Goal: Task Accomplishment & Management: Manage account settings

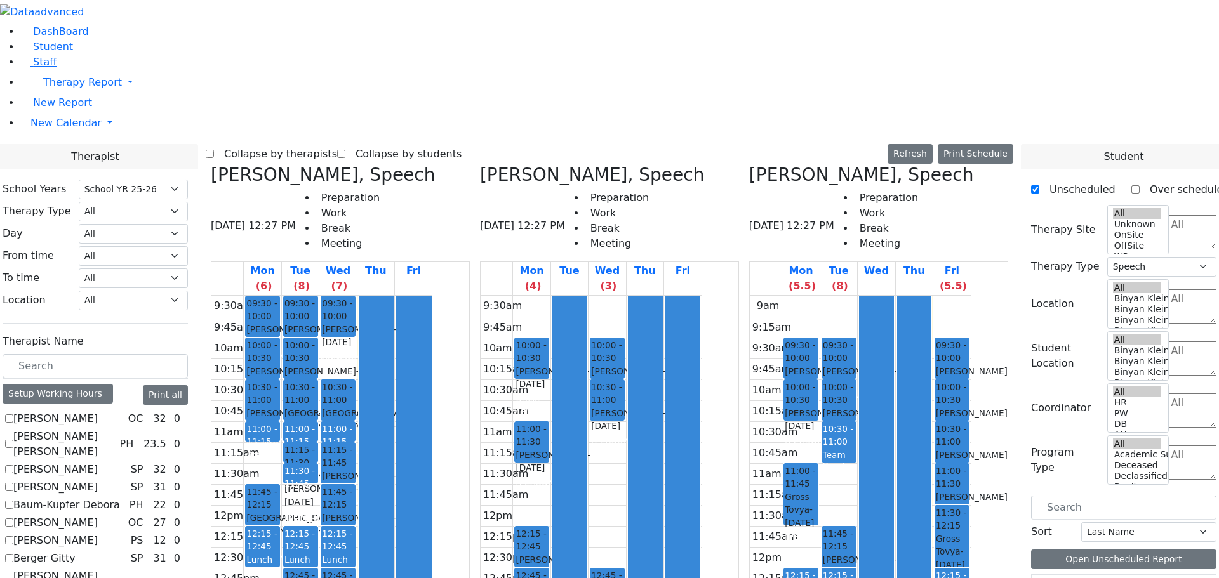
select select "212"
select select "3"
click at [926, 144] on button "Refresh" at bounding box center [909, 154] width 45 height 20
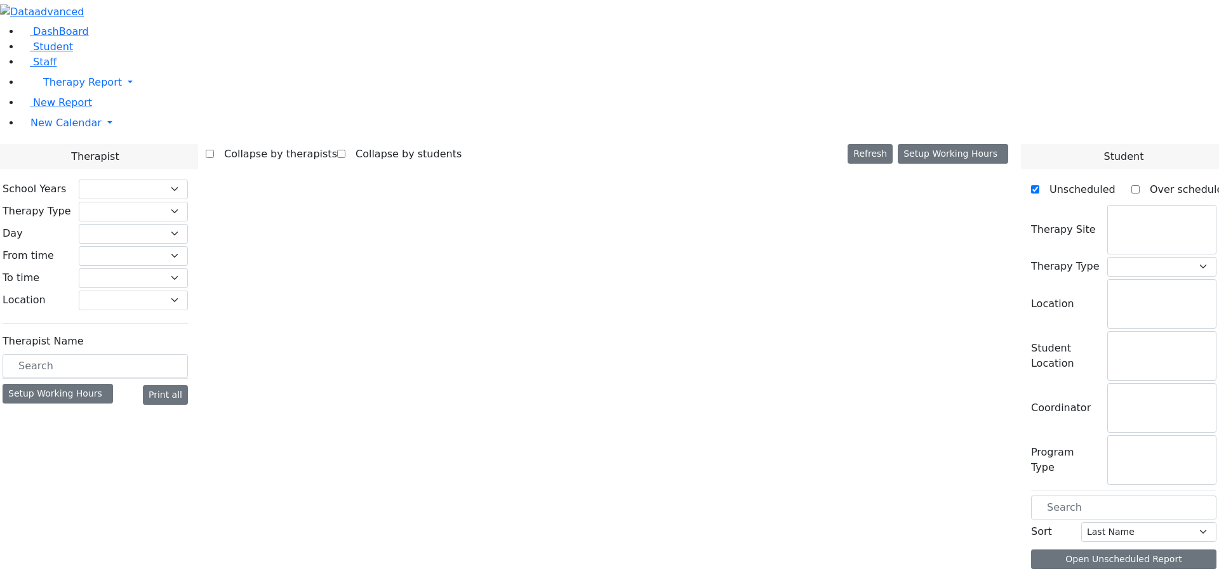
checkbox input "false"
select select "212"
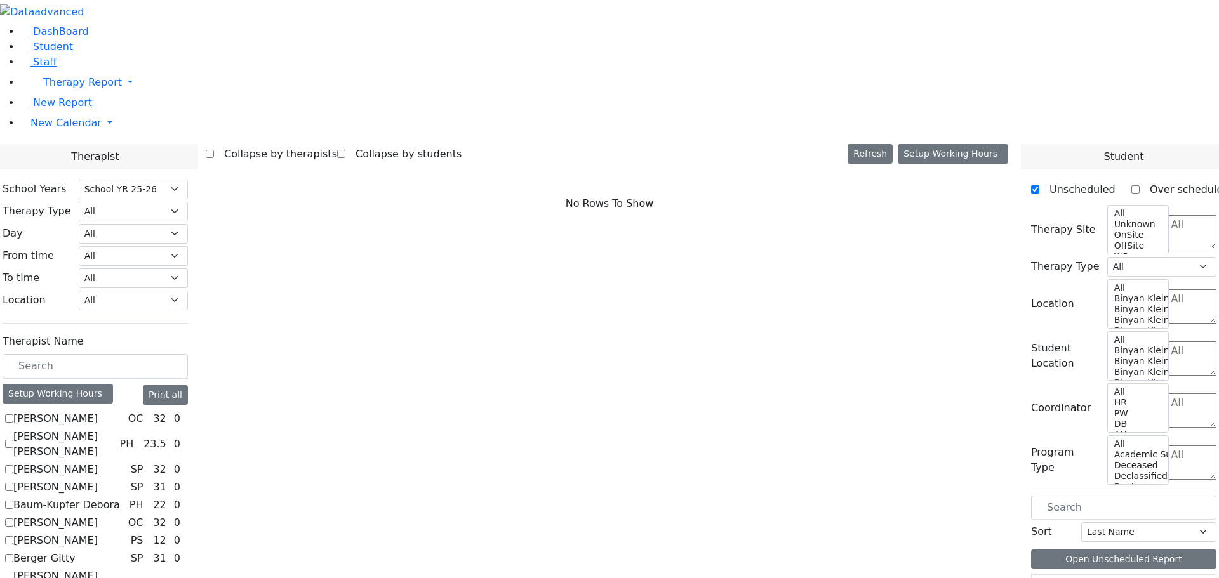
scroll to position [63, 0]
checkbox input "true"
select select "3"
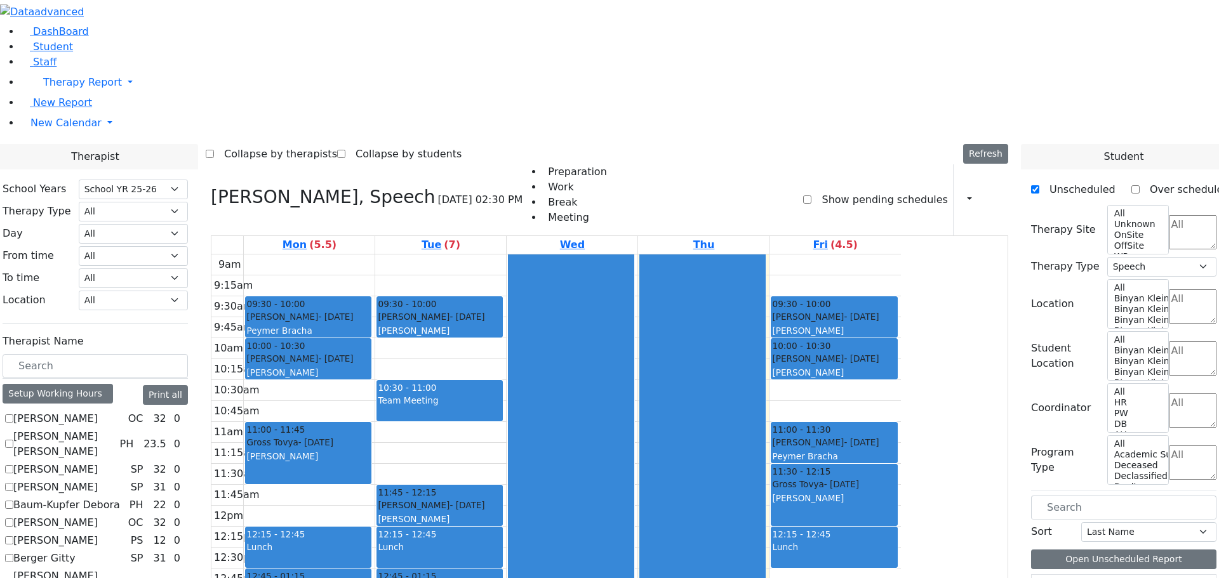
scroll to position [381, 0]
checkbox input "true"
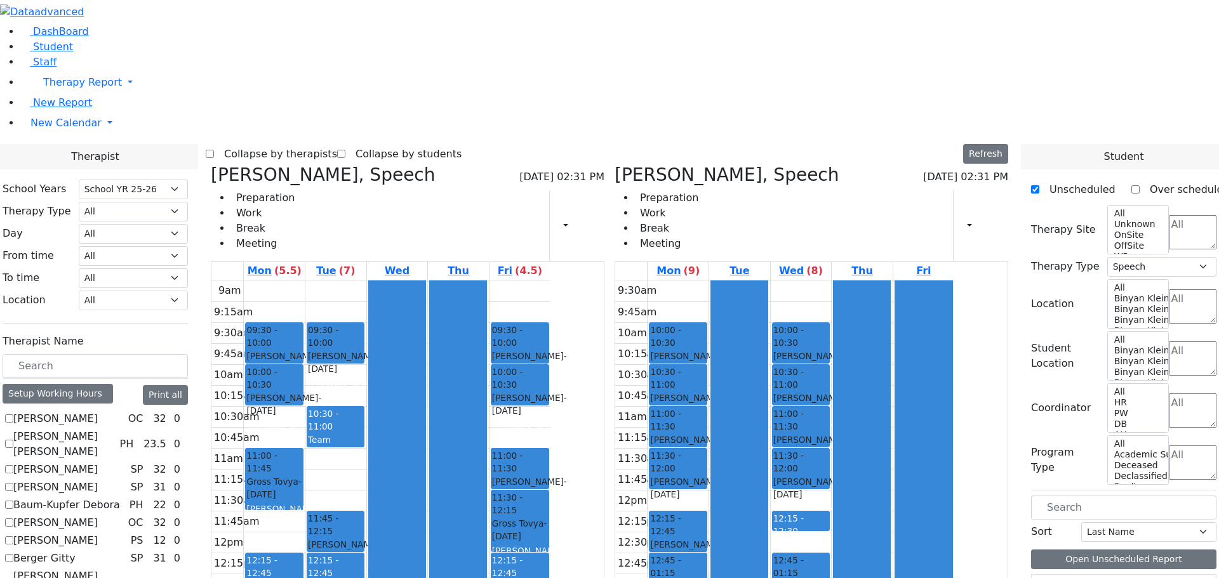
scroll to position [952, 0]
checkbox input "true"
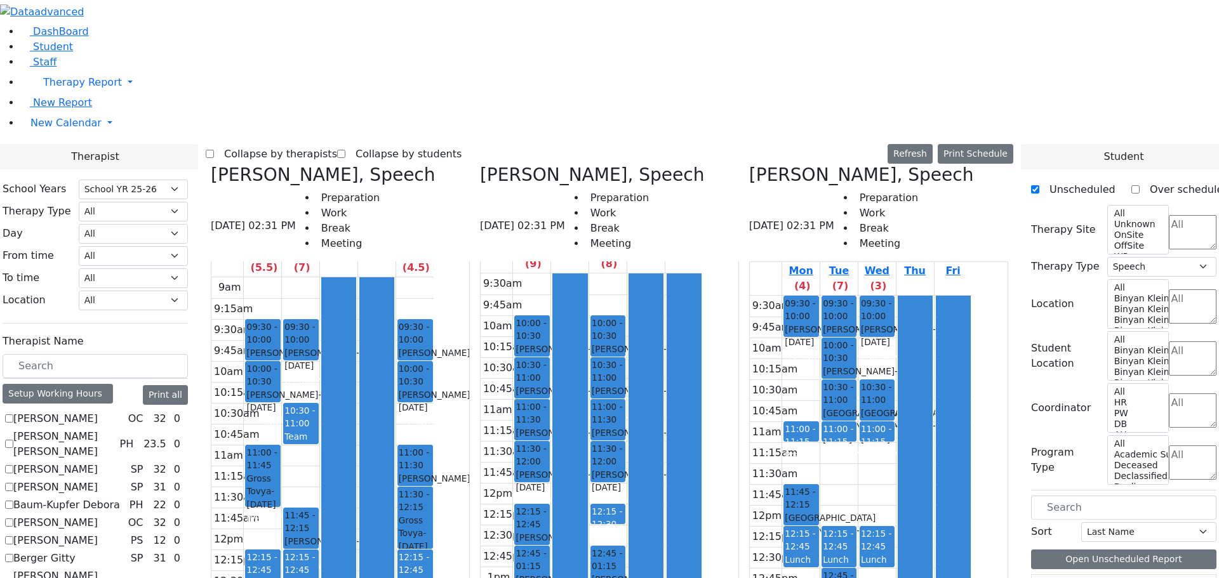
scroll to position [0, 0]
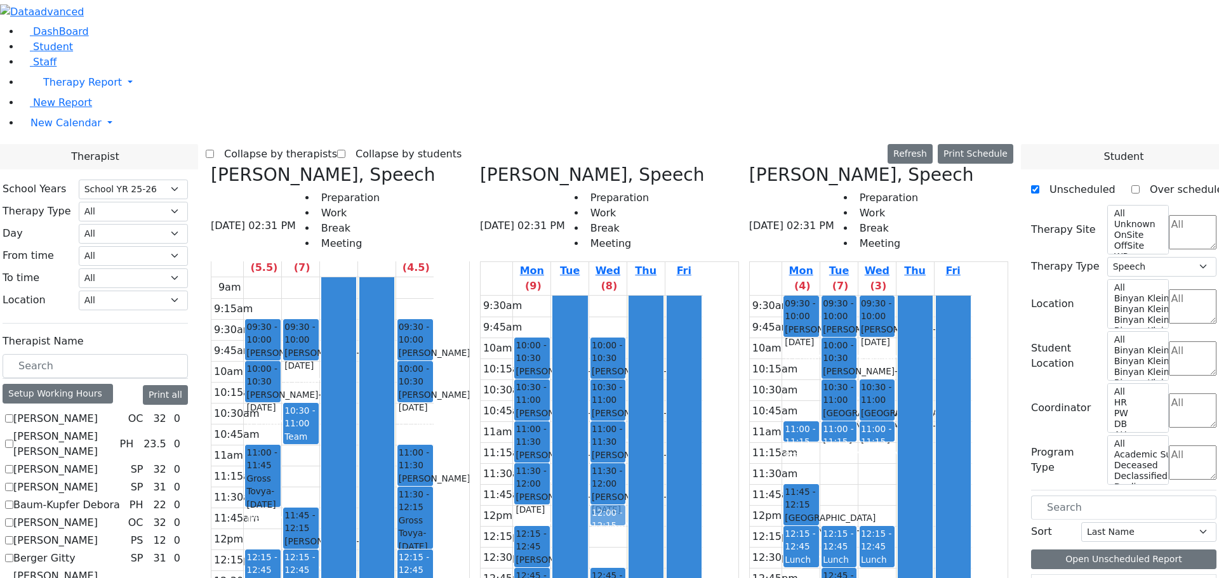
drag, startPoint x: 700, startPoint y: 308, endPoint x: 704, endPoint y: 282, distance: 26.9
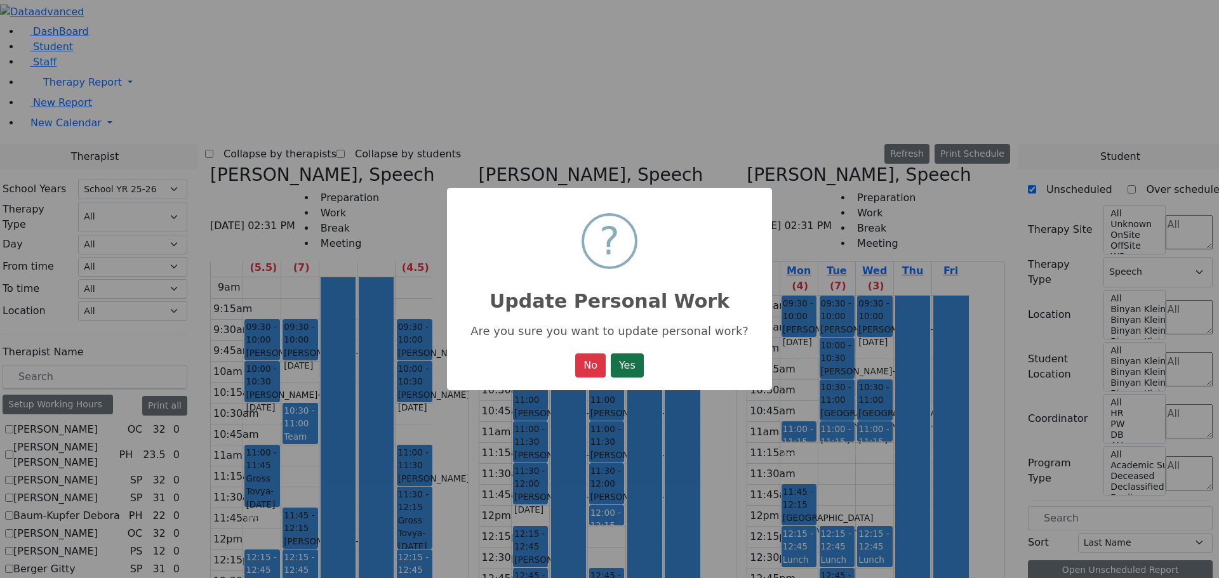
click at [635, 366] on button "Yes" at bounding box center [627, 366] width 33 height 24
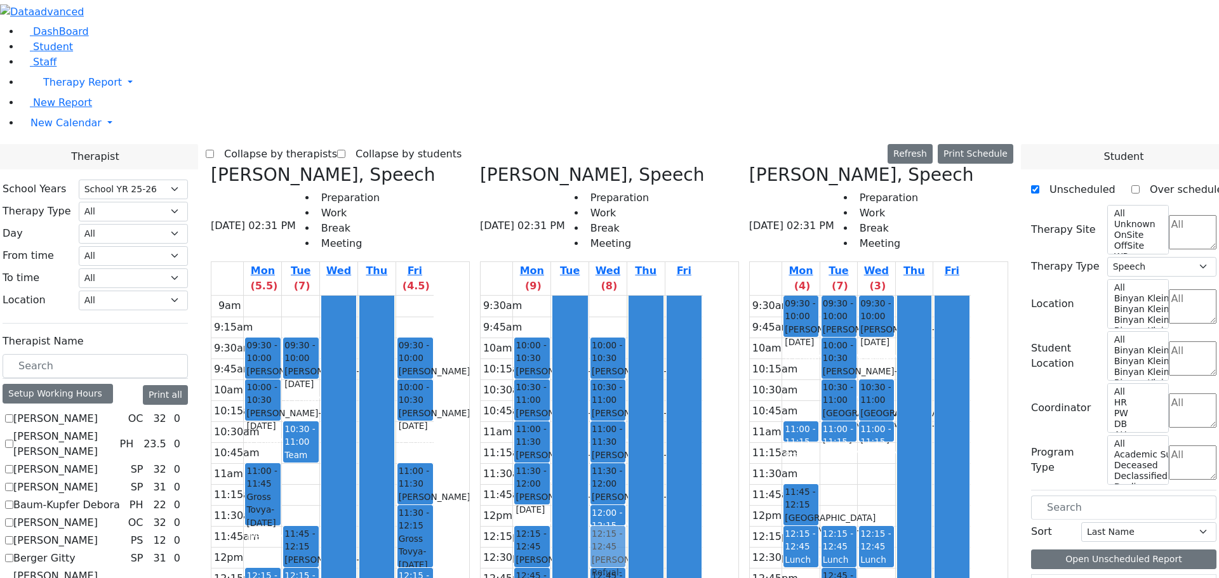
drag, startPoint x: 420, startPoint y: 404, endPoint x: 678, endPoint y: 315, distance: 272.4
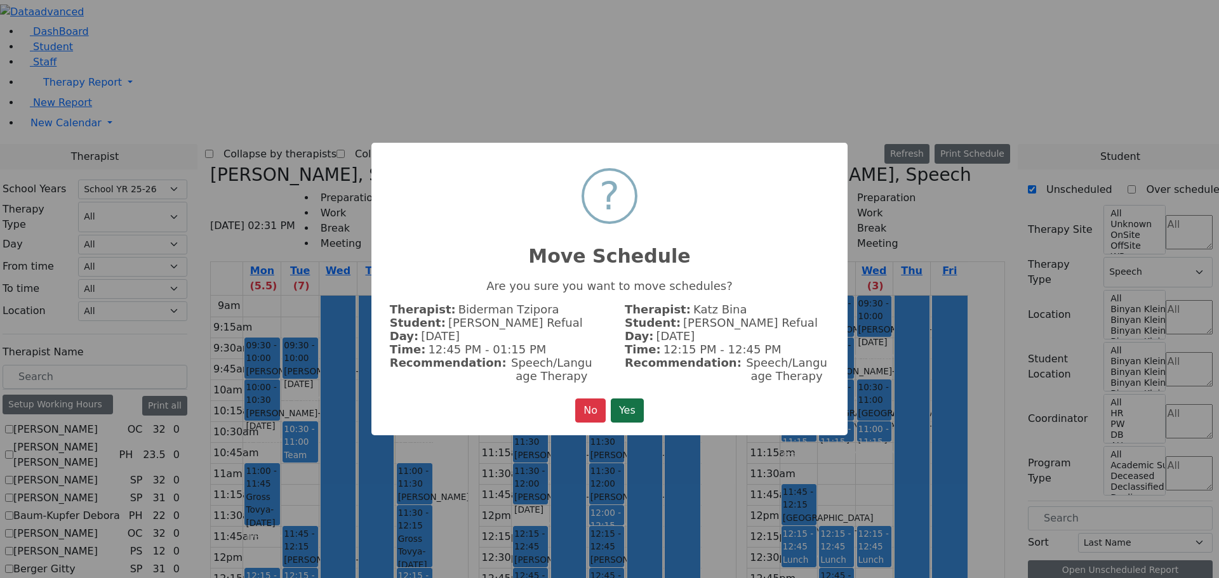
click at [629, 404] on button "Yes" at bounding box center [627, 411] width 33 height 24
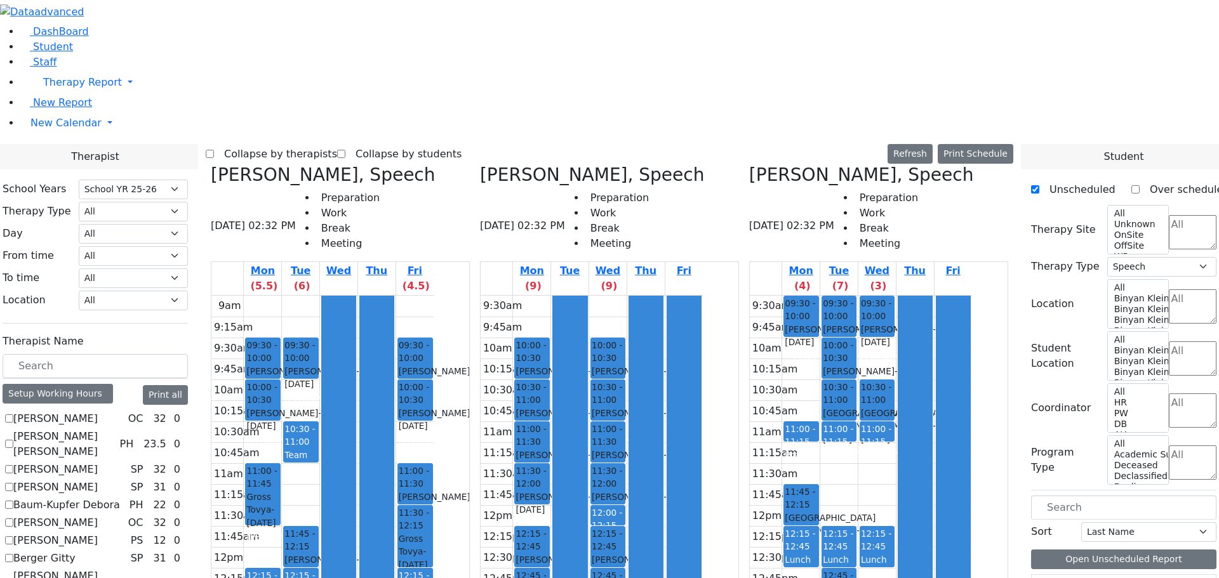
drag, startPoint x: 425, startPoint y: 494, endPoint x: 928, endPoint y: 442, distance: 506.0
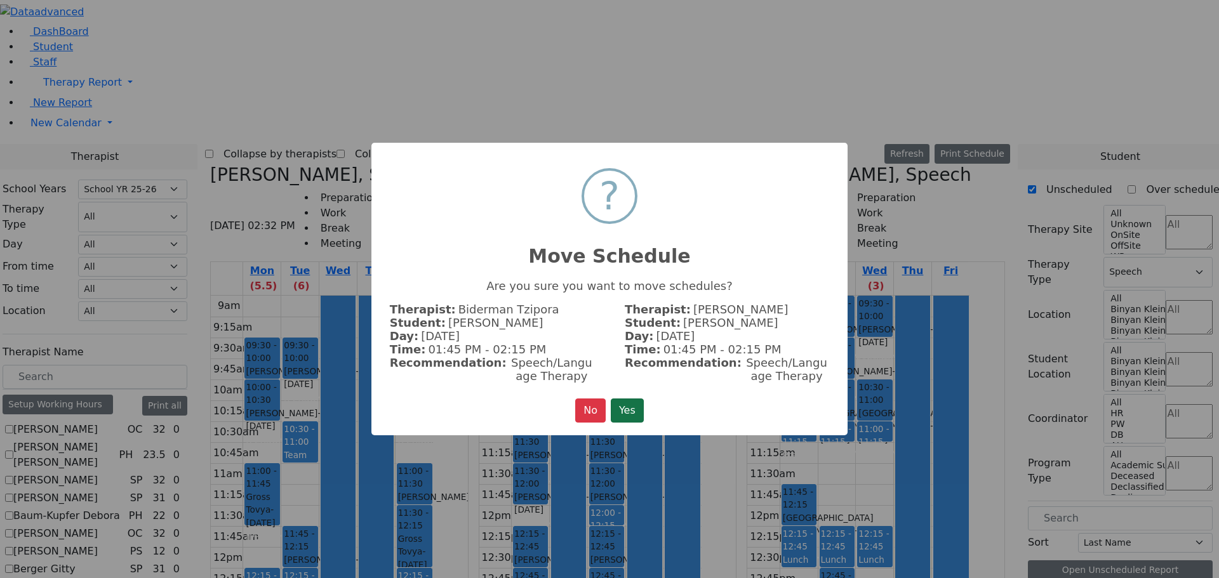
click at [624, 413] on button "Yes" at bounding box center [627, 411] width 33 height 24
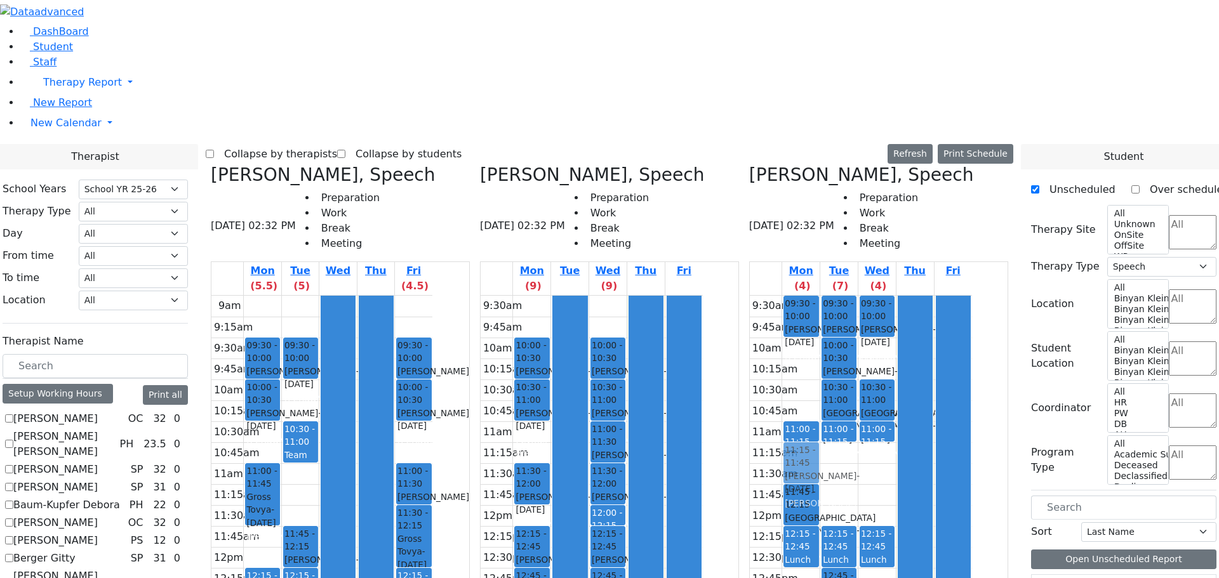
drag, startPoint x: 622, startPoint y: 215, endPoint x: 862, endPoint y: 234, distance: 240.6
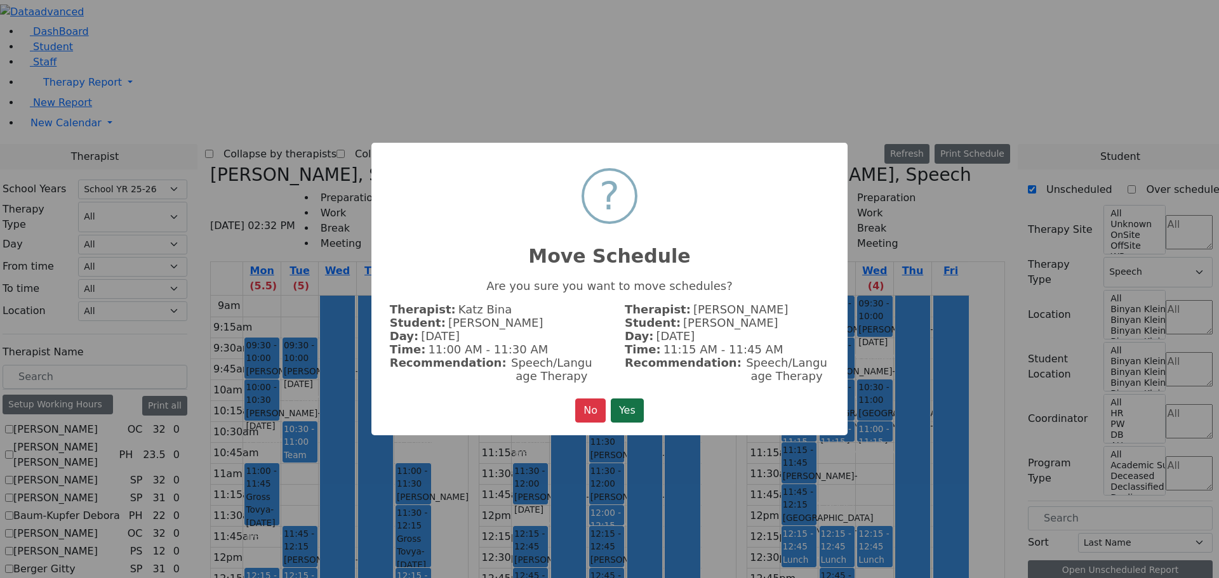
click at [637, 405] on button "Yes" at bounding box center [627, 411] width 33 height 24
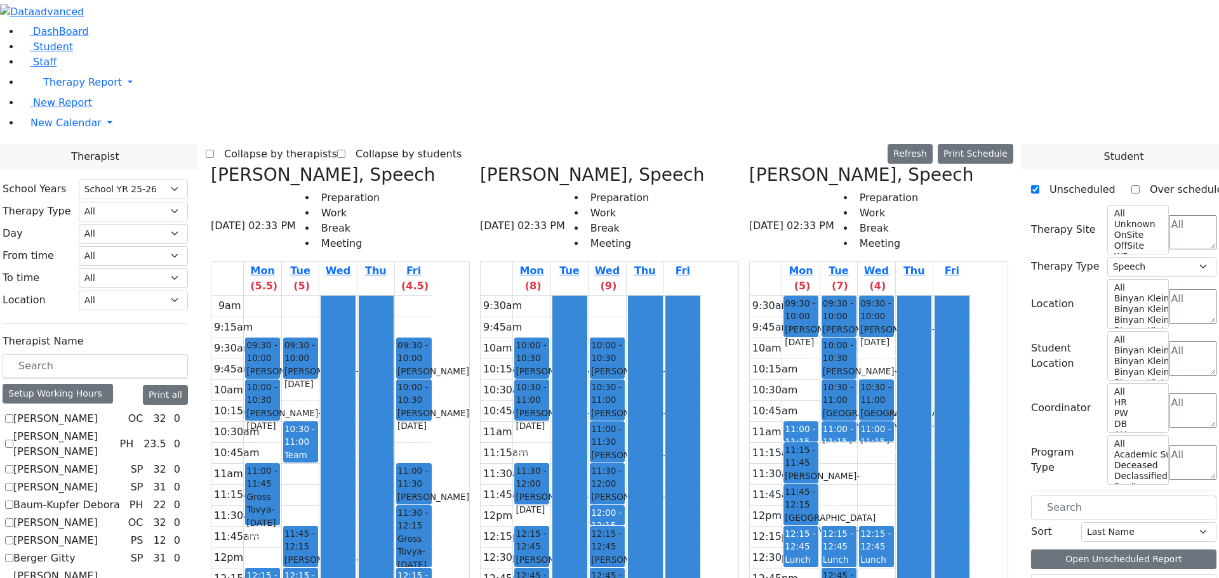
scroll to position [756, 0]
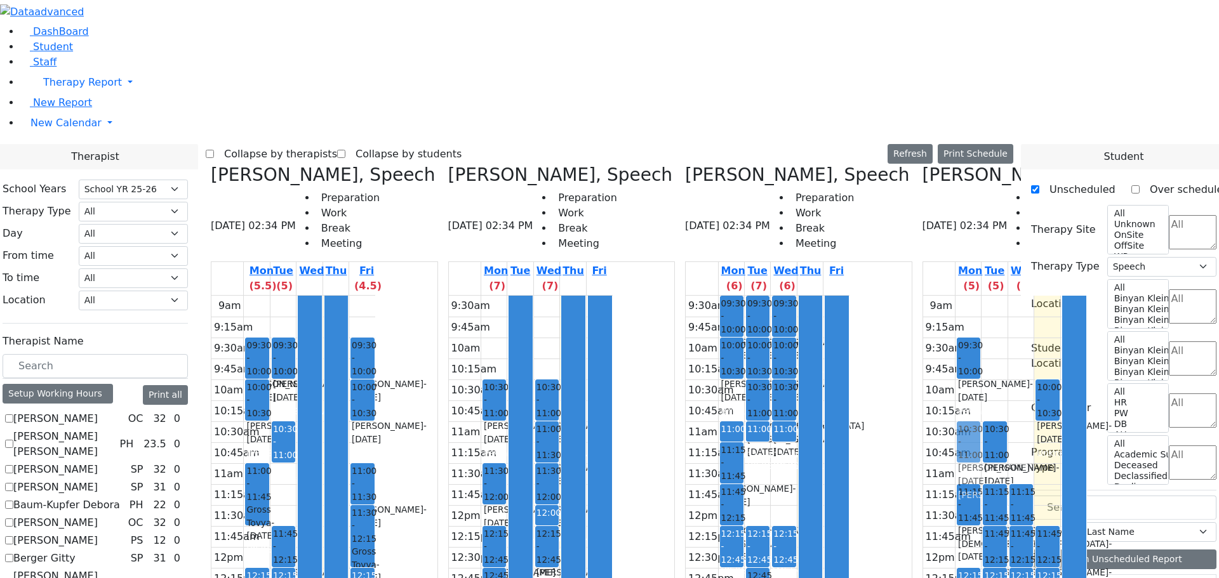
drag, startPoint x: 376, startPoint y: 446, endPoint x: 910, endPoint y: 210, distance: 583.5
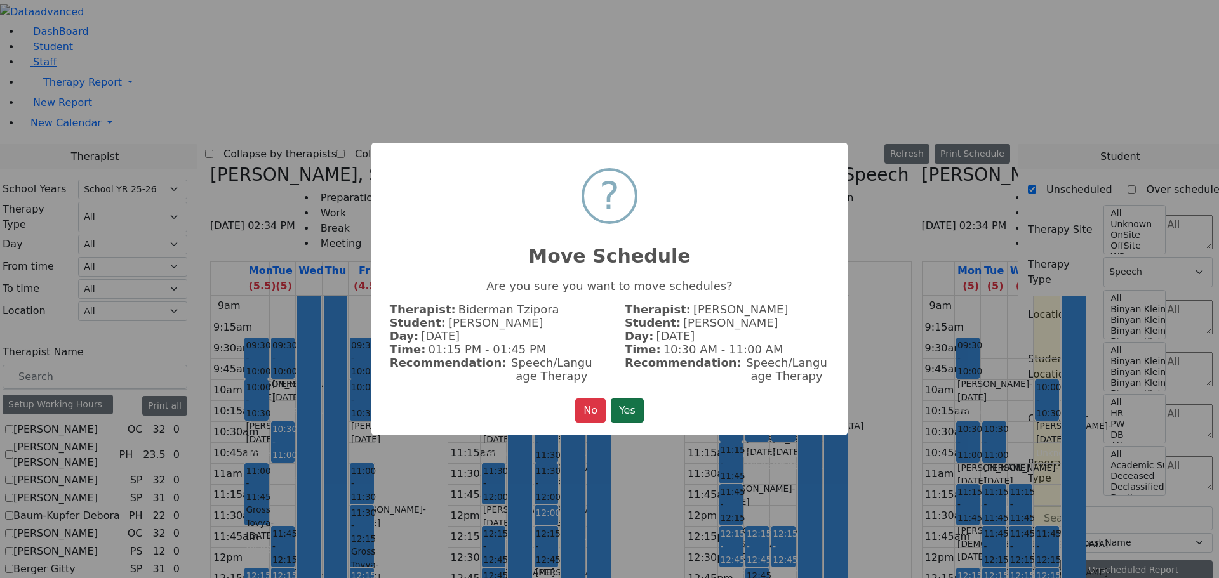
click at [618, 413] on button "Yes" at bounding box center [627, 411] width 33 height 24
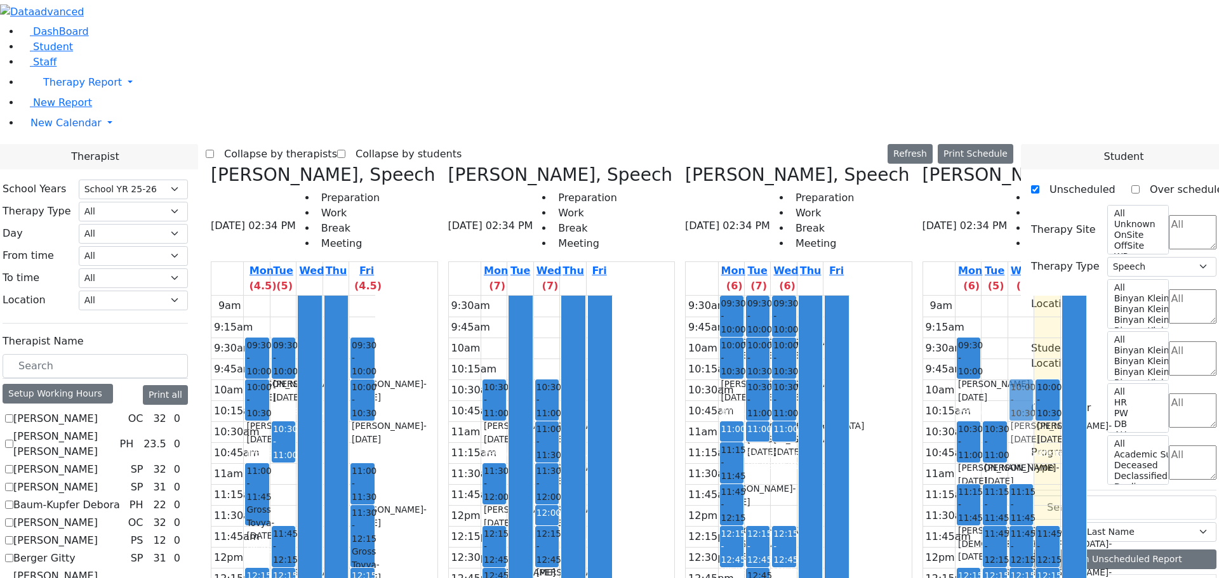
drag, startPoint x: 404, startPoint y: 536, endPoint x: 955, endPoint y: 180, distance: 656.6
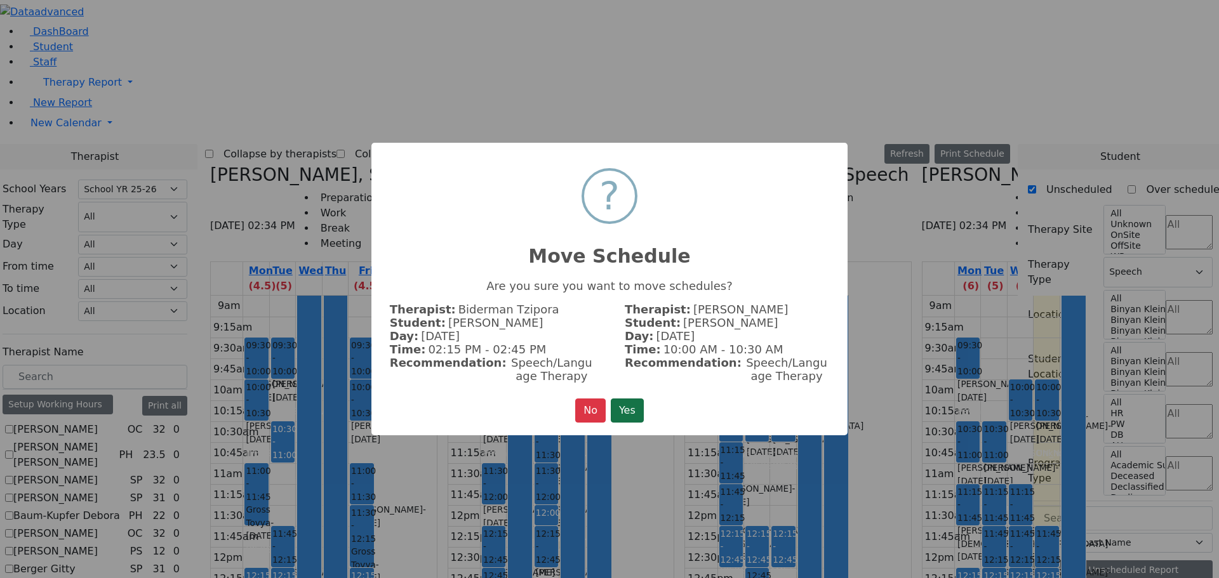
click at [629, 399] on button "Yes" at bounding box center [627, 411] width 33 height 24
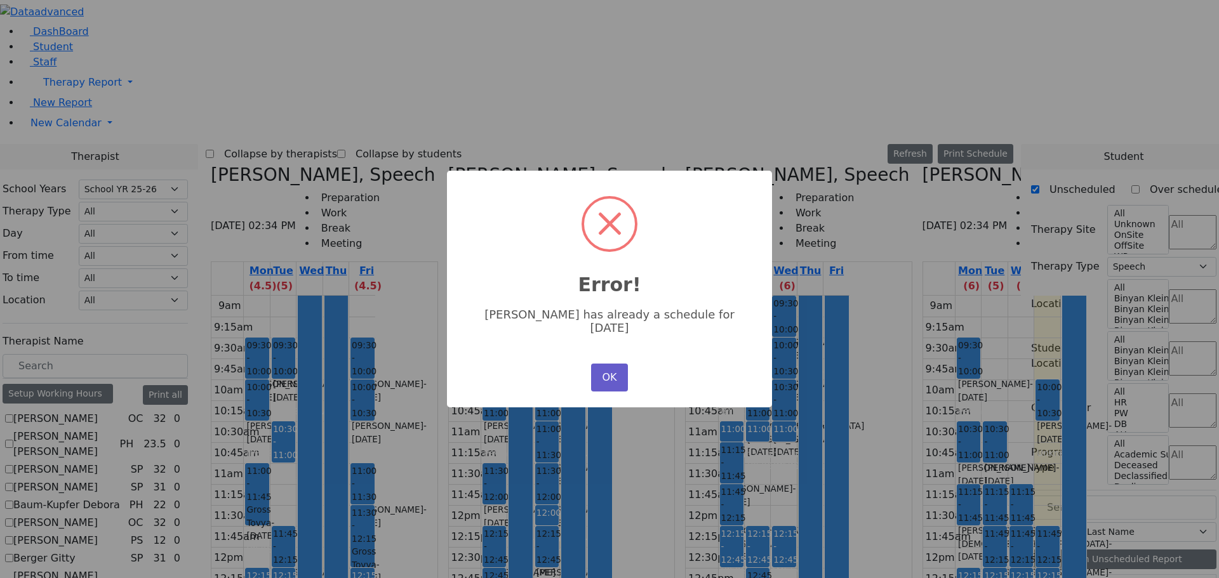
click at [611, 365] on button "OK" at bounding box center [609, 378] width 37 height 28
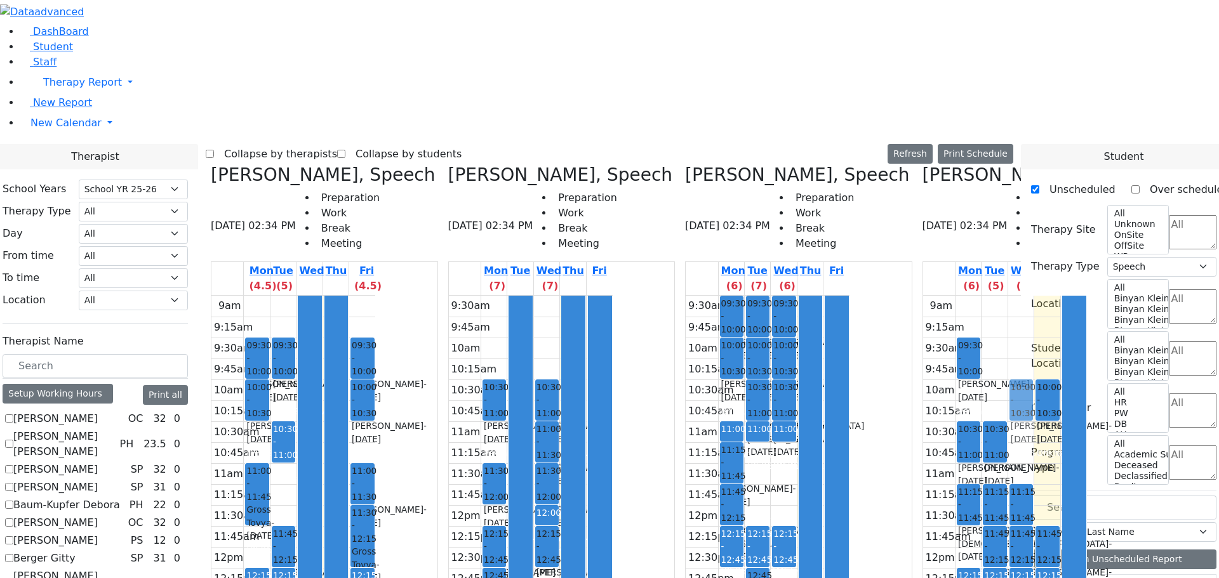
drag, startPoint x: 407, startPoint y: 529, endPoint x: 946, endPoint y: 182, distance: 641.3
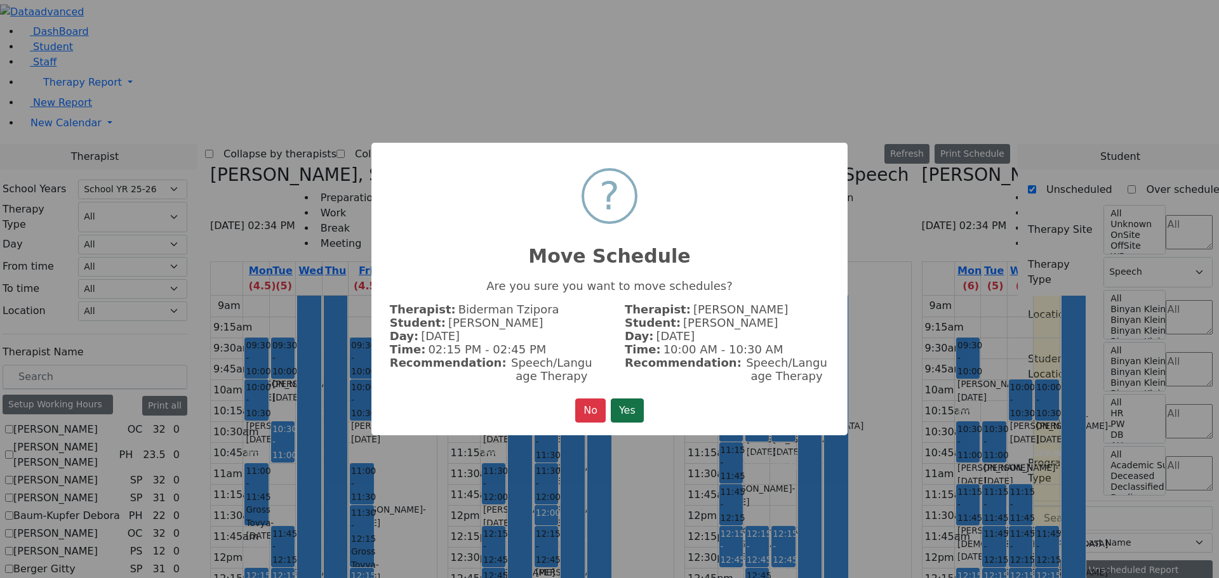
click at [618, 408] on button "Yes" at bounding box center [627, 411] width 33 height 24
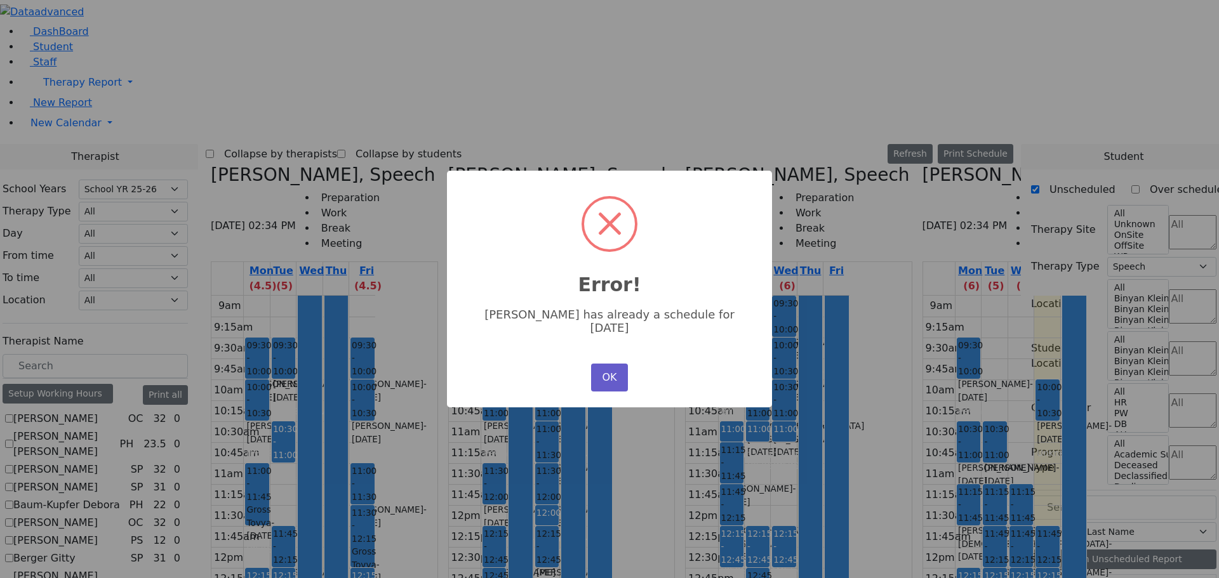
click at [617, 367] on button "OK" at bounding box center [609, 378] width 37 height 28
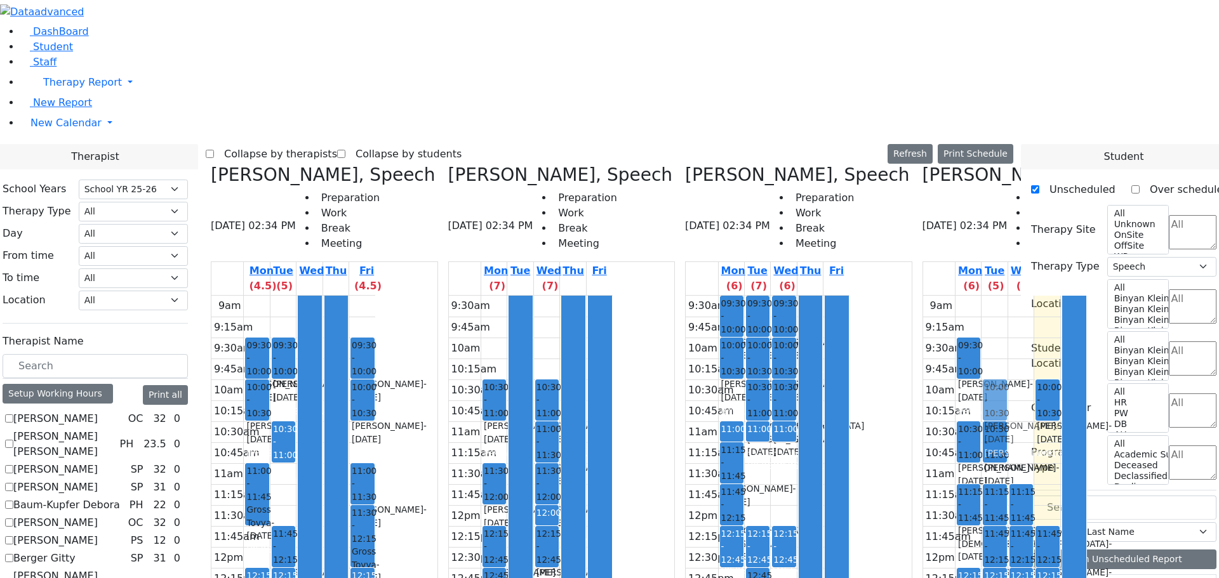
drag, startPoint x: 396, startPoint y: 538, endPoint x: 926, endPoint y: 173, distance: 643.2
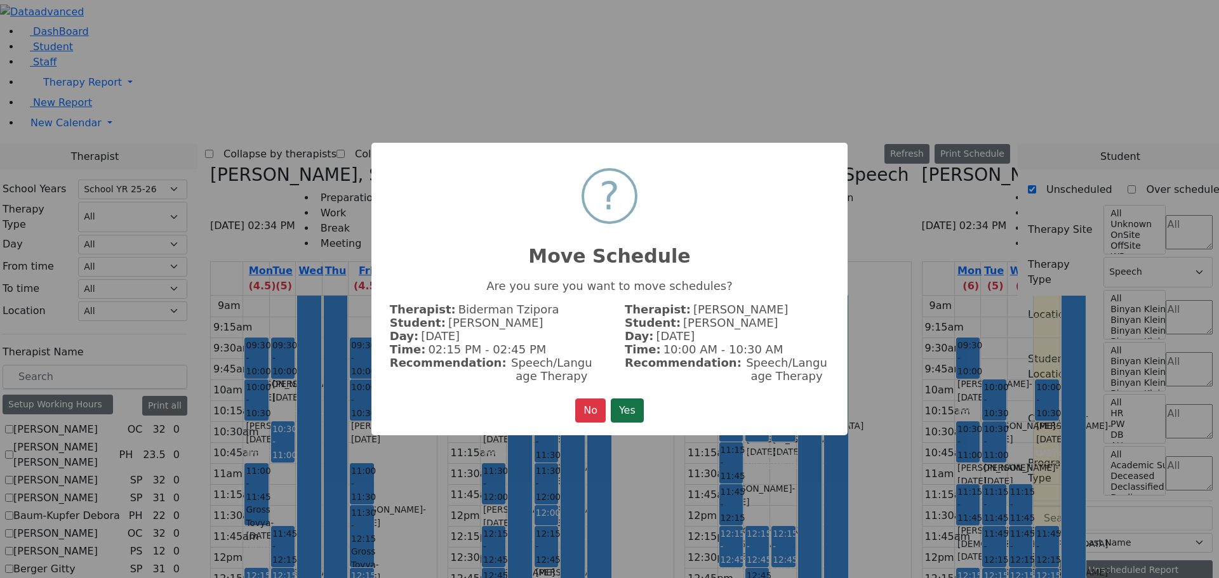
click at [631, 410] on button "Yes" at bounding box center [627, 411] width 33 height 24
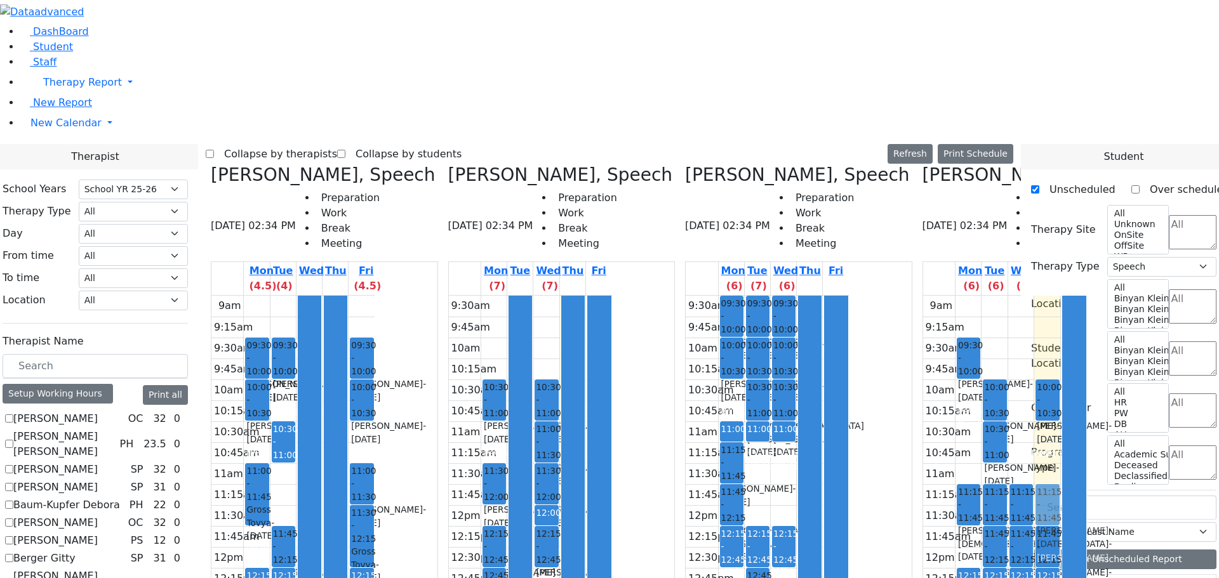
drag, startPoint x: 904, startPoint y: 218, endPoint x: 978, endPoint y: 278, distance: 95.2
click at [978, 296] on tr "12:45 - 01:15 Berger Shulem - 09/05/2010 Volfman Dovid Grade 8 12:45 - 01:15 Go…" at bounding box center [1005, 547] width 164 height 503
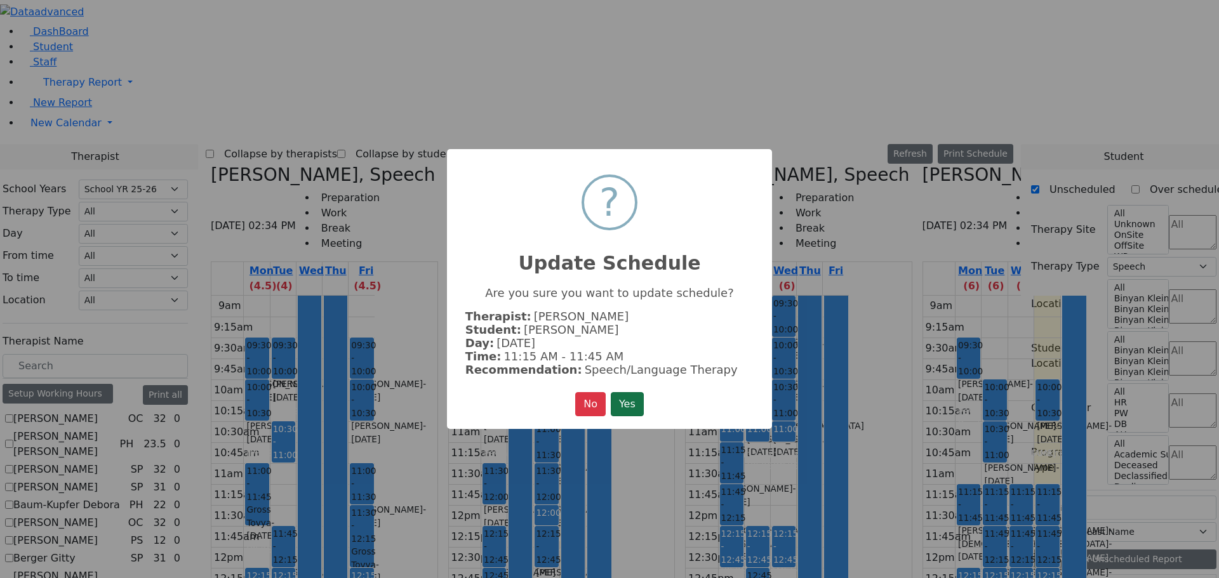
click at [620, 401] on button "Yes" at bounding box center [627, 404] width 33 height 24
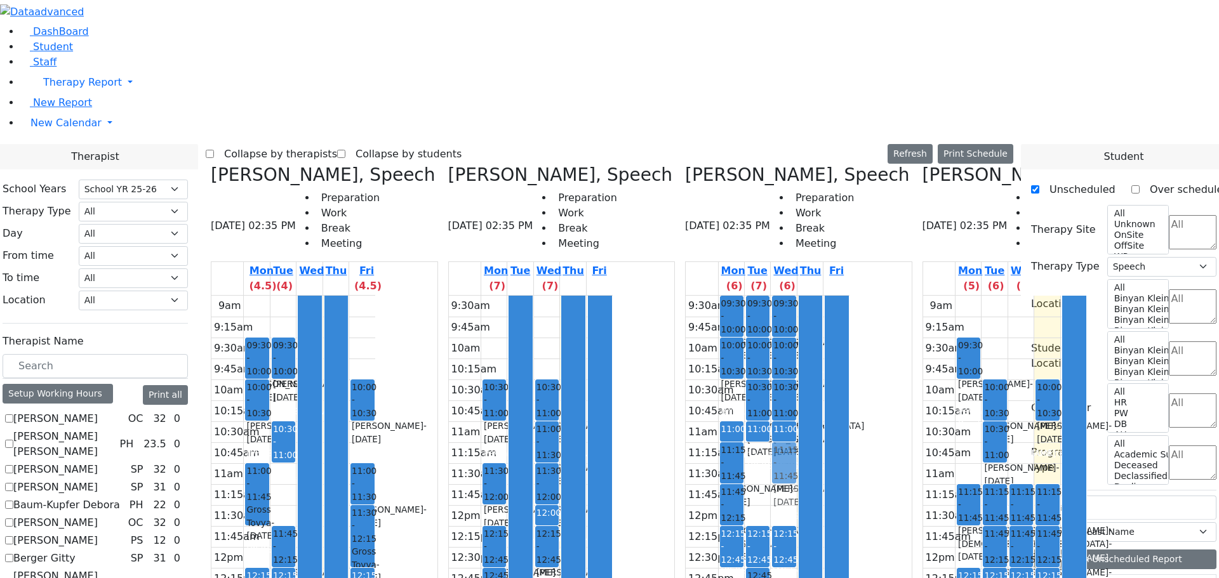
drag, startPoint x: 477, startPoint y: 129, endPoint x: 785, endPoint y: 234, distance: 325.8
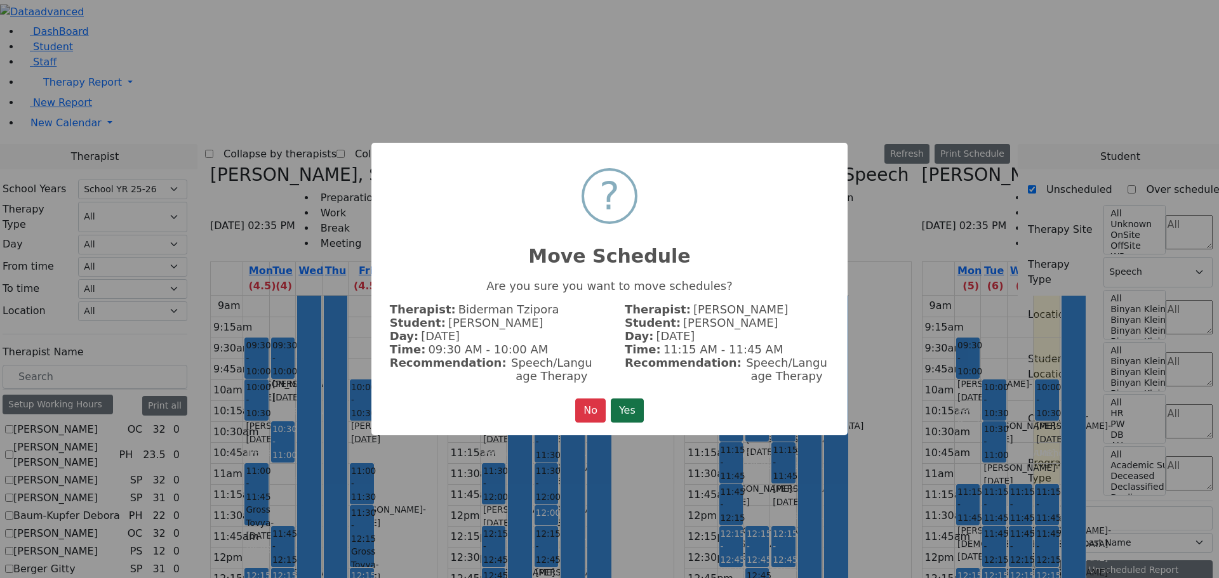
click at [620, 403] on button "Yes" at bounding box center [627, 411] width 33 height 24
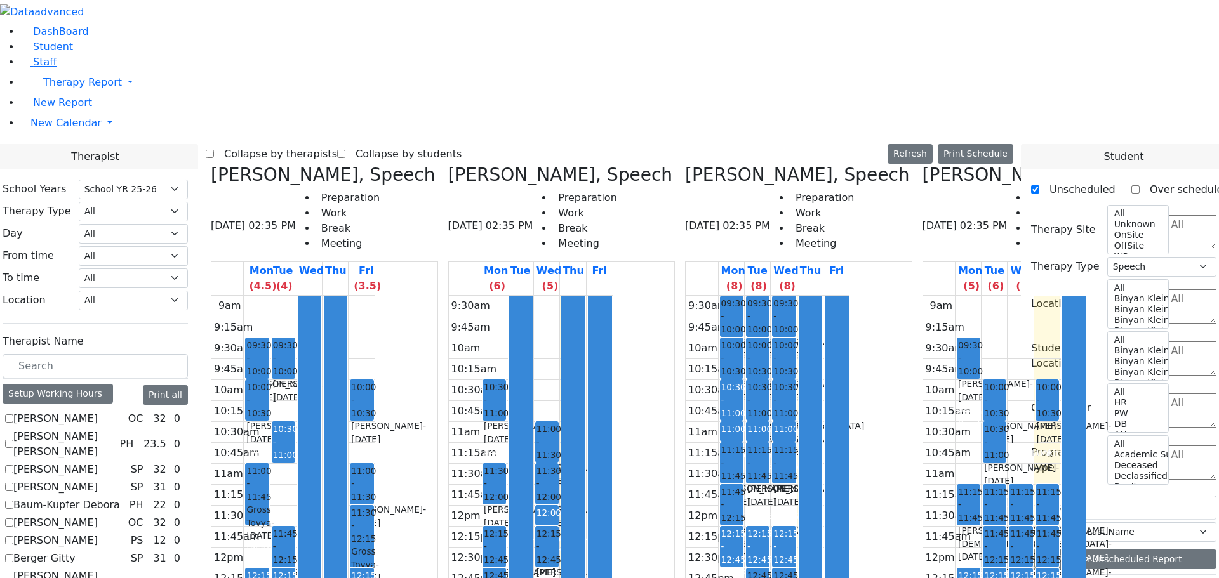
drag, startPoint x: 788, startPoint y: 447, endPoint x: 614, endPoint y: 396, distance: 180.6
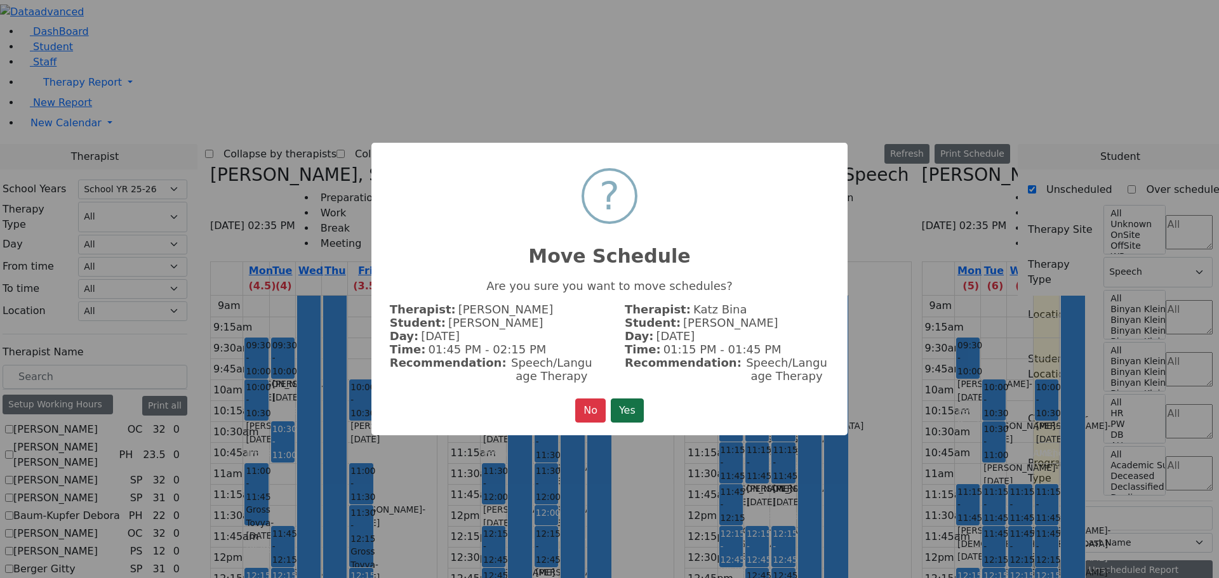
click at [633, 399] on button "Yes" at bounding box center [627, 411] width 33 height 24
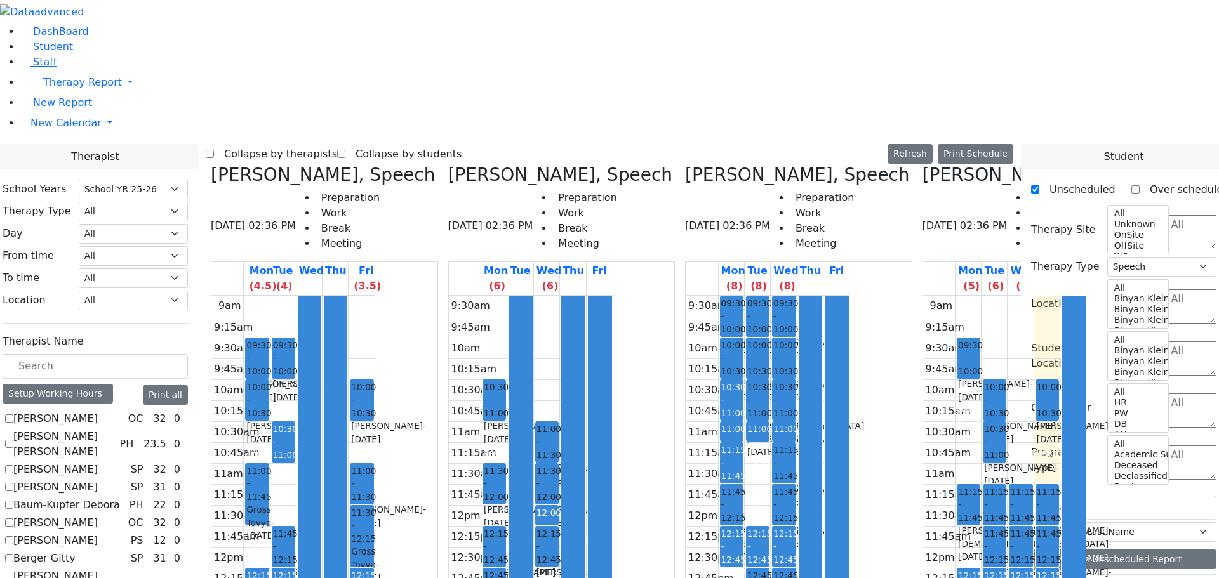
drag, startPoint x: 759, startPoint y: 277, endPoint x: 554, endPoint y: 392, distance: 234.5
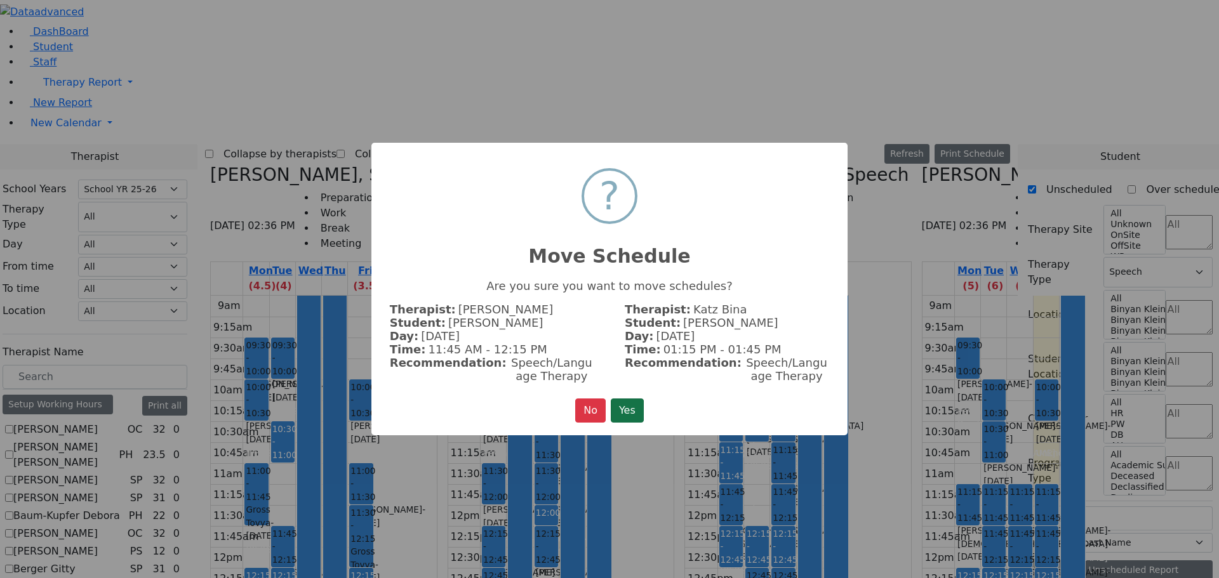
click at [634, 404] on button "Yes" at bounding box center [627, 411] width 33 height 24
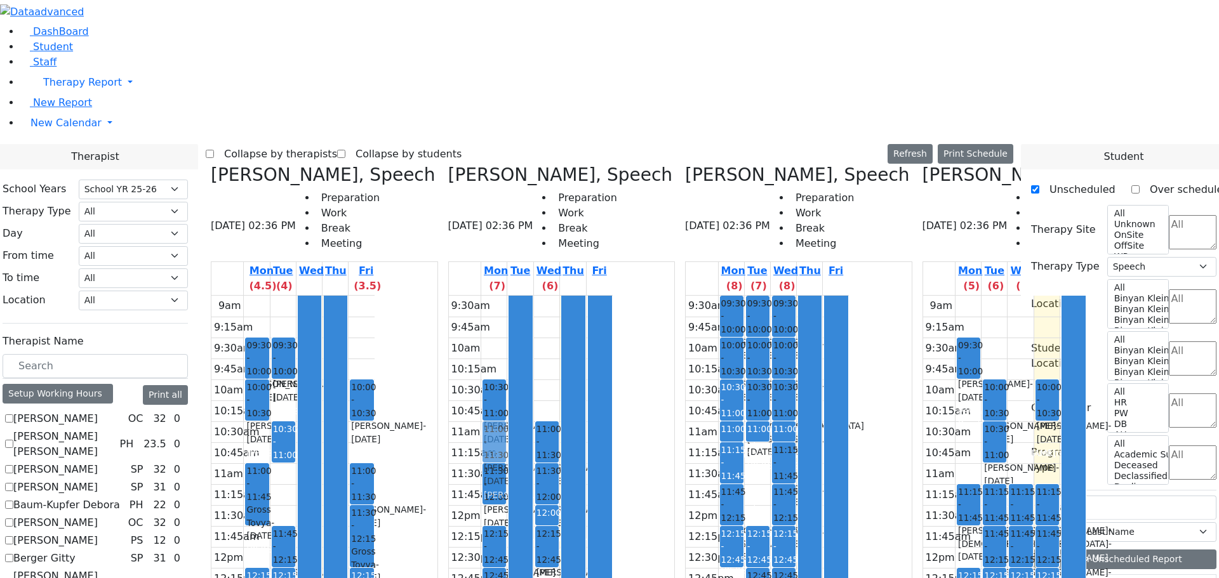
drag, startPoint x: 559, startPoint y: 408, endPoint x: 548, endPoint y: 221, distance: 186.9
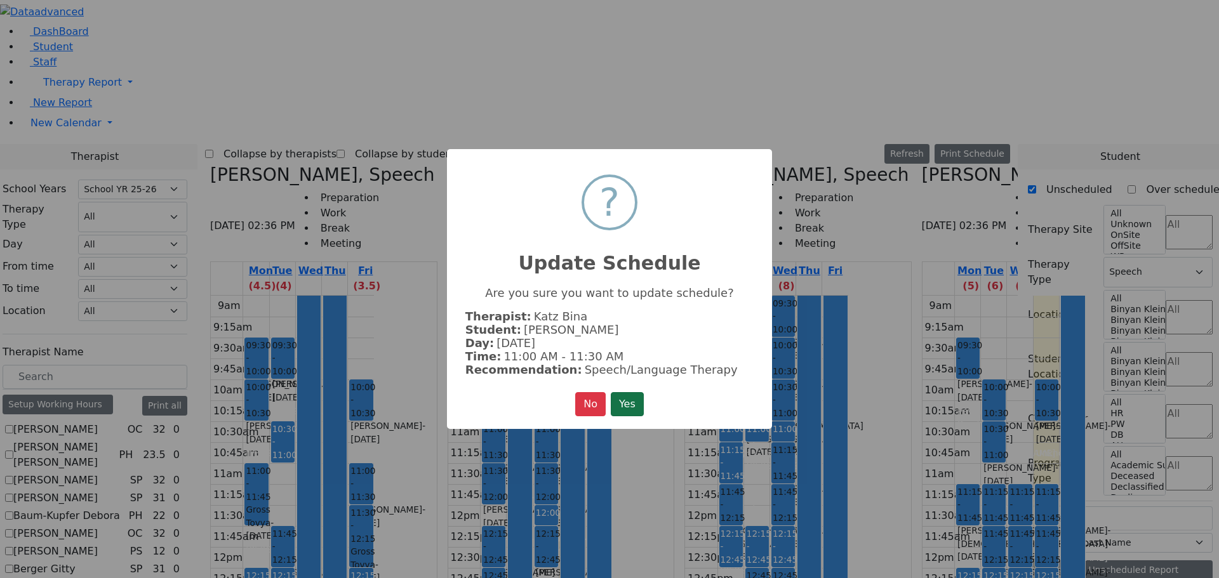
click at [629, 399] on button "Yes" at bounding box center [627, 404] width 33 height 24
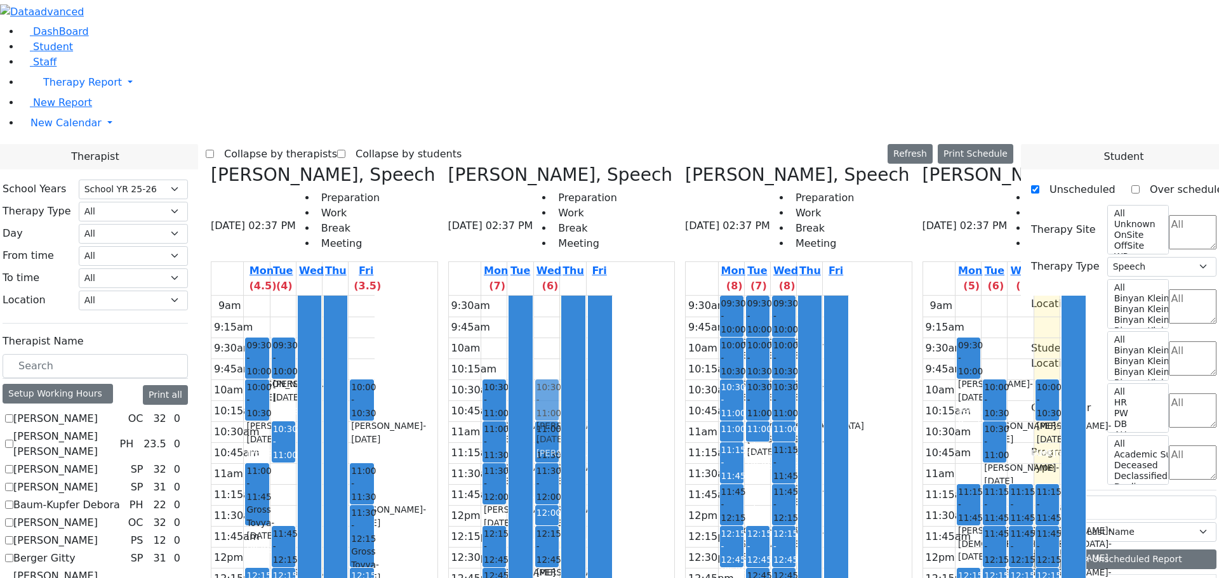
drag, startPoint x: 604, startPoint y: 411, endPoint x: 594, endPoint y: 182, distance: 230.0
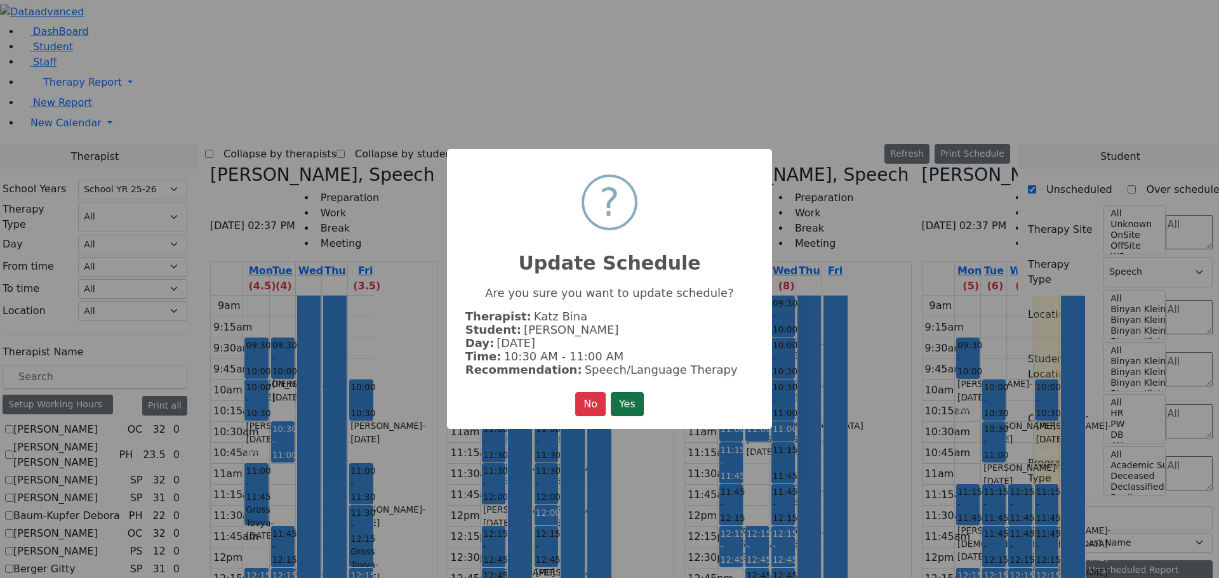
click at [632, 401] on button "Yes" at bounding box center [627, 404] width 33 height 24
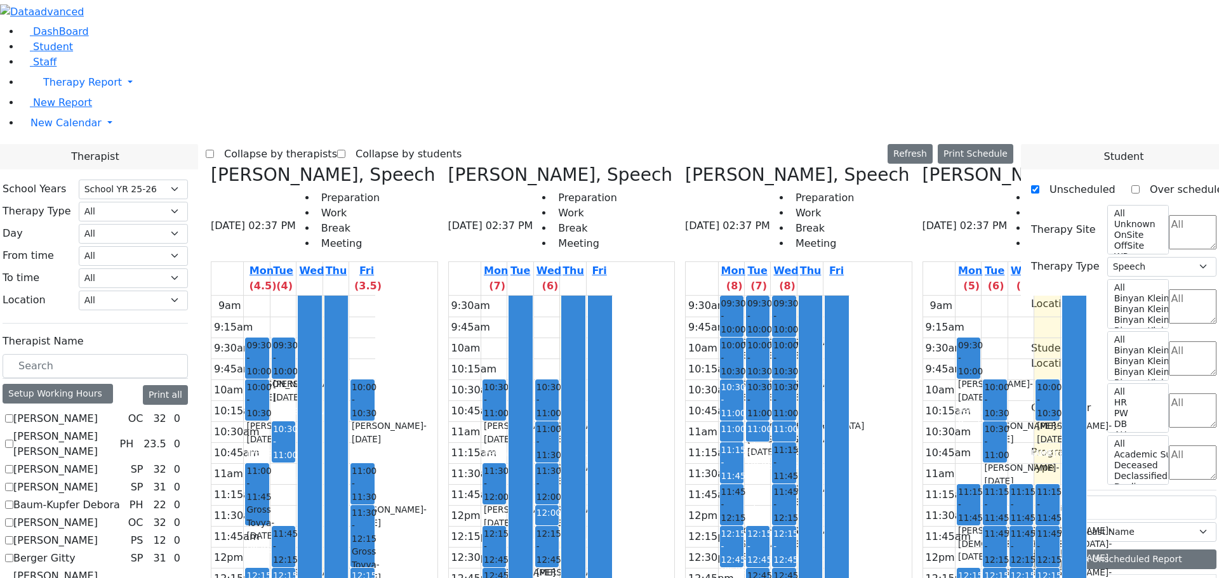
drag, startPoint x: 553, startPoint y: 212, endPoint x: 557, endPoint y: 399, distance: 187.3
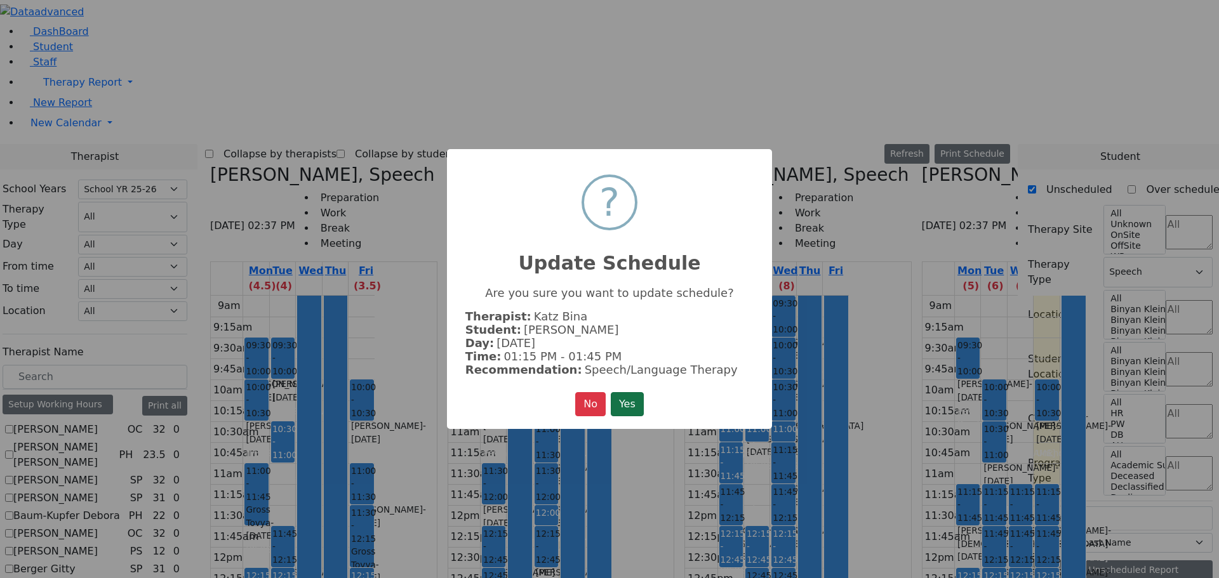
click at [626, 404] on button "Yes" at bounding box center [627, 404] width 33 height 24
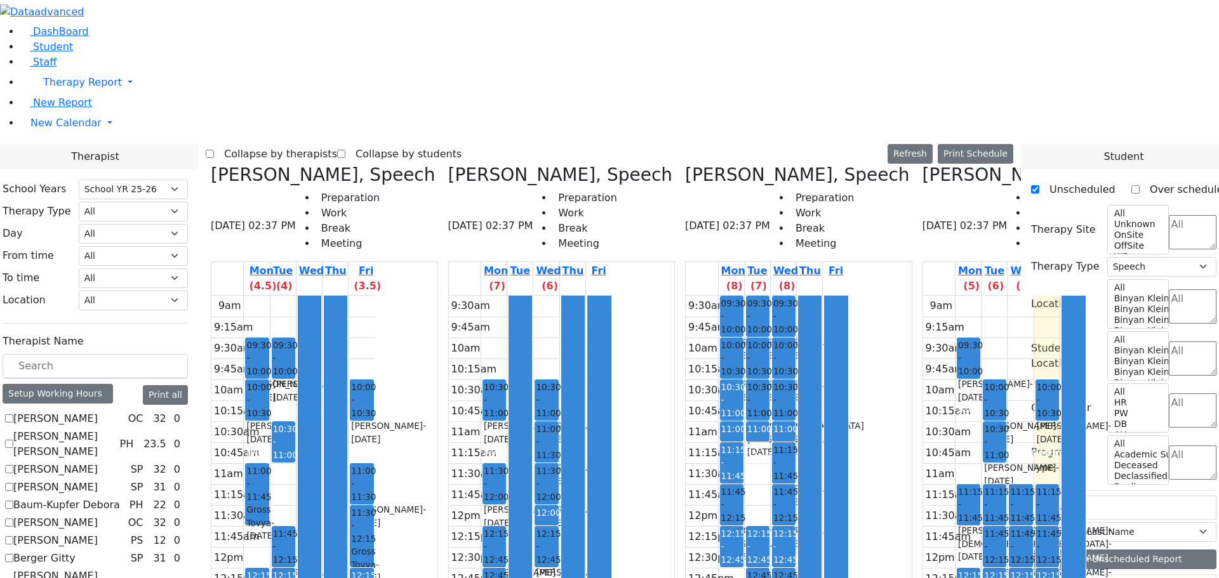
click at [922, 164] on span at bounding box center [922, 174] width 0 height 21
click at [922, 164] on icon at bounding box center [922, 174] width 0 height 21
checkbox input "false"
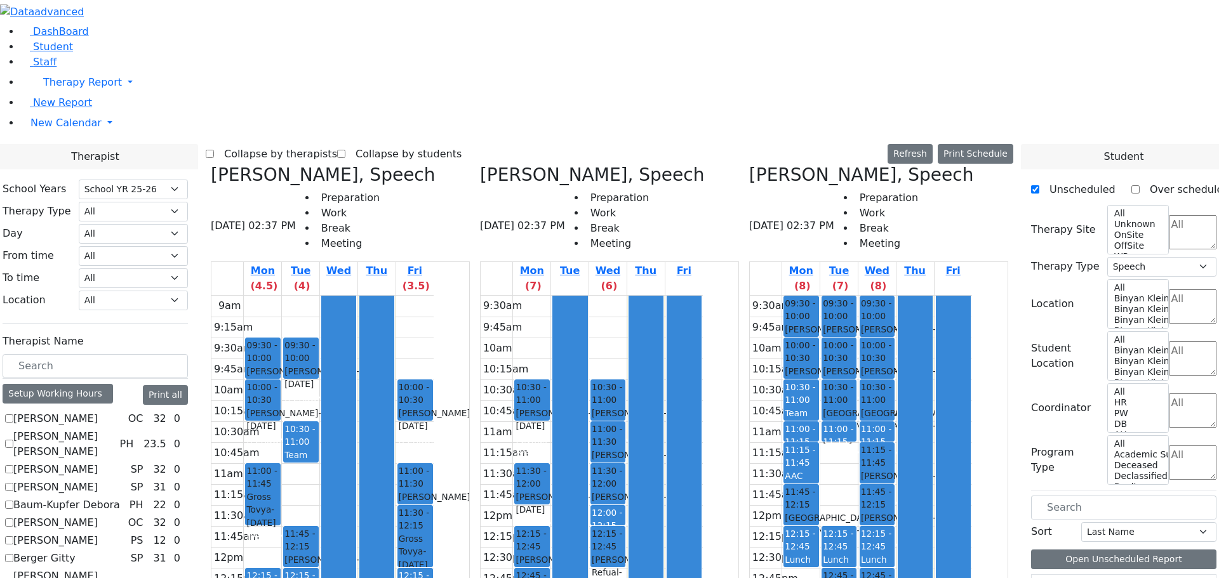
scroll to position [629, 0]
checkbox input "true"
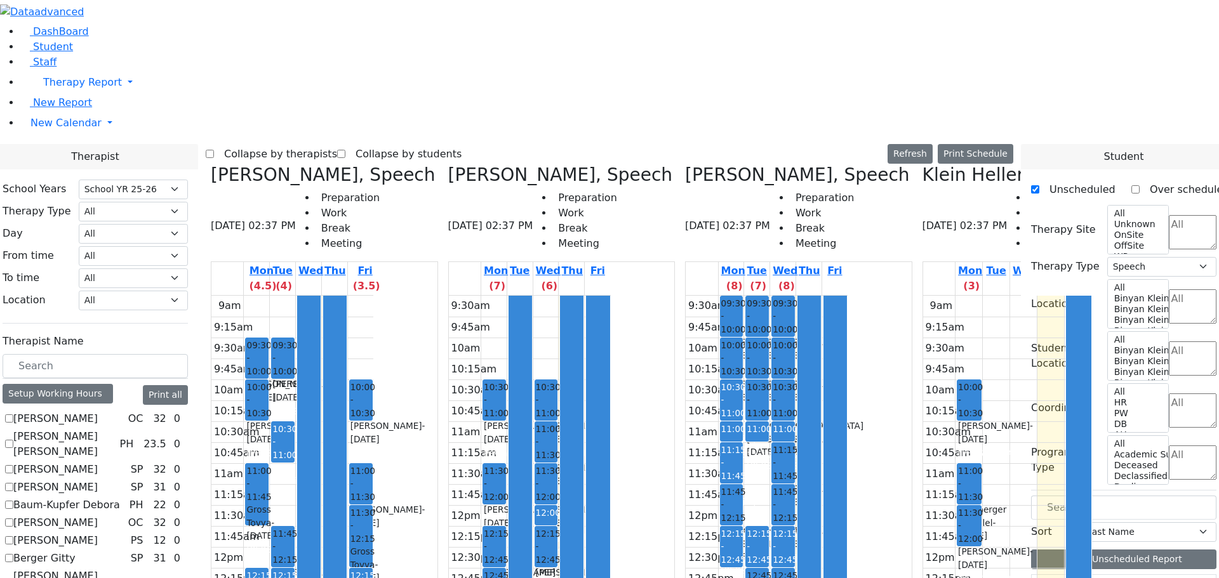
drag, startPoint x: 402, startPoint y: 448, endPoint x: 895, endPoint y: 396, distance: 495.9
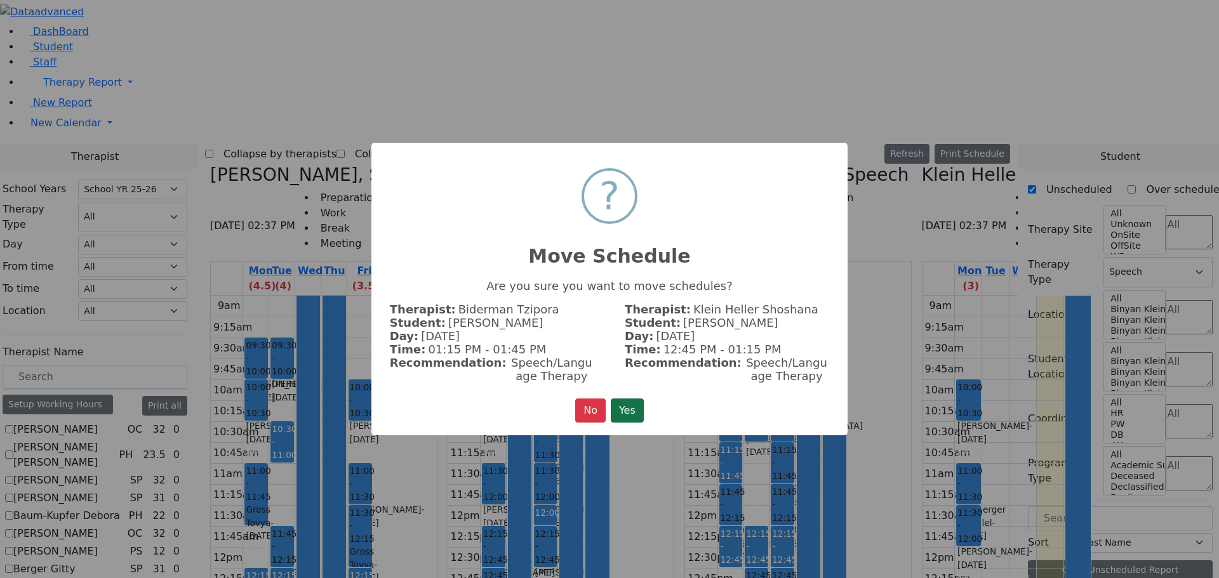
click at [640, 410] on button "Yes" at bounding box center [627, 411] width 33 height 24
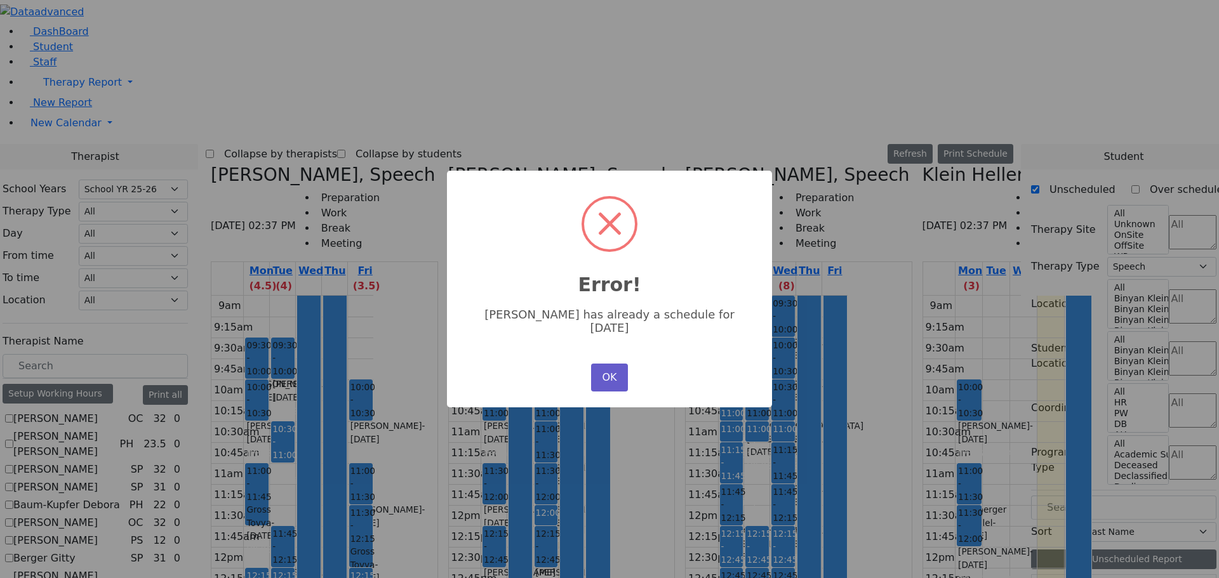
click at [621, 366] on button "OK" at bounding box center [609, 378] width 37 height 28
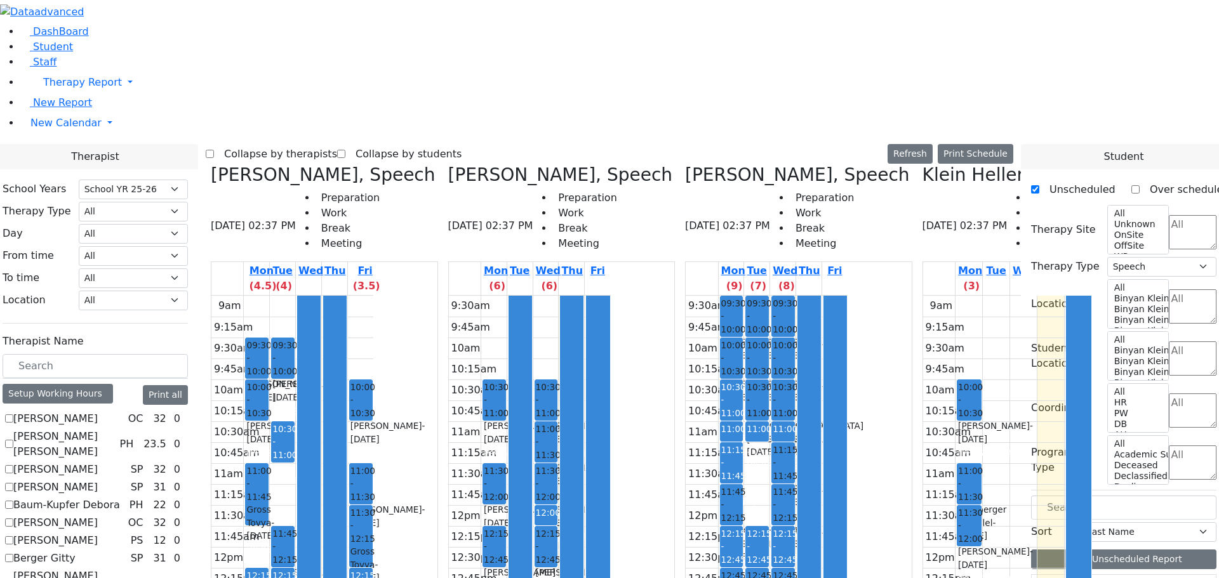
click at [448, 164] on icon at bounding box center [448, 174] width 0 height 21
checkbox input "false"
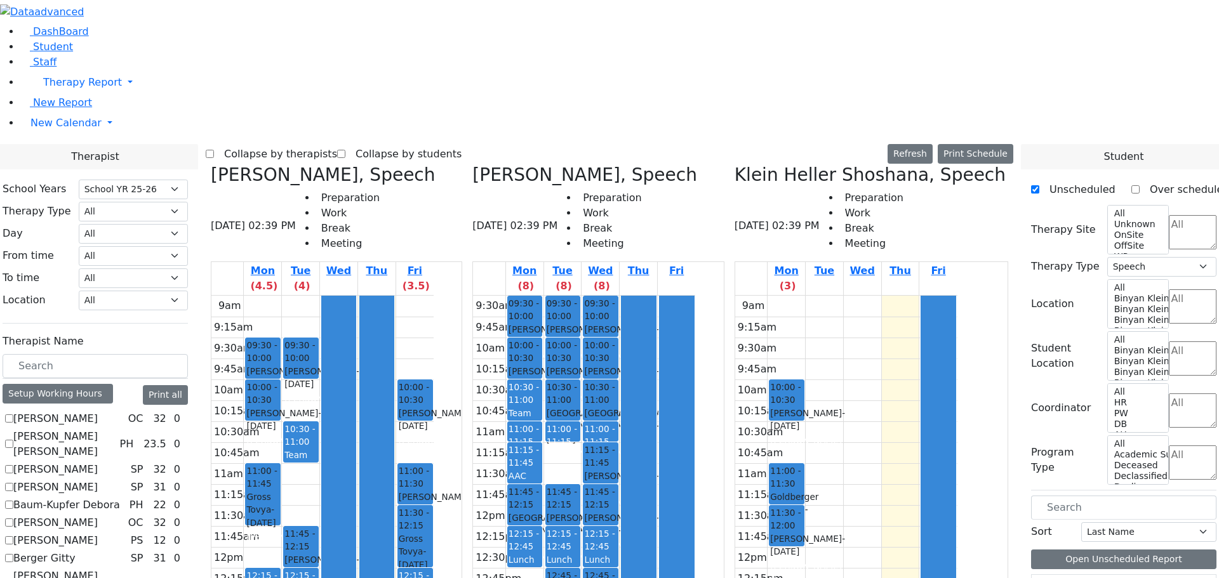
click at [341, 164] on h3 "Biderman Tzipora, Speech" at bounding box center [323, 175] width 225 height 22
click at [211, 164] on icon at bounding box center [211, 174] width 0 height 21
checkbox input "false"
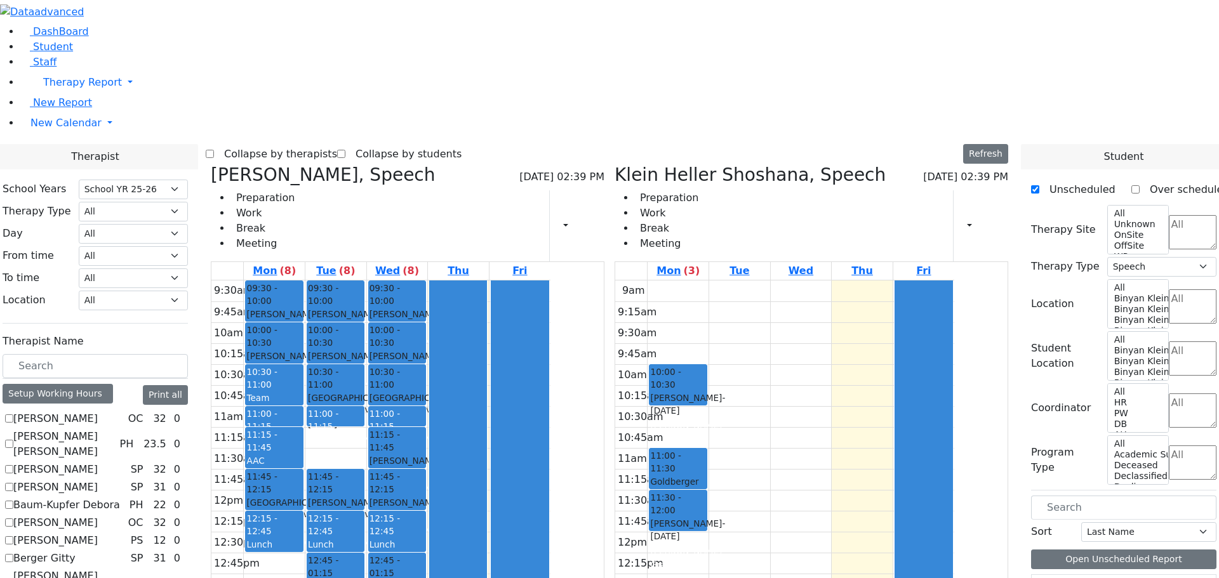
click at [211, 164] on icon at bounding box center [211, 174] width 0 height 21
checkbox input "false"
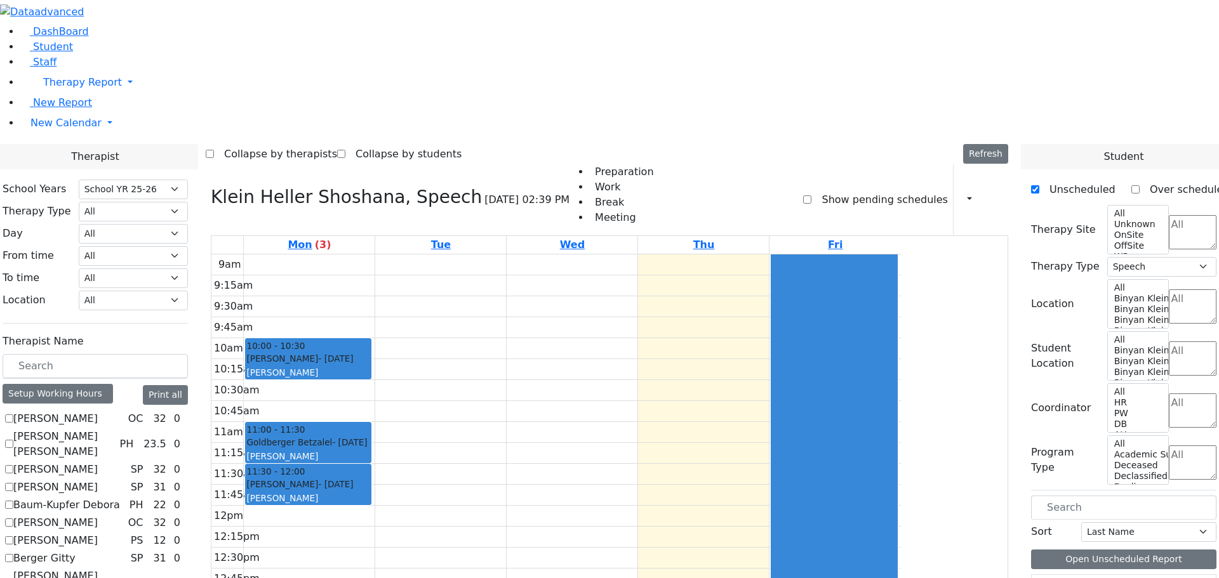
scroll to position [439, 0]
checkbox input "true"
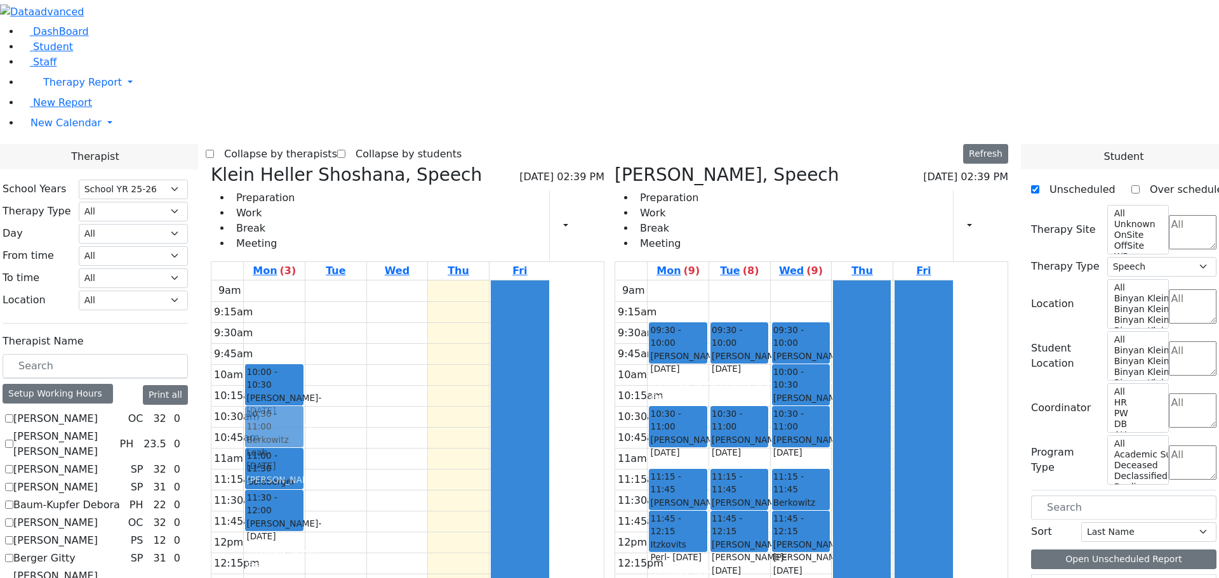
drag, startPoint x: 748, startPoint y: 190, endPoint x: 405, endPoint y: 232, distance: 345.2
click at [405, 232] on div "Klein Heller Shoshana, Speech 08/21/2025 02:39 PM Preparation Work Break Meetin…" at bounding box center [609, 474] width 807 height 620
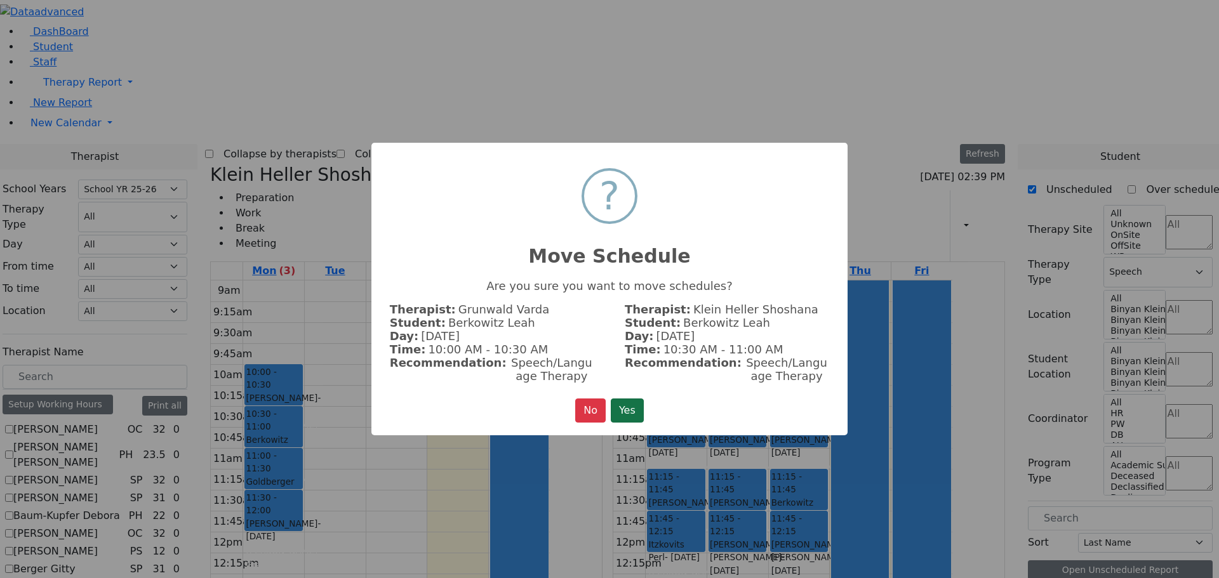
click at [630, 402] on button "Yes" at bounding box center [627, 411] width 33 height 24
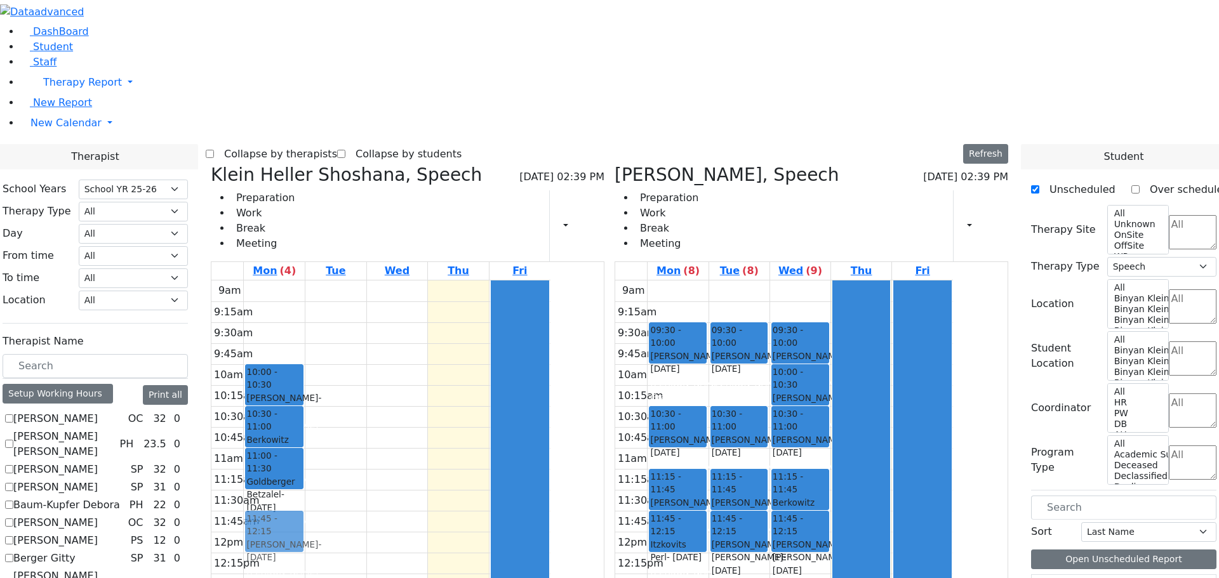
drag, startPoint x: 390, startPoint y: 314, endPoint x: 390, endPoint y: 341, distance: 27.3
click at [305, 341] on div "10:00 - 10:30 Katina Yitel - 09/28/2010 Weber, Leah 10:30 - 11:00 Berkowitz Lea…" at bounding box center [274, 532] width 61 height 503
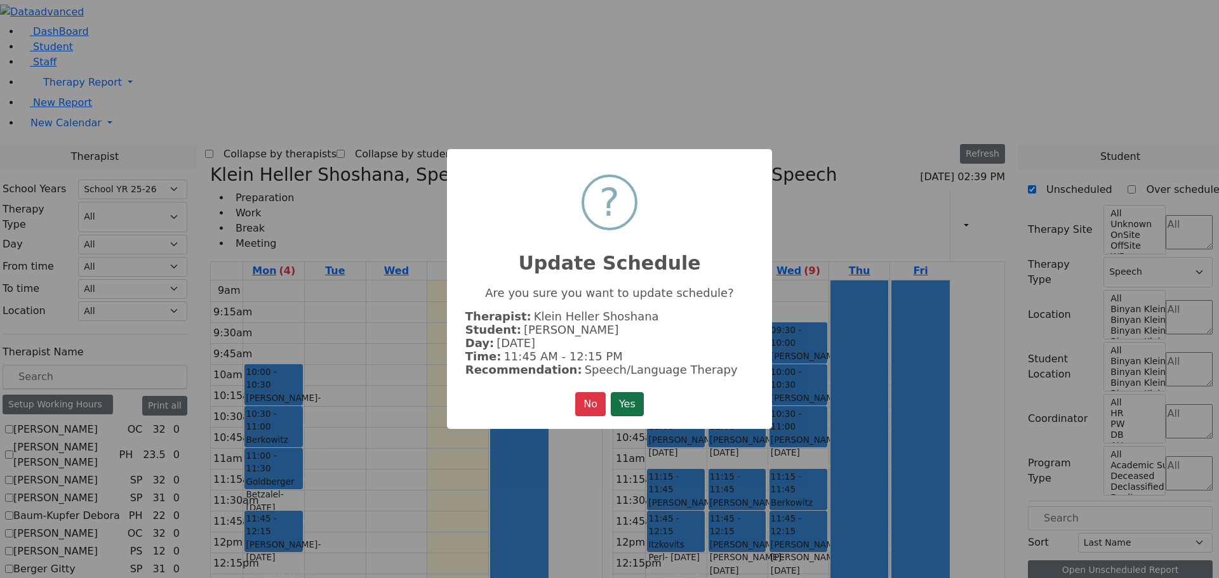
click at [629, 394] on button "Yes" at bounding box center [627, 404] width 33 height 24
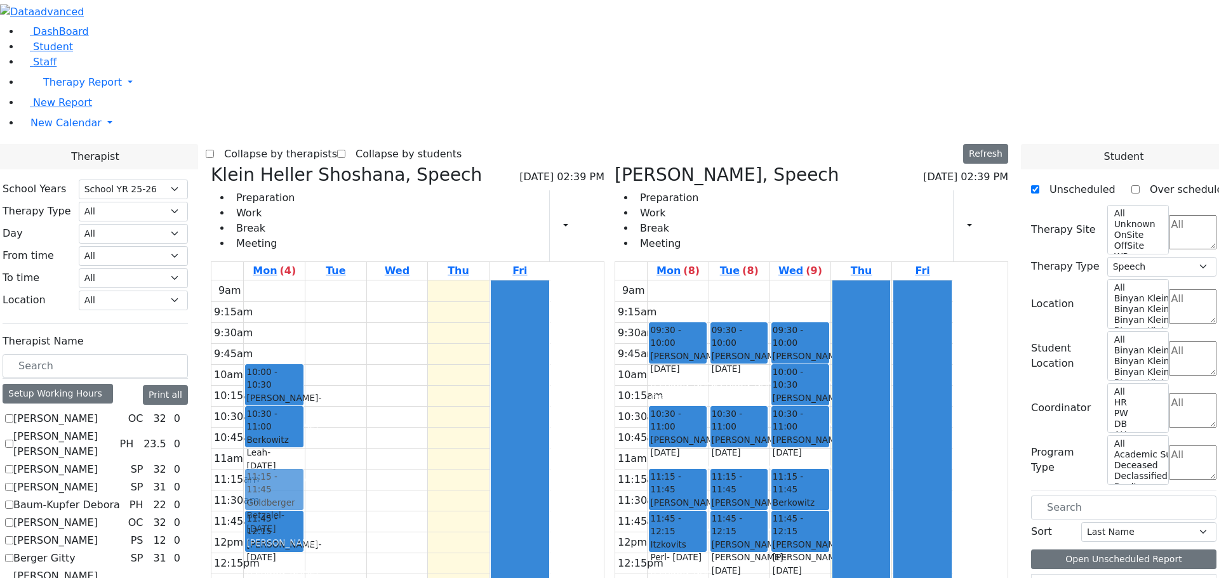
drag, startPoint x: 386, startPoint y: 273, endPoint x: 383, endPoint y: 294, distance: 21.1
click at [305, 294] on div "10:00 - 10:30 Katina Yitel - 09/28/2010 Weber, Leah 10:30 - 11:00 Berkowitz Lea…" at bounding box center [274, 532] width 61 height 503
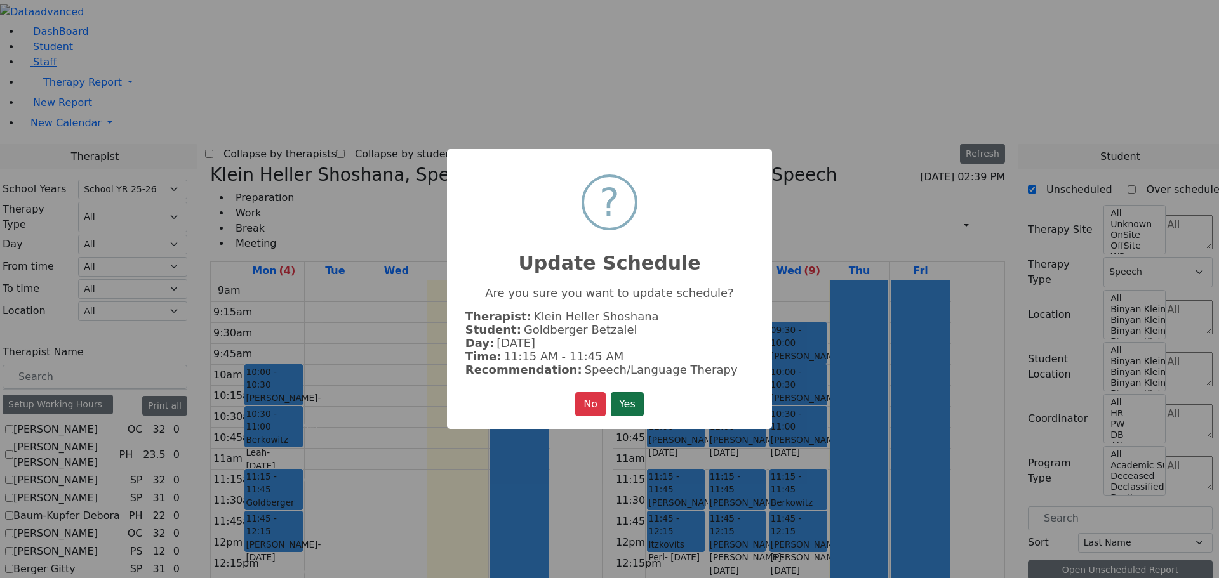
click at [624, 397] on button "Yes" at bounding box center [627, 404] width 33 height 24
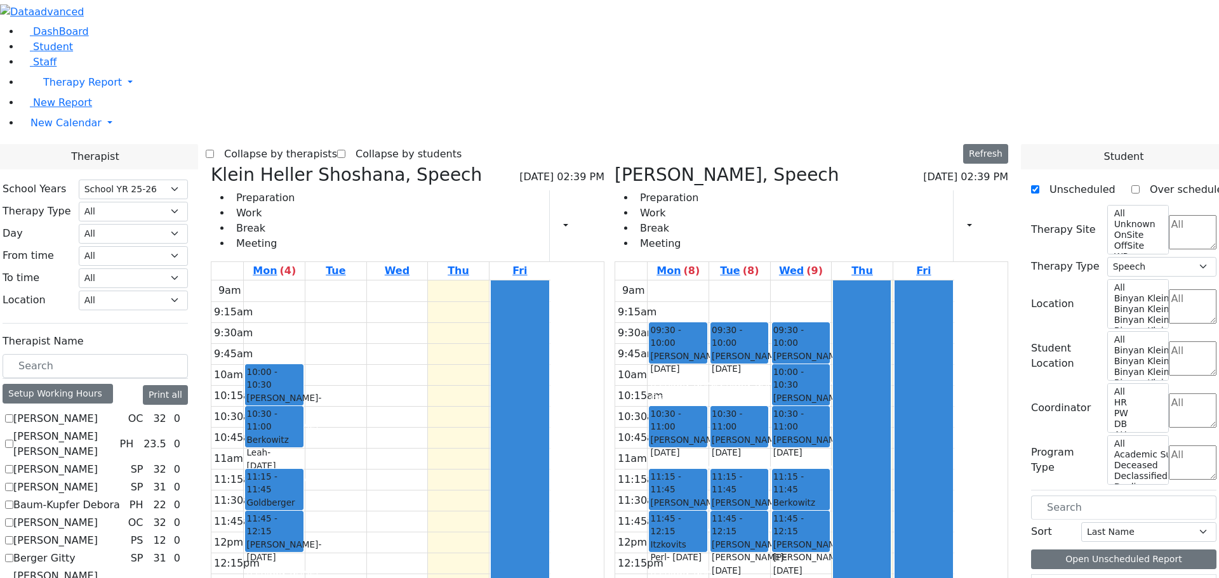
drag, startPoint x: 744, startPoint y: 548, endPoint x: 424, endPoint y: 504, distance: 323.0
click at [416, 505] on div "Klein Heller Shoshana, Speech 08/21/2025 02:39 PM Preparation Work Break Meetin…" at bounding box center [609, 474] width 807 height 620
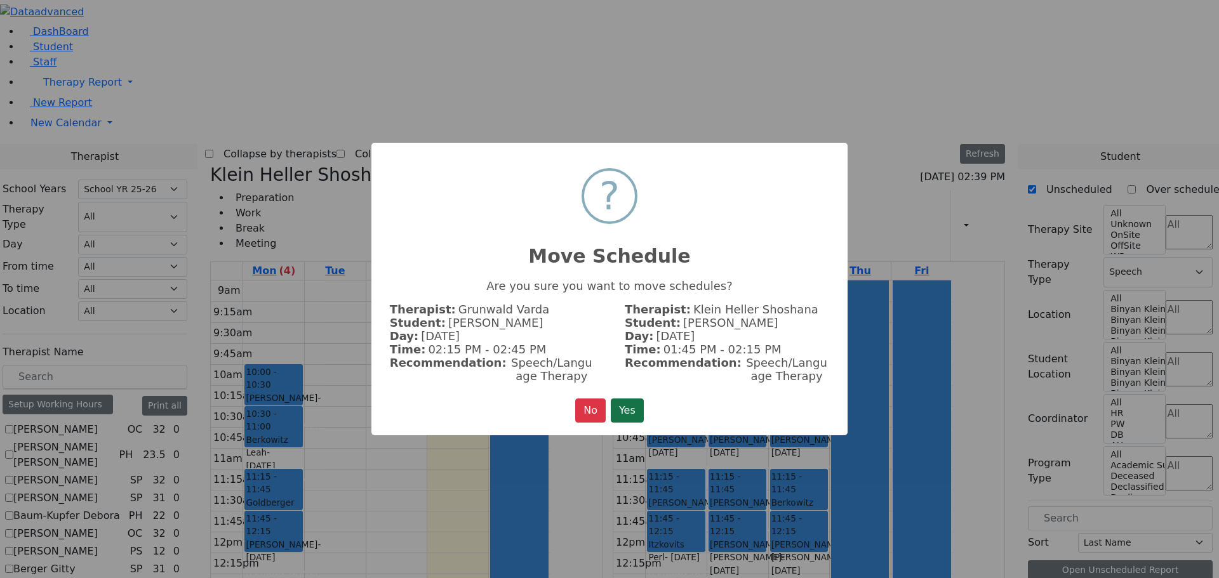
click at [632, 409] on button "Yes" at bounding box center [627, 411] width 33 height 24
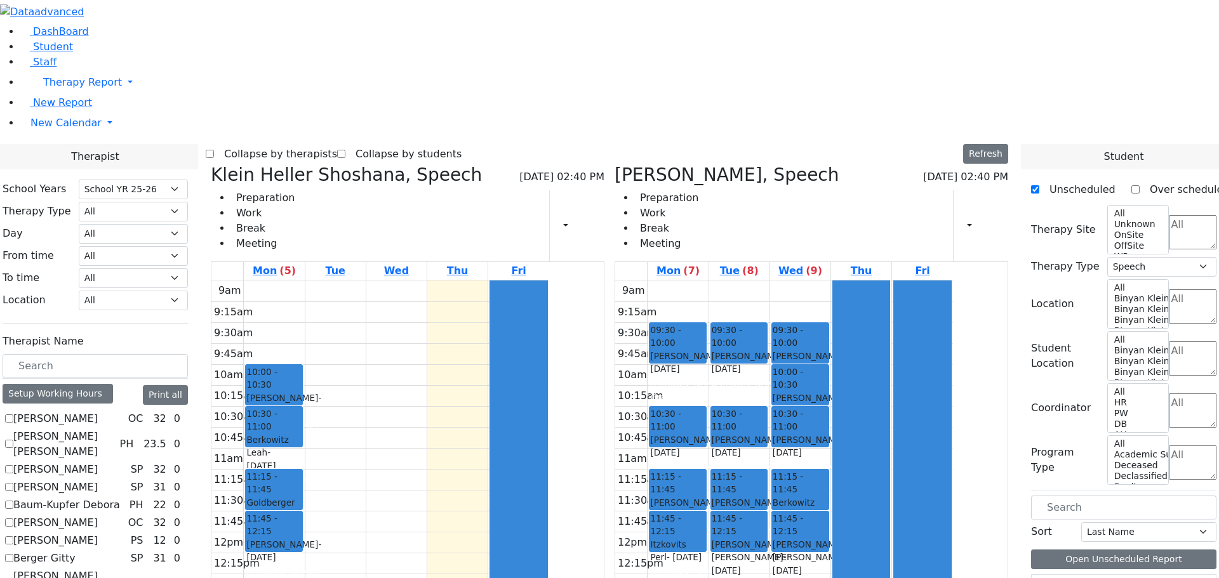
checkbox input "true"
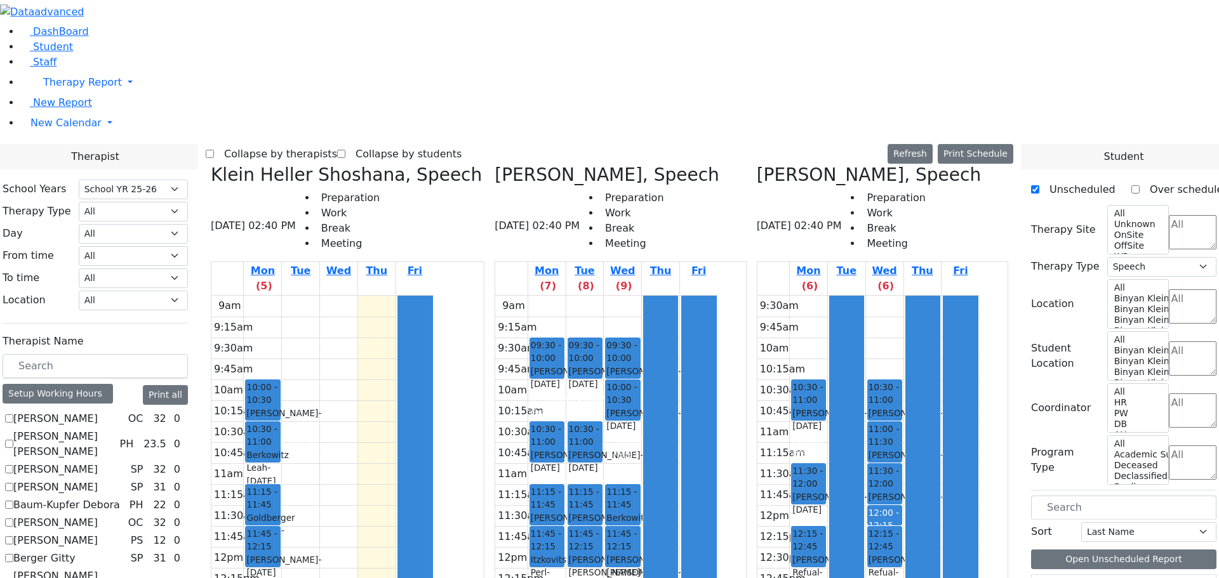
drag, startPoint x: 696, startPoint y: 218, endPoint x: 933, endPoint y: 397, distance: 296.8
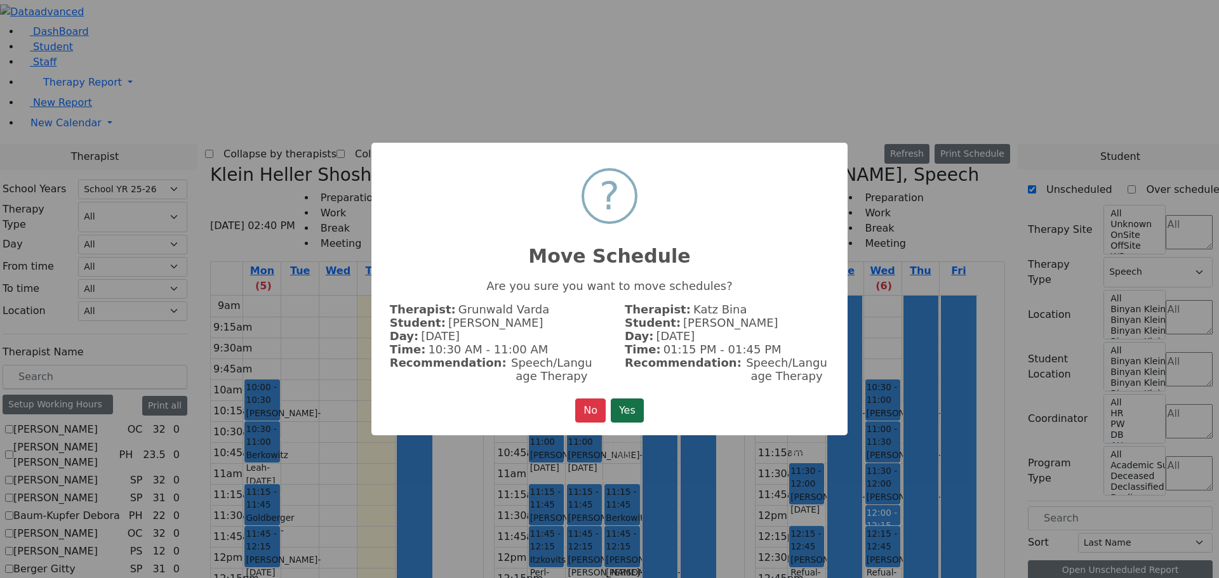
click at [633, 406] on button "Yes" at bounding box center [627, 411] width 33 height 24
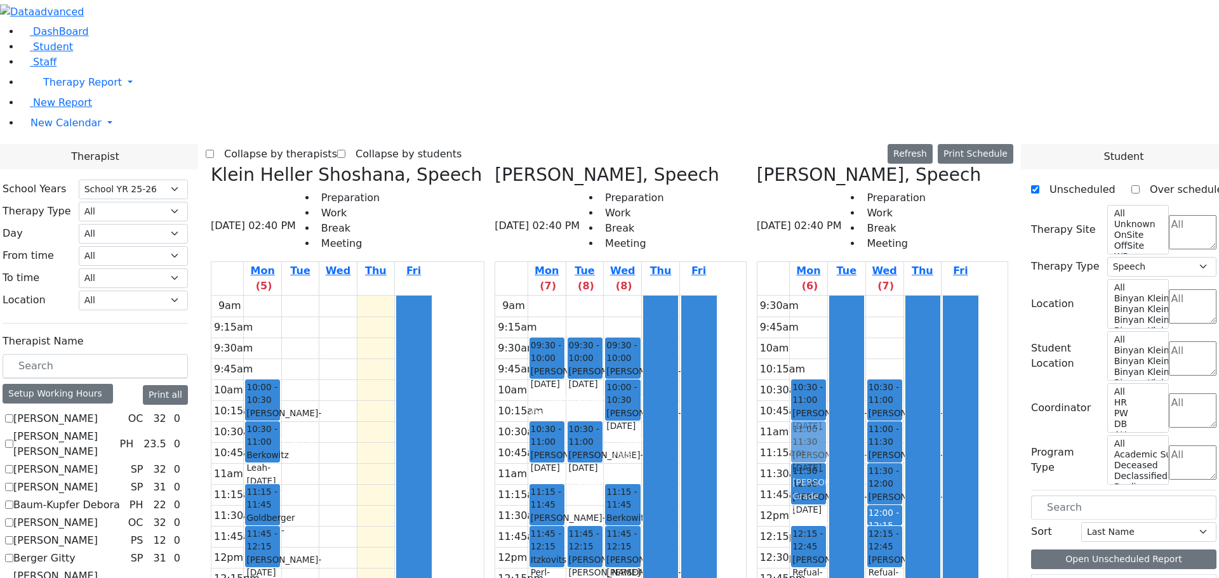
drag, startPoint x: 652, startPoint y: 278, endPoint x: 837, endPoint y: 218, distance: 194.7
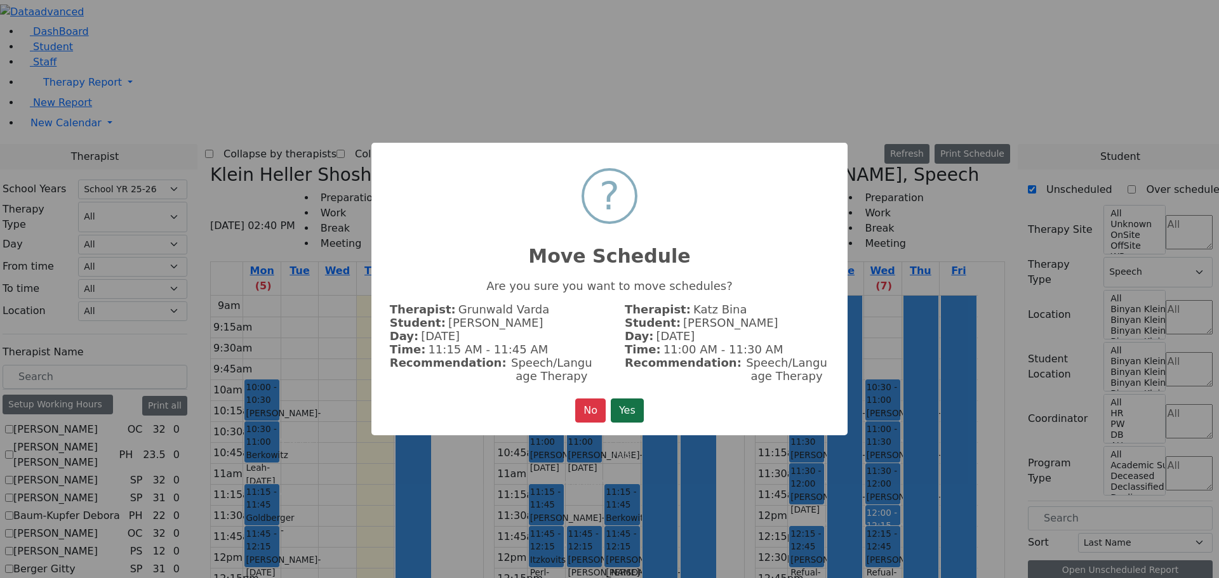
click at [626, 404] on button "Yes" at bounding box center [627, 411] width 33 height 24
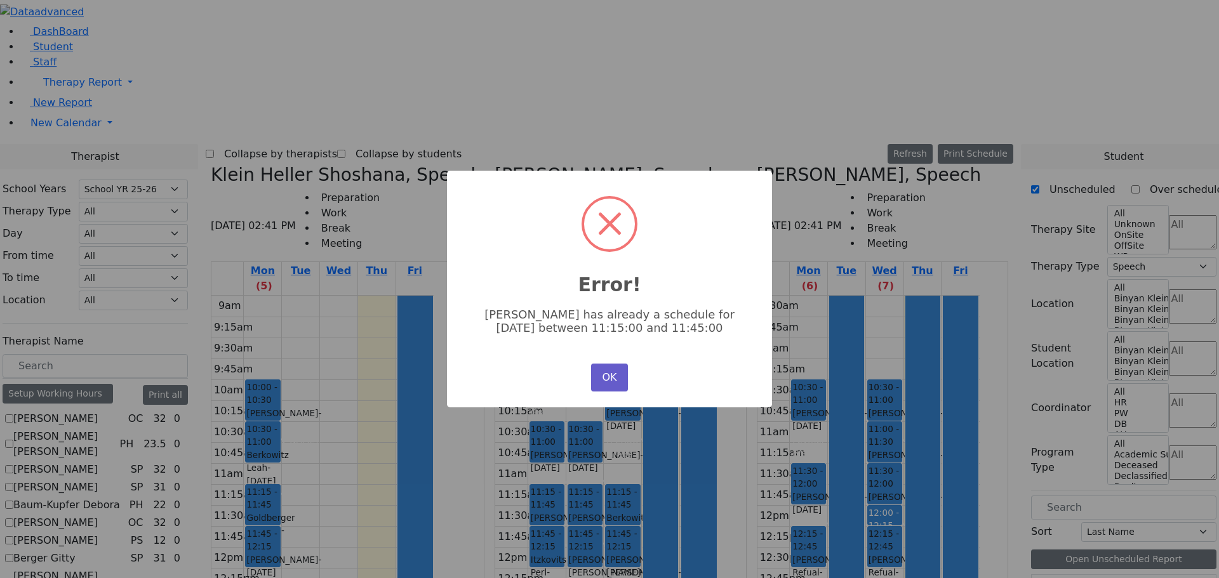
click at [618, 372] on button "OK" at bounding box center [609, 378] width 37 height 28
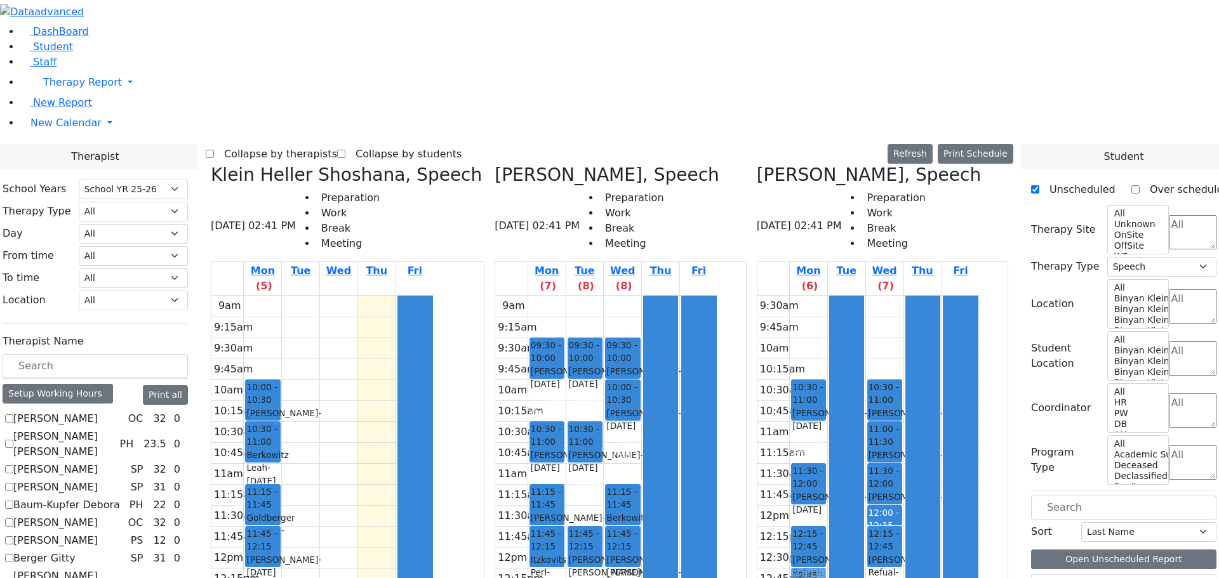
drag, startPoint x: 658, startPoint y: 277, endPoint x: 855, endPoint y: 364, distance: 216.0
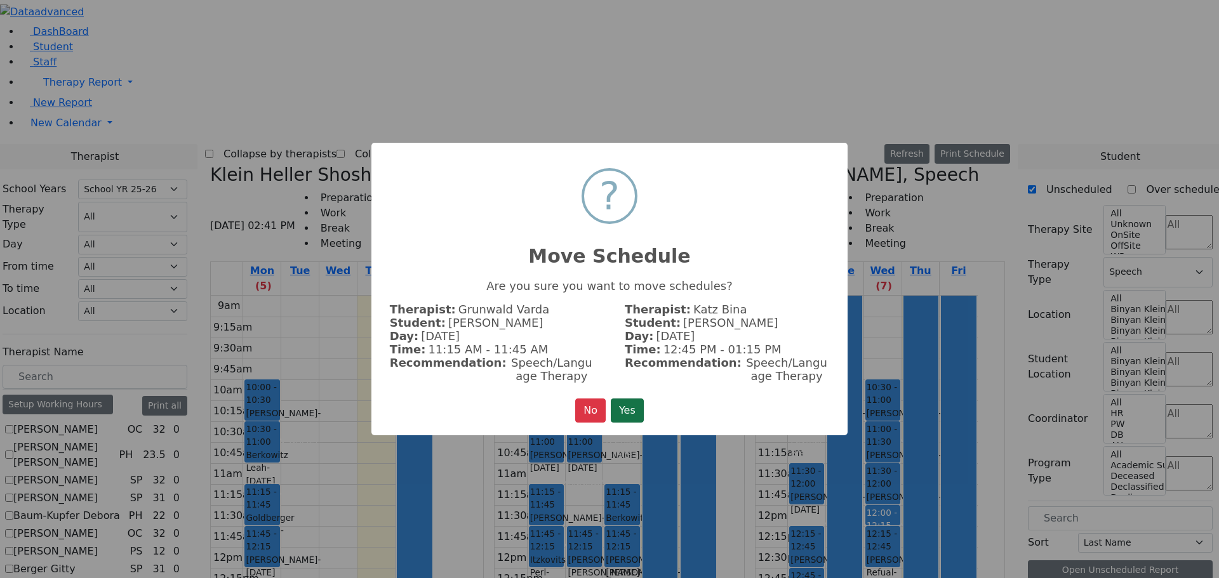
click at [636, 407] on button "Yes" at bounding box center [627, 411] width 33 height 24
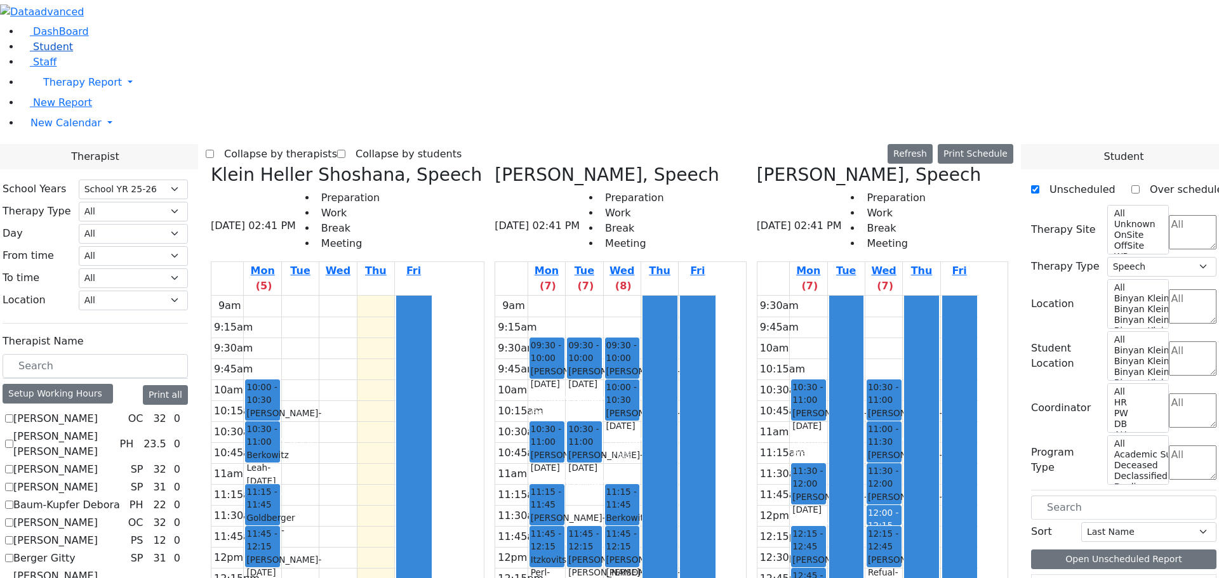
click at [58, 53] on link "Student" at bounding box center [46, 47] width 53 height 12
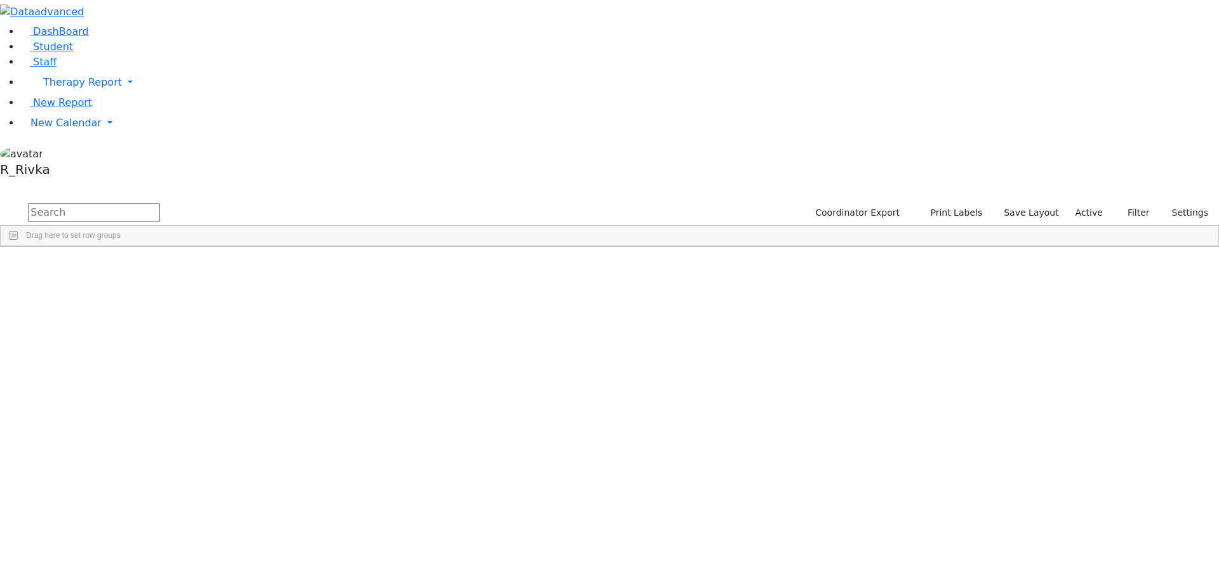
click at [160, 203] on input "text" at bounding box center [94, 212] width 132 height 19
type input "ezra t"
click at [162, 285] on div "Twerski" at bounding box center [122, 294] width 80 height 18
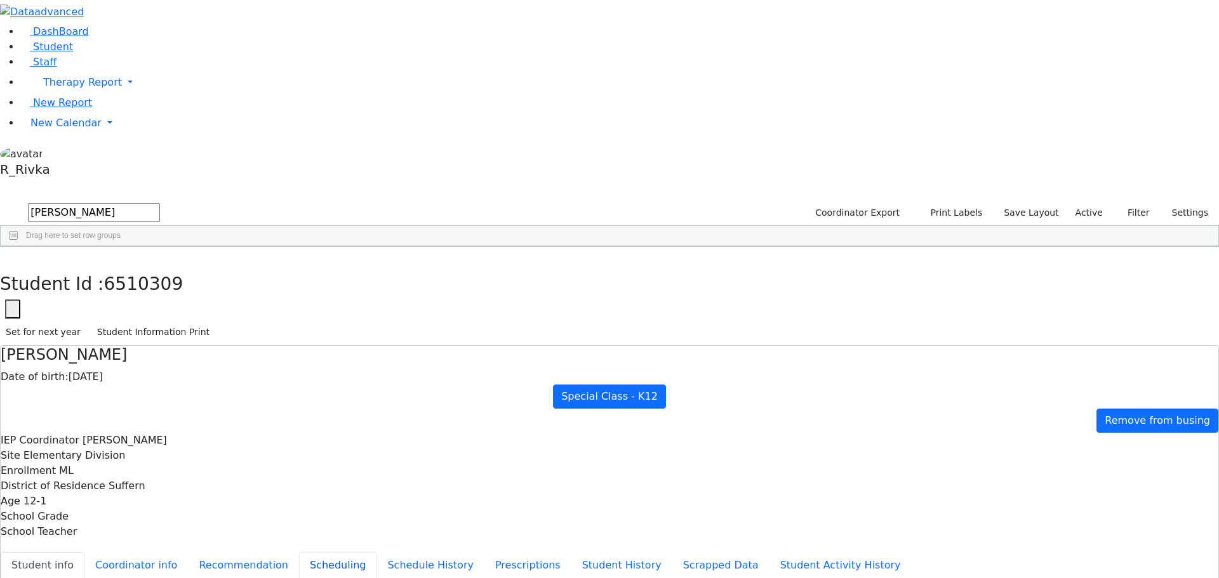
click at [299, 552] on button "Scheduling" at bounding box center [337, 565] width 77 height 27
click at [67, 88] on span "New Calendar" at bounding box center [82, 82] width 79 height 12
click at [71, 154] on span "Calendar" at bounding box center [50, 148] width 46 height 12
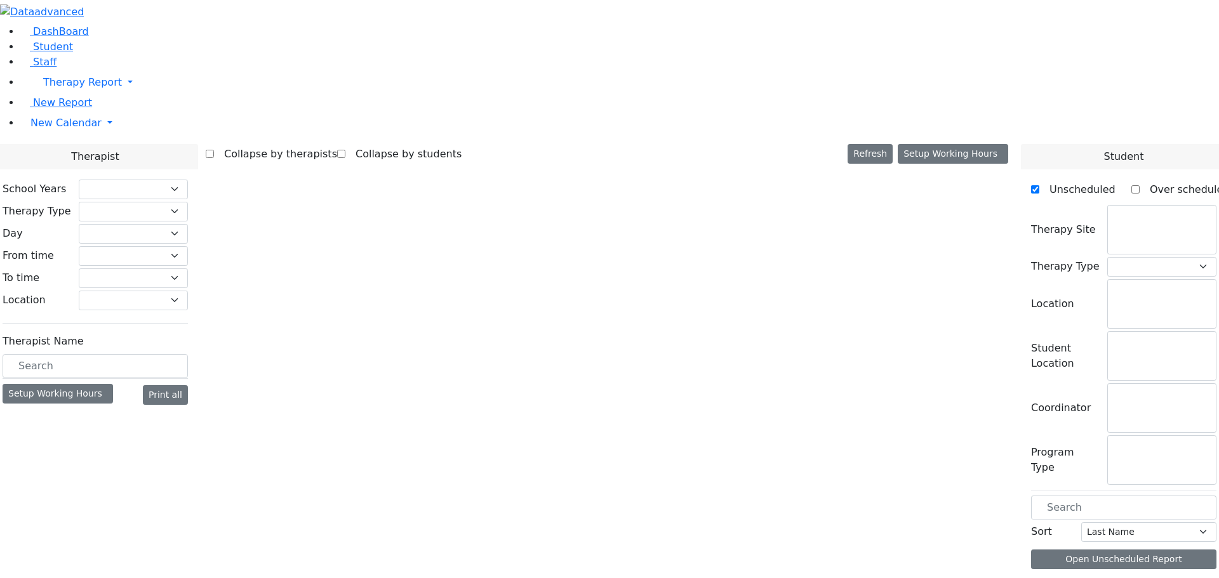
select select "212"
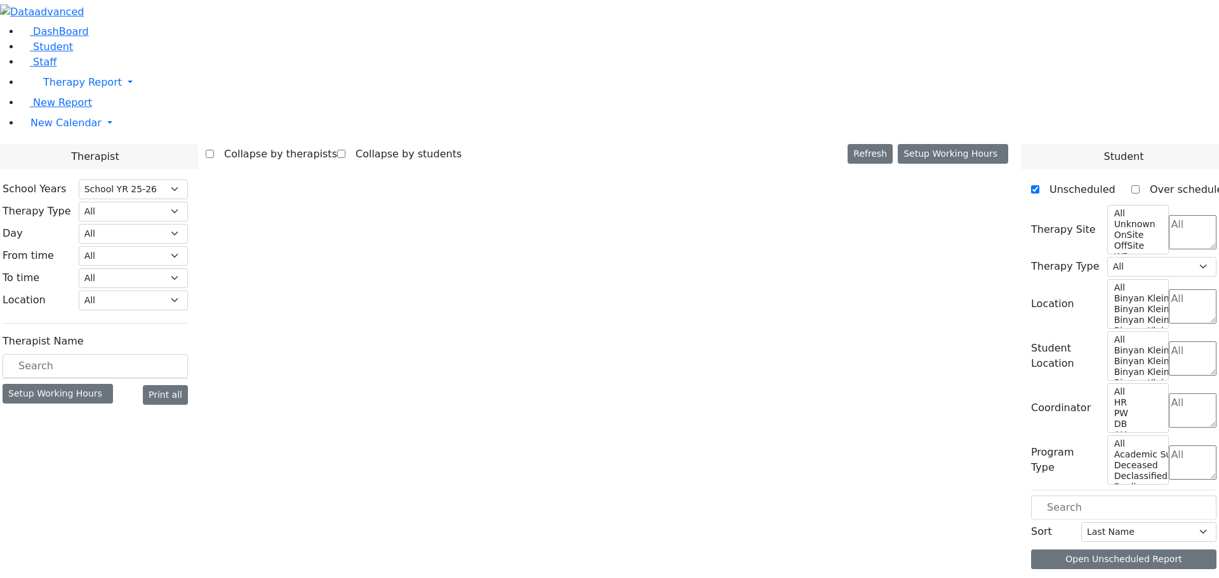
select select "3"
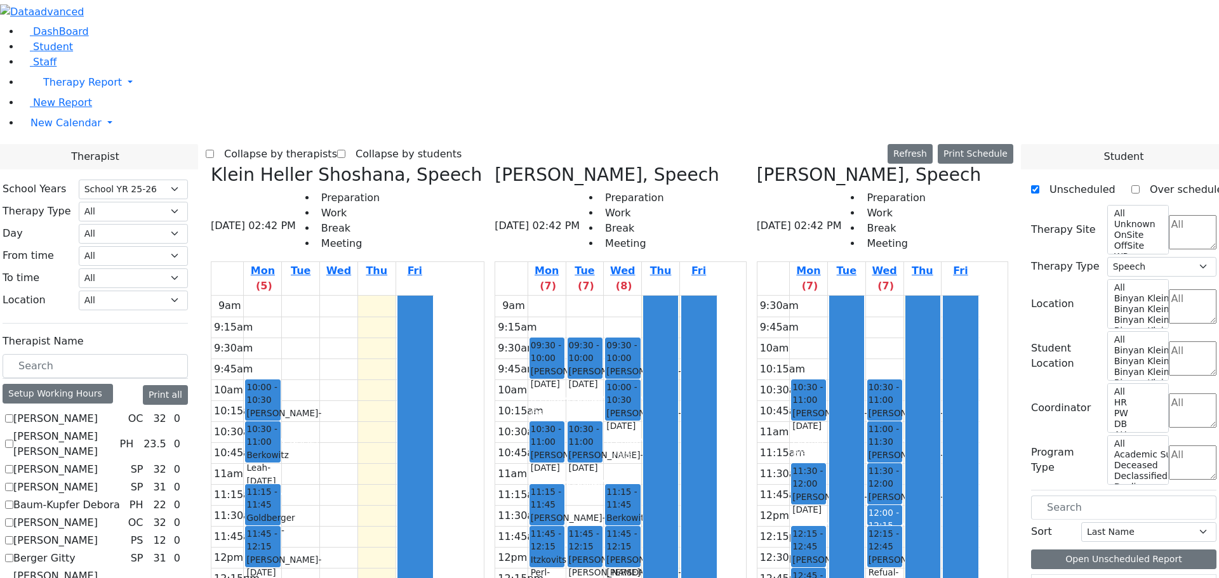
click at [494, 164] on icon at bounding box center [494, 174] width 0 height 21
checkbox input "false"
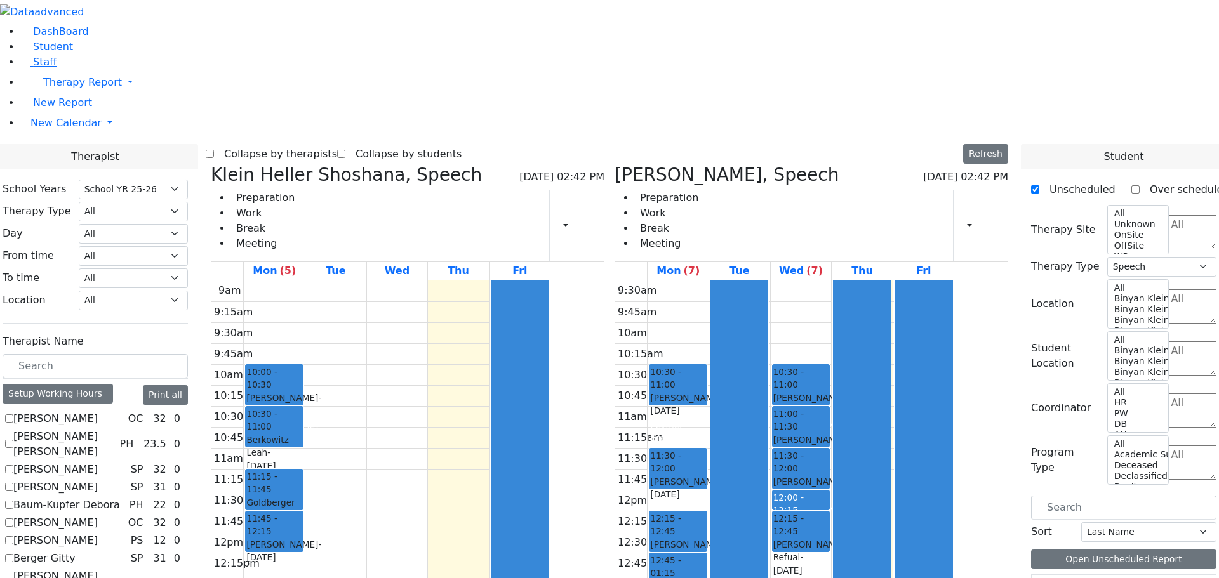
click at [614, 164] on icon at bounding box center [614, 174] width 0 height 21
checkbox input "false"
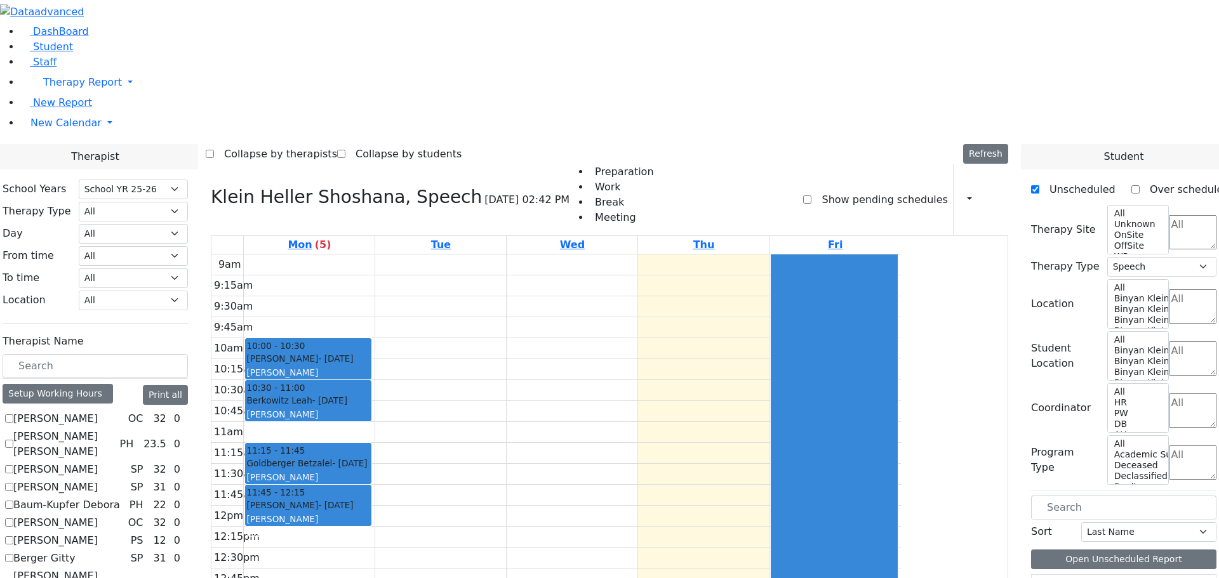
scroll to position [63, 0]
checkbox input "true"
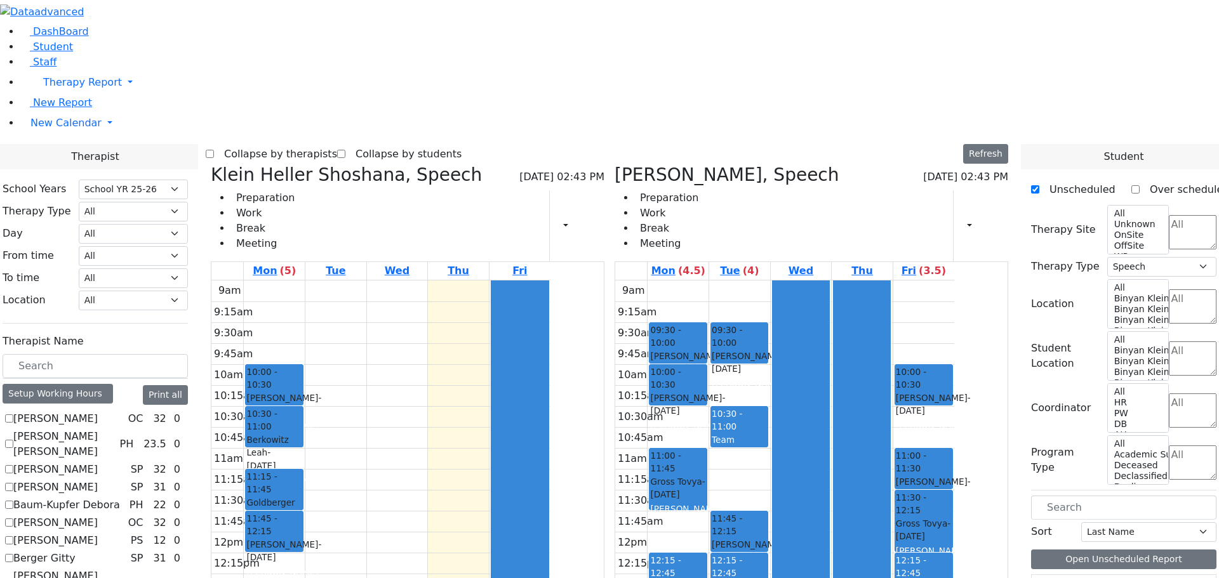
scroll to position [190, 0]
checkbox input "true"
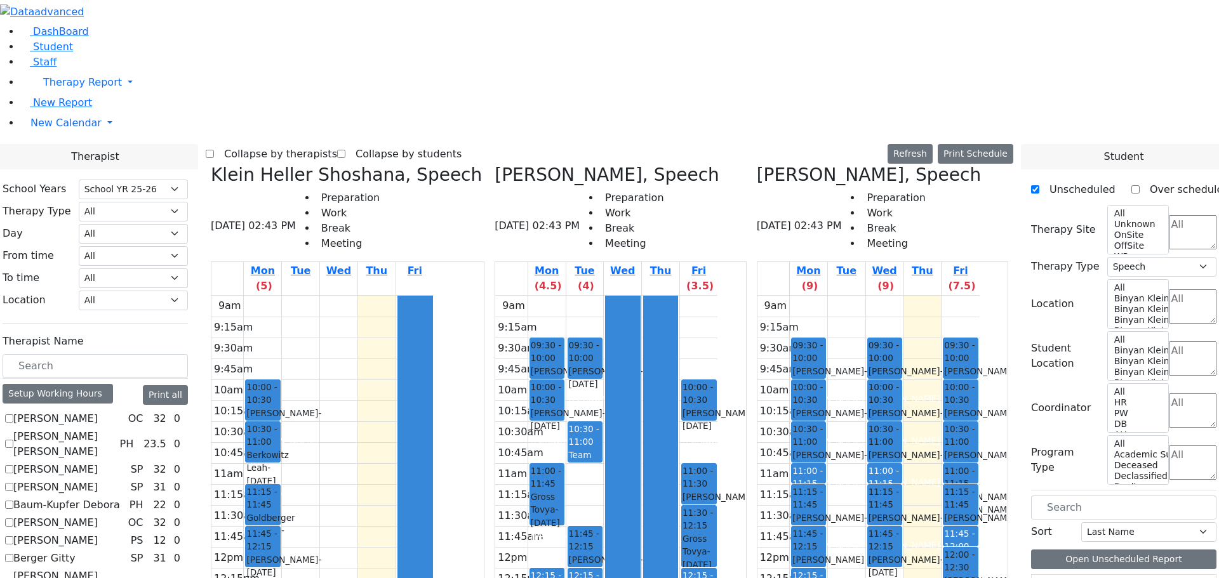
click at [211, 164] on icon at bounding box center [211, 174] width 0 height 21
checkbox input "false"
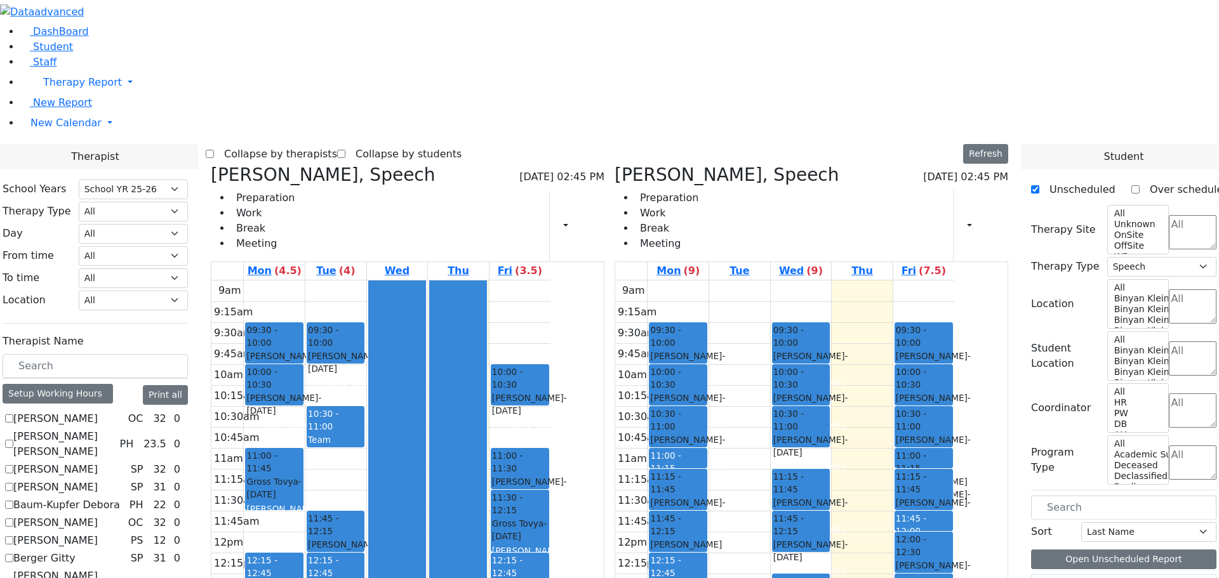
scroll to position [0, 0]
click at [614, 164] on icon at bounding box center [614, 174] width 0 height 21
checkbox input "false"
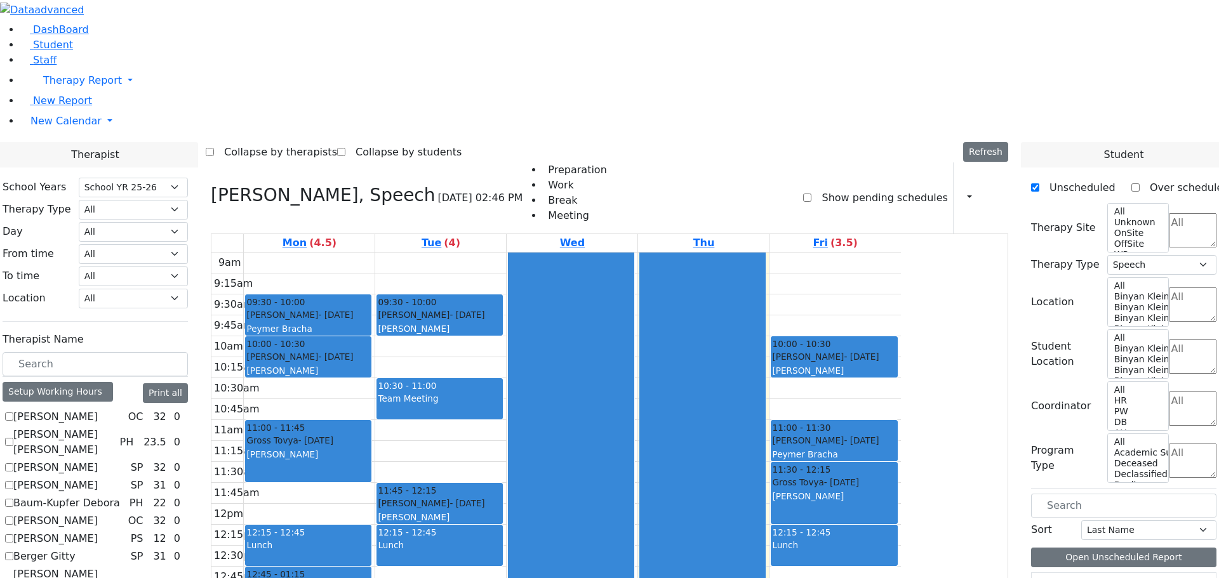
scroll to position [635, 0]
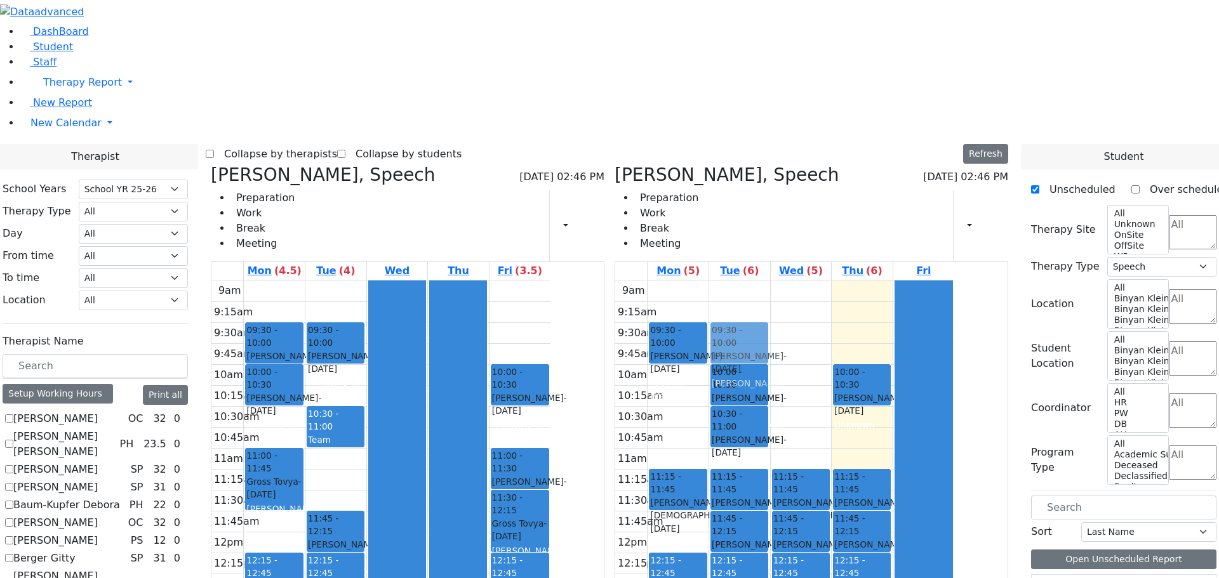
drag, startPoint x: 461, startPoint y: 468, endPoint x: 814, endPoint y: 149, distance: 475.9
click at [814, 164] on div "Biderman Tzipora, Speech 08/21/2025 02:46 PM Preparation Work Break Meeting Pri…" at bounding box center [609, 474] width 807 height 620
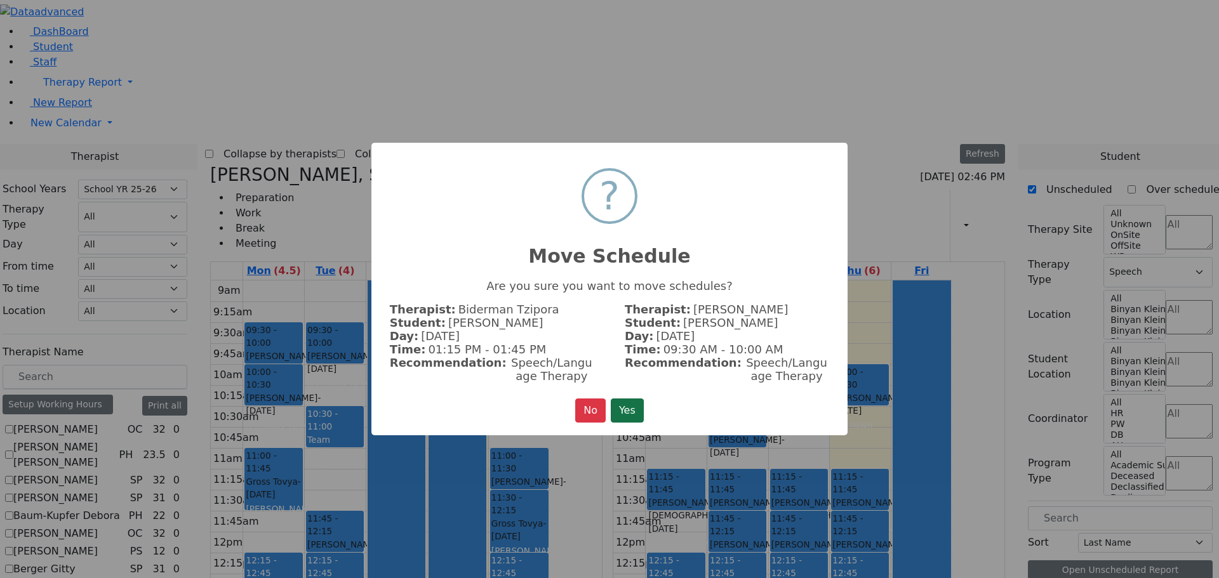
click at [630, 402] on button "Yes" at bounding box center [627, 411] width 33 height 24
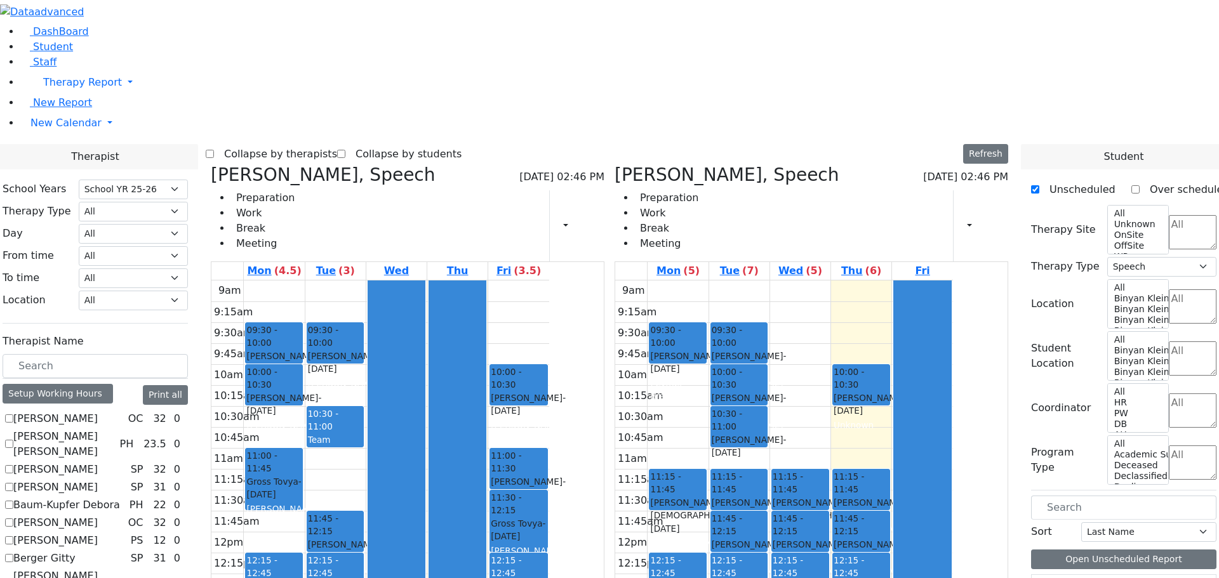
checkbox input "false"
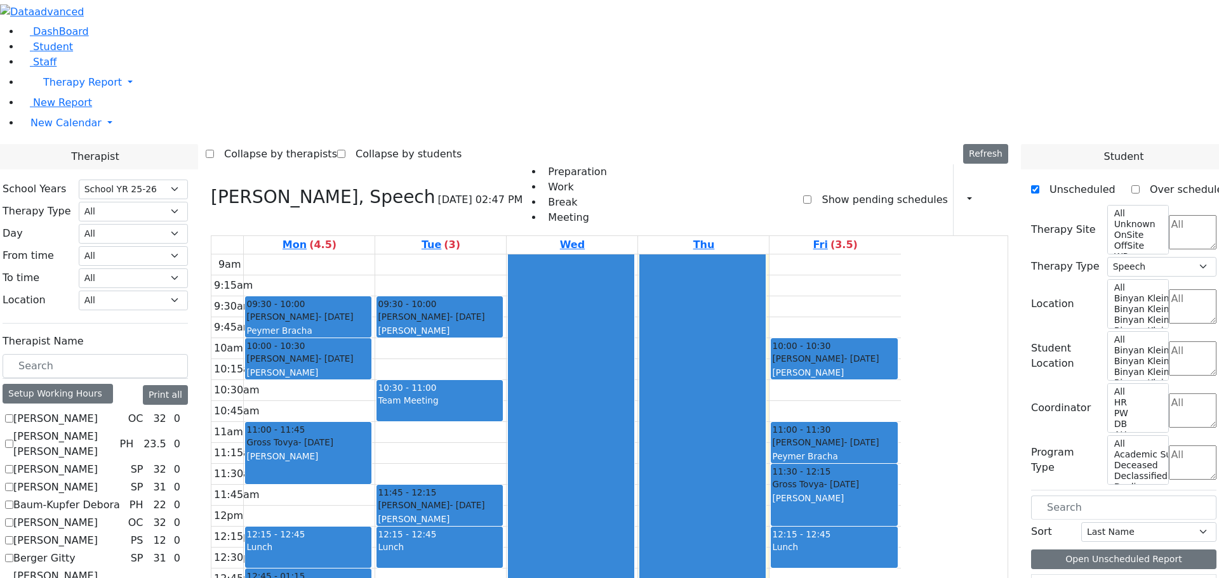
checkbox input "false"
select select
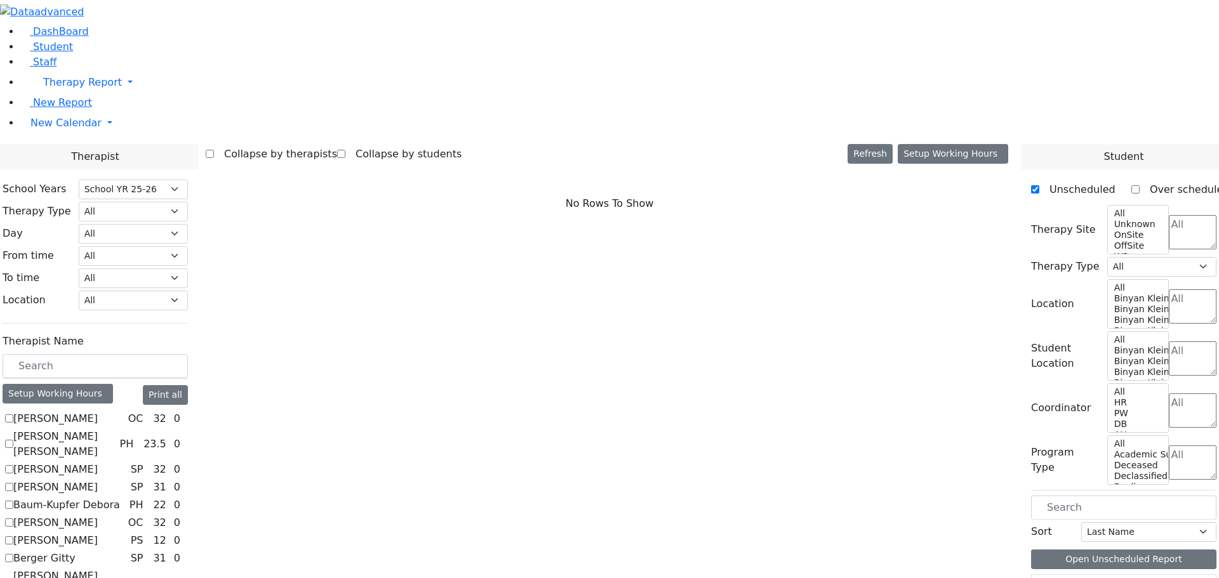
scroll to position [190, 0]
checkbox input "true"
select select "3"
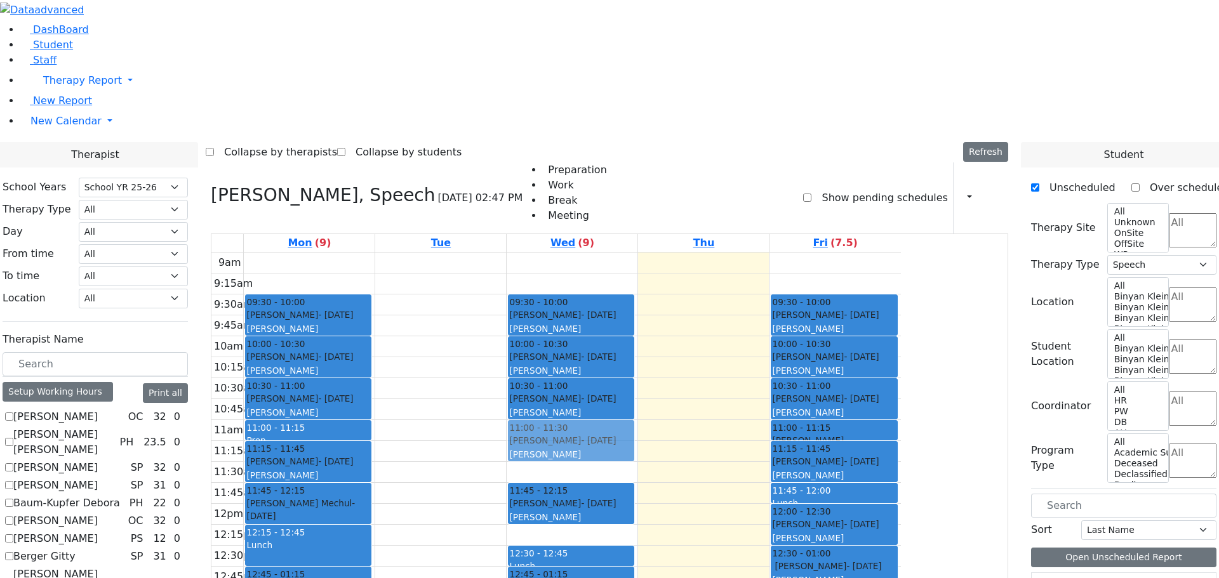
scroll to position [0, 0]
drag, startPoint x: 652, startPoint y: 265, endPoint x: 649, endPoint y: 286, distance: 21.2
click at [637, 286] on div "09:30 - 10:00 Podrigal Benzion - 09/22/2014 Jablin Meira 10:00 - 10:30 Twerski …" at bounding box center [572, 504] width 131 height 503
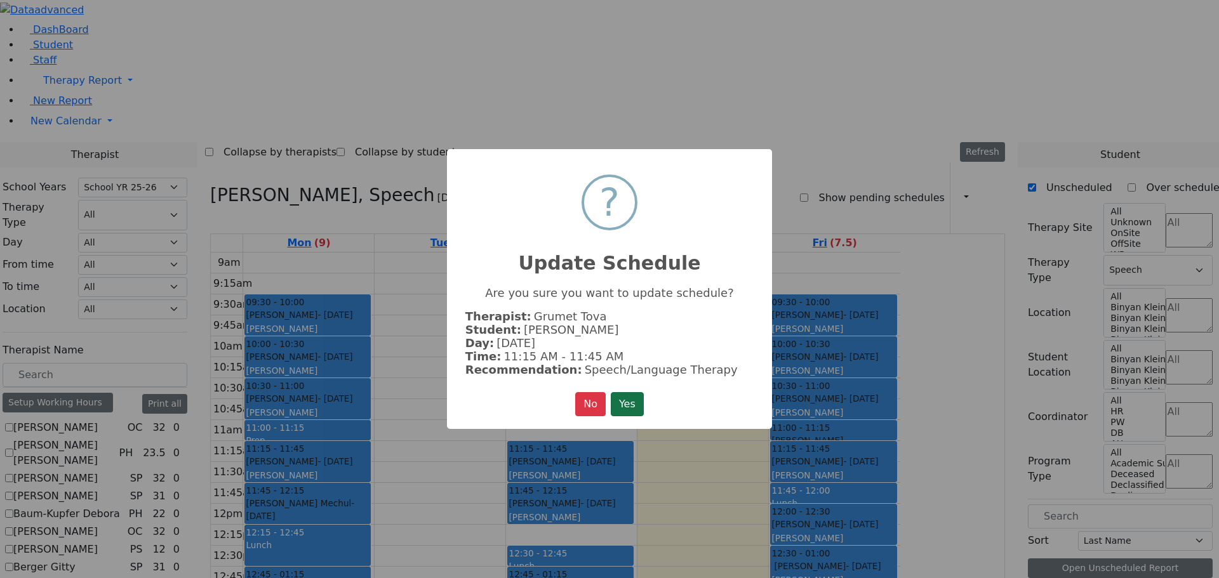
click at [642, 397] on button "Yes" at bounding box center [627, 404] width 33 height 24
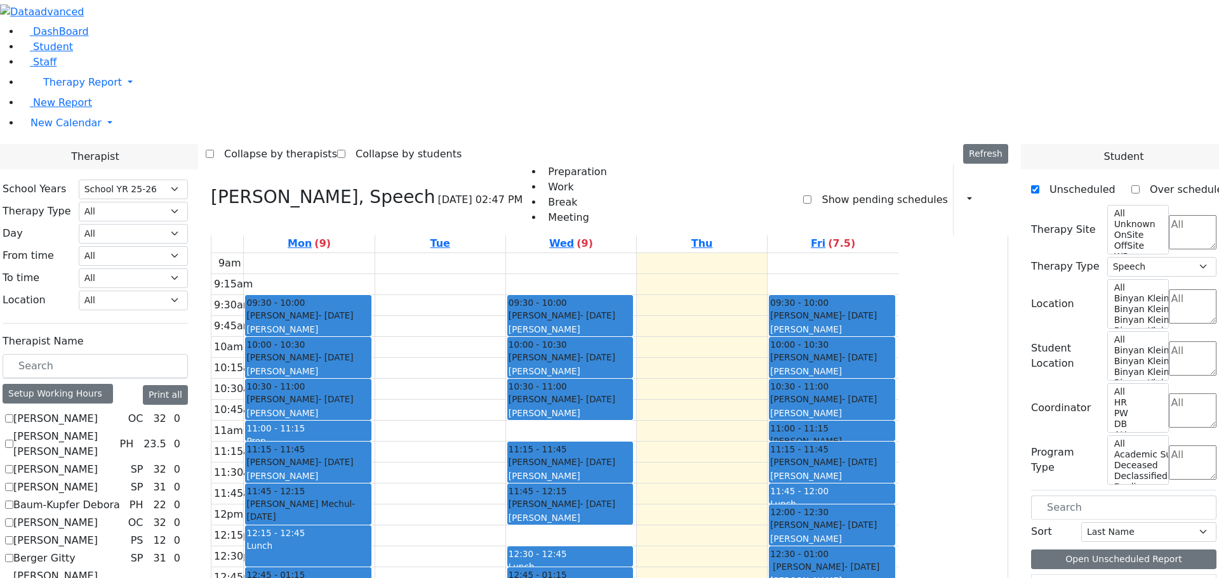
scroll to position [571, 0]
checkbox input "true"
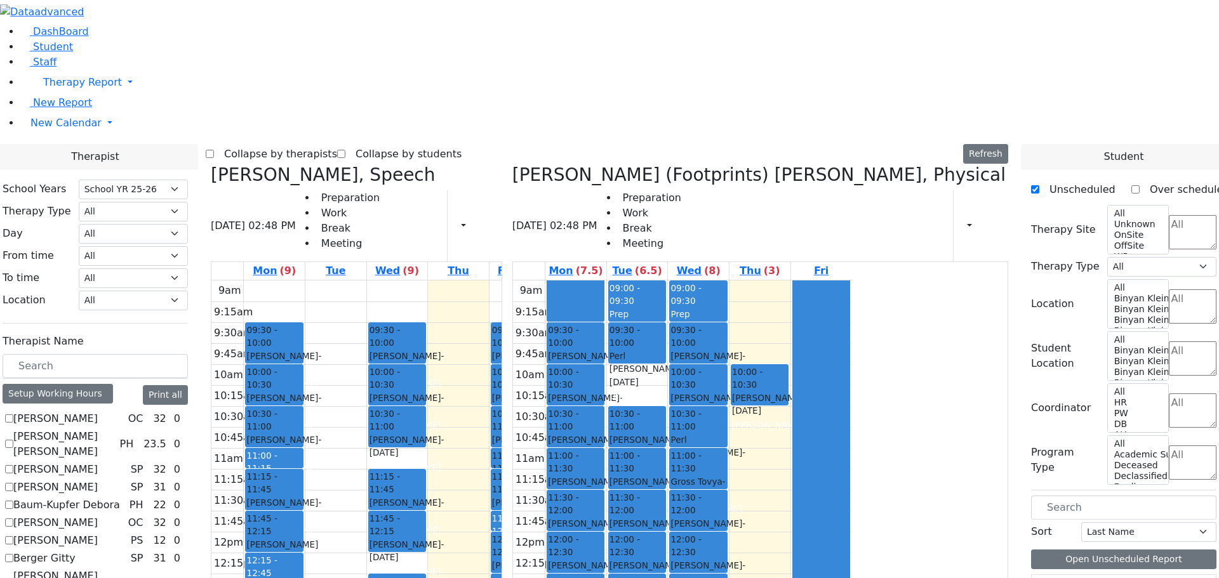
click at [340, 164] on h3 "Grumet Tova, Speech" at bounding box center [323, 175] width 225 height 22
drag, startPoint x: 928, startPoint y: 188, endPoint x: 835, endPoint y: 187, distance: 92.7
click at [823, 281] on tr "09:30 - 10:00 Katz Rivka - 11/06/2015 Peymer Bracha 10:00 - 10:30 Mezei Henny -…" at bounding box center [682, 532] width 339 height 503
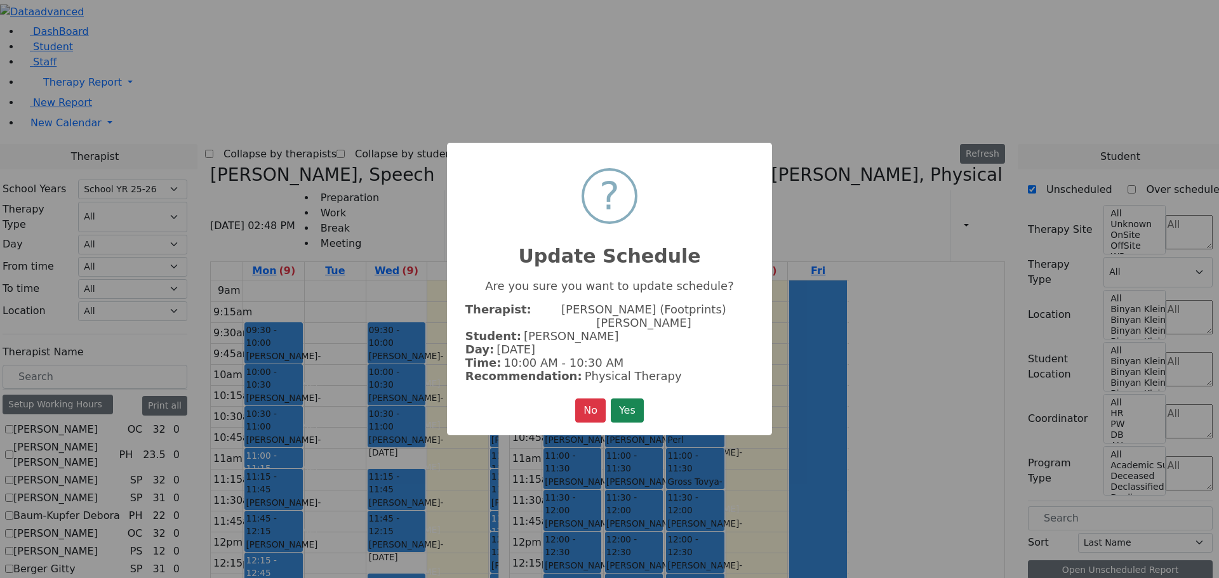
drag, startPoint x: 628, startPoint y: 397, endPoint x: 641, endPoint y: 396, distance: 12.7
click at [629, 399] on button "Yes" at bounding box center [627, 411] width 33 height 24
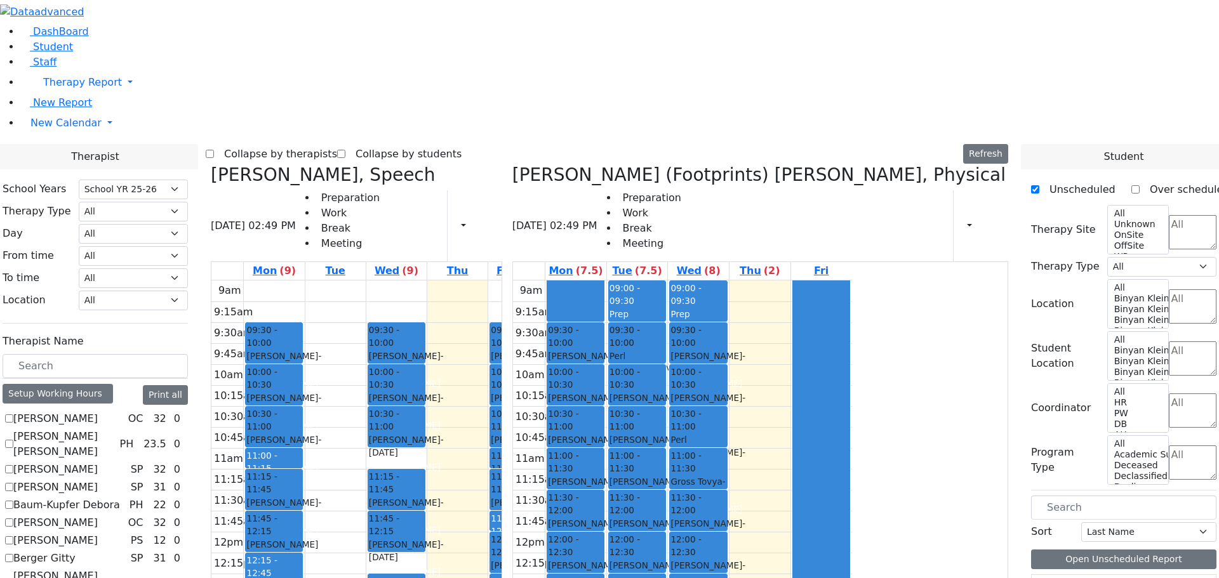
drag, startPoint x: 921, startPoint y: 421, endPoint x: 786, endPoint y: 416, distance: 134.7
click at [786, 416] on tr "09:30 - 10:00 Katz Rivka - 11/06/2015 Peymer Bracha 10:00 - 10:30 Mezei Henny -…" at bounding box center [682, 532] width 339 height 503
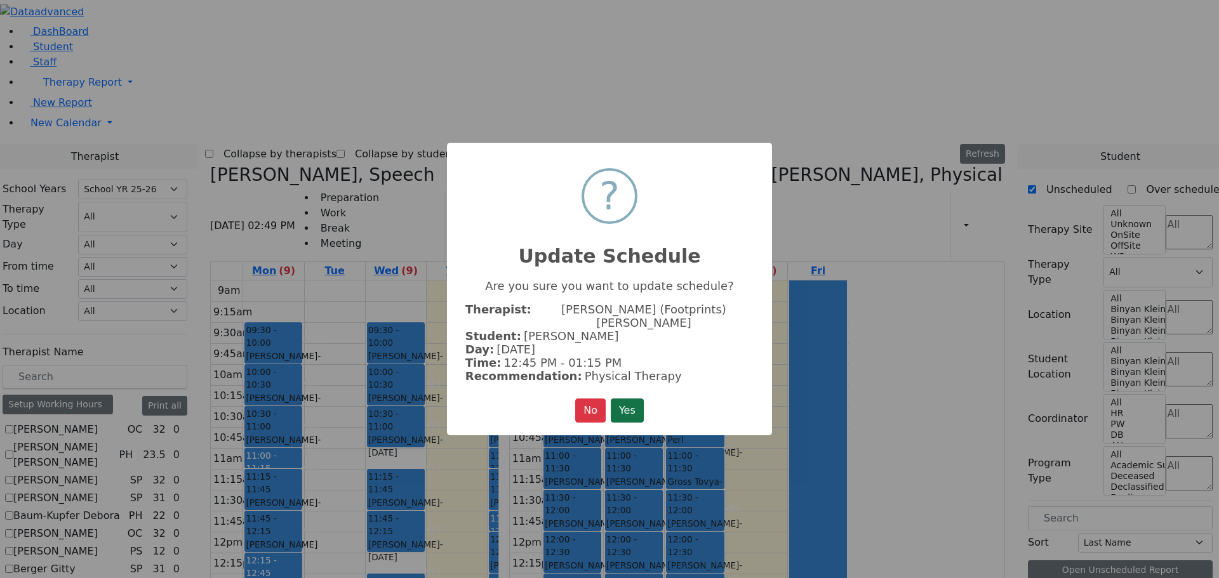
click at [627, 399] on button "Yes" at bounding box center [627, 411] width 33 height 24
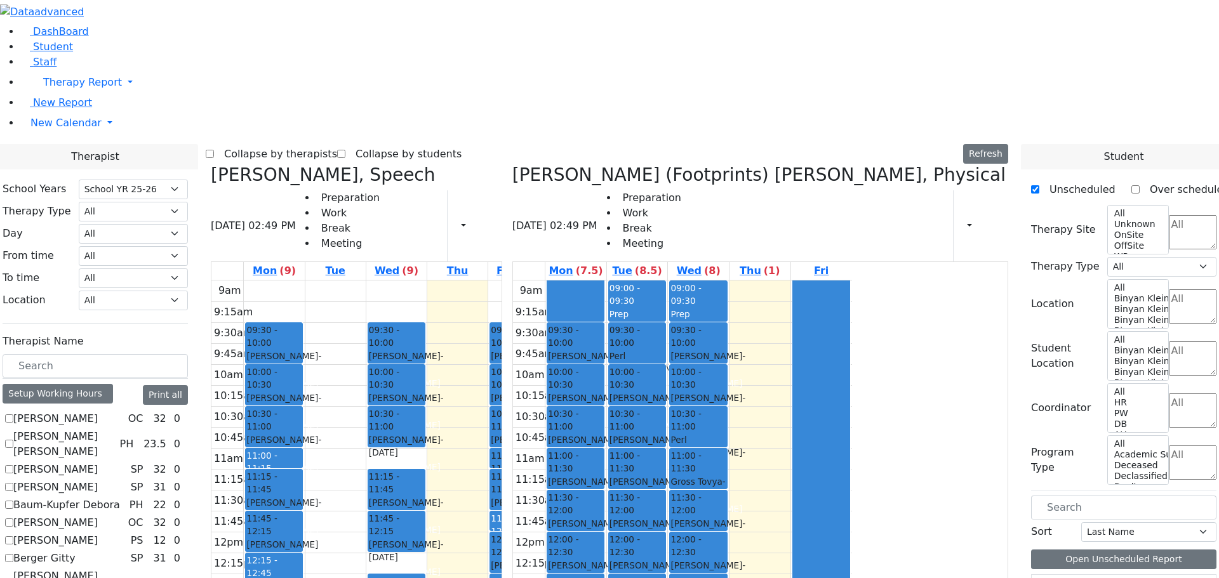
drag, startPoint x: 938, startPoint y: 520, endPoint x: 801, endPoint y: 520, distance: 136.5
click at [801, 520] on tr "09:30 - 10:00 Katz Rivka - 11/06/2015 Peymer Bracha 10:00 - 10:30 Mezei Henny -…" at bounding box center [682, 532] width 339 height 503
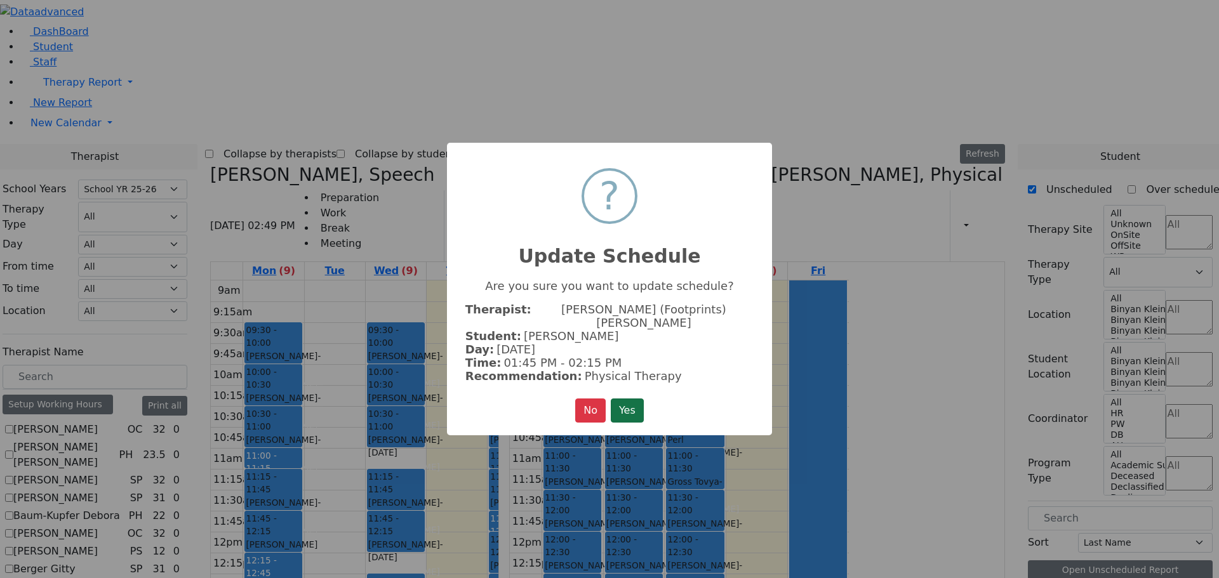
click at [626, 403] on button "Yes" at bounding box center [627, 411] width 33 height 24
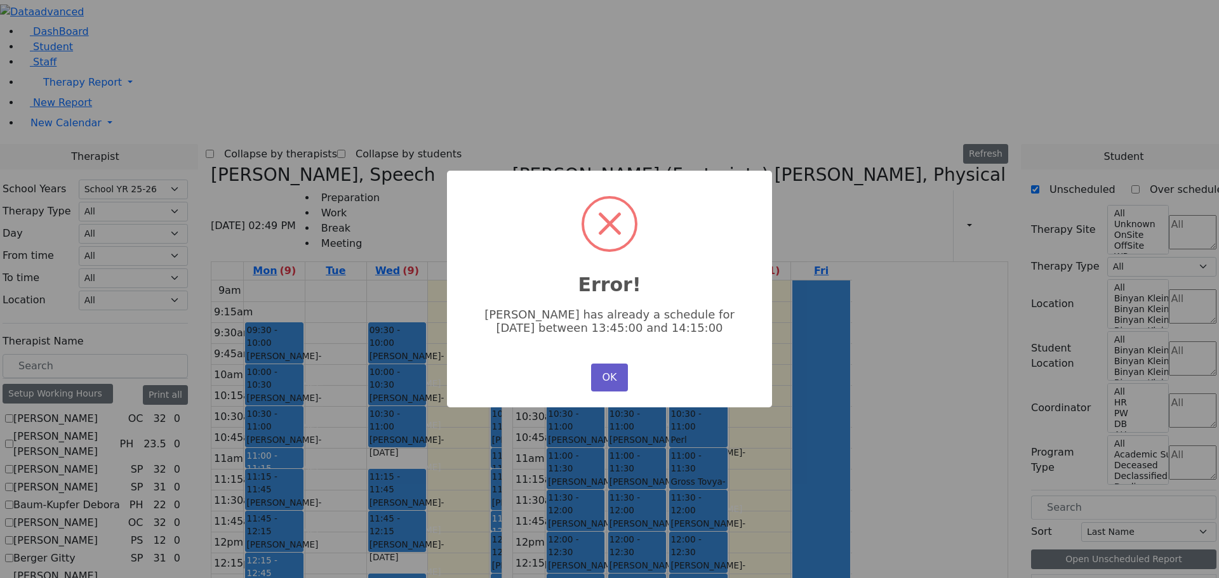
click at [601, 375] on button "OK" at bounding box center [609, 378] width 37 height 28
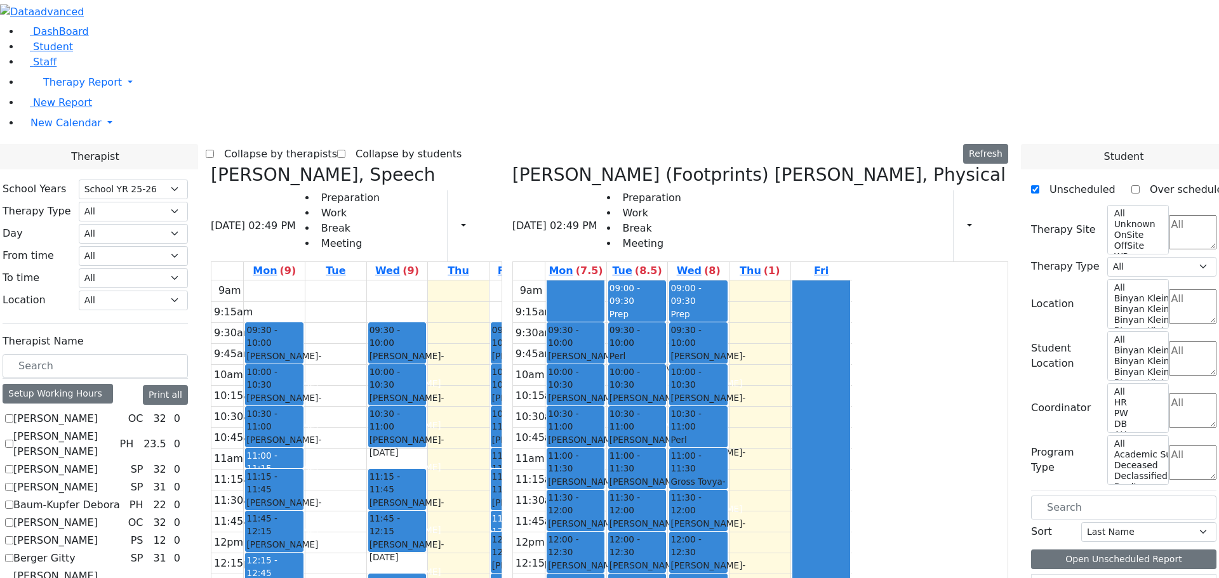
drag, startPoint x: 799, startPoint y: 426, endPoint x: 800, endPoint y: 507, distance: 81.3
click at [668, 507] on div "09:00 - 09:30 Prep 09:30 - 10:00 Perl Aaron - 12/29/2017 Unknown 10:00 - 10:30 …" at bounding box center [637, 532] width 61 height 503
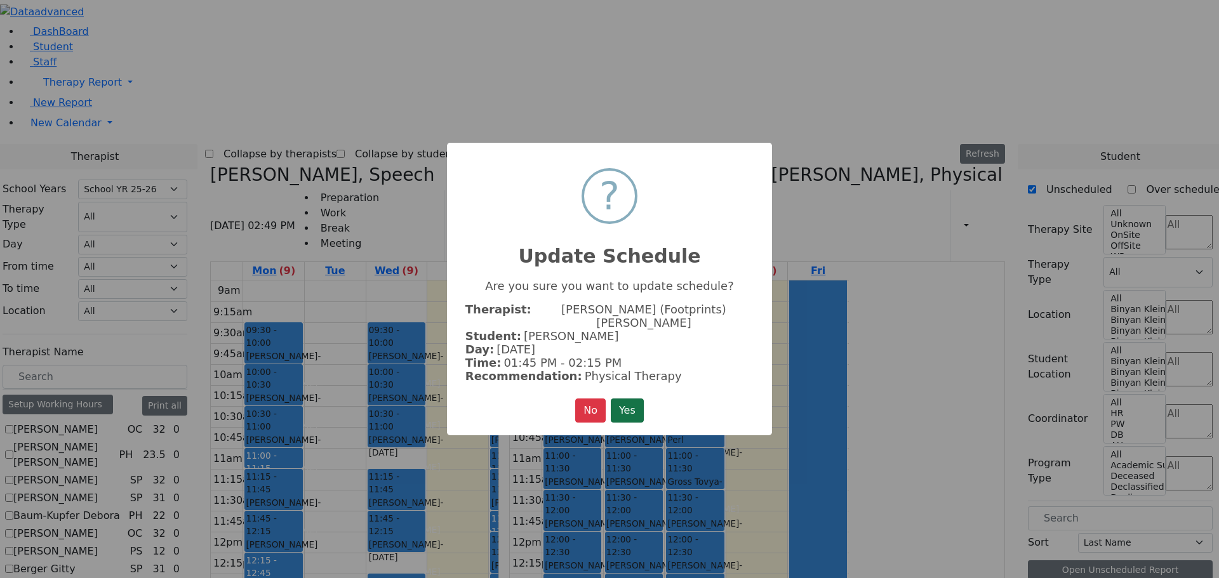
click at [623, 399] on button "Yes" at bounding box center [627, 411] width 33 height 24
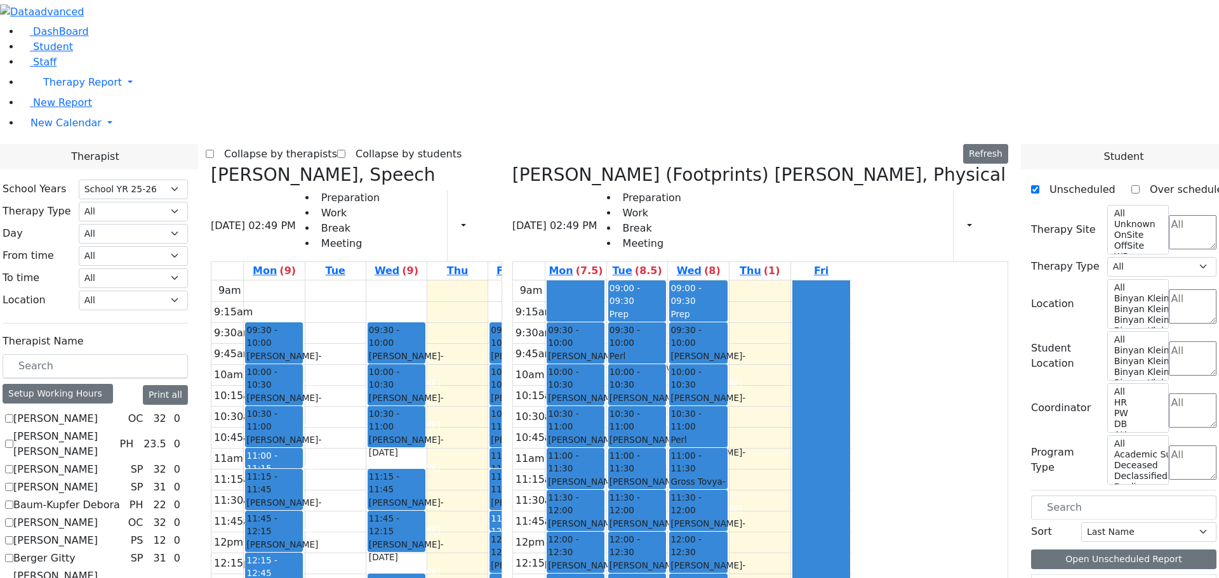
drag, startPoint x: 943, startPoint y: 507, endPoint x: 796, endPoint y: 413, distance: 174.1
click at [796, 413] on tr "09:30 - 10:00 Katz Rivka - 11/06/2015 Peymer Bracha 10:00 - 10:30 Mezei Henny -…" at bounding box center [682, 532] width 339 height 503
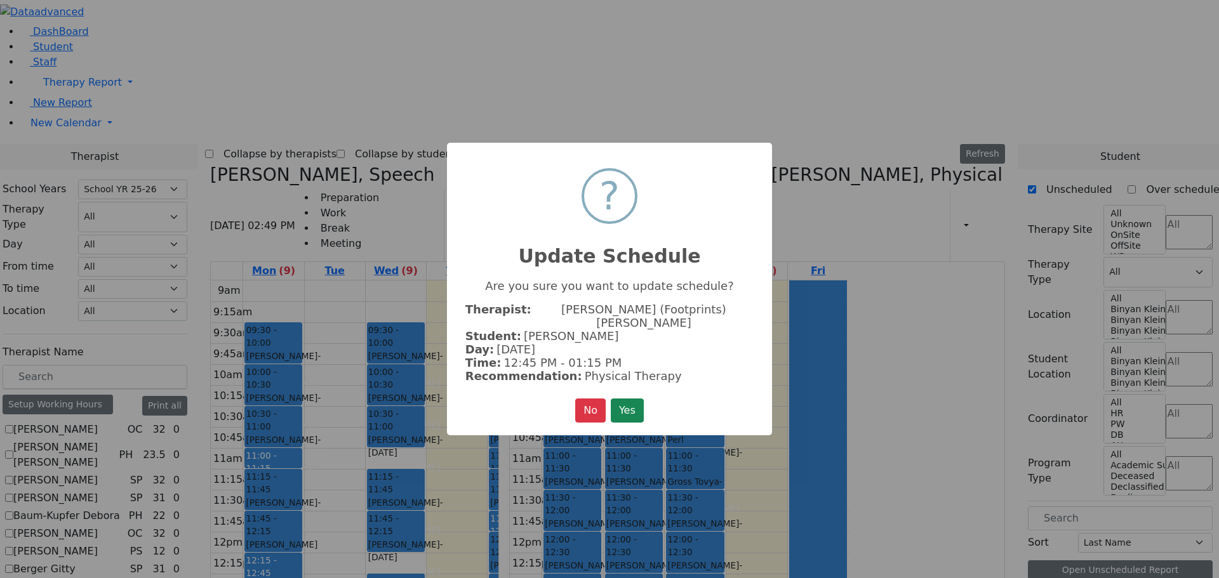
click at [627, 405] on button "Yes" at bounding box center [627, 411] width 33 height 24
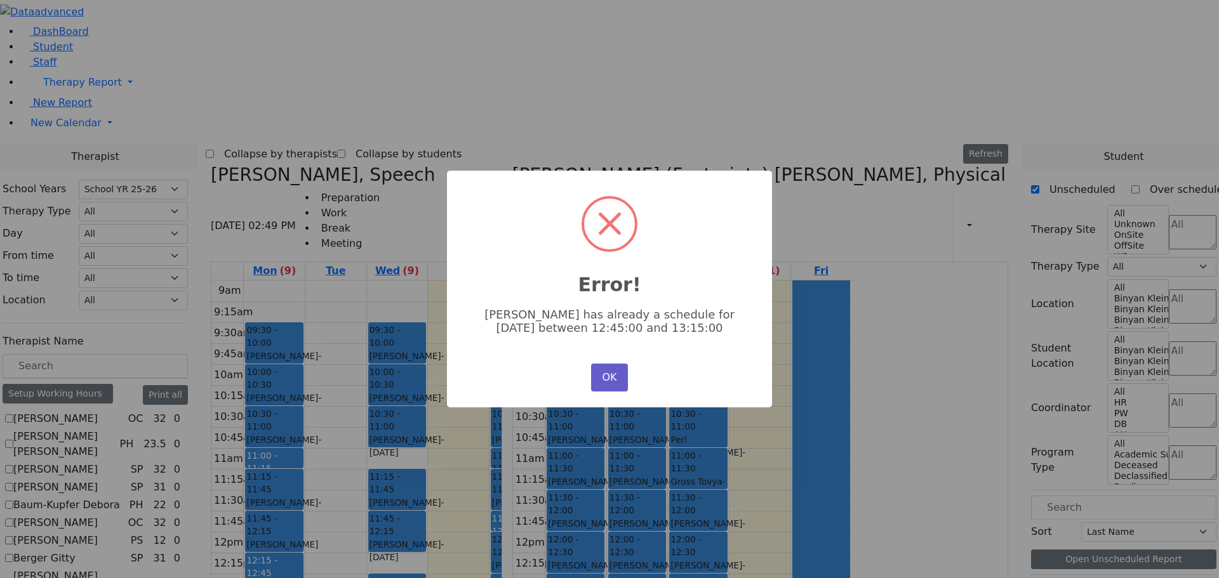
click at [611, 373] on button "OK" at bounding box center [609, 378] width 37 height 28
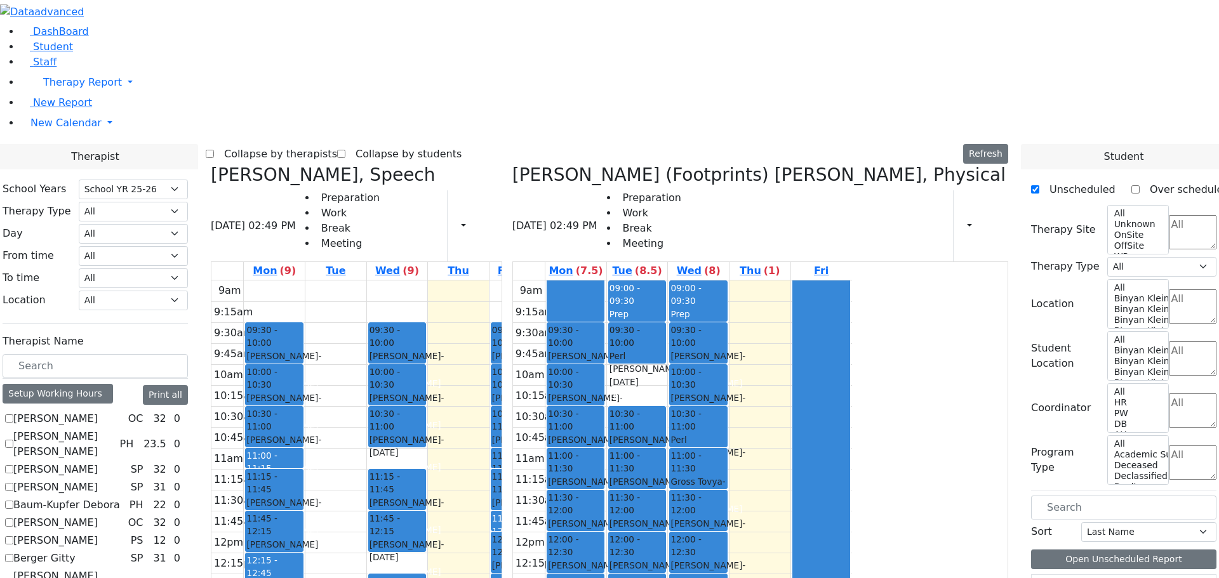
drag, startPoint x: 799, startPoint y: 201, endPoint x: 802, endPoint y: 401, distance: 200.6
click at [668, 428] on div "09:00 - 09:30 Prep 09:30 - 10:00 Perl Aaron - 12/29/2017 Unknown 10:00 - 10:30 …" at bounding box center [637, 532] width 61 height 503
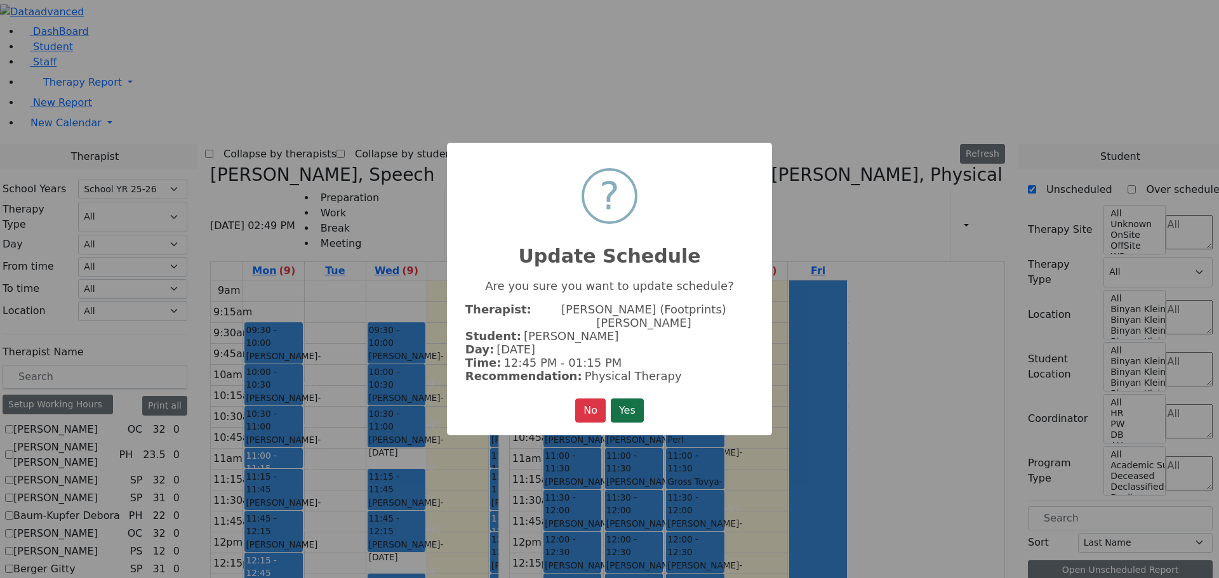
click at [639, 401] on button "Yes" at bounding box center [627, 411] width 33 height 24
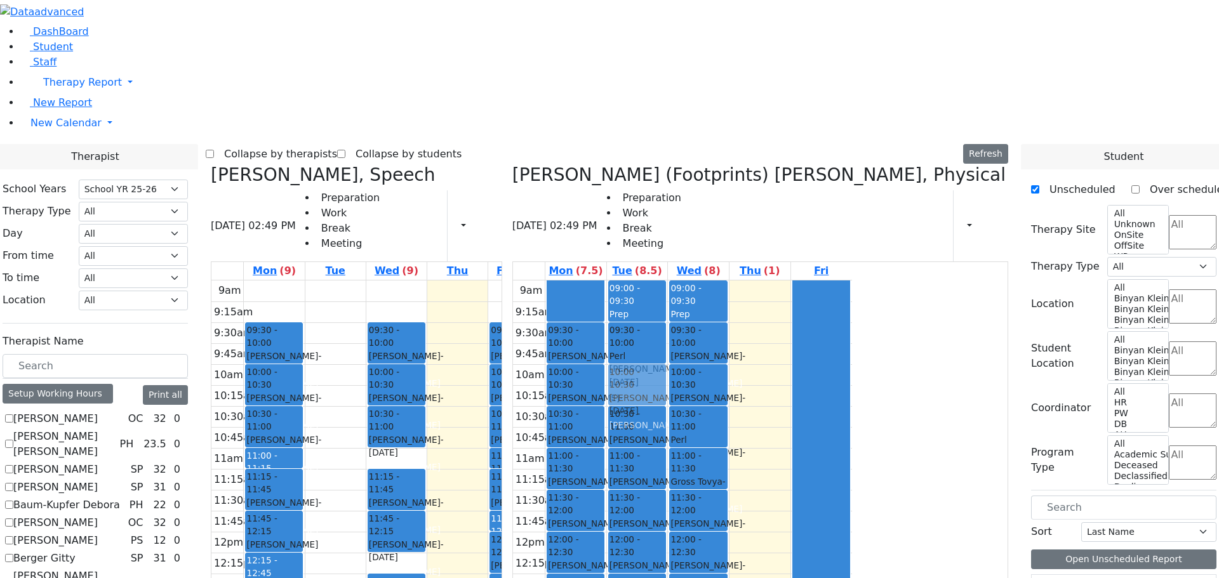
drag, startPoint x: 919, startPoint y: 500, endPoint x: 789, endPoint y: 185, distance: 340.7
click at [789, 281] on tr "09:30 - 10:00 Katz Rivka - 11/06/2015 Peymer Bracha 10:00 - 10:30 Mezei Henny -…" at bounding box center [682, 532] width 339 height 503
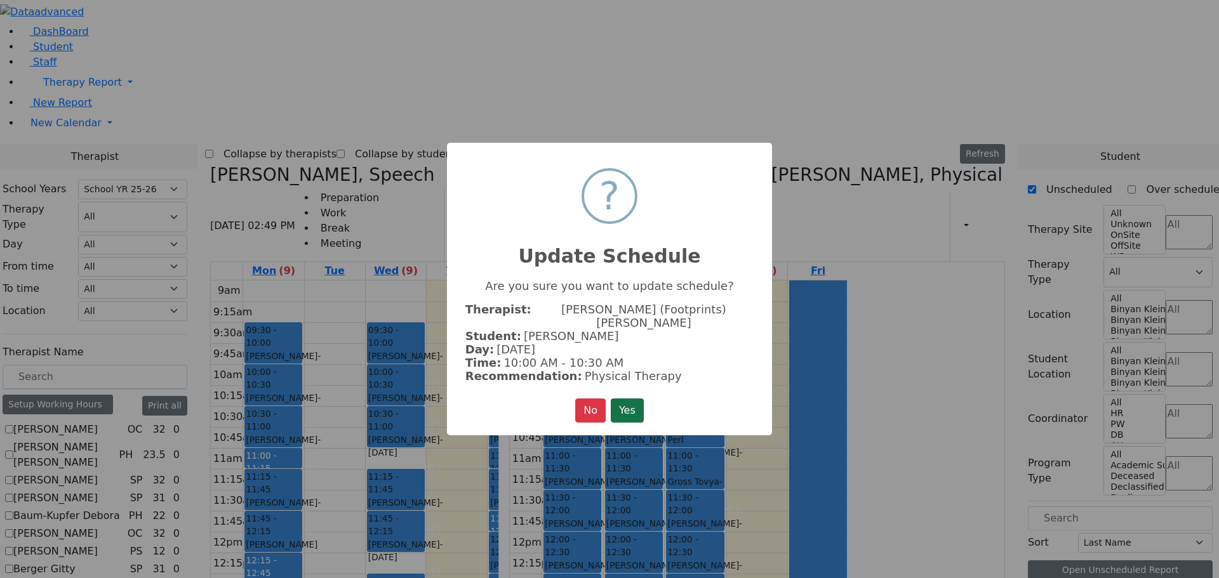
click at [621, 407] on button "Yes" at bounding box center [627, 411] width 33 height 24
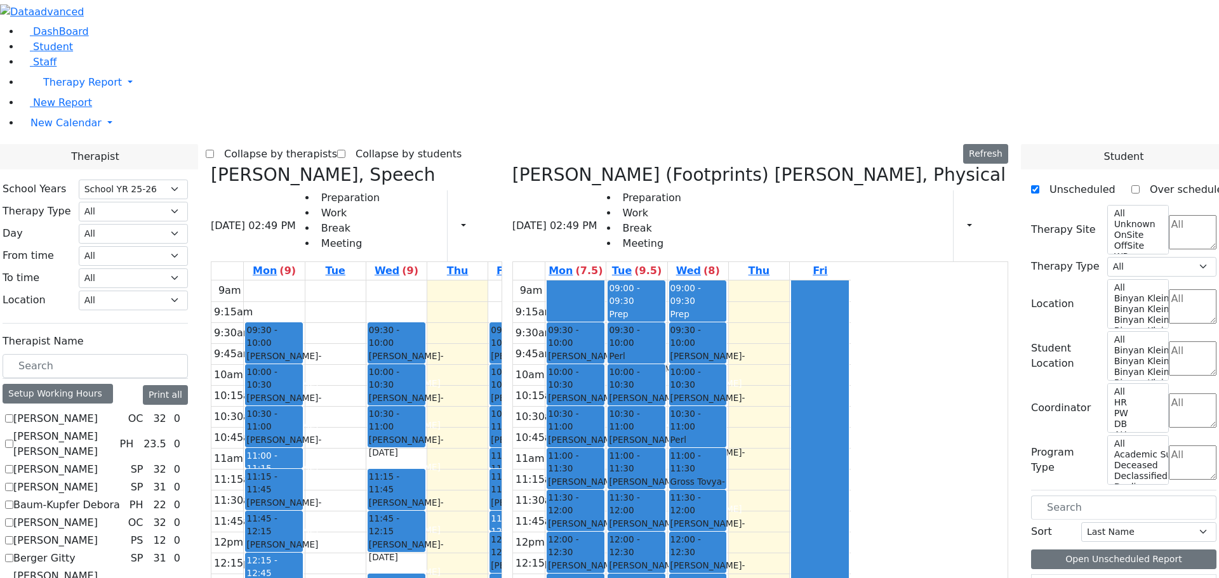
drag, startPoint x: 757, startPoint y: 98, endPoint x: 759, endPoint y: 126, distance: 28.6
click at [604, 281] on div at bounding box center [575, 301] width 56 height 41
click at [604, 281] on link at bounding box center [576, 301] width 58 height 41
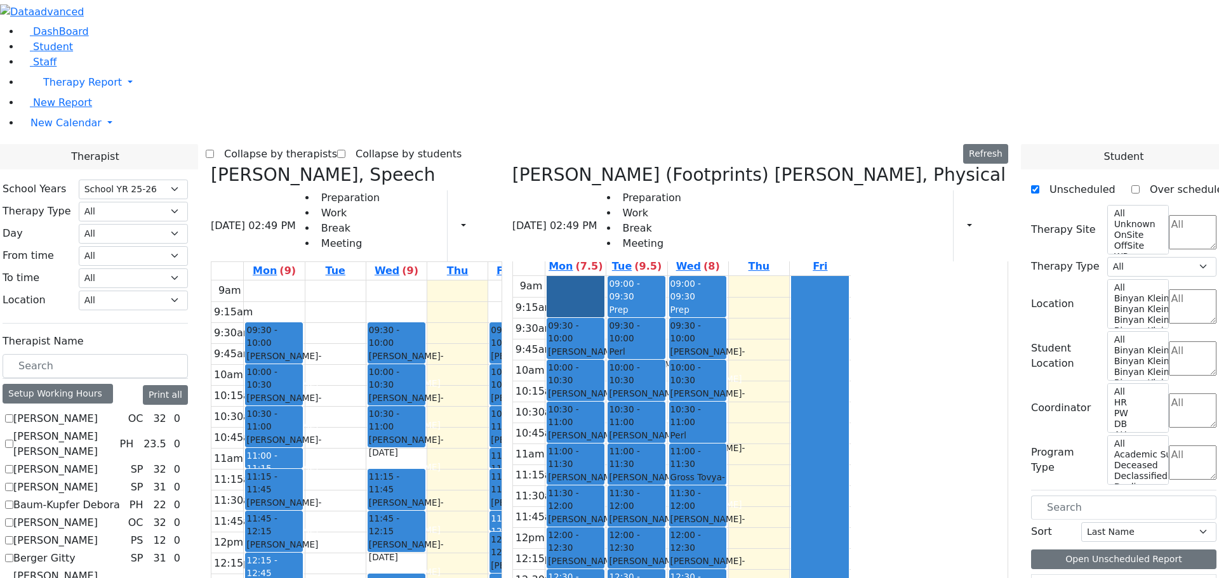
scroll to position [0, 0]
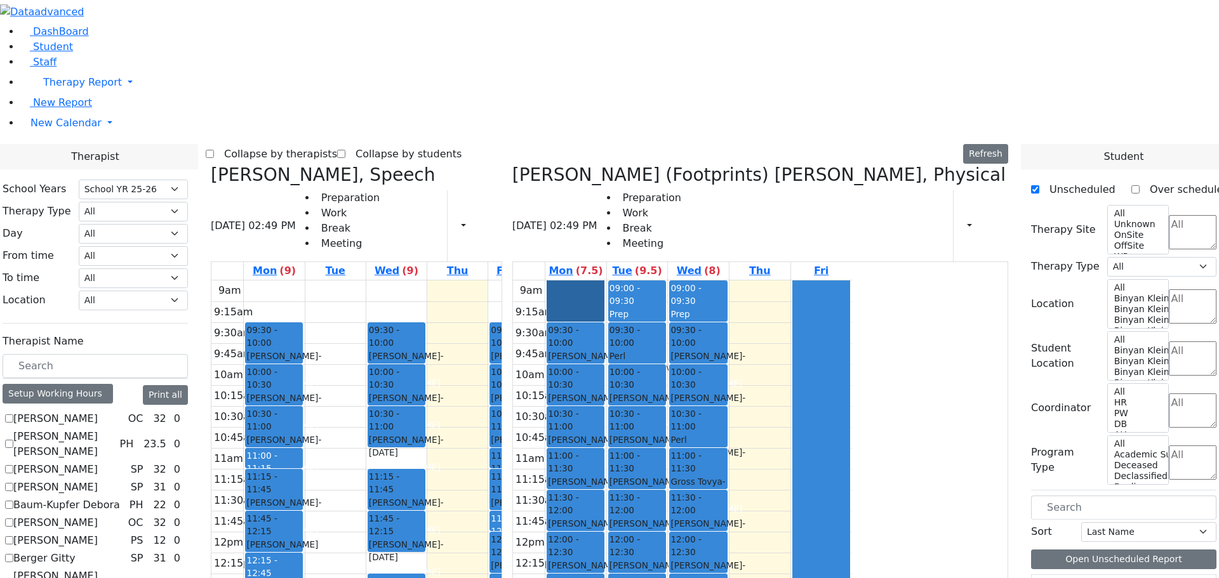
drag, startPoint x: 824, startPoint y: 414, endPoint x: 744, endPoint y: 487, distance: 107.9
click at [744, 482] on tr "09:30 - 10:00 Katz Rivka - 11/06/2015 Peymer Bracha 10:00 - 10:30 Mezei Henny -…" at bounding box center [682, 532] width 339 height 503
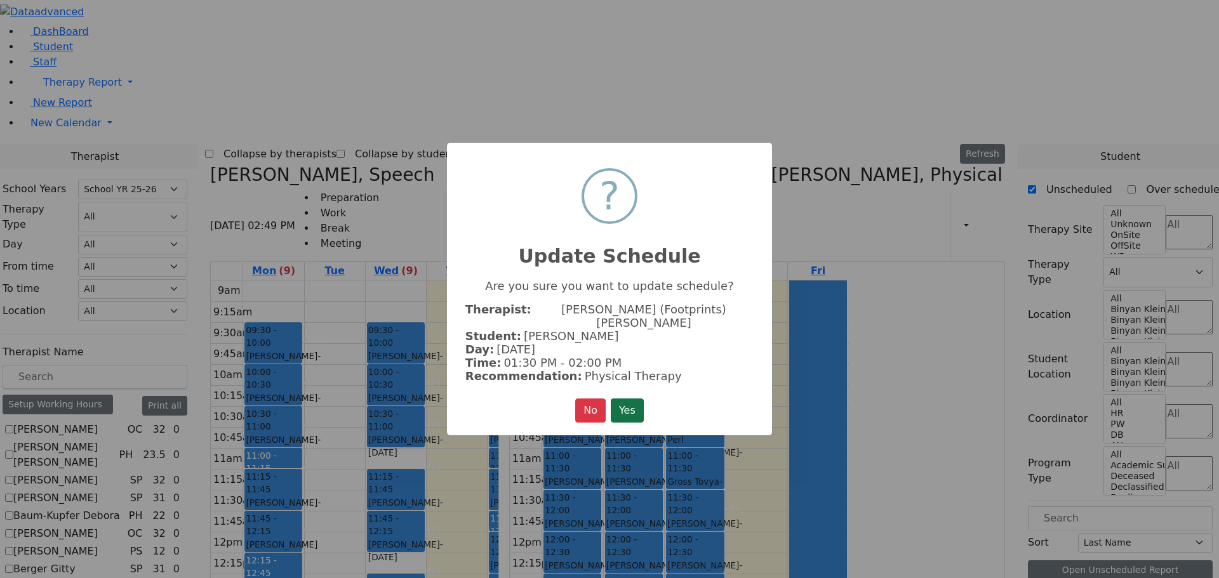
click at [618, 399] on button "Yes" at bounding box center [627, 411] width 33 height 24
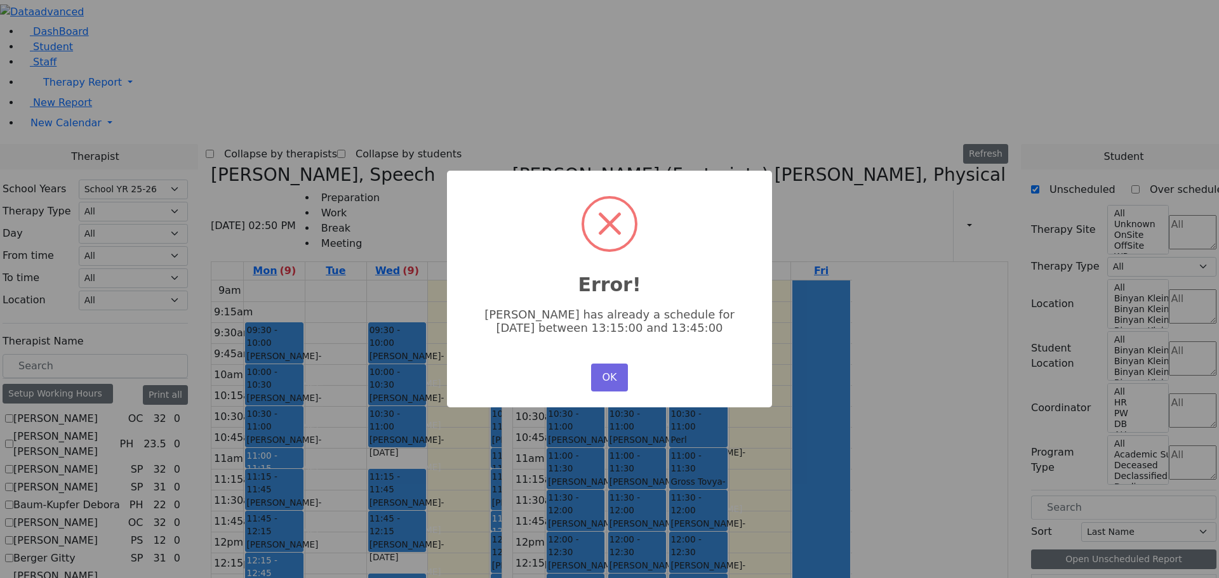
drag, startPoint x: 606, startPoint y: 367, endPoint x: 687, endPoint y: 369, distance: 80.7
click at [612, 367] on button "OK" at bounding box center [609, 378] width 37 height 28
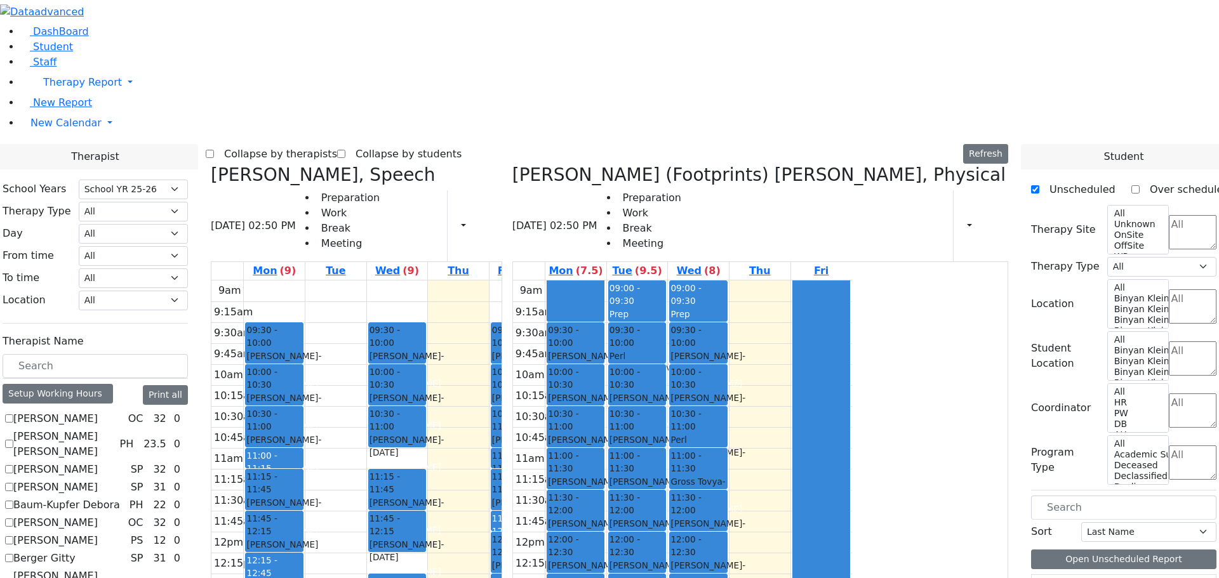
drag, startPoint x: 810, startPoint y: 418, endPoint x: 753, endPoint y: 497, distance: 97.8
click at [753, 497] on tr "09:30 - 10:00 Katz Rivka - 11/06/2015 Peymer Bracha 10:00 - 10:30 Mezei Henny -…" at bounding box center [682, 532] width 339 height 503
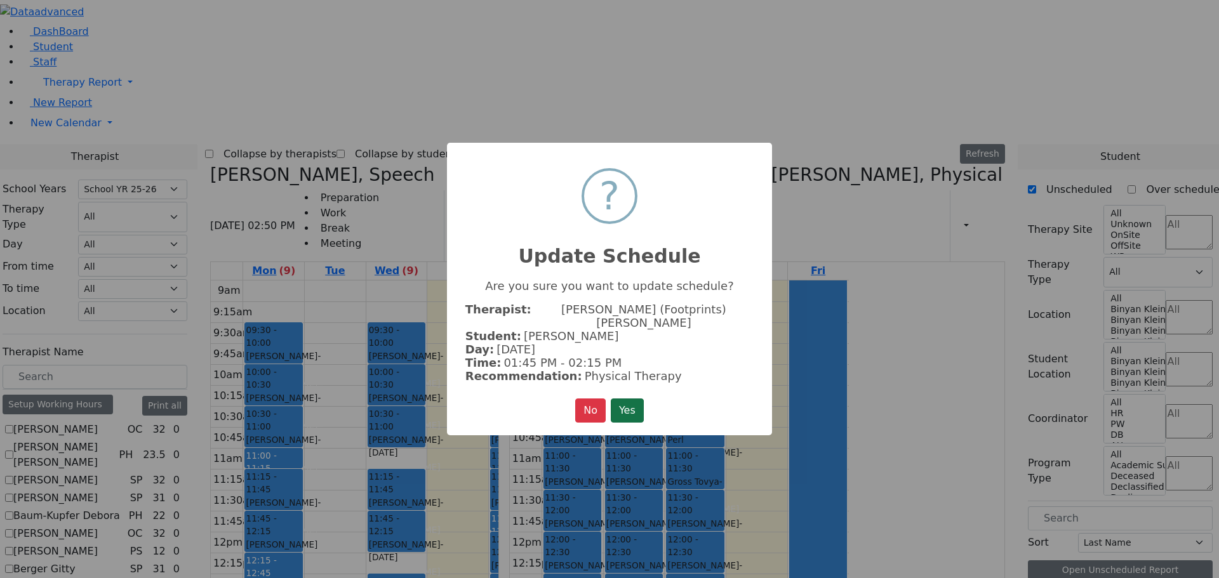
click at [637, 399] on button "Yes" at bounding box center [627, 411] width 33 height 24
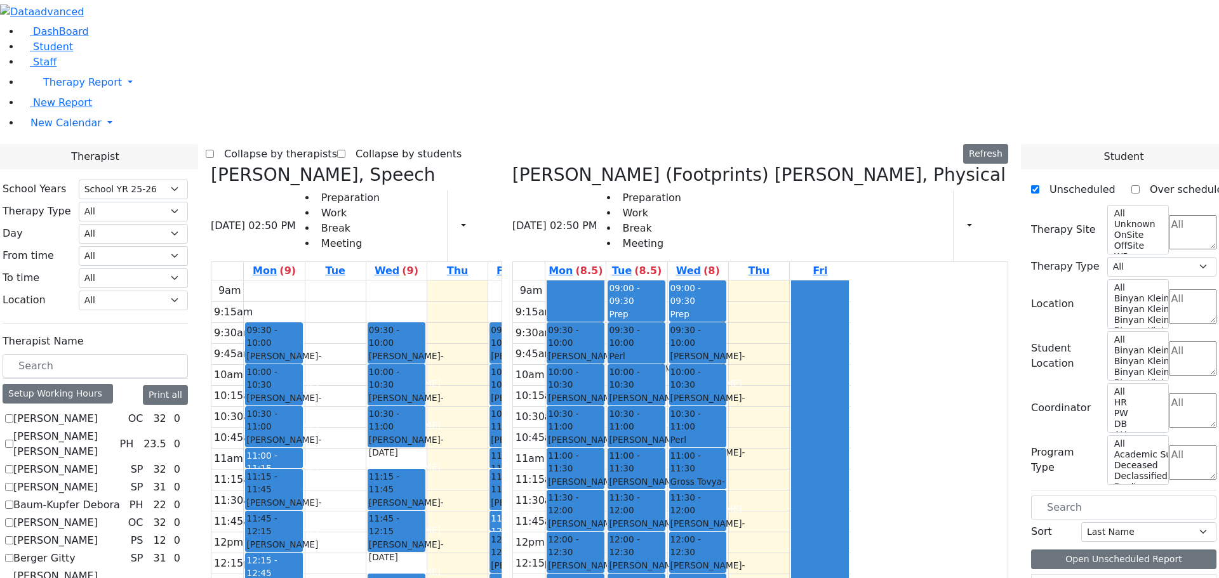
click at [331, 164] on div "Grumet Tova, Speech 08/21/2025 02:50 PM Preparation Work Break Meeting Print Sc…" at bounding box center [357, 465] width 302 height 603
click at [512, 164] on icon at bounding box center [512, 174] width 0 height 21
select select "3"
checkbox input "false"
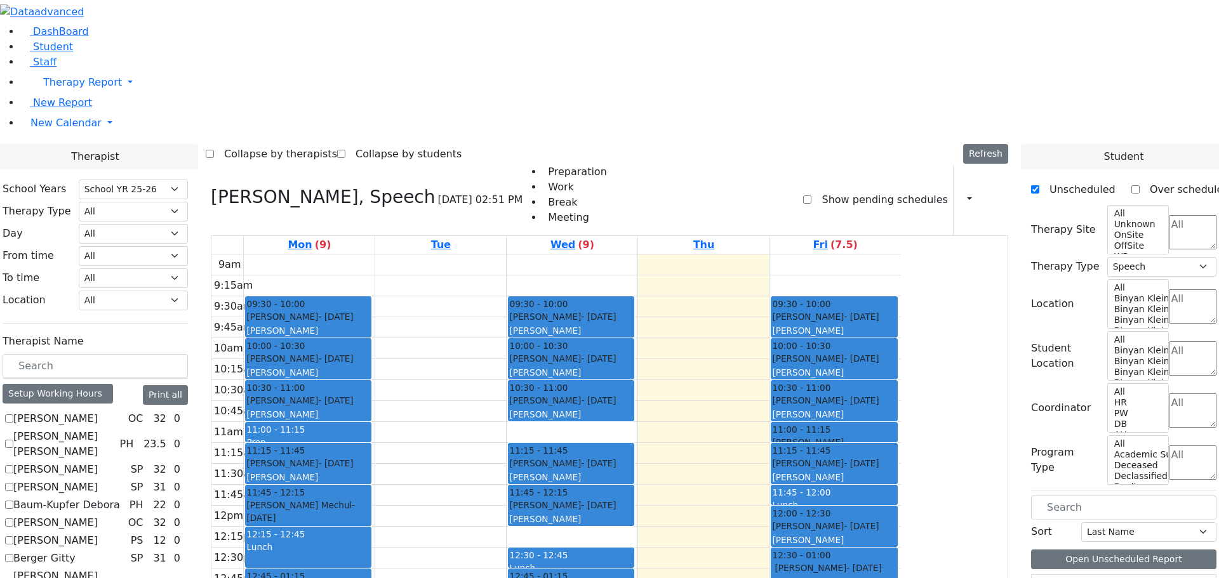
scroll to position [127, 0]
click at [113, 384] on div "Setup Working Hours" at bounding box center [58, 394] width 110 height 20
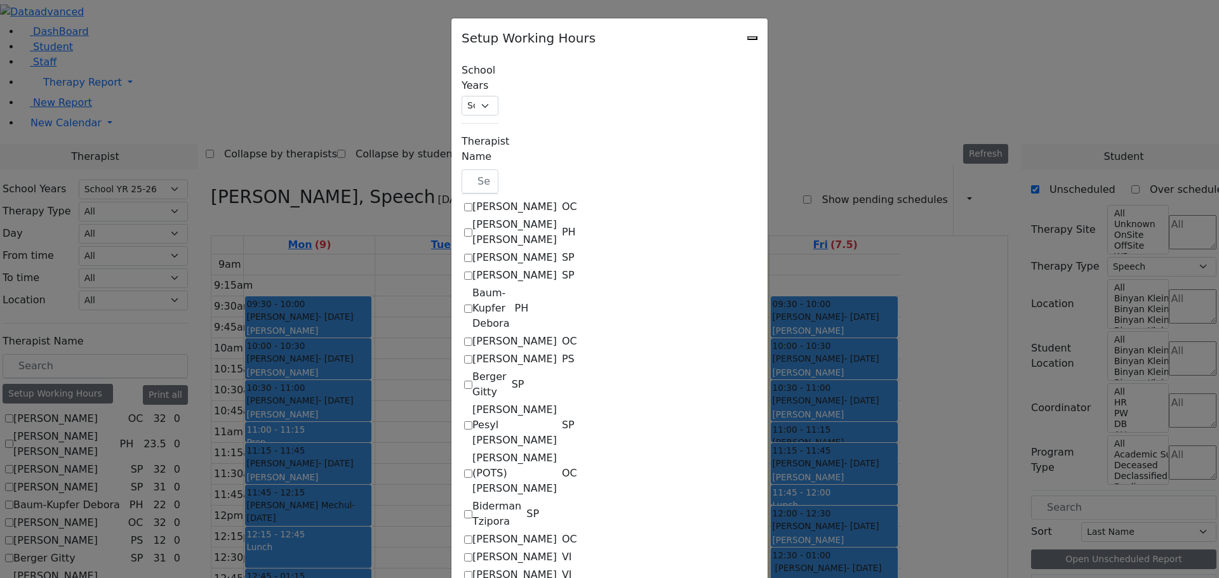
checkbox input "true"
select select "09:00:00"
select select "15:00:00"
select select "1"
select select "15:00:00"
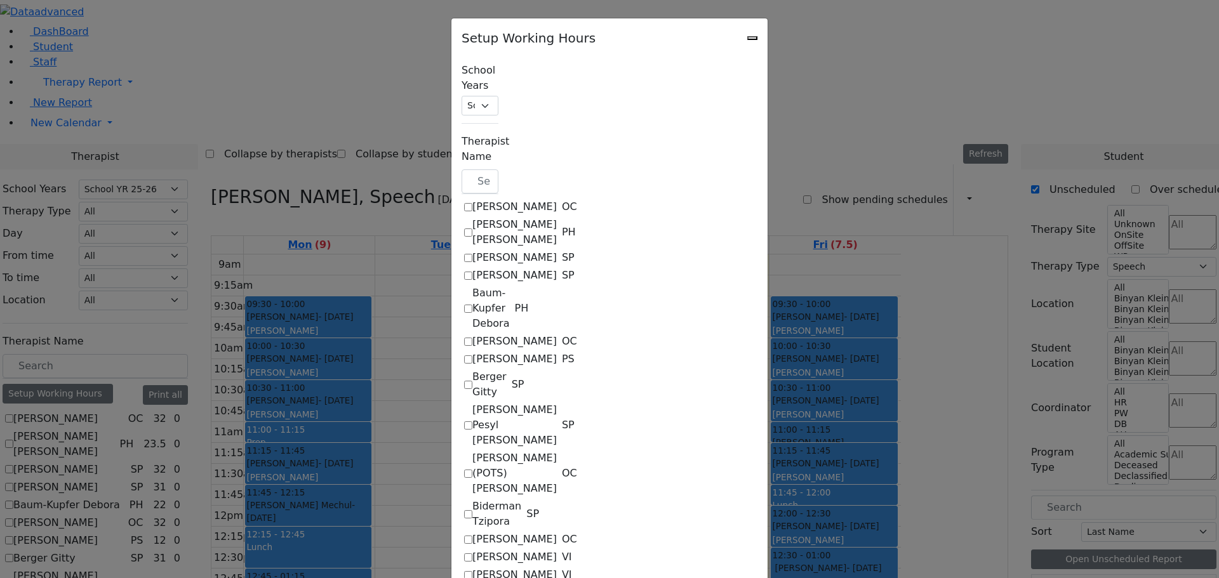
select select "19:00:00"
select select "09:00:00"
select select "15:00:00"
select select "1"
select select "15:00:00"
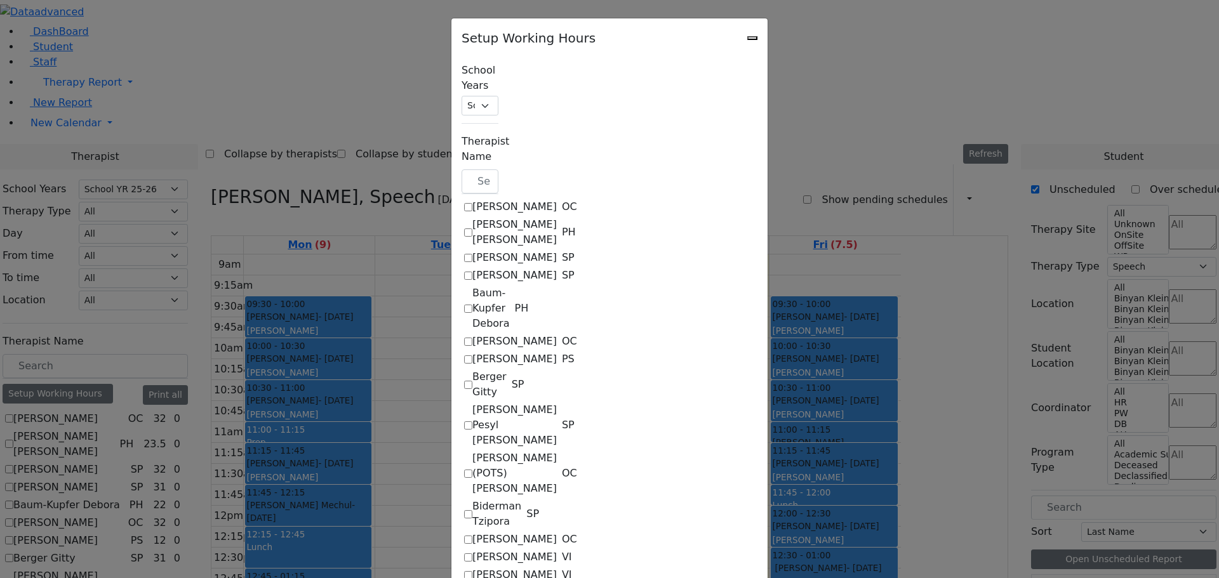
select select "19:00:00"
select select "09:00:00"
select select "15:00:00"
select select "1"
select select "15:00:00"
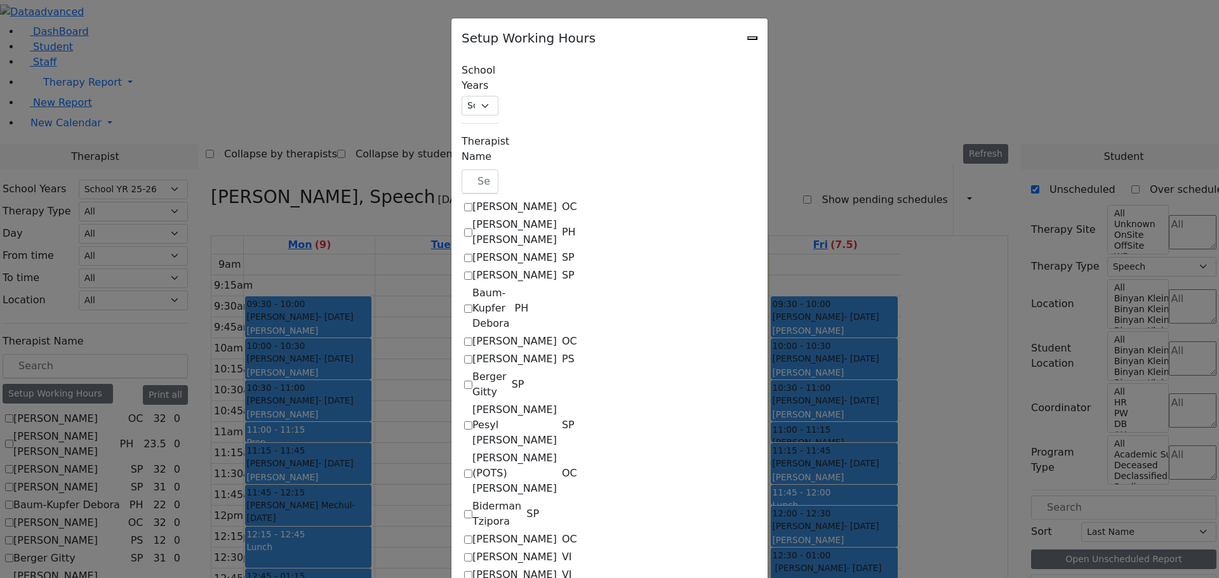
select select "19:00:00"
select select "09:00:00"
select select "15:00:00"
select select "1"
select select "15:00:00"
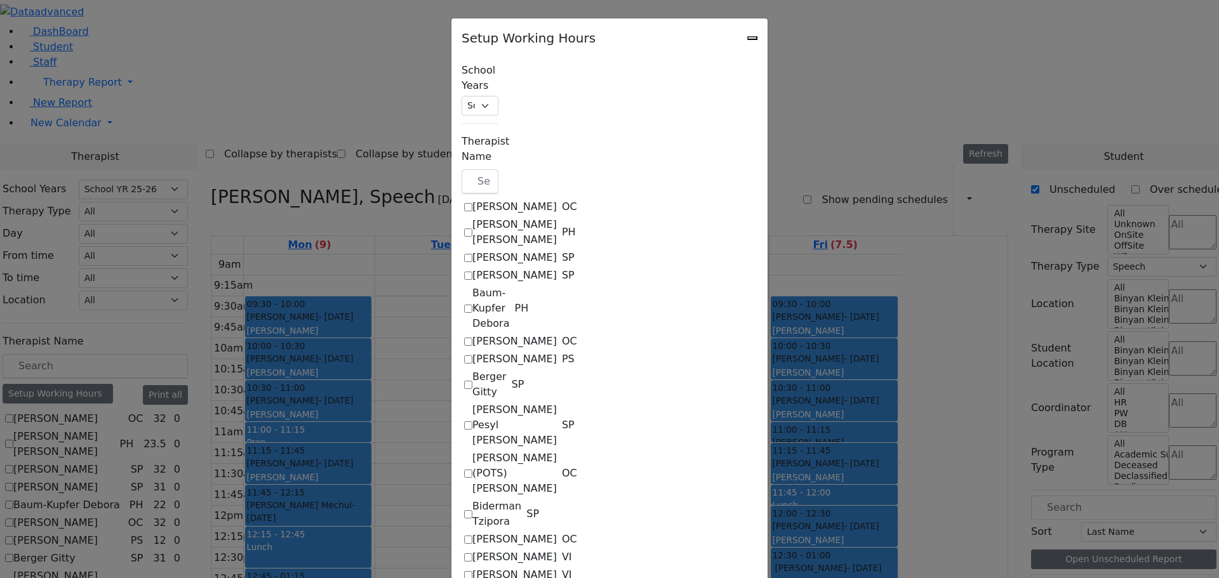
select select "19:00:00"
select select "09:00:00"
select select "15:00:00"
select select "1"
select select "15:00:00"
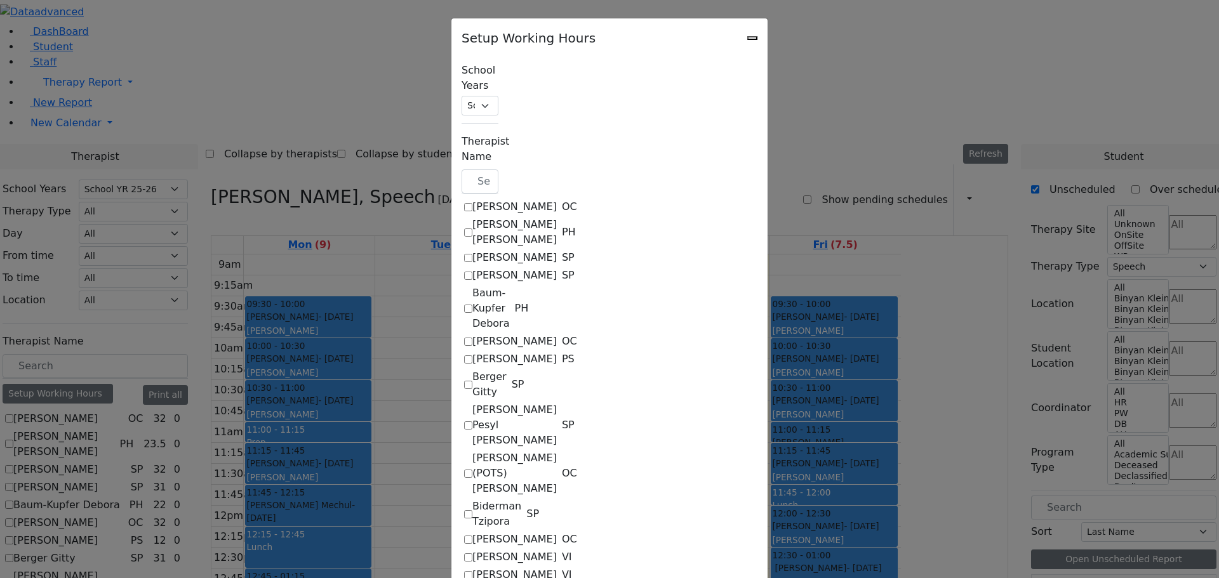
select select "19:00:00"
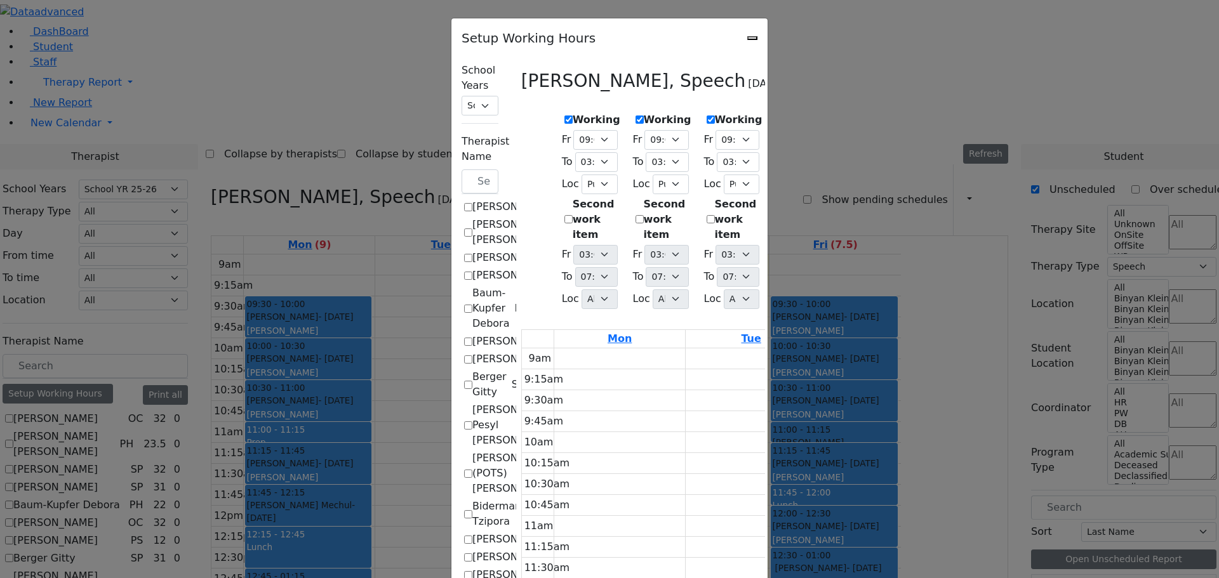
click at [472, 532] on label "Birnbaum Miriam" at bounding box center [514, 539] width 84 height 15
click at [464, 536] on input "Birnbaum Miriam" at bounding box center [468, 540] width 8 height 8
checkbox input "true"
checkbox input "false"
select select "19:00:00"
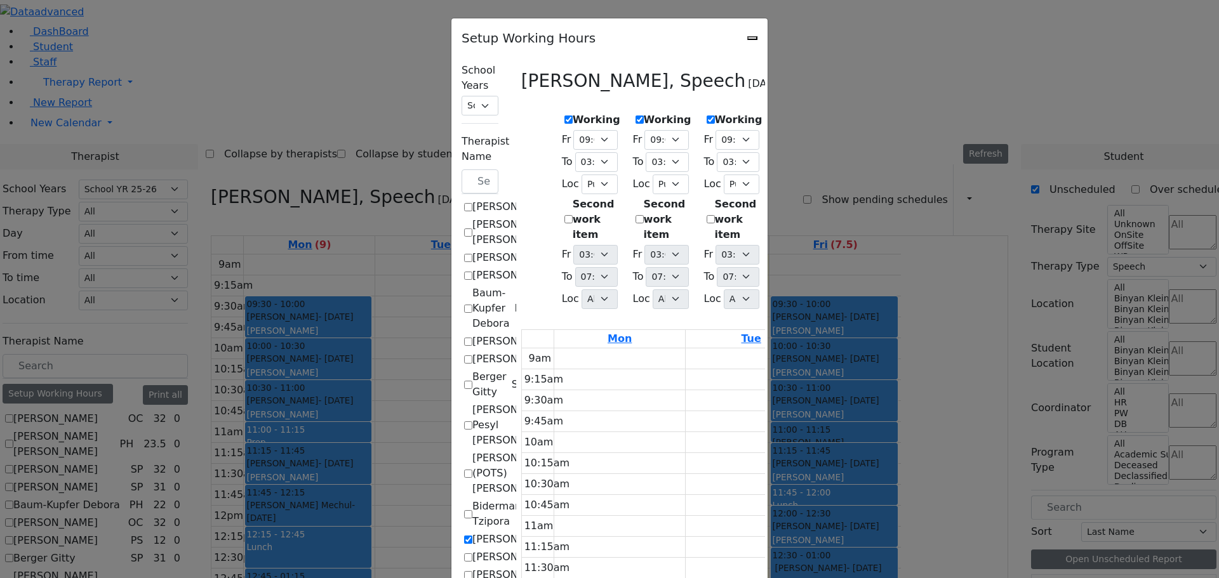
select select "19:00:00"
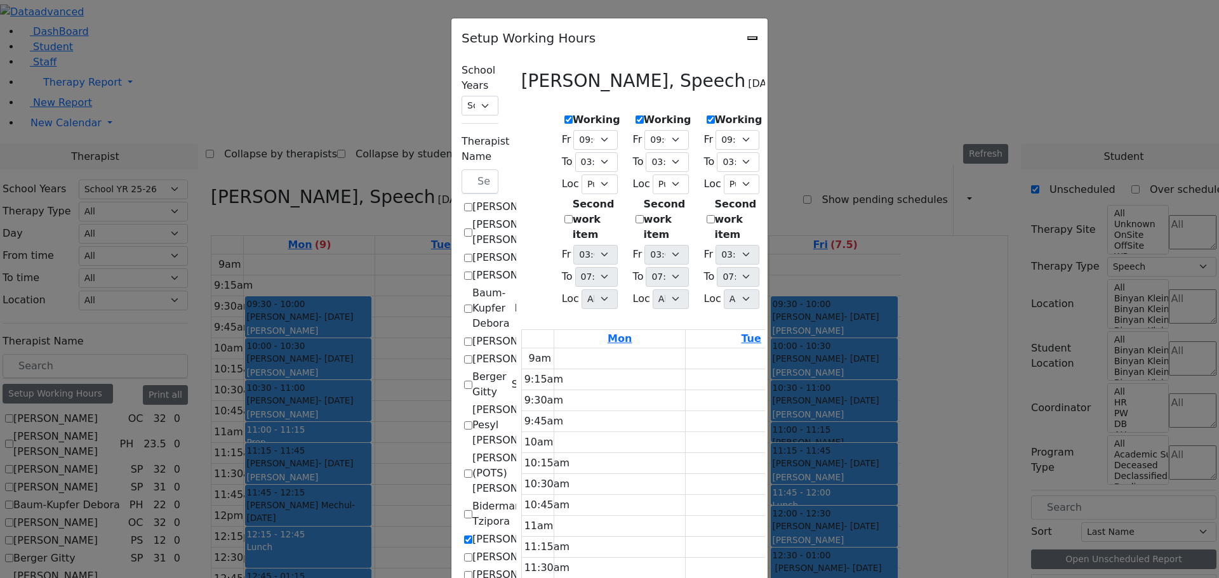
select select "19:00:00"
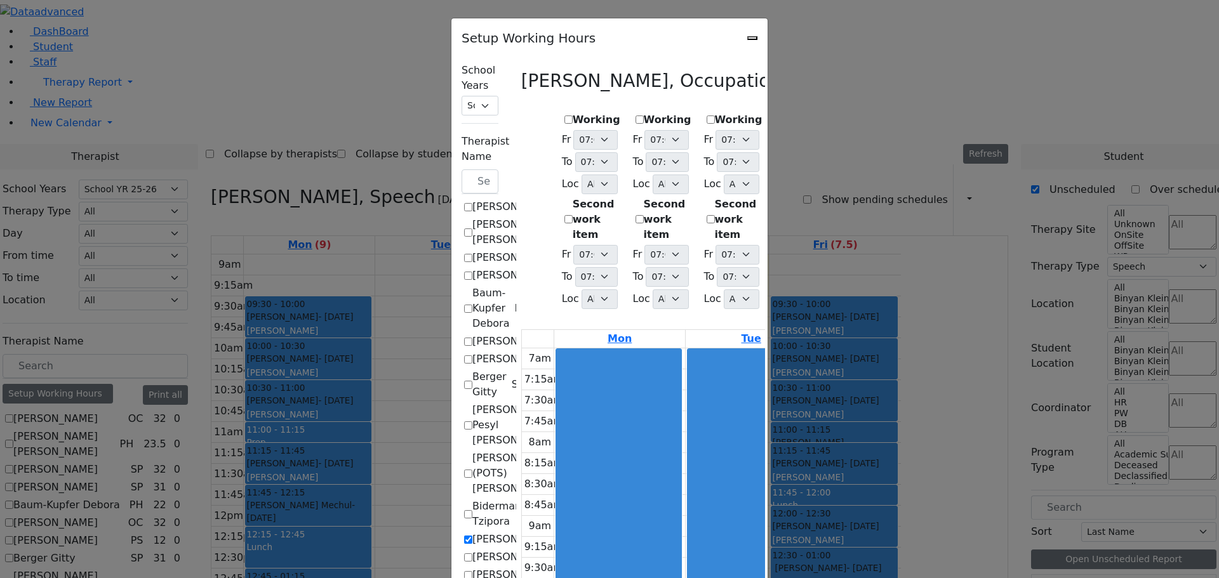
click at [573, 112] on label "Working" at bounding box center [597, 119] width 48 height 15
click at [564, 116] on input "Working" at bounding box center [568, 120] width 8 height 8
checkbox input "true"
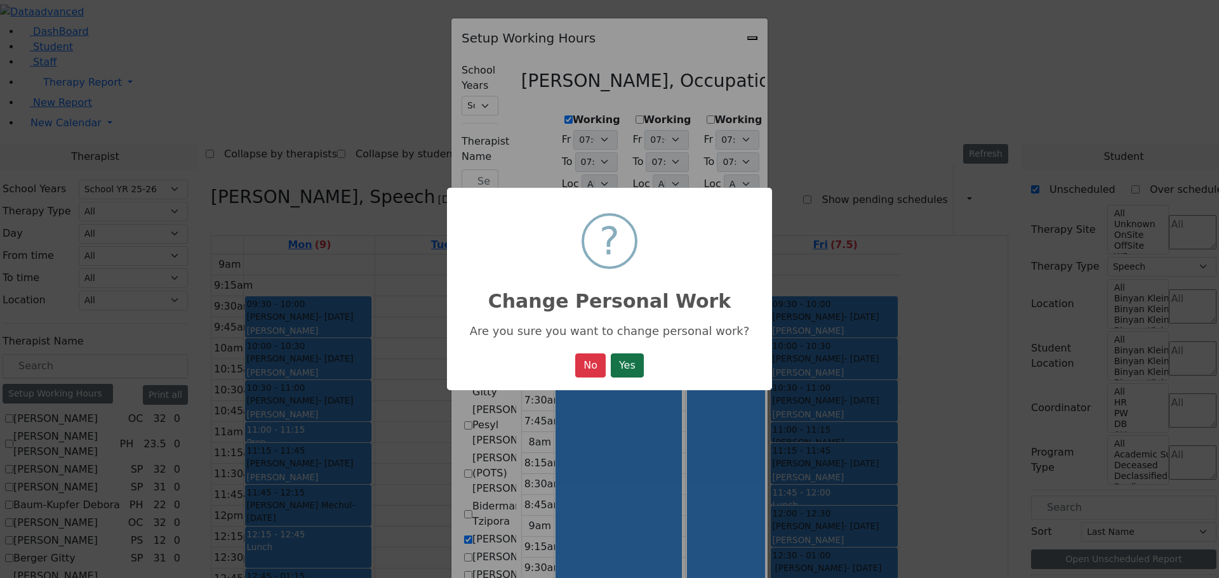
click at [628, 366] on button "Yes" at bounding box center [627, 366] width 33 height 24
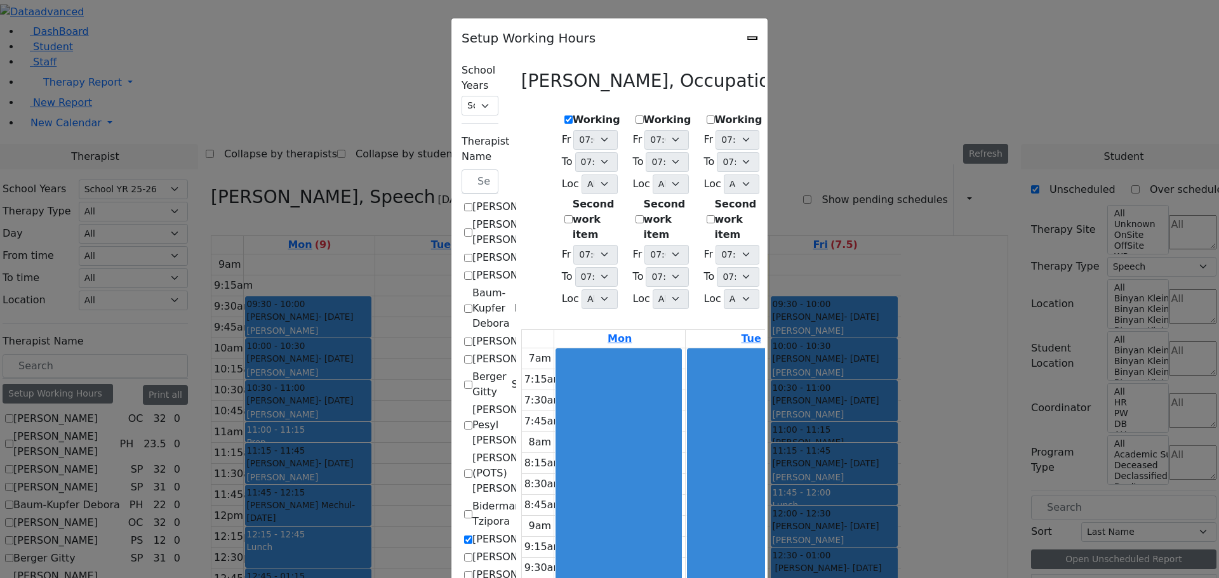
select select "19:00:00"
select select "1"
select select "15:00:00"
select select "19:00:00"
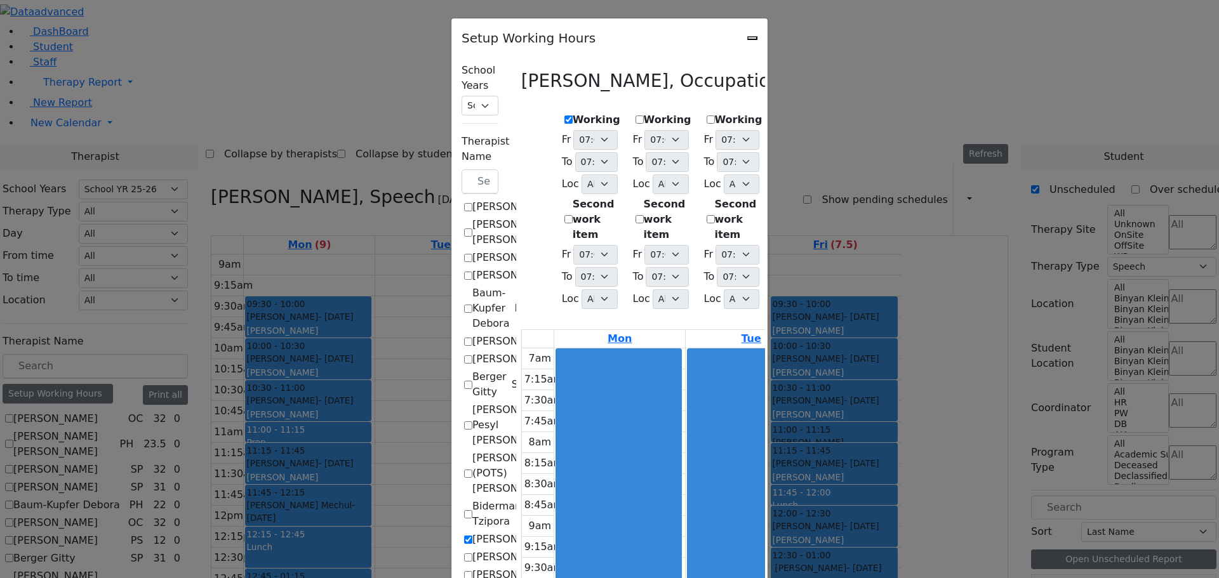
select select "19:00:00"
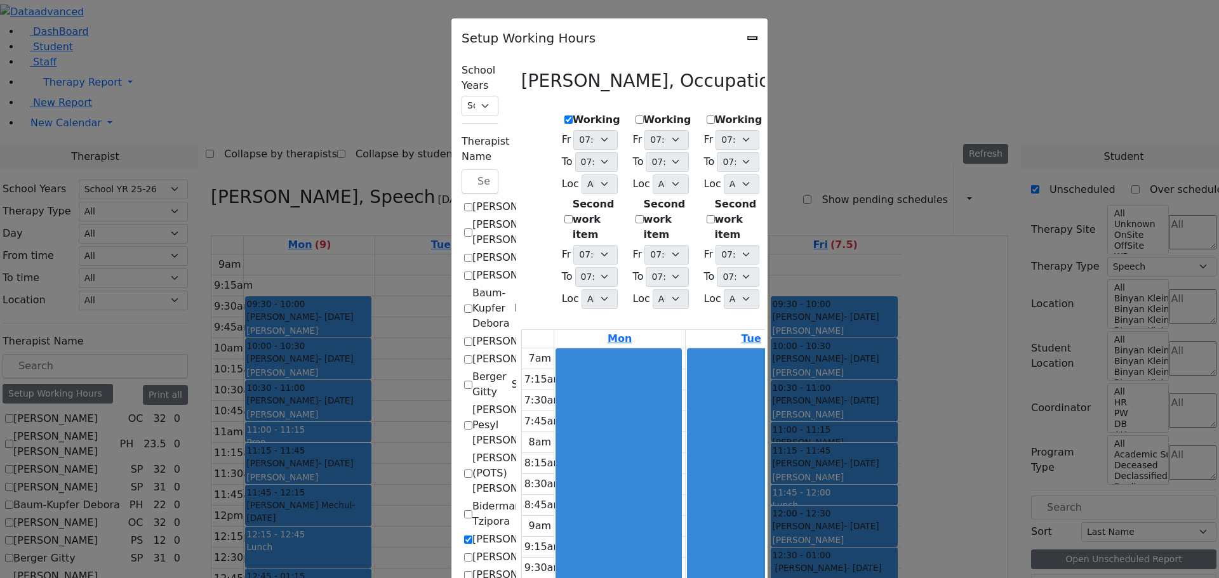
select select "19:00:00"
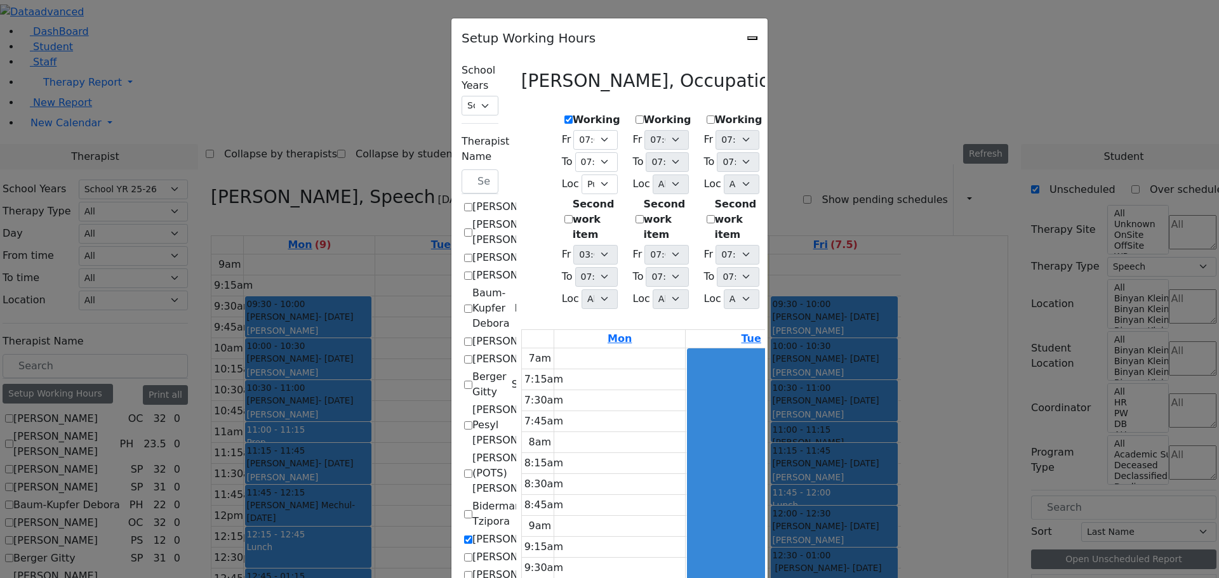
click at [644, 112] on label "Working" at bounding box center [668, 119] width 48 height 15
click at [635, 116] on input "Working" at bounding box center [639, 120] width 8 height 8
checkbox input "true"
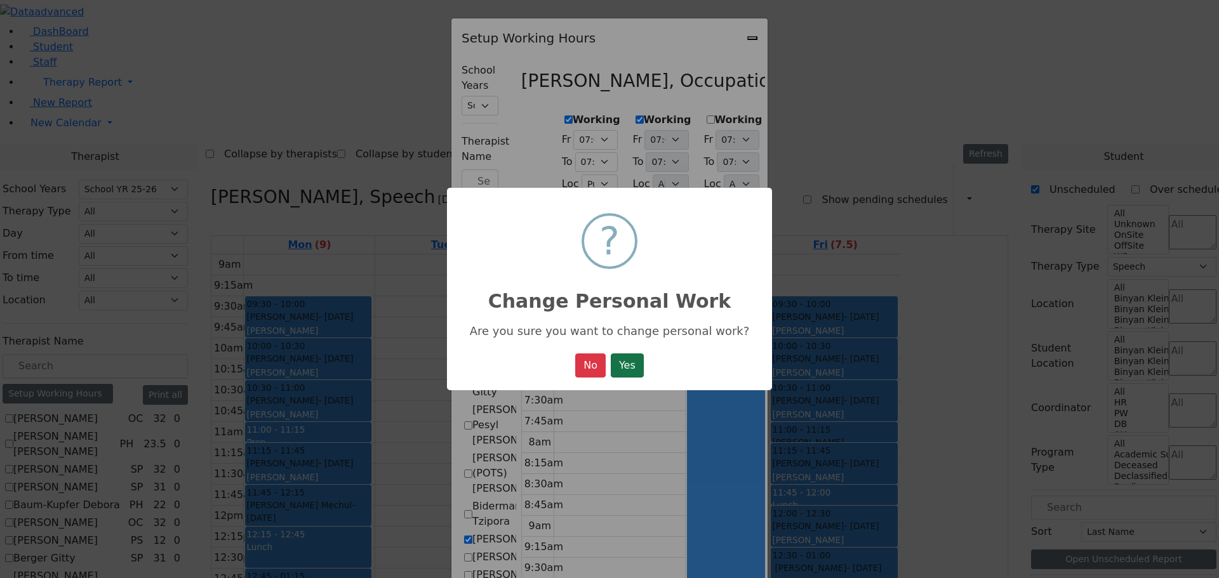
click at [631, 368] on button "Yes" at bounding box center [627, 366] width 33 height 24
select select "19:00:00"
select select "1"
select select "15:00:00"
select select "19:00:00"
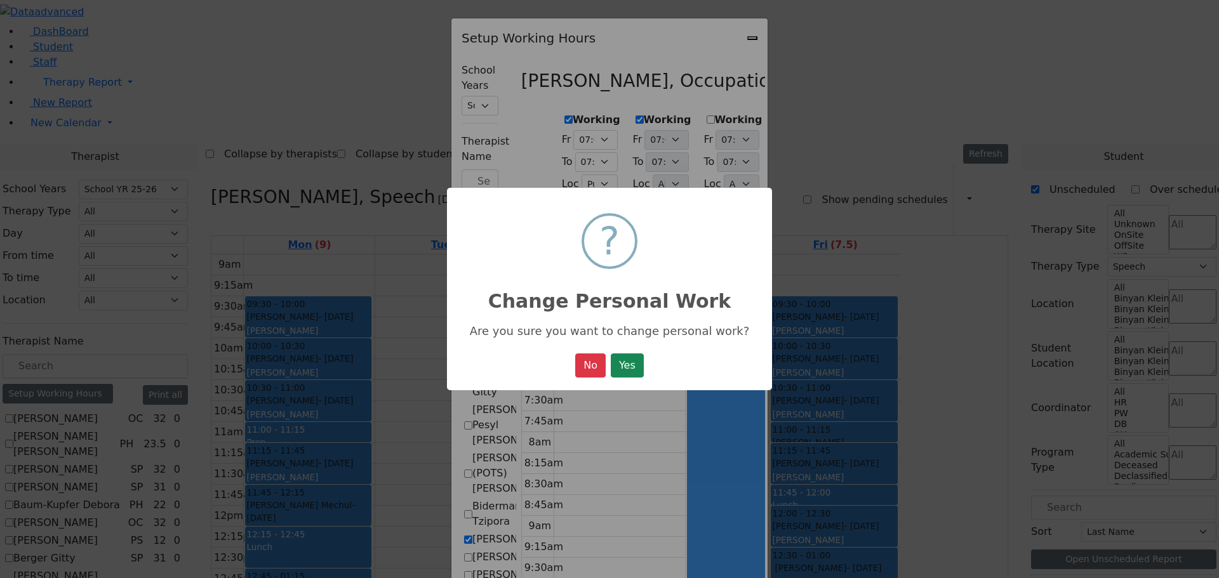
select select "19:00:00"
select select "1"
select select "15:00:00"
select select "19:00:00"
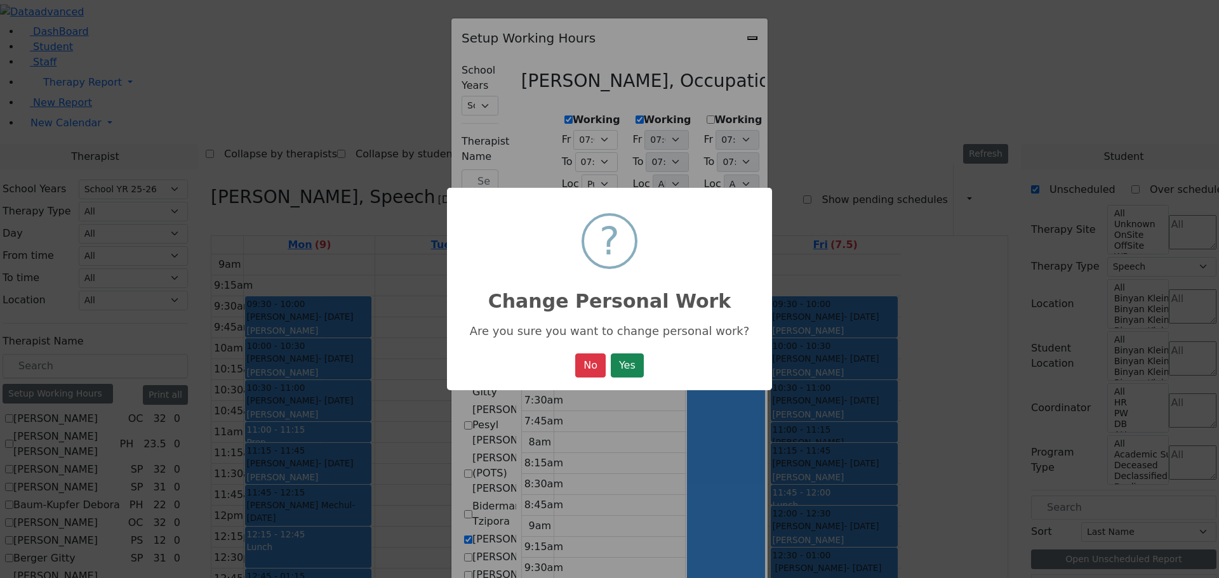
select select "19:00:00"
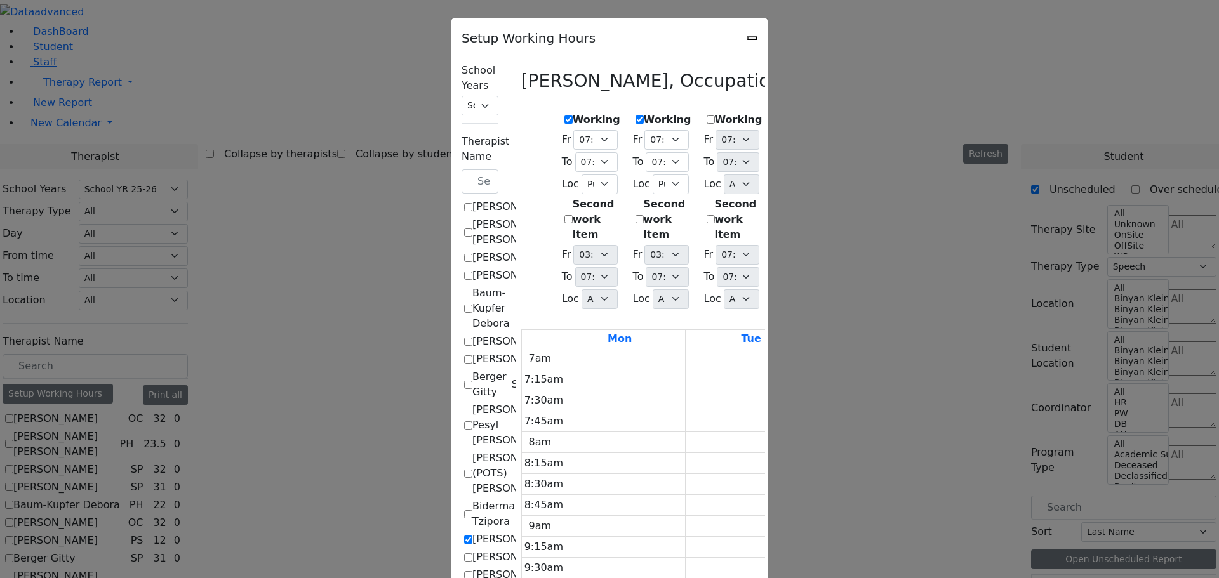
click at [715, 113] on label "Working" at bounding box center [739, 119] width 48 height 15
click at [706, 116] on input "Working" at bounding box center [710, 120] width 8 height 8
checkbox input "true"
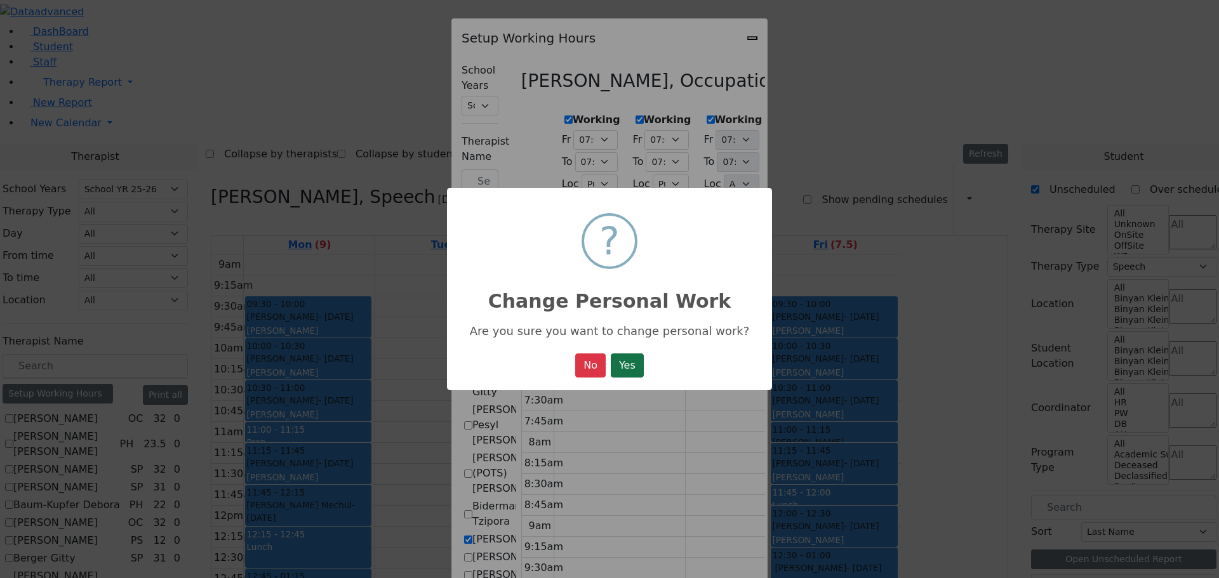
click at [633, 365] on button "Yes" at bounding box center [627, 366] width 33 height 24
select select "19:00:00"
select select "1"
select select "15:00:00"
select select "19:00:00"
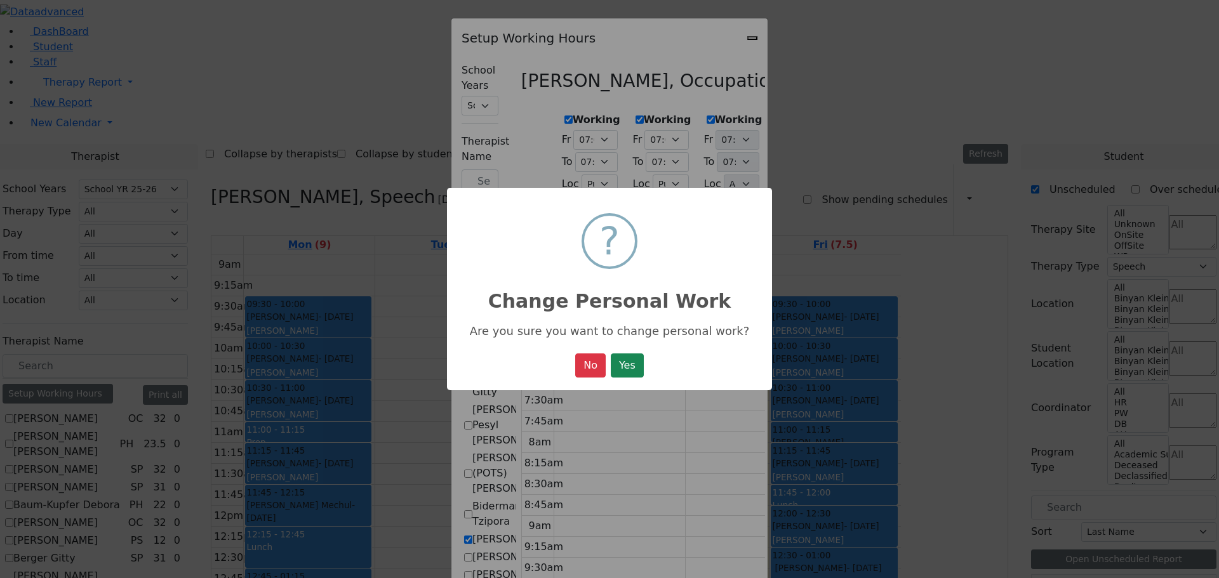
select select "19:00:00"
select select "1"
select select "15:00:00"
select select "19:00:00"
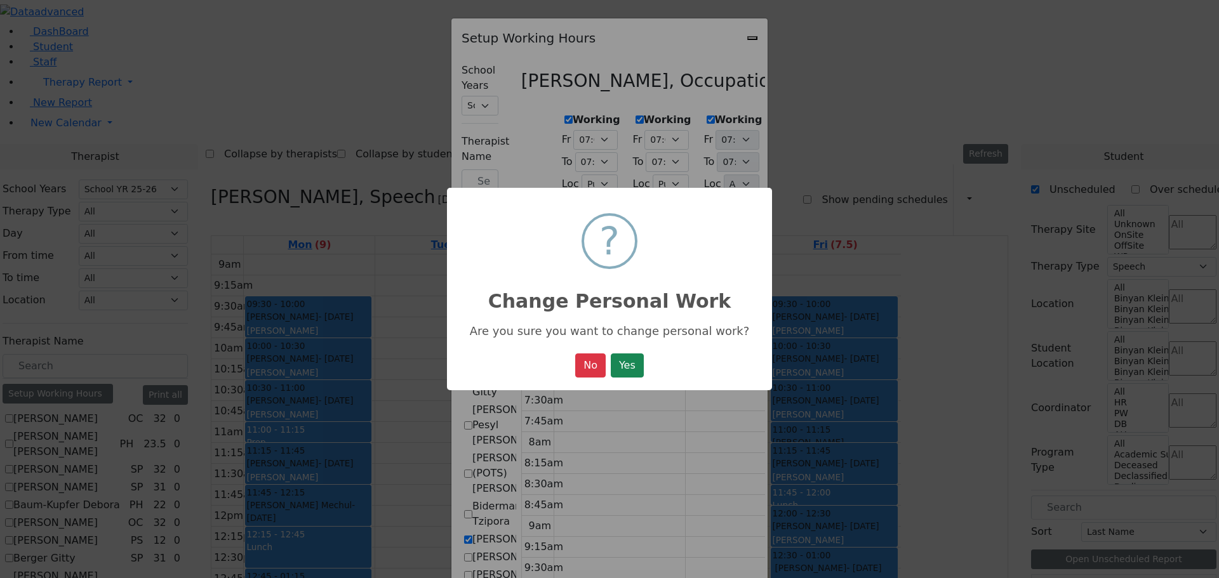
select select "1"
select select "15:00:00"
select select "19:00:00"
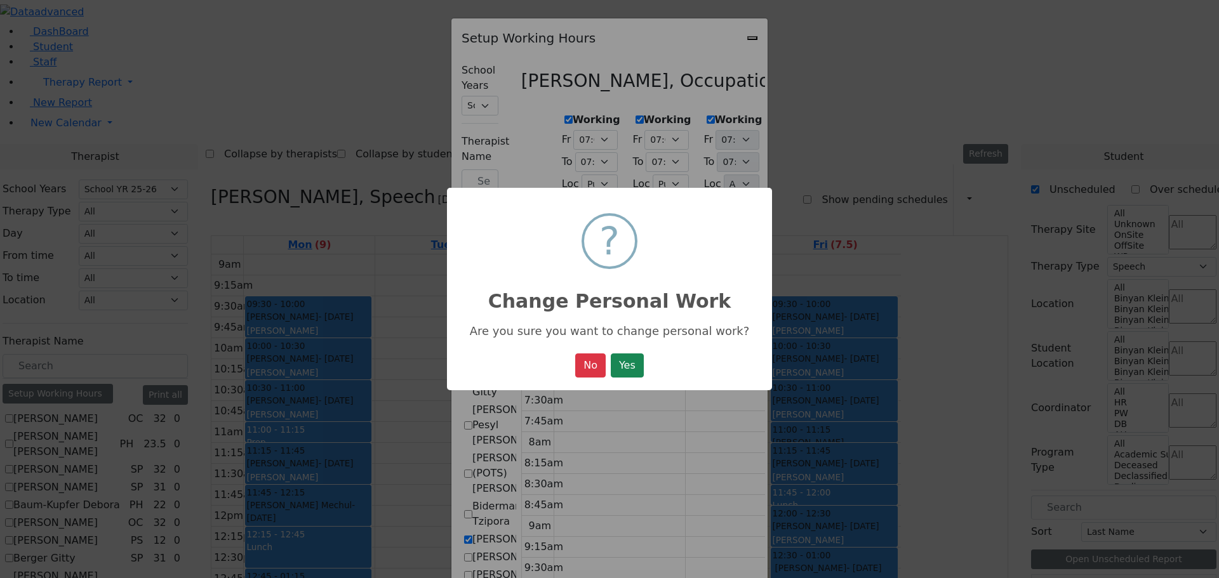
select select "19:00:00"
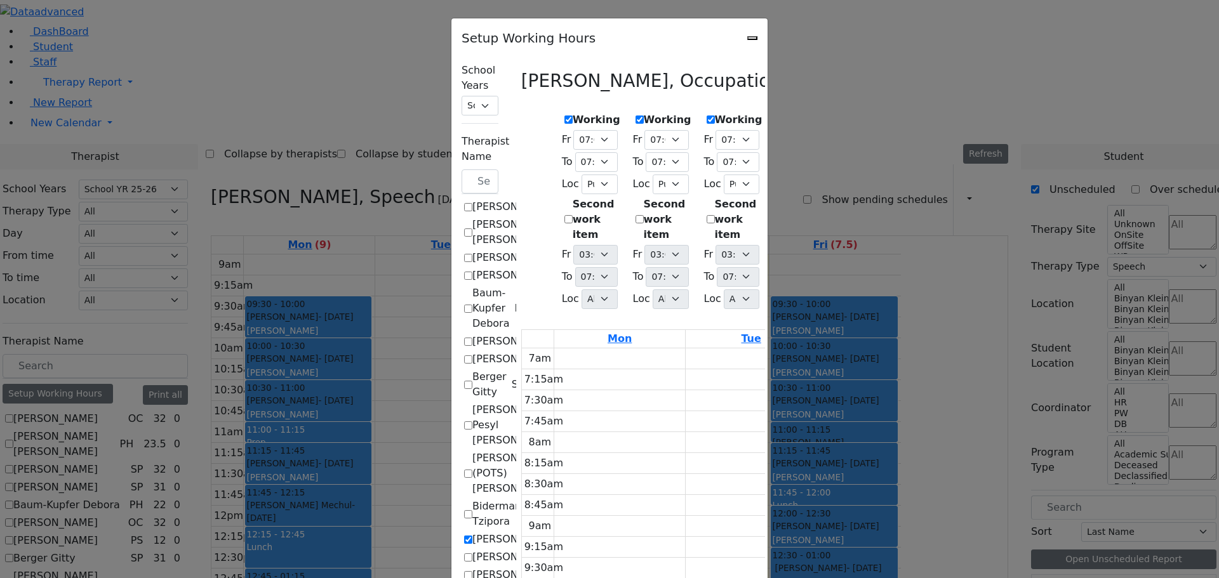
click at [785, 112] on label "Working" at bounding box center [809, 119] width 48 height 15
click at [777, 116] on input "Working" at bounding box center [781, 120] width 8 height 8
checkbox input "true"
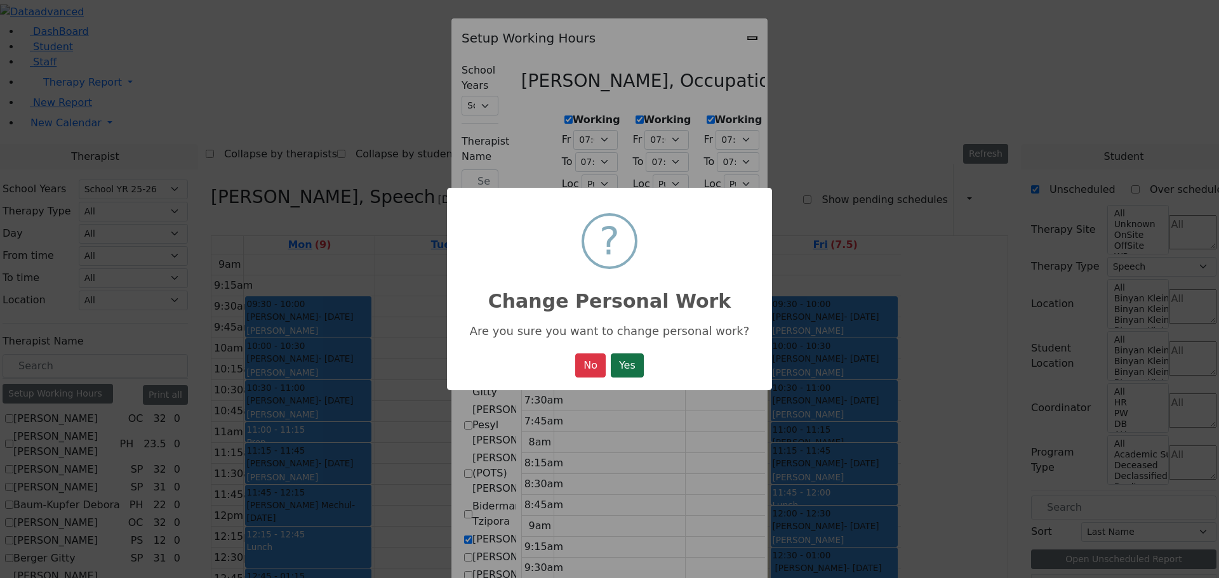
click at [633, 360] on button "Yes" at bounding box center [627, 366] width 33 height 24
select select "19:00:00"
select select "1"
select select "15:00:00"
select select "19:00:00"
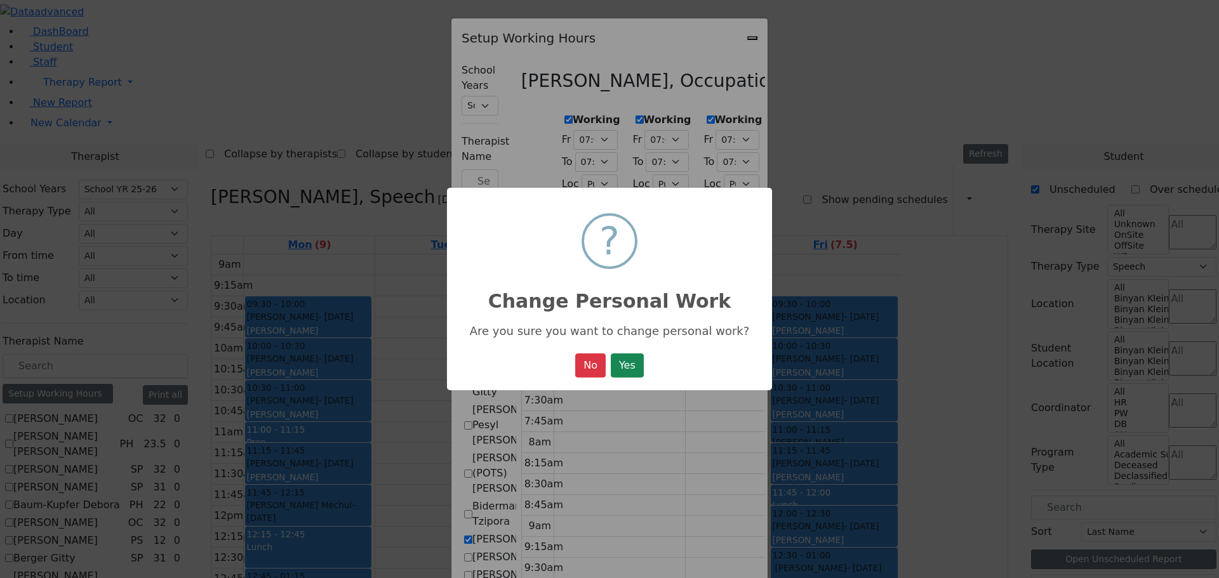
select select "19:00:00"
select select "1"
select select "15:00:00"
select select "19:00:00"
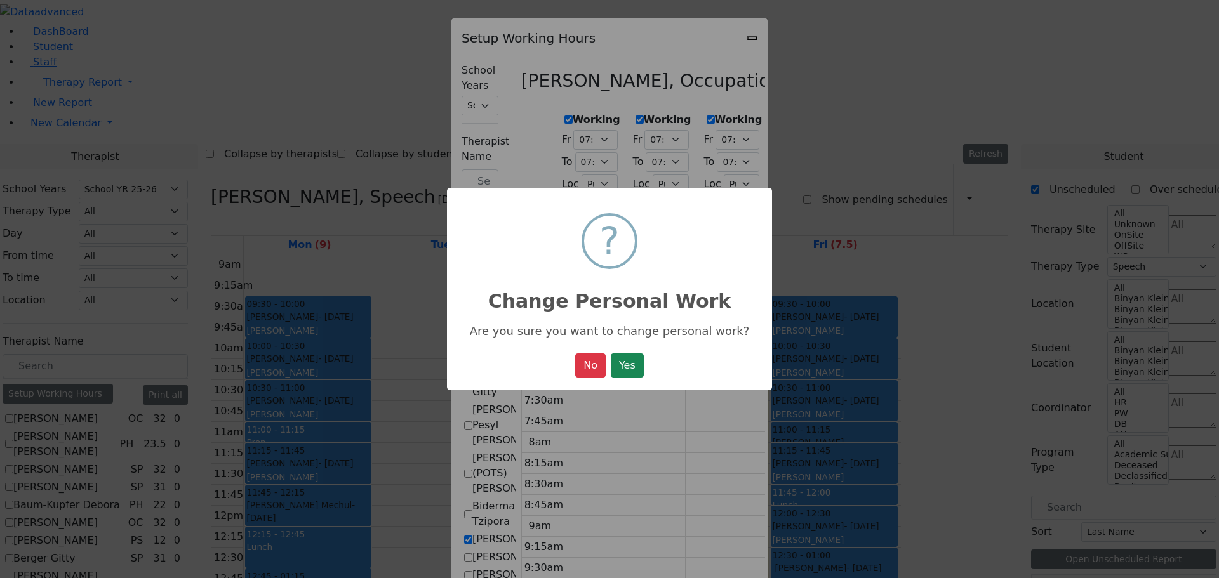
select select "1"
select select "15:00:00"
select select "19:00:00"
select select "1"
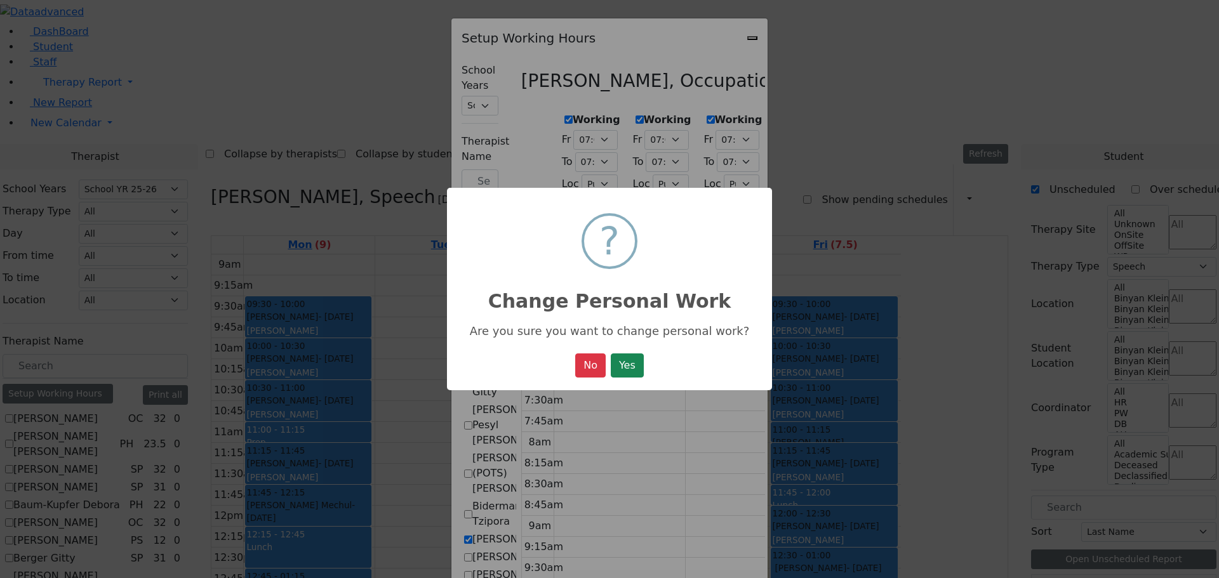
select select "15:00:00"
select select "19:00:00"
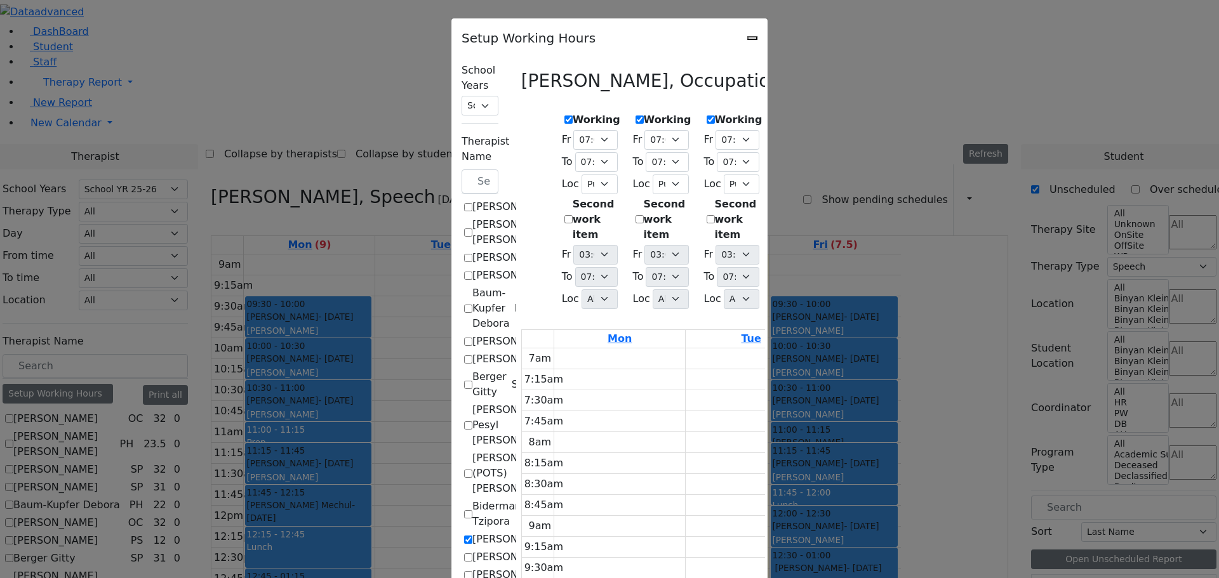
click at [904, 112] on label "Working" at bounding box center [880, 119] width 48 height 15
click at [856, 116] on input "Working" at bounding box center [852, 120] width 8 height 8
checkbox input "true"
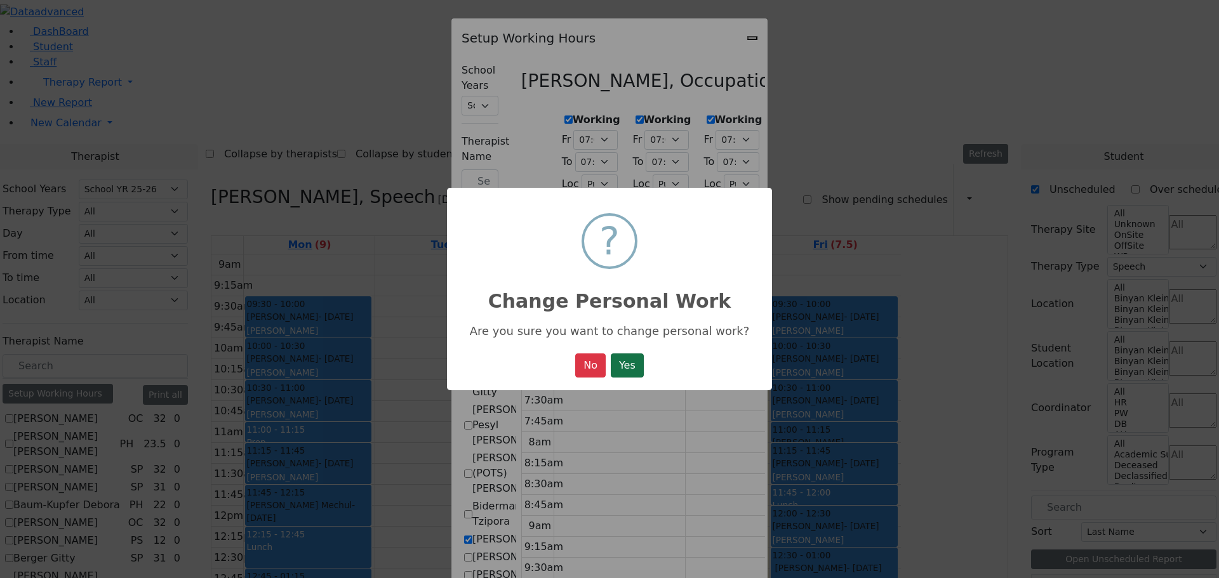
click at [629, 355] on button "Yes" at bounding box center [627, 366] width 33 height 24
select select "19:00:00"
select select "1"
select select "15:00:00"
select select "19:00:00"
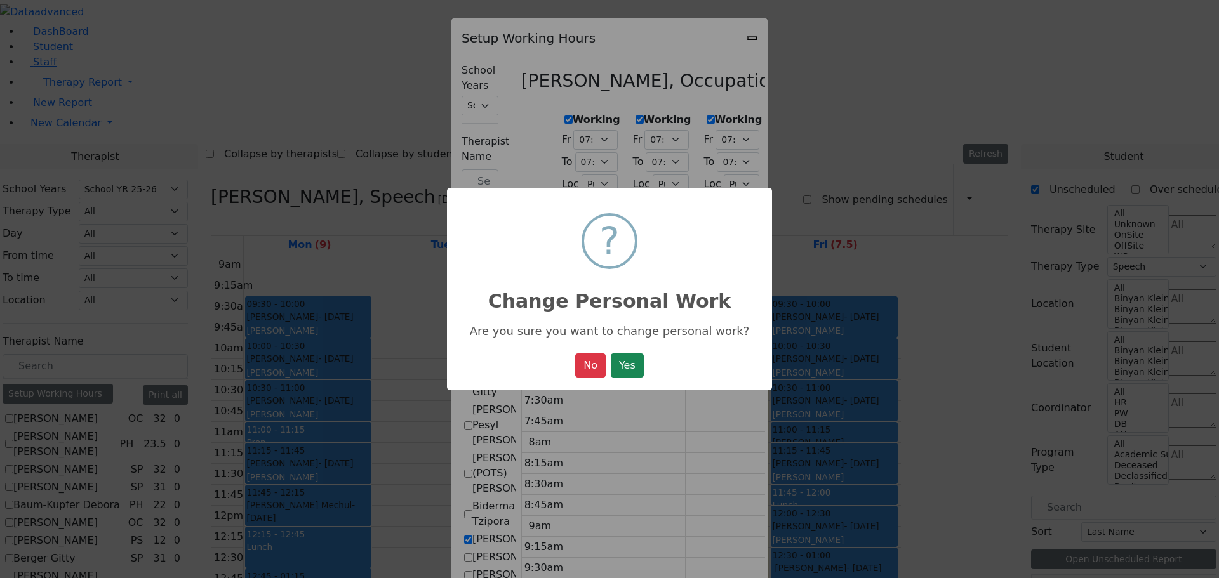
select select "19:00:00"
select select "1"
select select "15:00:00"
select select "19:00:00"
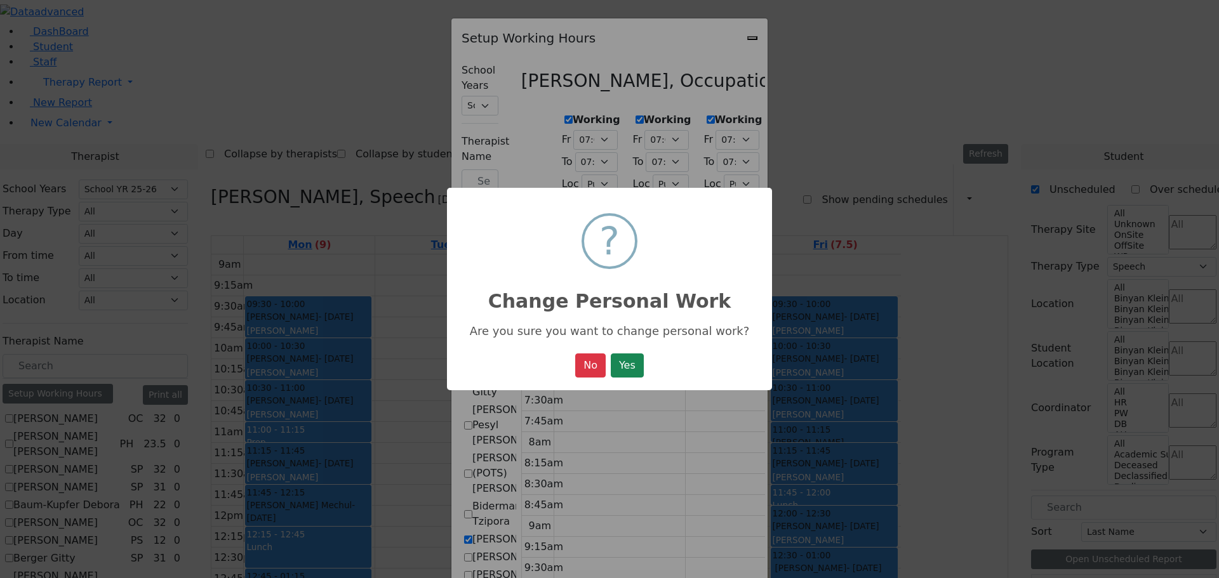
select select "1"
select select "15:00:00"
select select "19:00:00"
select select "1"
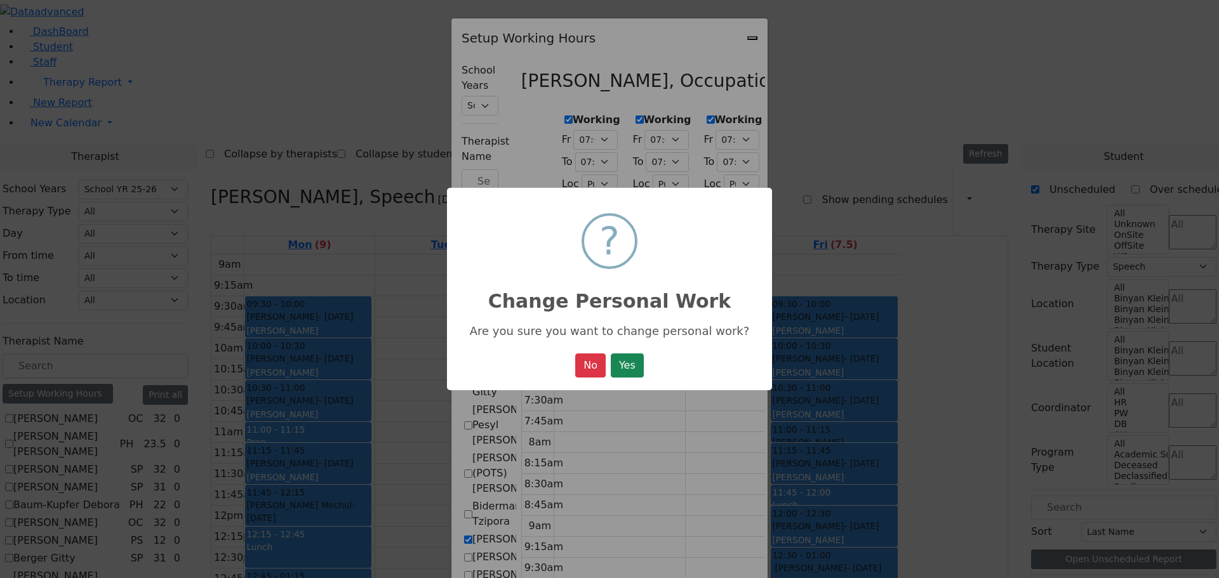
select select "15:00:00"
select select "19:00:00"
select select "1"
select select "15:00:00"
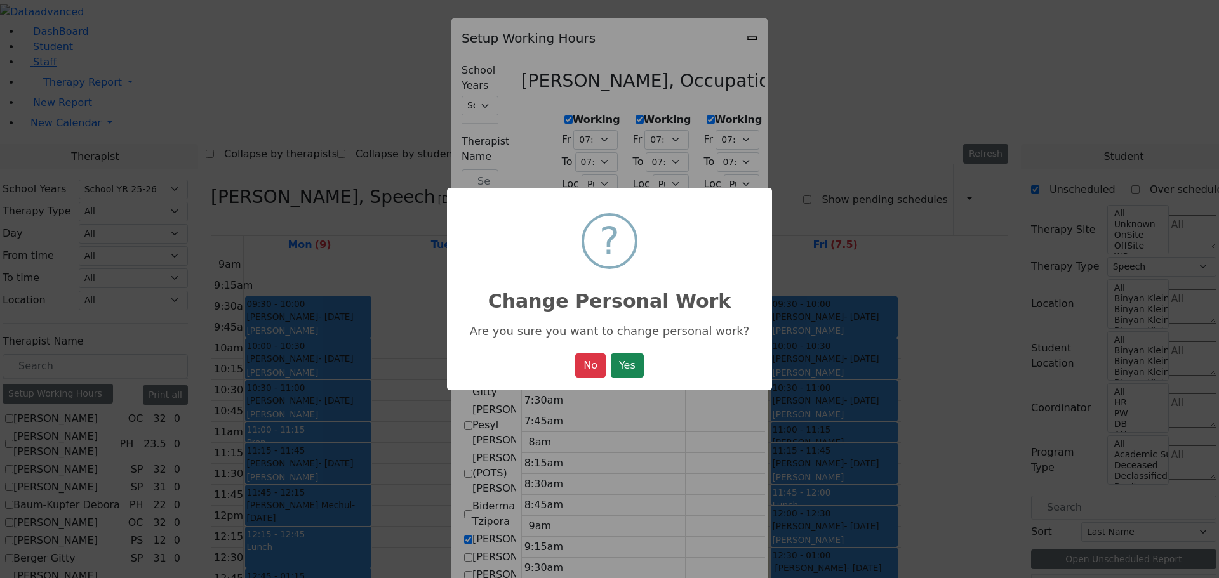
select select "19:00:00"
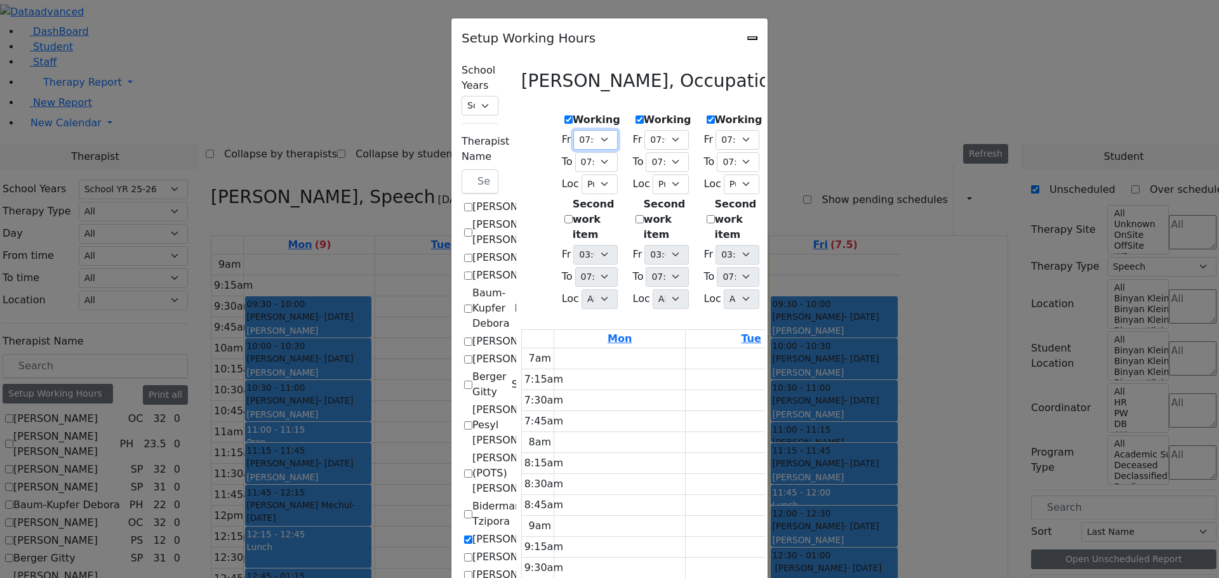
click at [573, 132] on select "07:00 AM 07:15 AM 07:30 AM 07:45 AM 08:00 AM 08:15 AM 08:30 AM 08:45 AM 09:00 A…" at bounding box center [595, 140] width 44 height 20
select select "09:00:00"
click at [573, 130] on select "07:00 AM 07:15 AM 07:30 AM 07:45 AM 08:00 AM 08:15 AM 08:30 AM 08:45 AM 09:00 A…" at bounding box center [595, 140] width 44 height 20
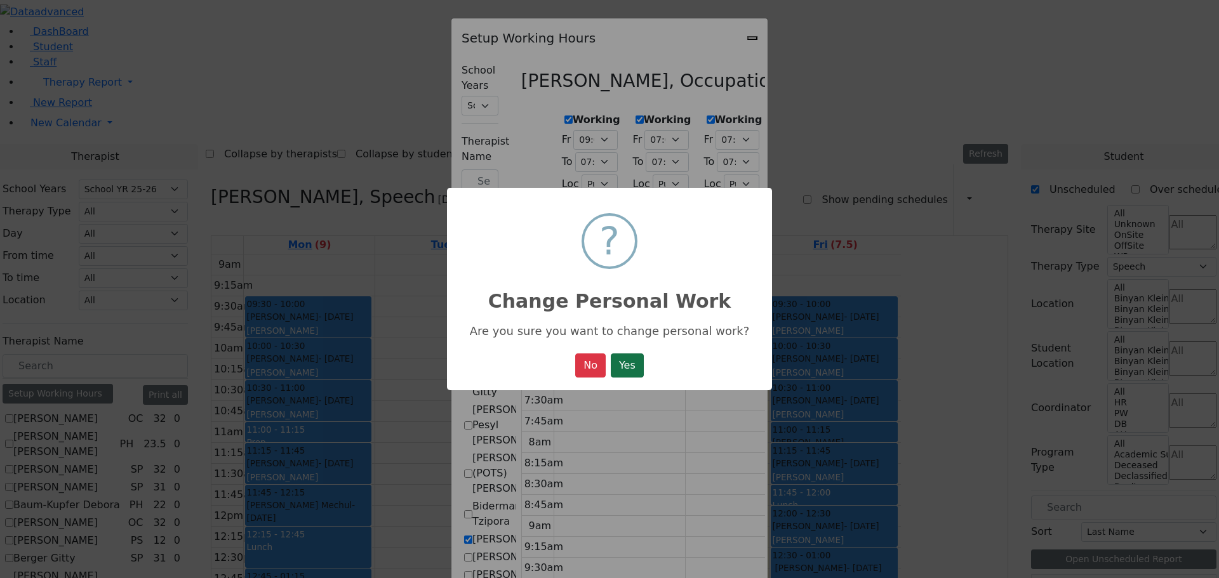
click at [637, 371] on button "Yes" at bounding box center [627, 366] width 33 height 24
select select "09:00:00"
select select "19:00:00"
select select "1"
select select "15:00:00"
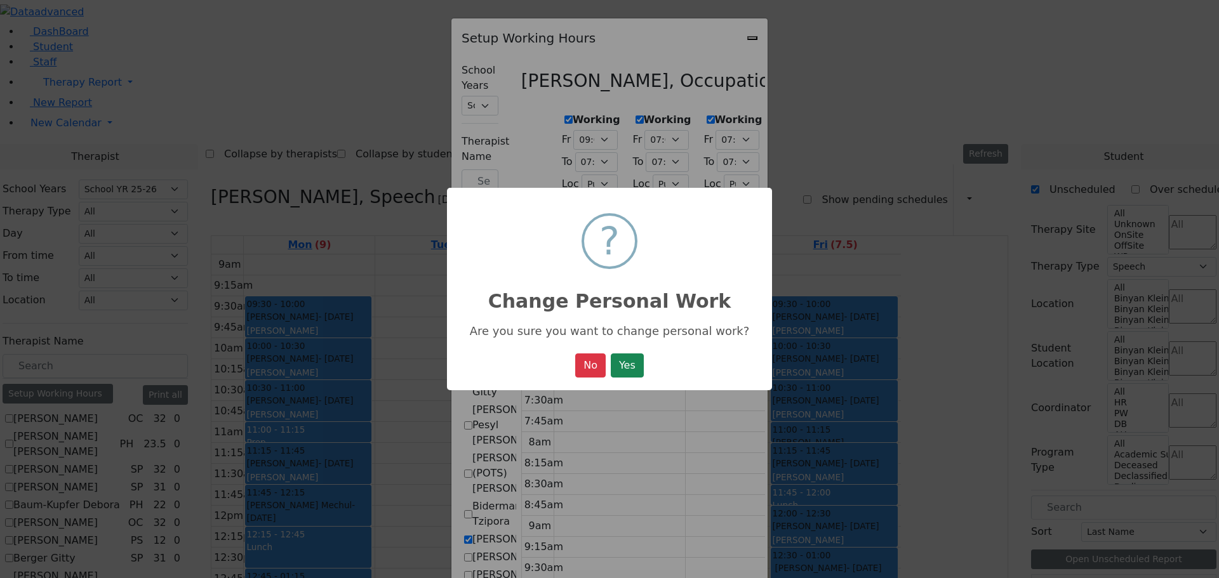
select select "19:00:00"
select select "1"
select select "15:00:00"
select select "19:00:00"
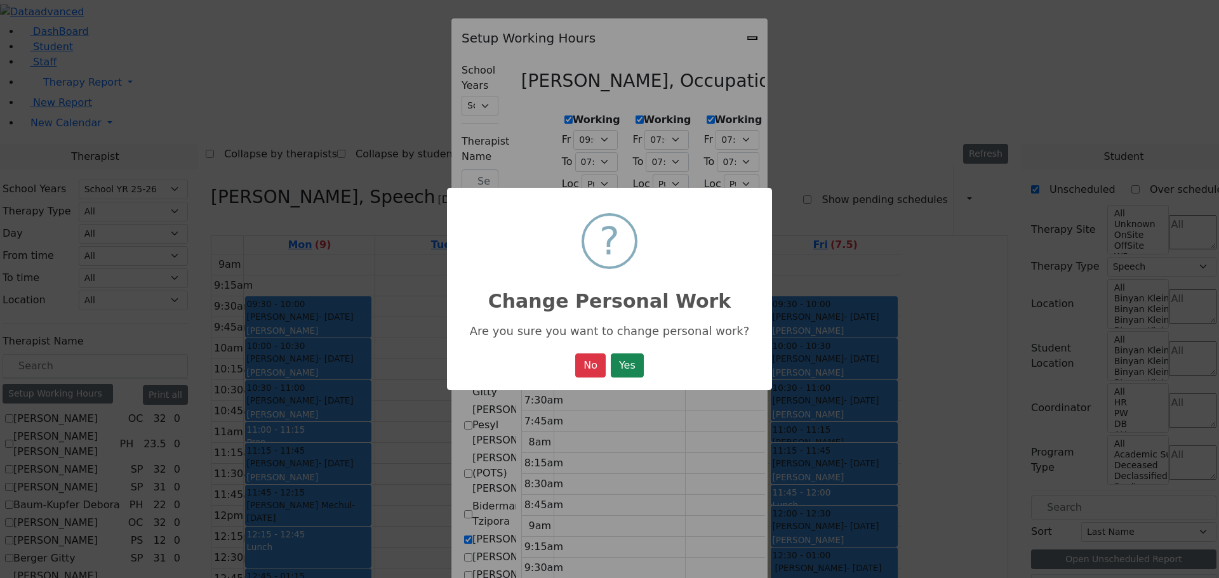
select select "19:00:00"
select select "1"
select select "15:00:00"
select select "19:00:00"
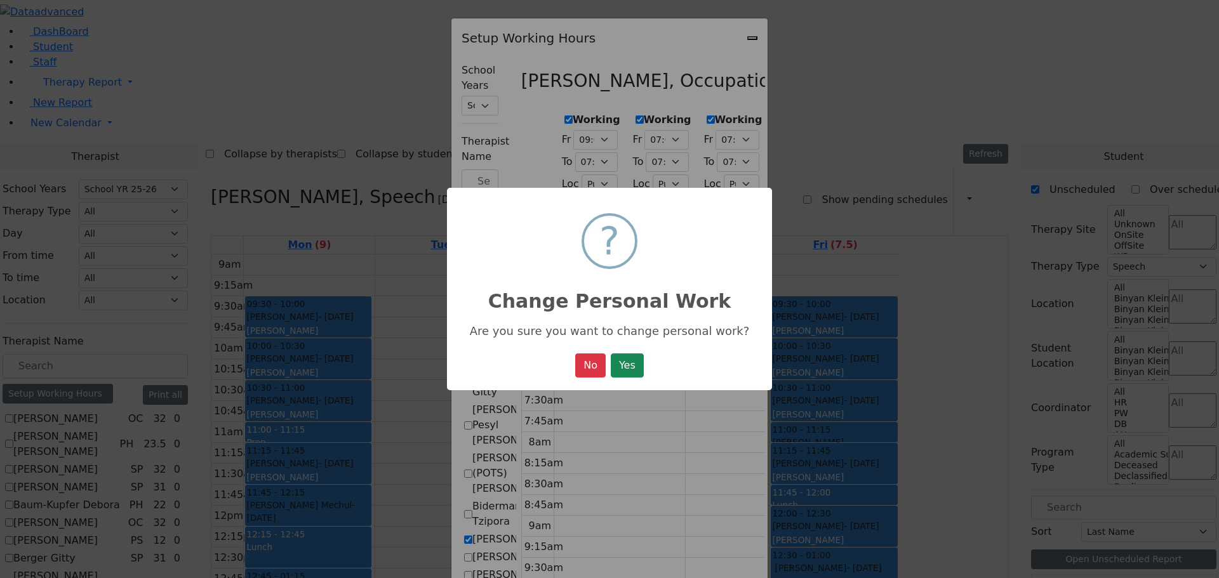
select select "1"
select select "15:00:00"
select select "19:00:00"
select select "1"
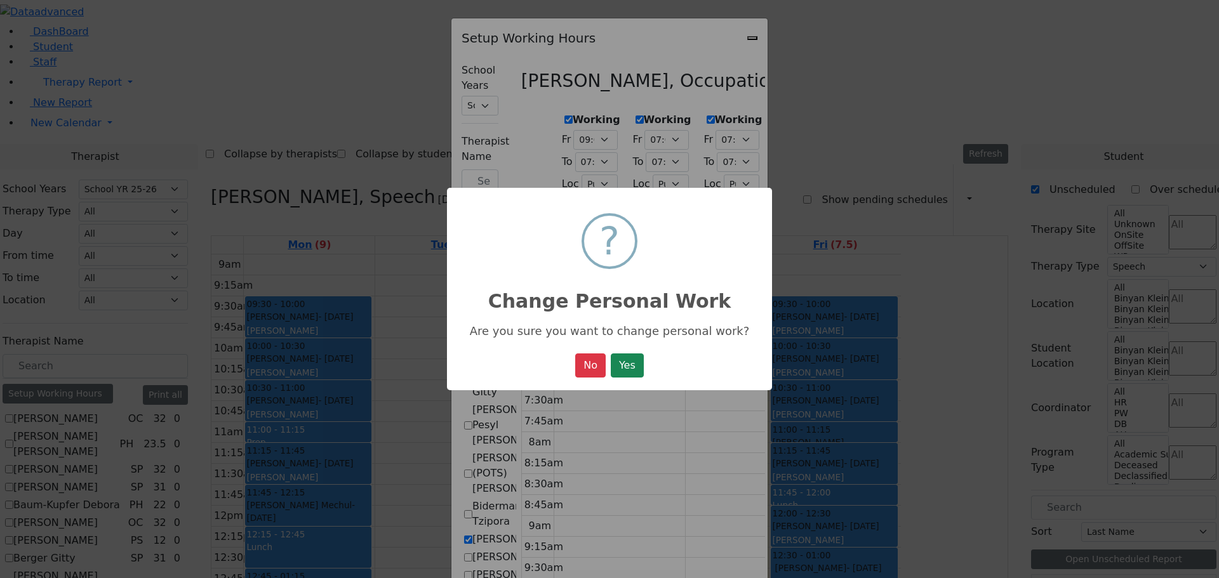
select select "15:00:00"
select select "19:00:00"
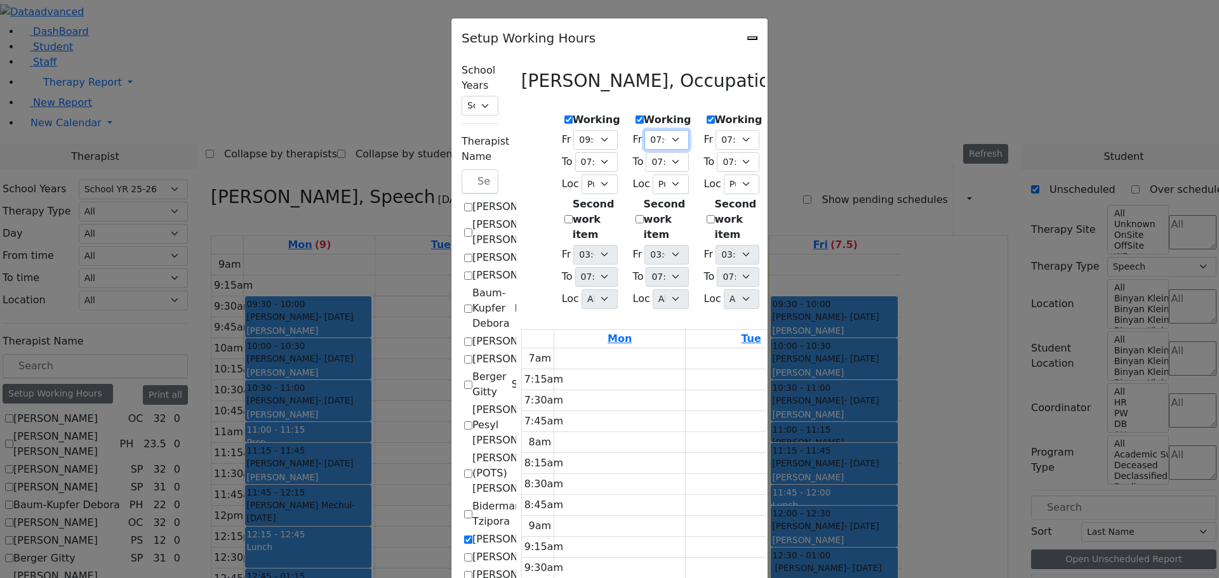
click at [644, 132] on select "07:00 AM 07:15 AM 07:30 AM 07:45 AM 08:00 AM 08:15 AM 08:30 AM 08:45 AM 09:00 A…" at bounding box center [666, 140] width 44 height 20
select select "09:00:00"
click at [644, 130] on select "07:00 AM 07:15 AM 07:30 AM 07:45 AM 08:00 AM 08:15 AM 08:30 AM 08:45 AM 09:00 A…" at bounding box center [666, 140] width 44 height 20
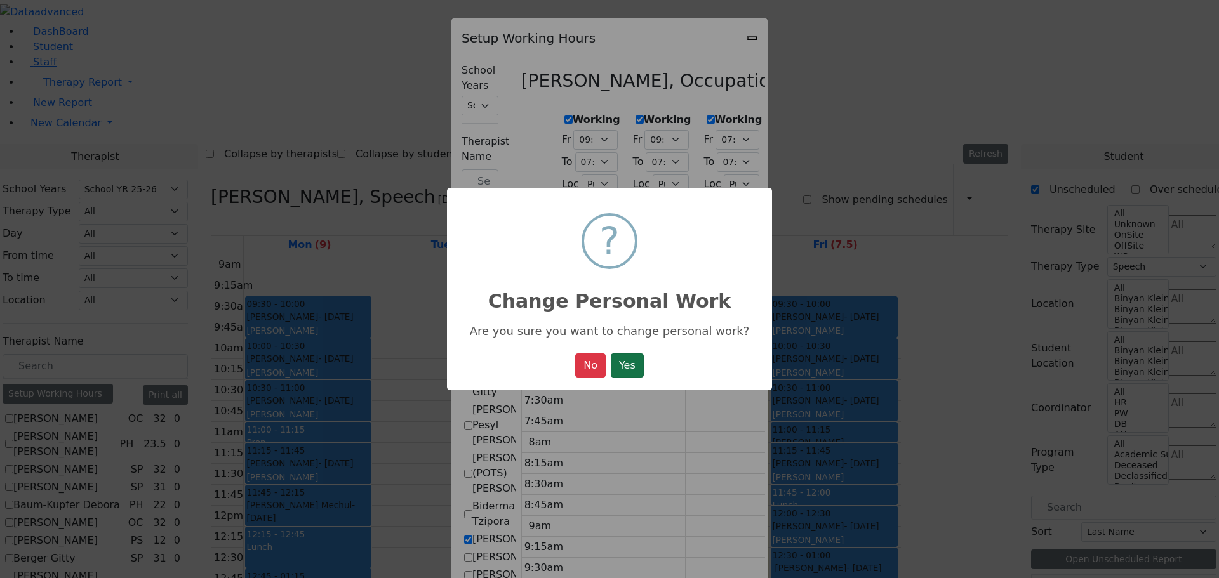
click at [620, 363] on button "Yes" at bounding box center [627, 366] width 33 height 24
select select "09:00:00"
select select "19:00:00"
select select "1"
select select "15:00:00"
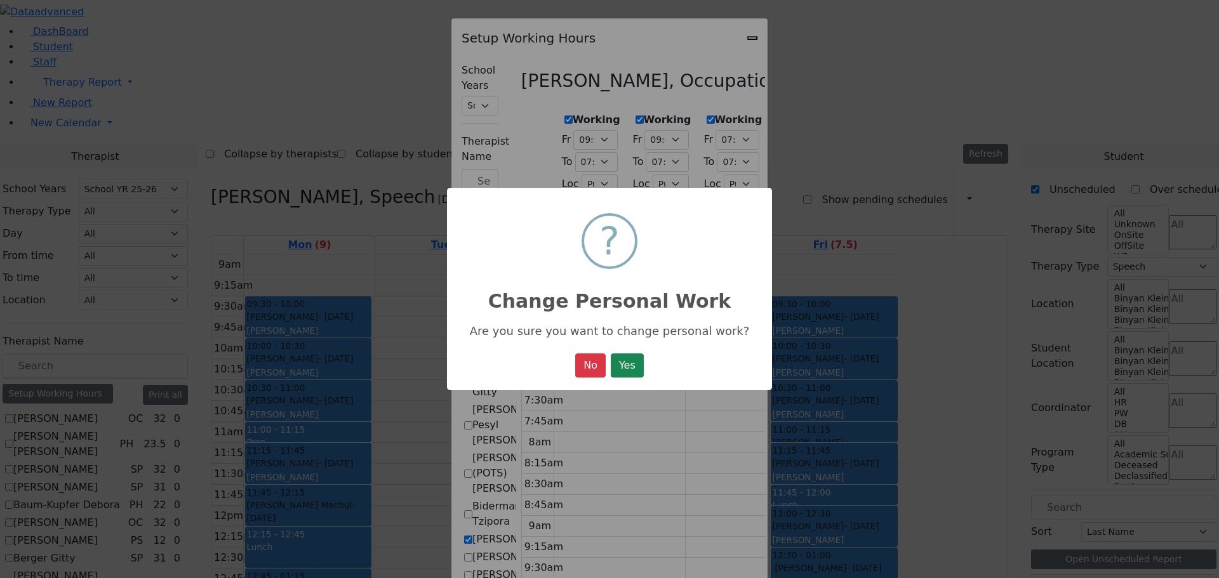
select select "19:00:00"
select select "09:00:00"
select select "19:00:00"
select select "1"
select select "15:00:00"
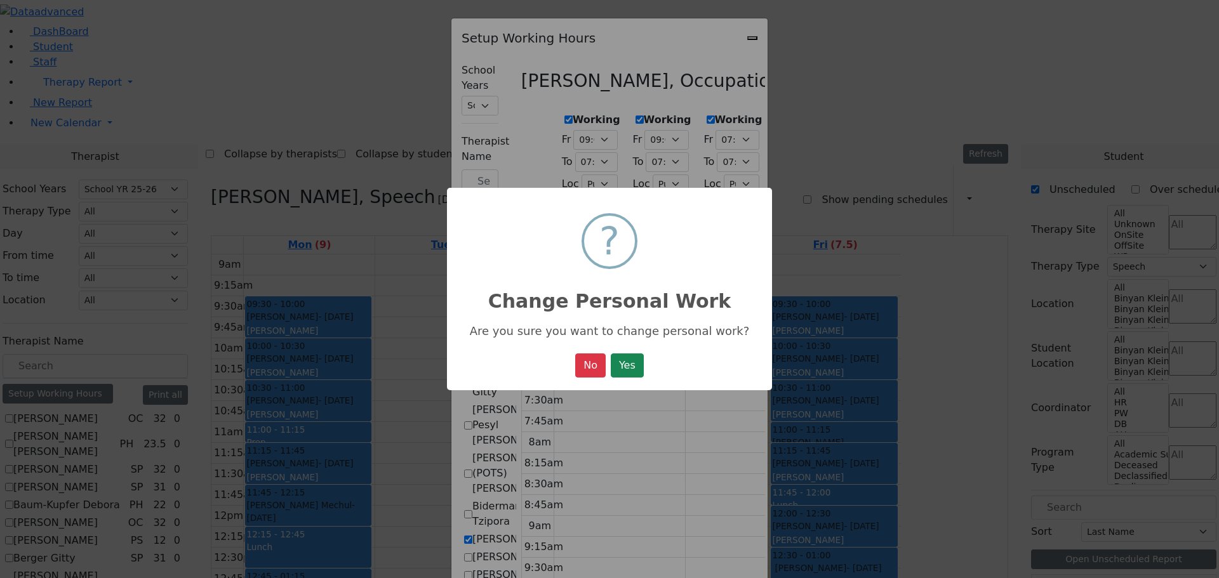
select select "19:00:00"
select select "1"
select select "15:00:00"
select select "19:00:00"
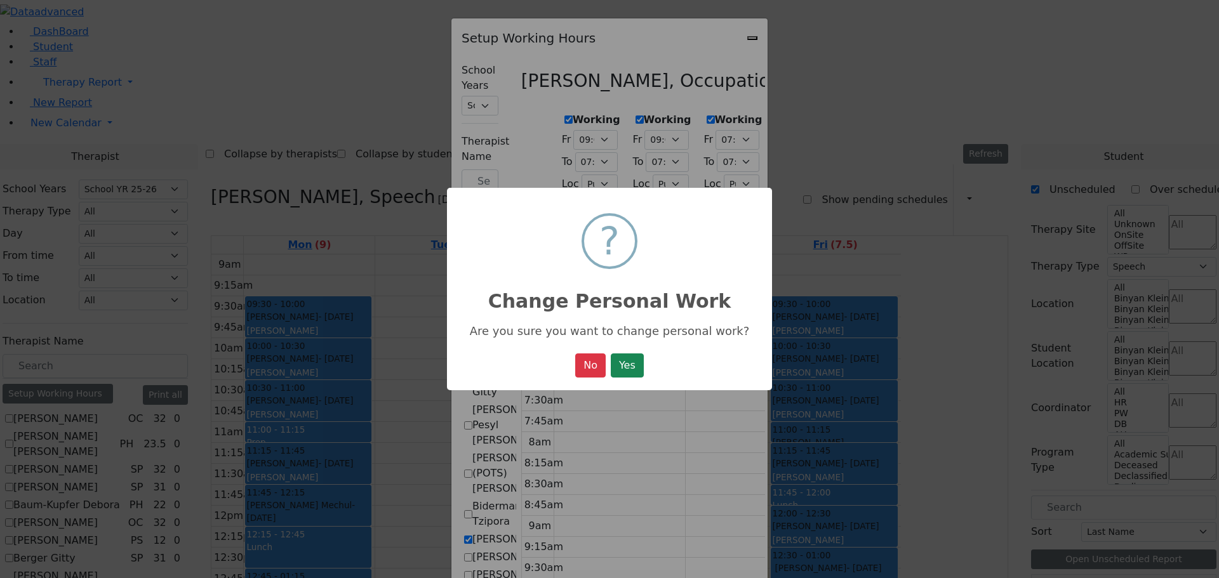
select select "19:00:00"
select select "1"
select select "15:00:00"
select select "19:00:00"
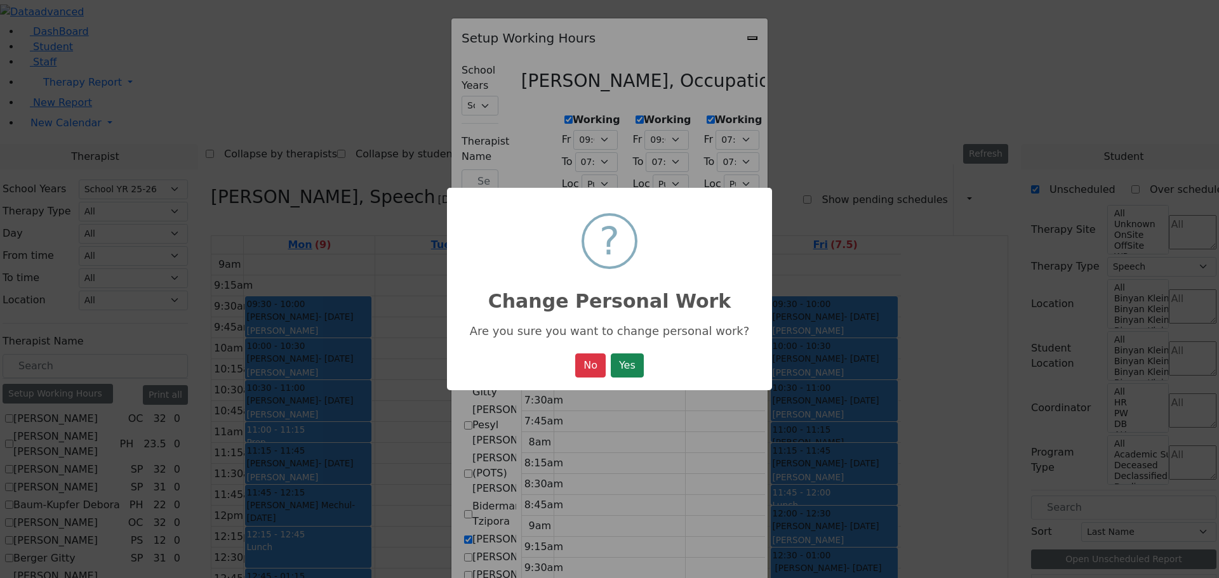
select select "1"
select select "15:00:00"
select select "19:00:00"
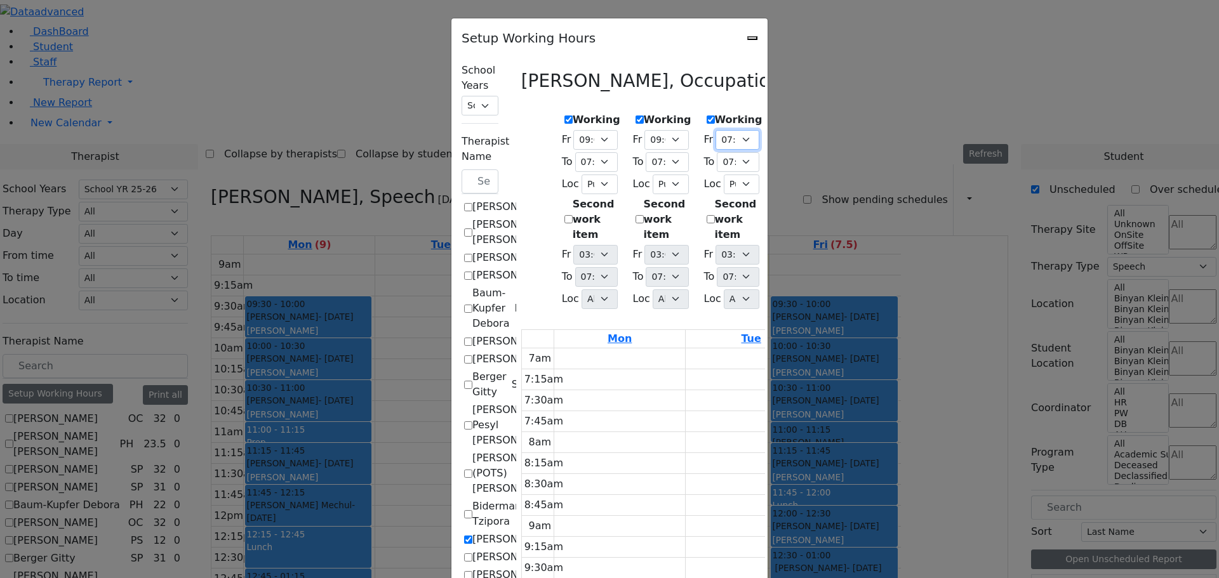
click at [739, 133] on select "07:00 AM 07:15 AM 07:30 AM 07:45 AM 08:00 AM 08:15 AM 08:30 AM 08:45 AM 09:00 A…" at bounding box center [737, 140] width 44 height 20
select select "09:00:00"
click at [715, 130] on select "07:00 AM 07:15 AM 07:30 AM 07:45 AM 08:00 AM 08:15 AM 08:30 AM 08:45 AM 09:00 A…" at bounding box center [737, 140] width 44 height 20
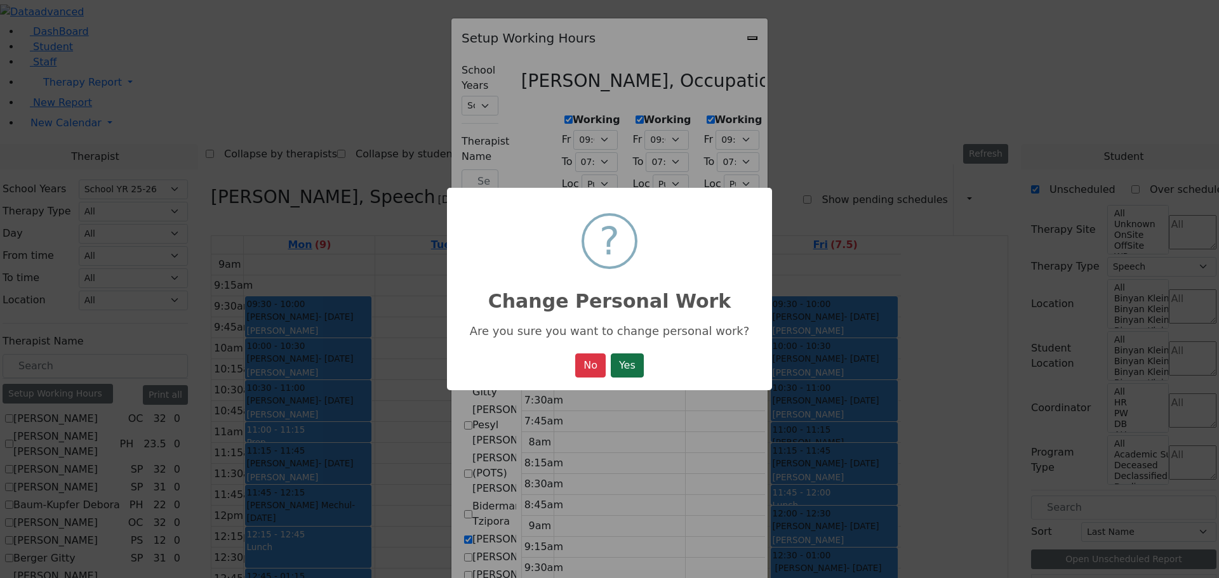
click at [644, 369] on button "Yes" at bounding box center [627, 366] width 33 height 24
select select "09:00:00"
select select "19:00:00"
select select "1"
select select "15:00:00"
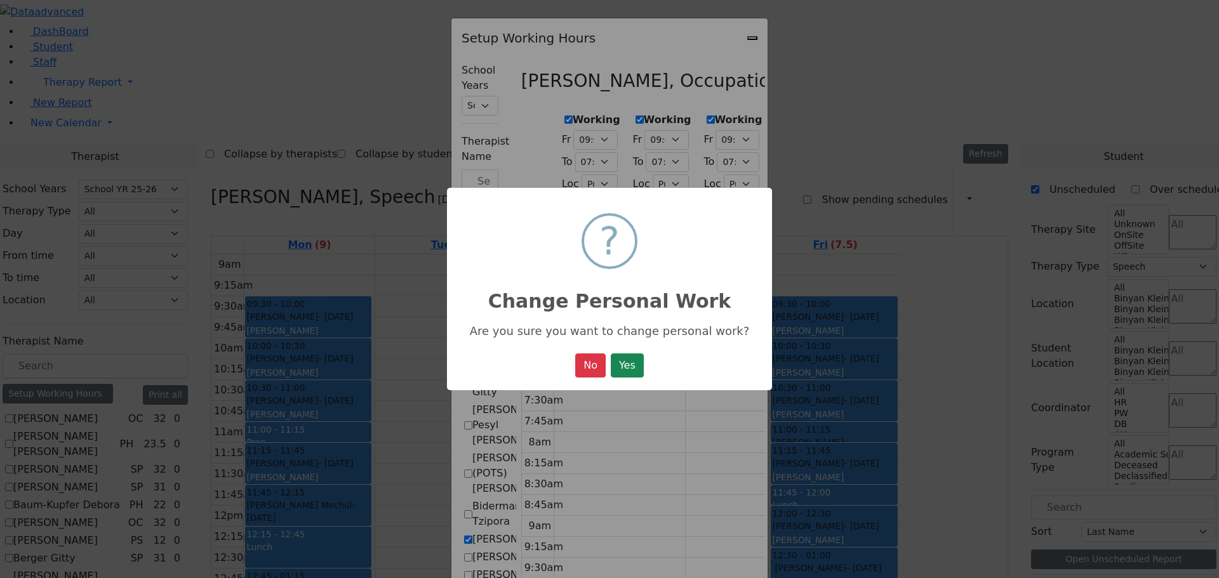
select select "19:00:00"
select select "09:00:00"
select select "19:00:00"
select select "1"
select select "15:00:00"
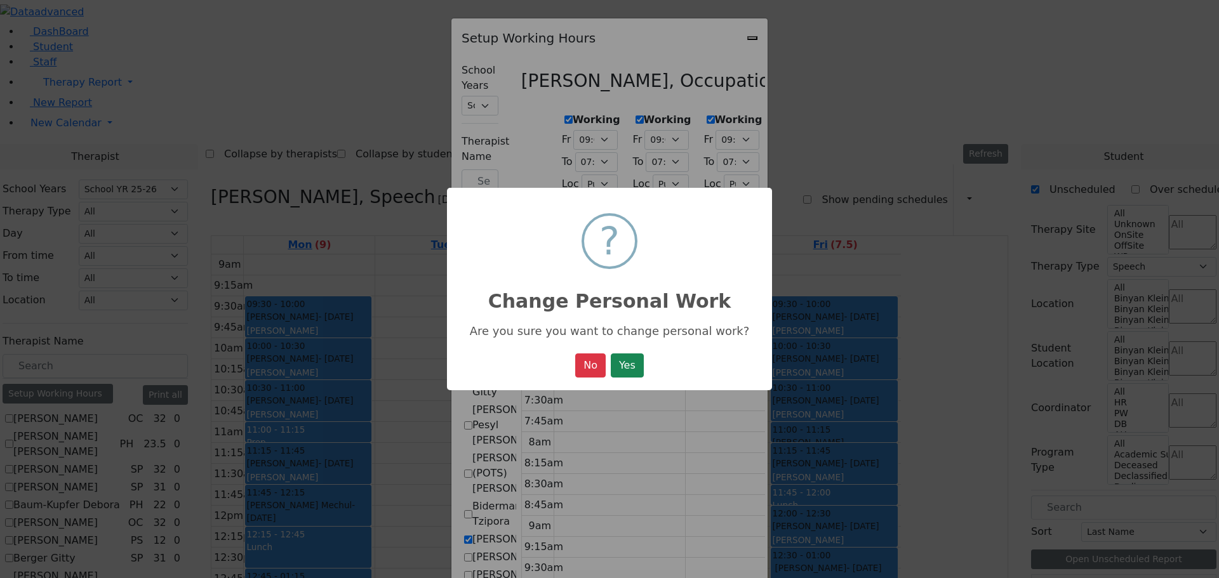
select select "19:00:00"
select select "09:00:00"
select select "19:00:00"
select select "1"
select select "15:00:00"
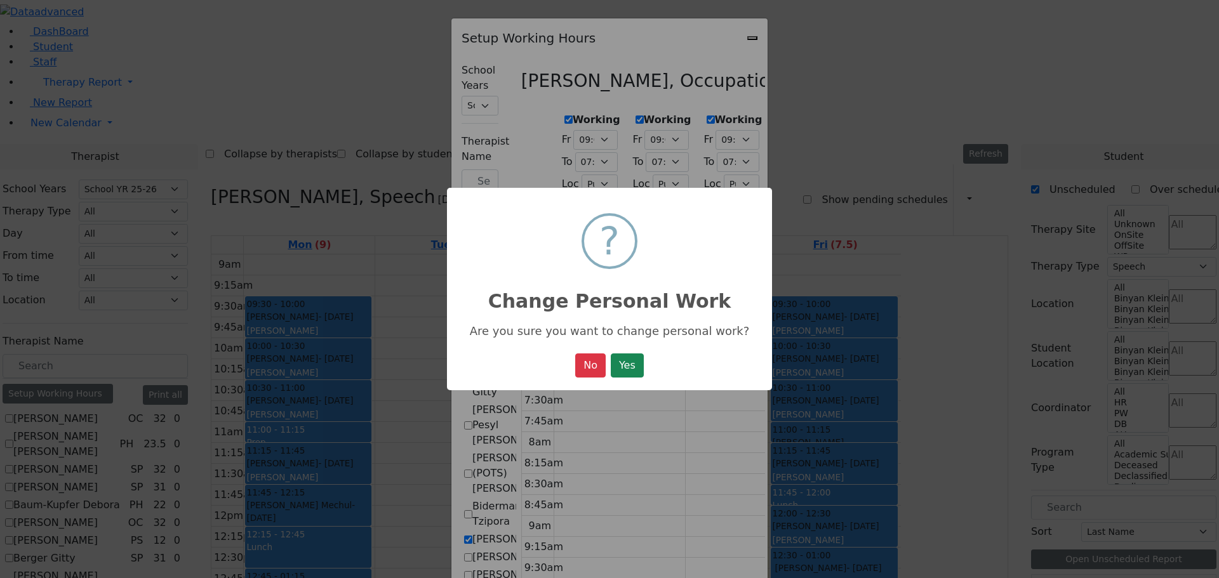
select select "19:00:00"
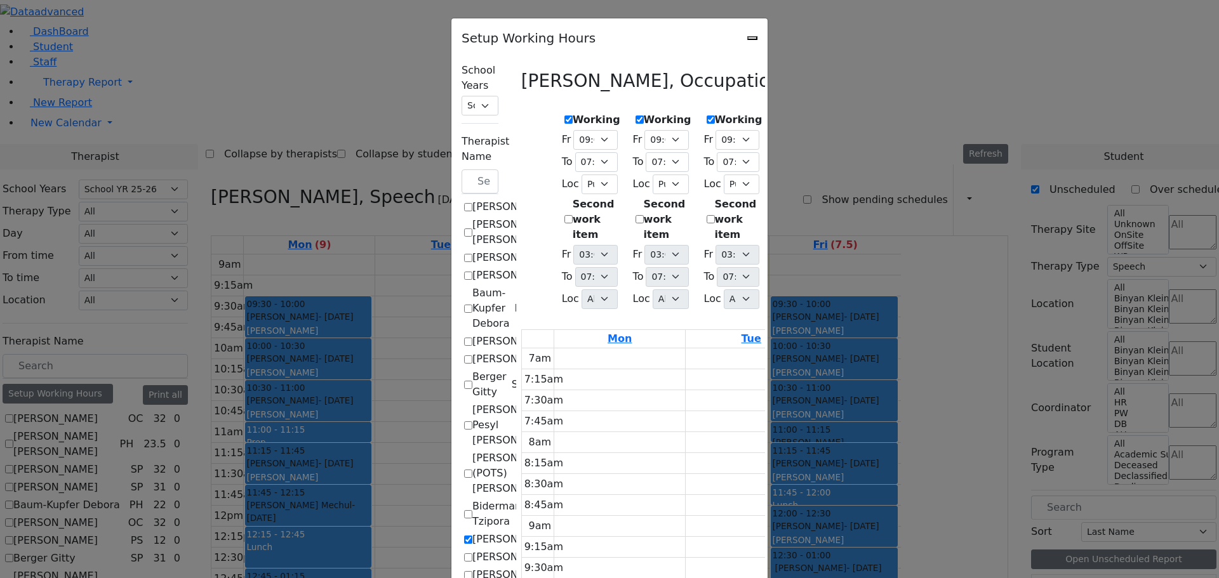
click at [830, 136] on select "07:00 AM 07:15 AM 07:30 AM 07:45 AM 08:00 AM 08:15 AM 08:30 AM 08:45 AM 09:00 A…" at bounding box center [808, 140] width 44 height 20
click at [786, 130] on select "07:00 AM 07:15 AM 07:30 AM 07:45 AM 08:00 AM 08:15 AM 08:30 AM 08:45 AM 09:00 A…" at bounding box center [808, 140] width 44 height 20
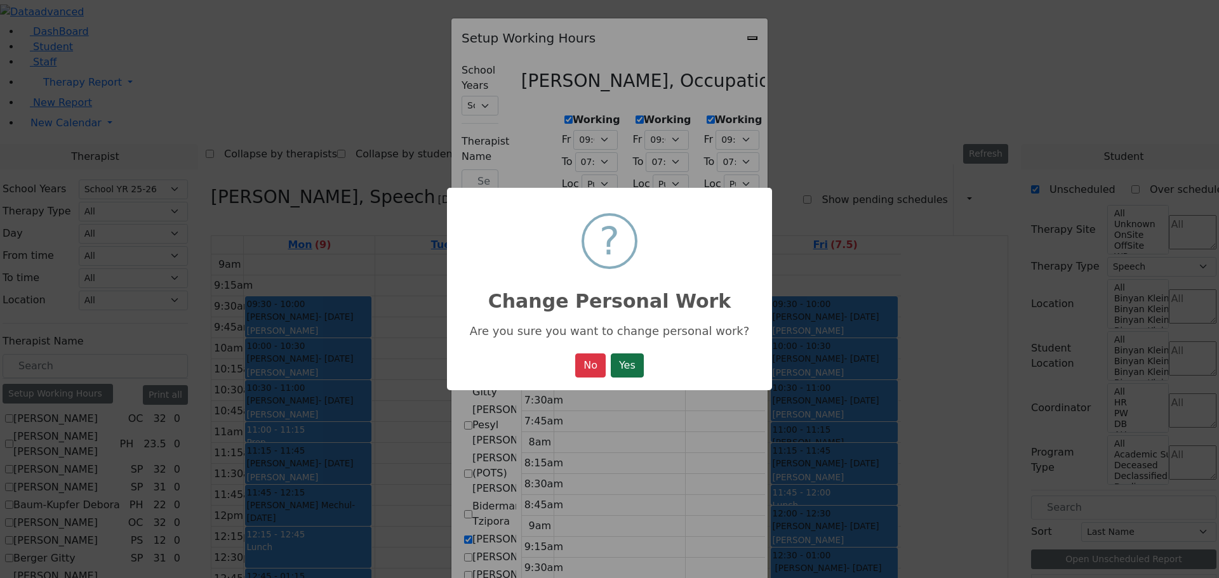
click at [644, 368] on button "Yes" at bounding box center [627, 366] width 33 height 24
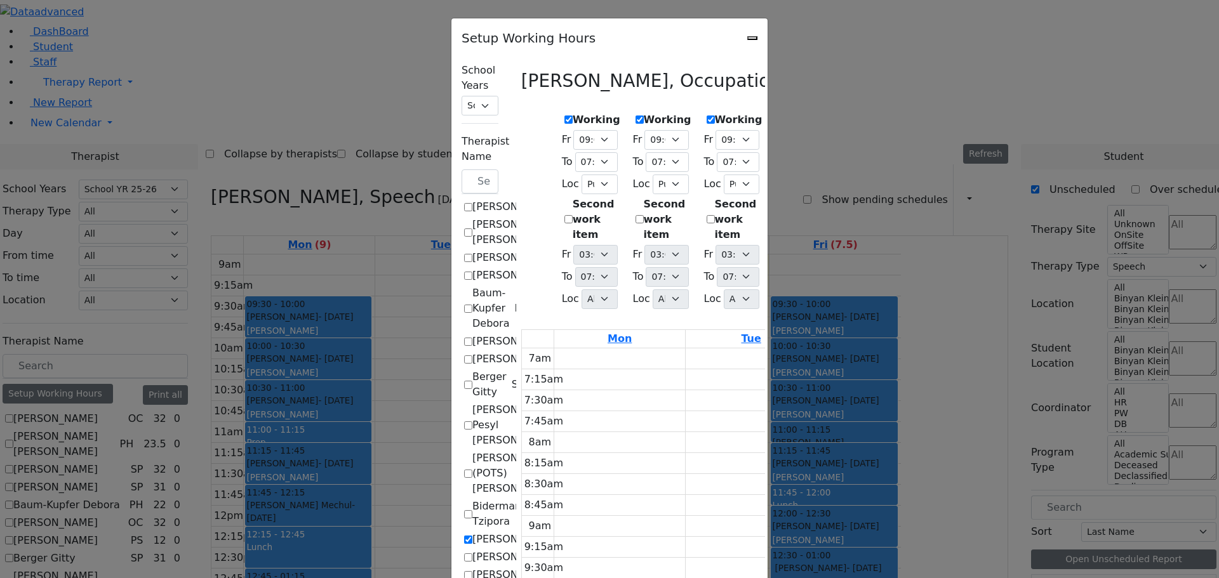
click at [901, 137] on select "07:00 AM 07:15 AM 07:30 AM 07:45 AM 08:00 AM 08:15 AM 08:30 AM 08:45 AM 09:00 A…" at bounding box center [880, 140] width 44 height 20
click at [901, 130] on select "07:00 AM 07:15 AM 07:30 AM 07:45 AM 08:00 AM 08:15 AM 08:30 AM 08:45 AM 09:00 A…" at bounding box center [880, 140] width 44 height 20
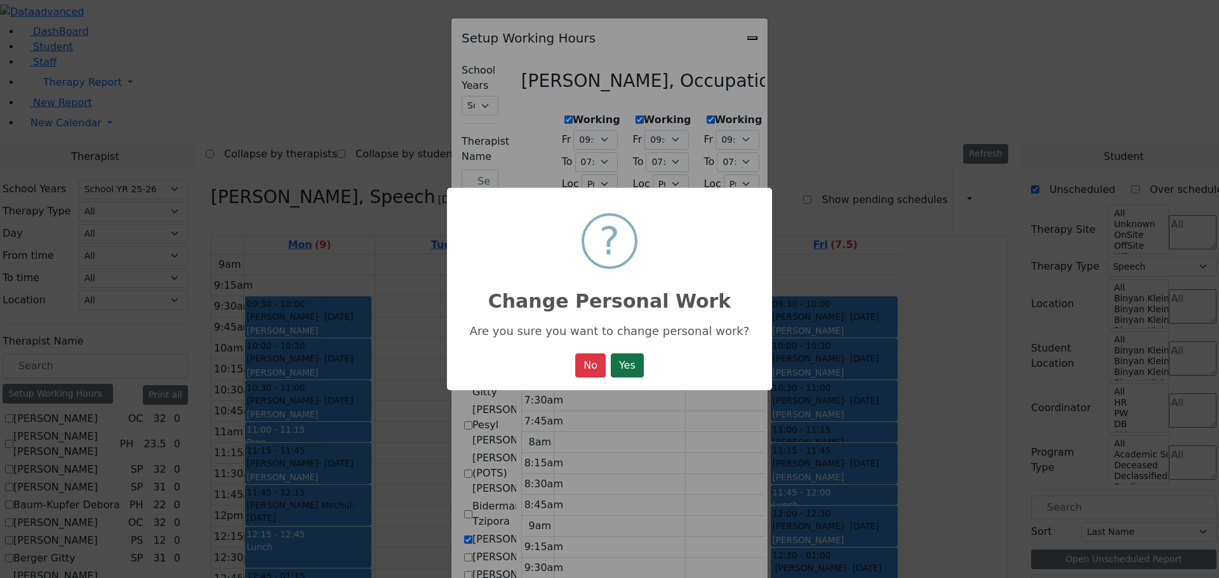
click at [626, 361] on button "Yes" at bounding box center [627, 366] width 33 height 24
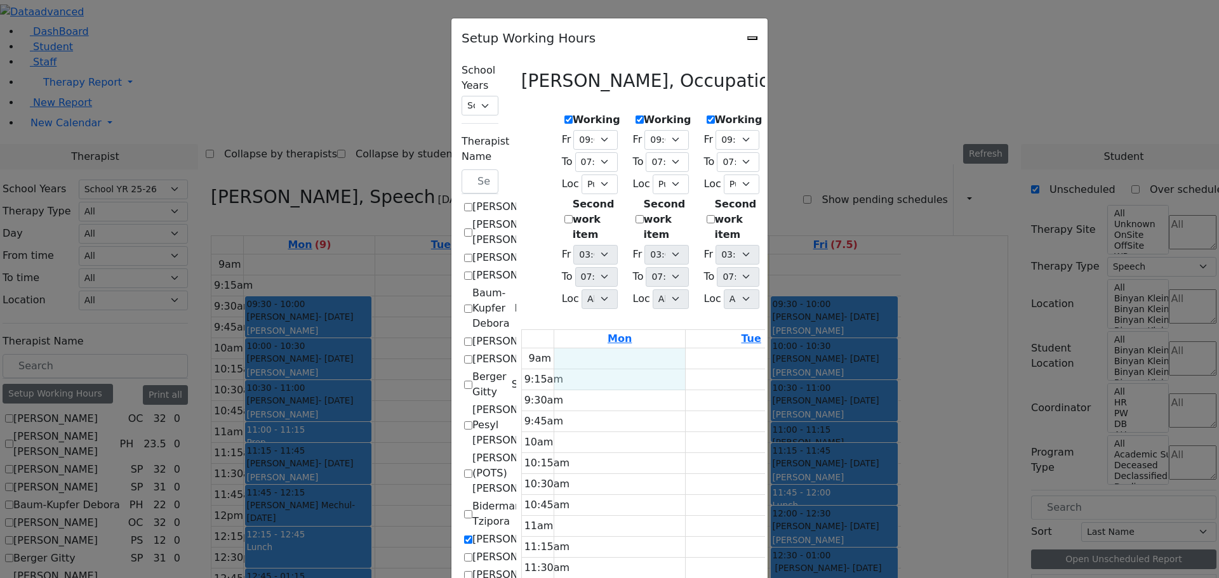
drag, startPoint x: 401, startPoint y: 317, endPoint x: 399, endPoint y: 324, distance: 7.1
click at [767, 36] on div "Setup Working Hours" at bounding box center [609, 34] width 316 height 32
click at [81, 290] on div "Setup Working Hours School Years Select School YR Summer YR 25 School YR 25-26 …" at bounding box center [609, 289] width 1219 height 578
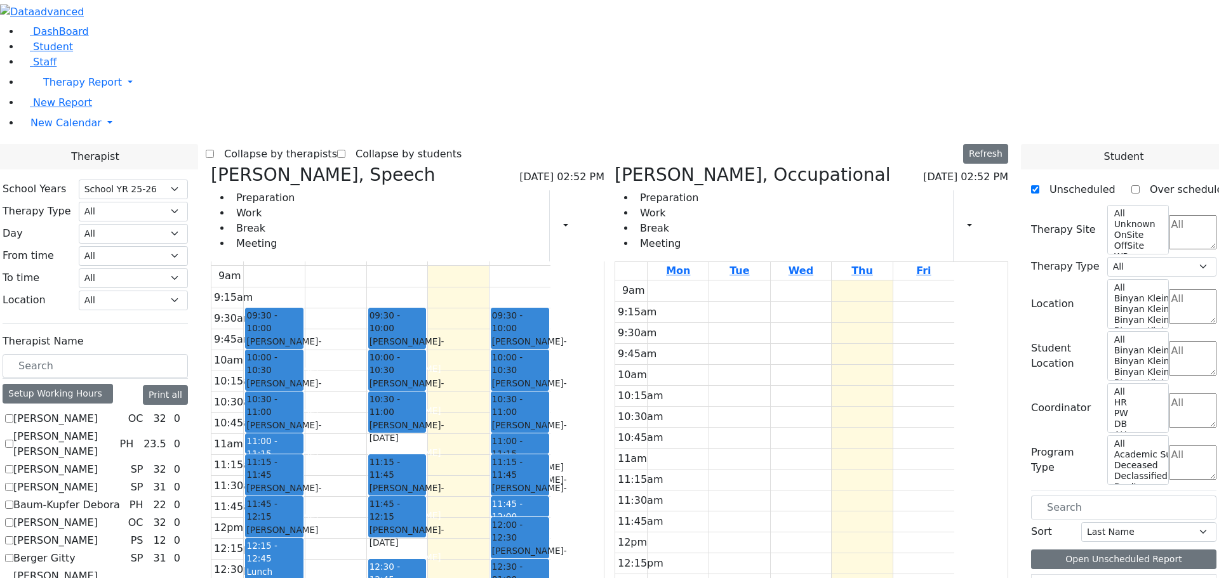
scroll to position [18, 0]
click at [338, 164] on h3 "Grumet Tova, Speech" at bounding box center [323, 175] width 225 height 22
click at [211, 164] on icon at bounding box center [211, 174] width 0 height 21
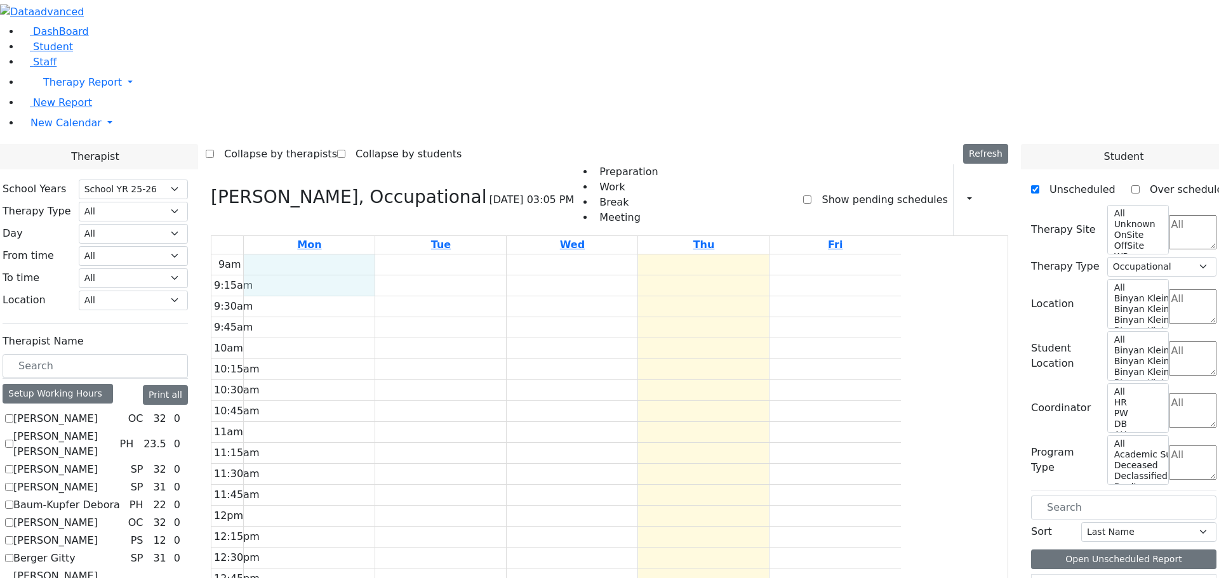
drag, startPoint x: 401, startPoint y: 86, endPoint x: 407, endPoint y: 119, distance: 32.9
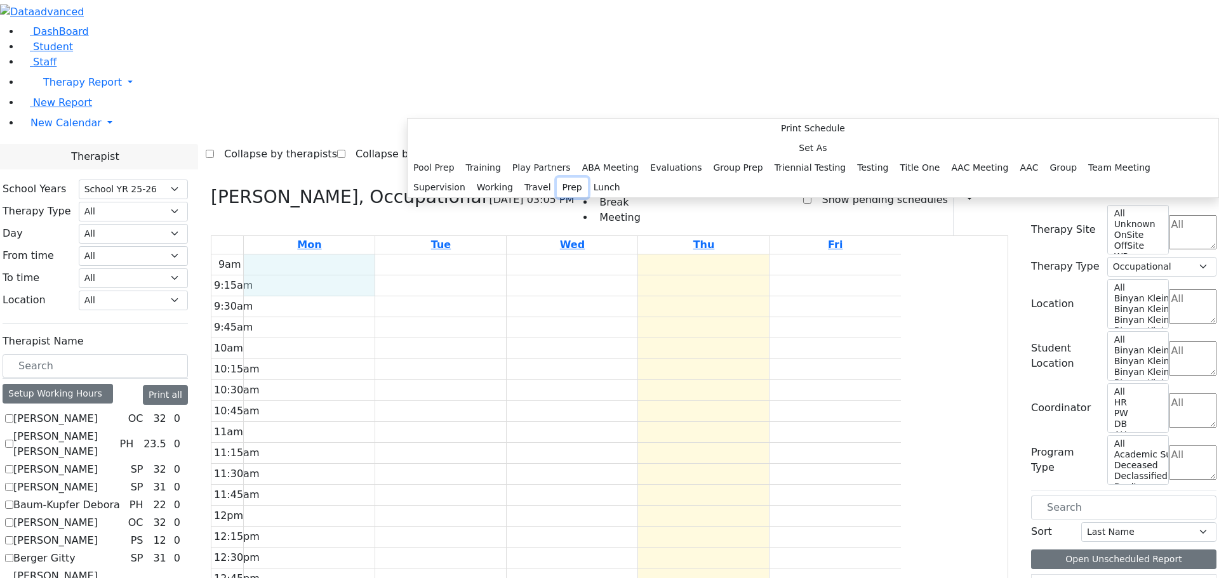
click at [562, 197] on button "Prep" at bounding box center [572, 188] width 31 height 20
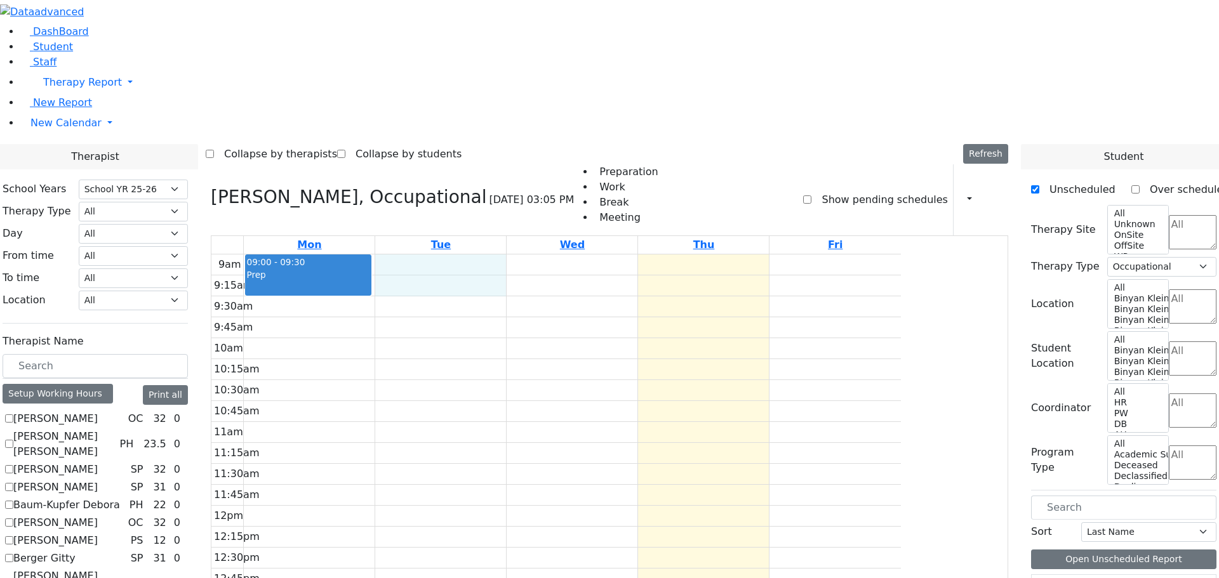
drag, startPoint x: 530, startPoint y: 91, endPoint x: 533, endPoint y: 103, distance: 12.5
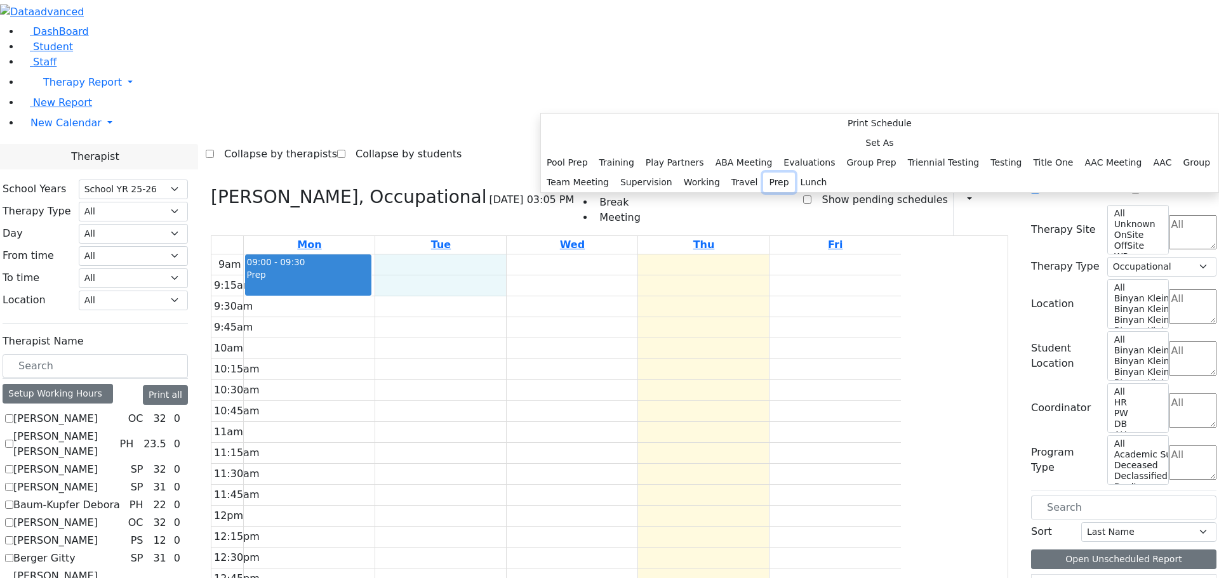
click at [763, 192] on button "Prep" at bounding box center [778, 183] width 31 height 20
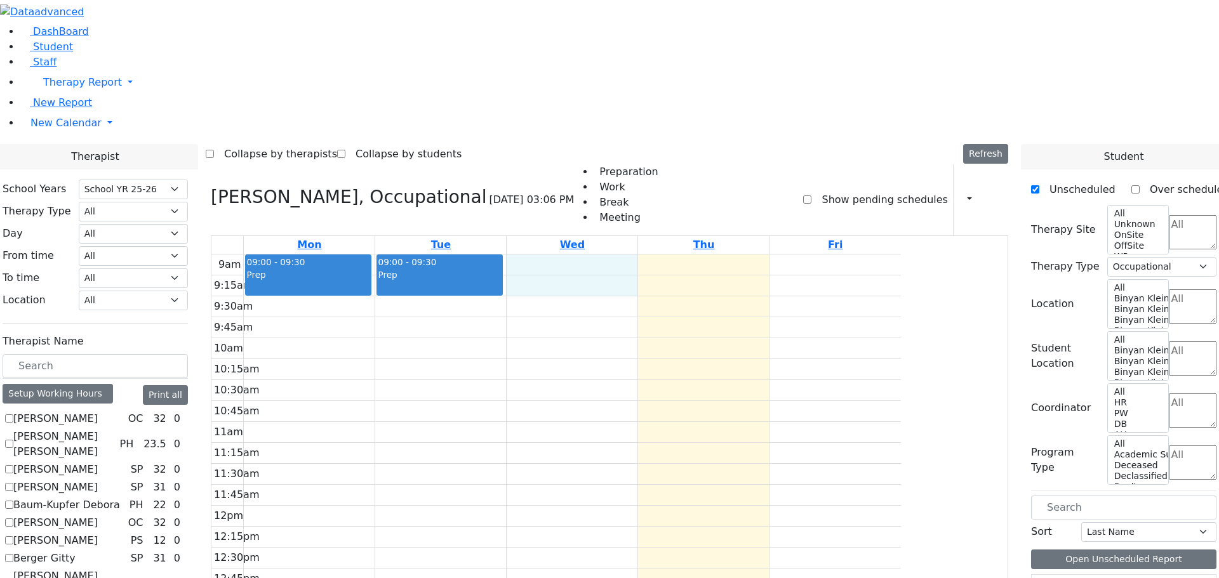
drag, startPoint x: 687, startPoint y: 91, endPoint x: 695, endPoint y: 107, distance: 17.0
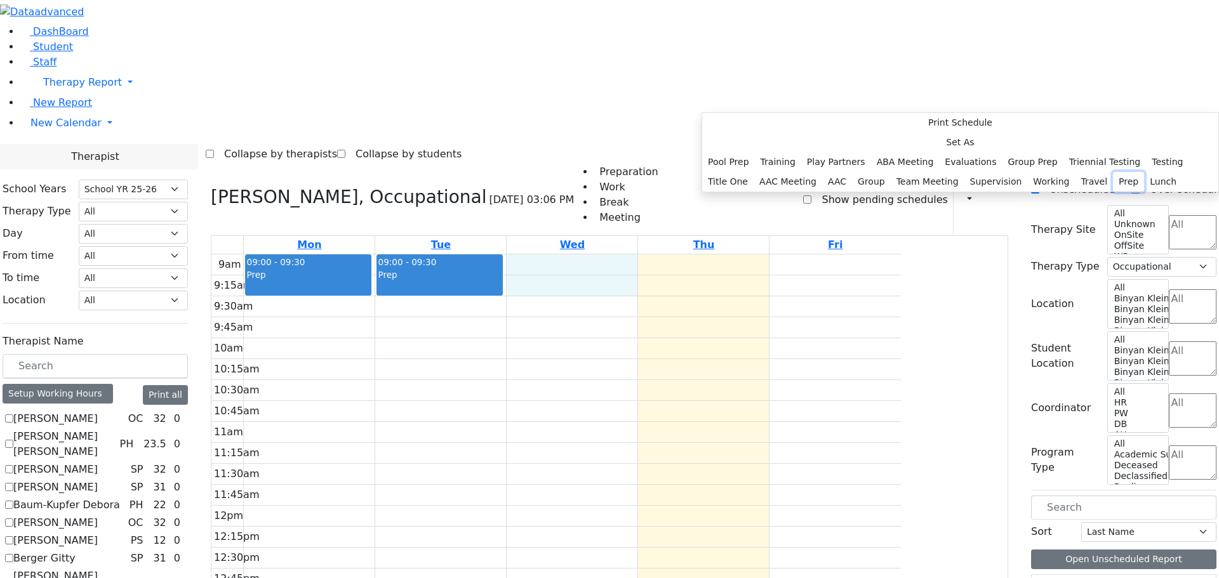
click at [1113, 192] on button "Prep" at bounding box center [1128, 182] width 31 height 20
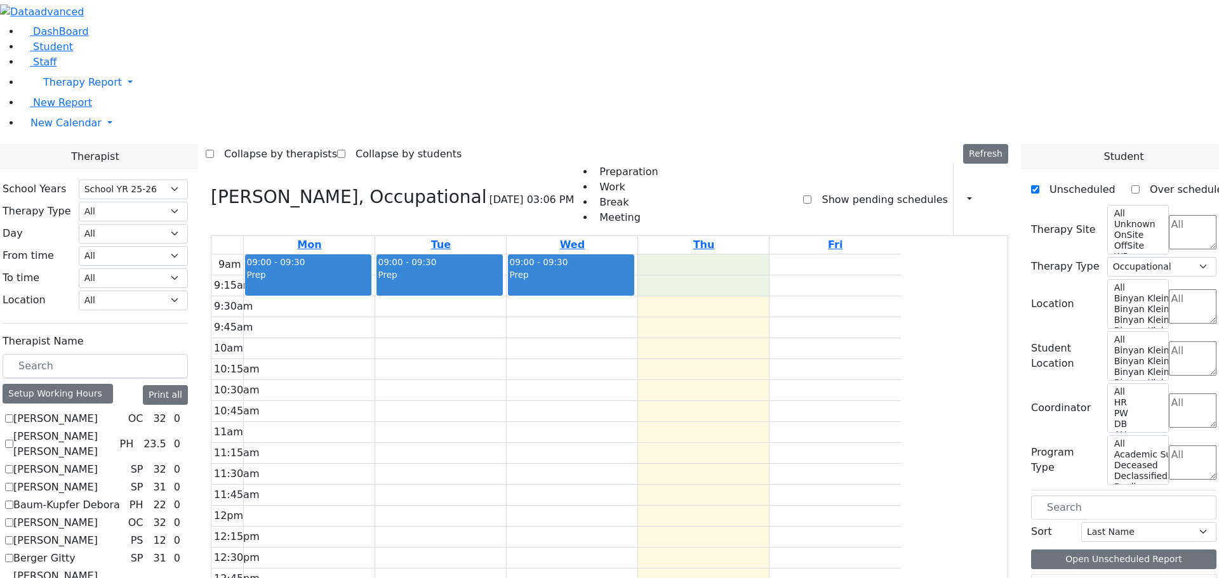
drag, startPoint x: 793, startPoint y: 90, endPoint x: 799, endPoint y: 102, distance: 13.1
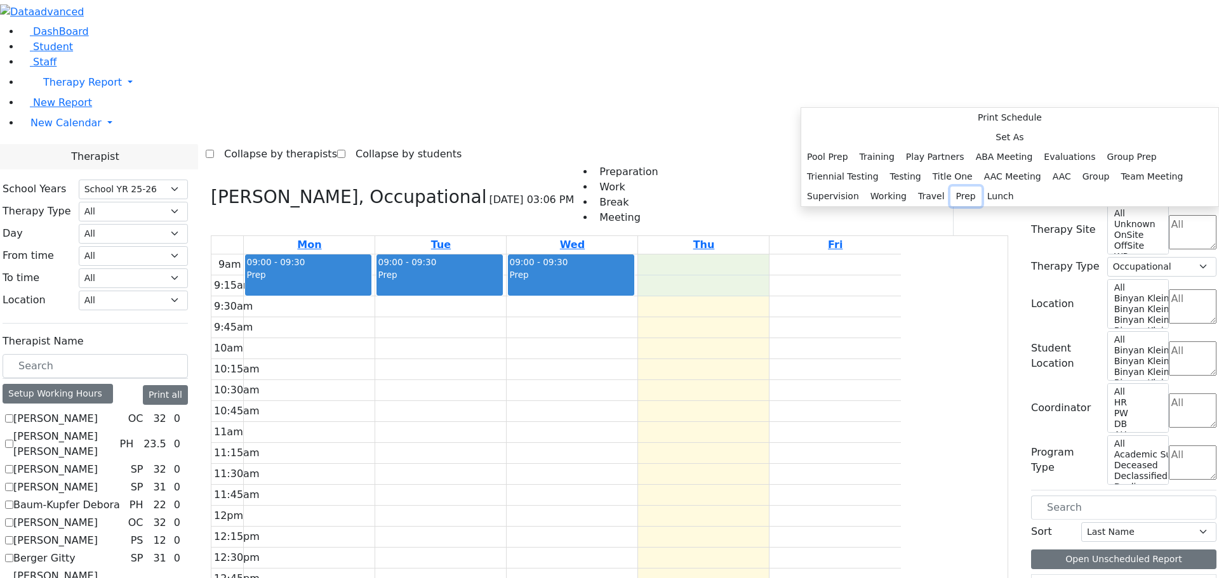
click at [950, 206] on button "Prep" at bounding box center [965, 197] width 31 height 20
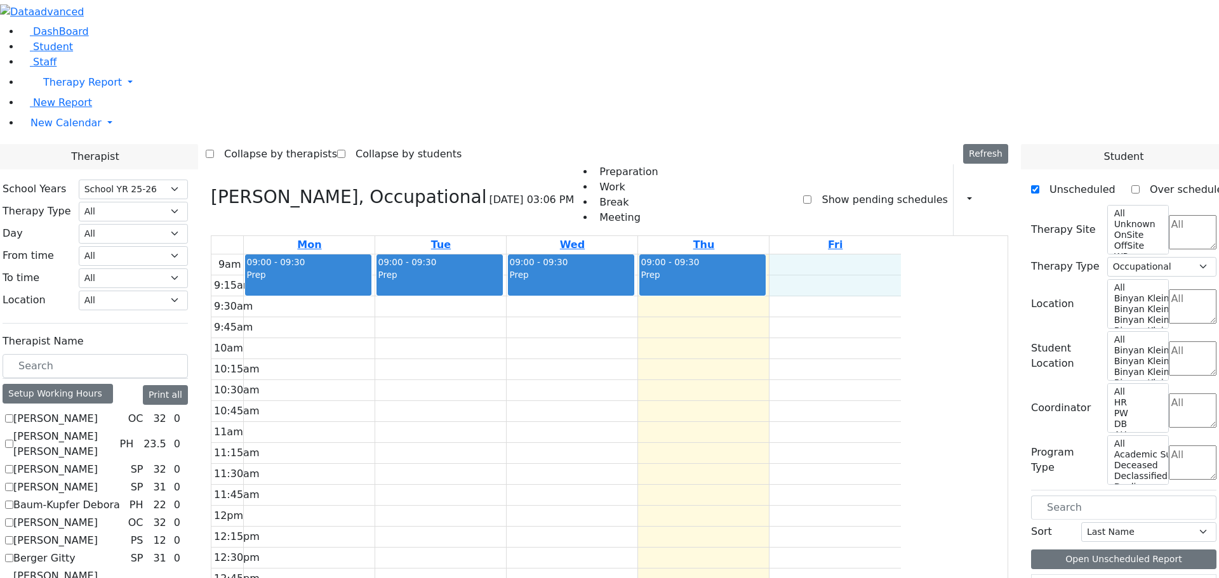
drag, startPoint x: 964, startPoint y: 93, endPoint x: 969, endPoint y: 101, distance: 9.7
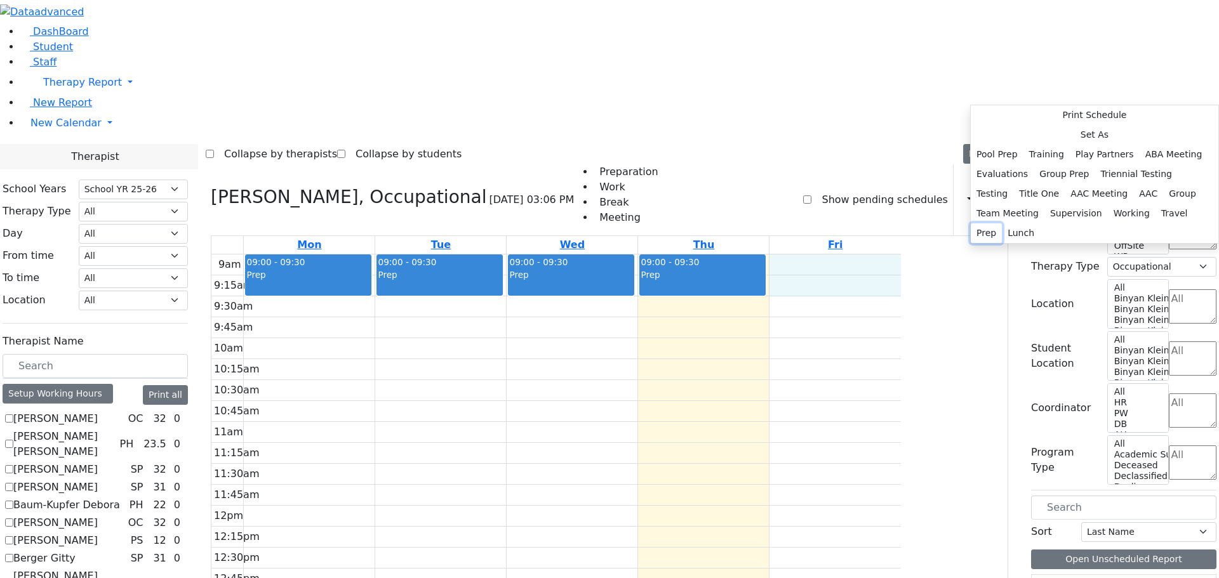
click at [1002, 243] on button "Prep" at bounding box center [986, 233] width 31 height 20
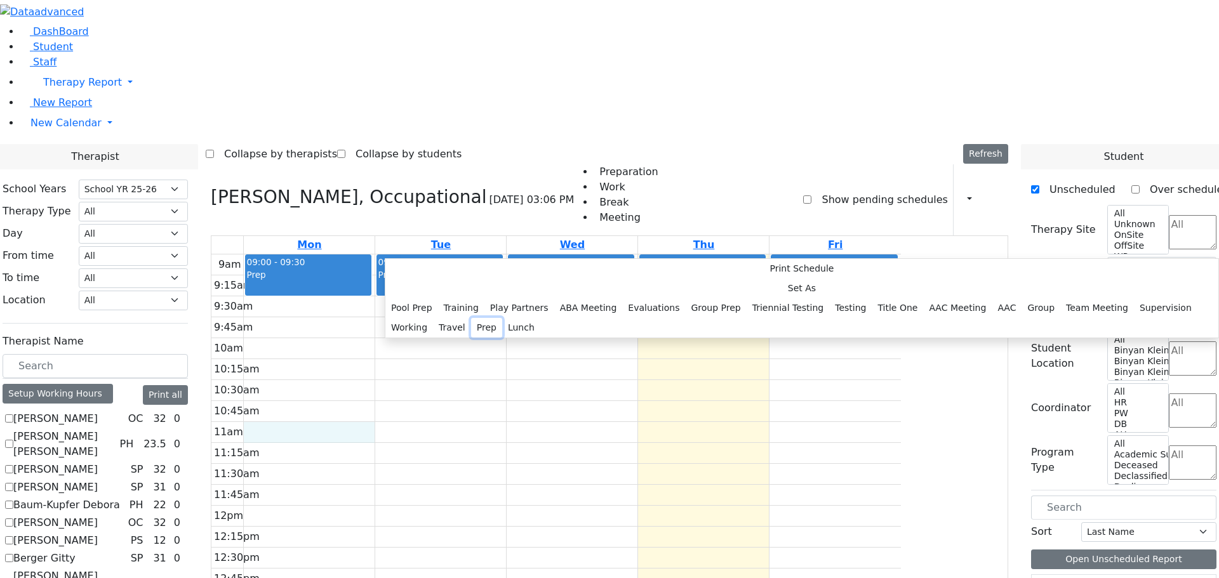
click at [502, 338] on button "Prep" at bounding box center [486, 328] width 31 height 20
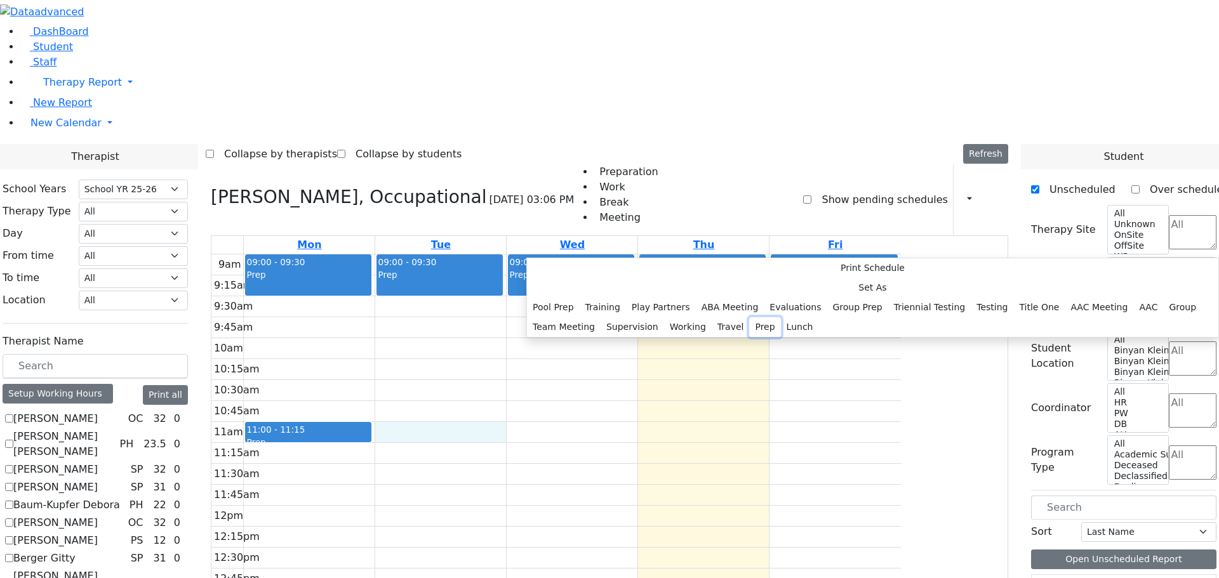
click at [749, 337] on button "Prep" at bounding box center [764, 327] width 31 height 20
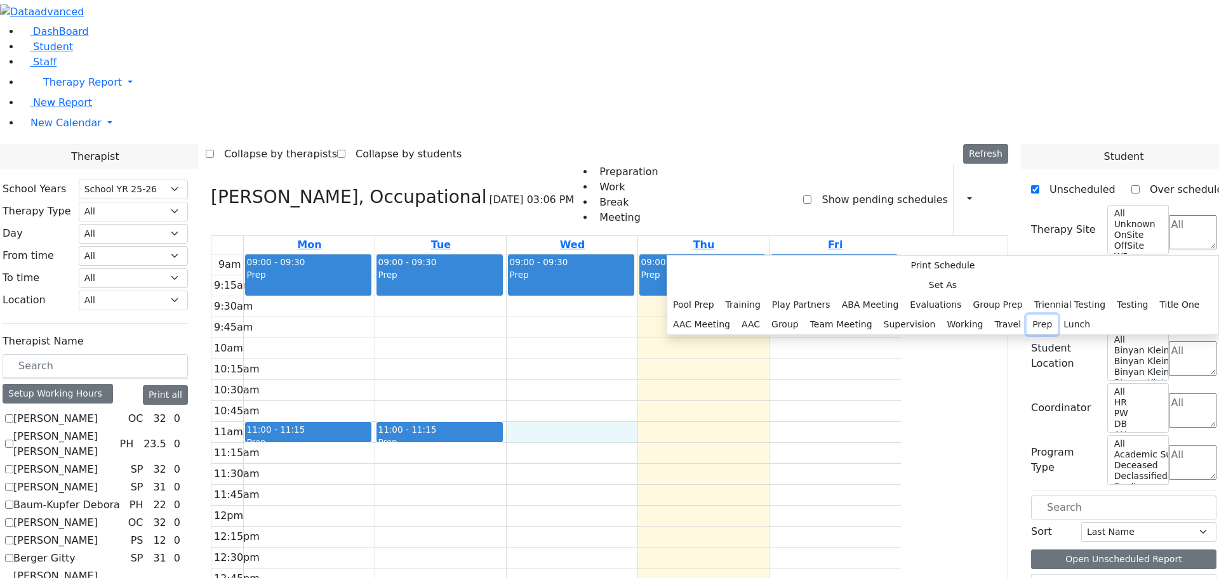
click at [1026, 335] on button "Prep" at bounding box center [1041, 325] width 31 height 20
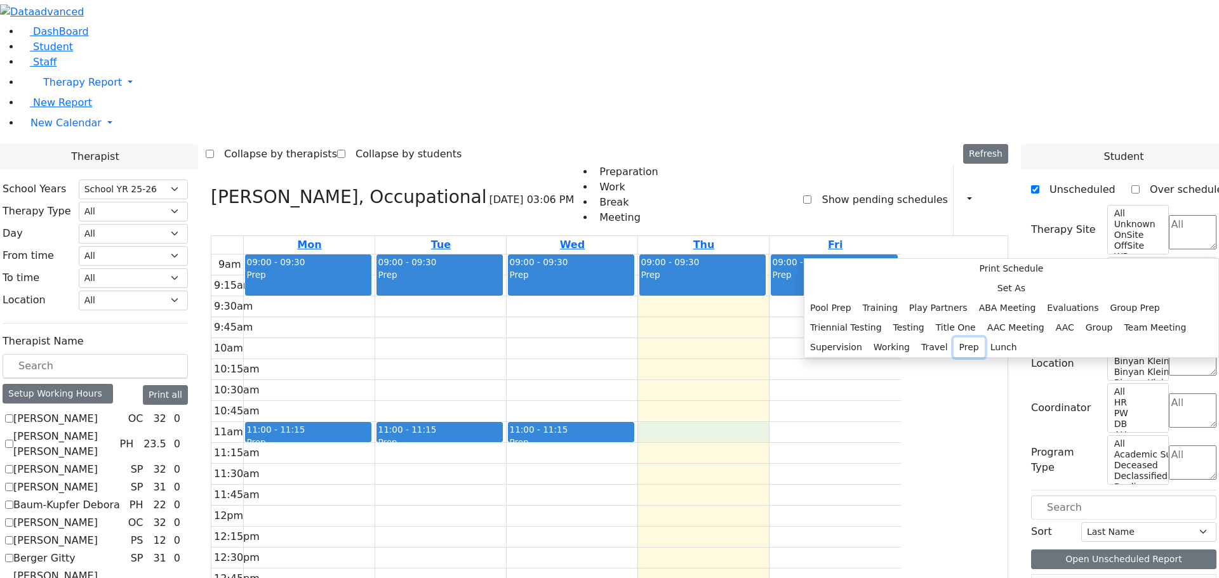
click at [953, 357] on button "Prep" at bounding box center [968, 348] width 31 height 20
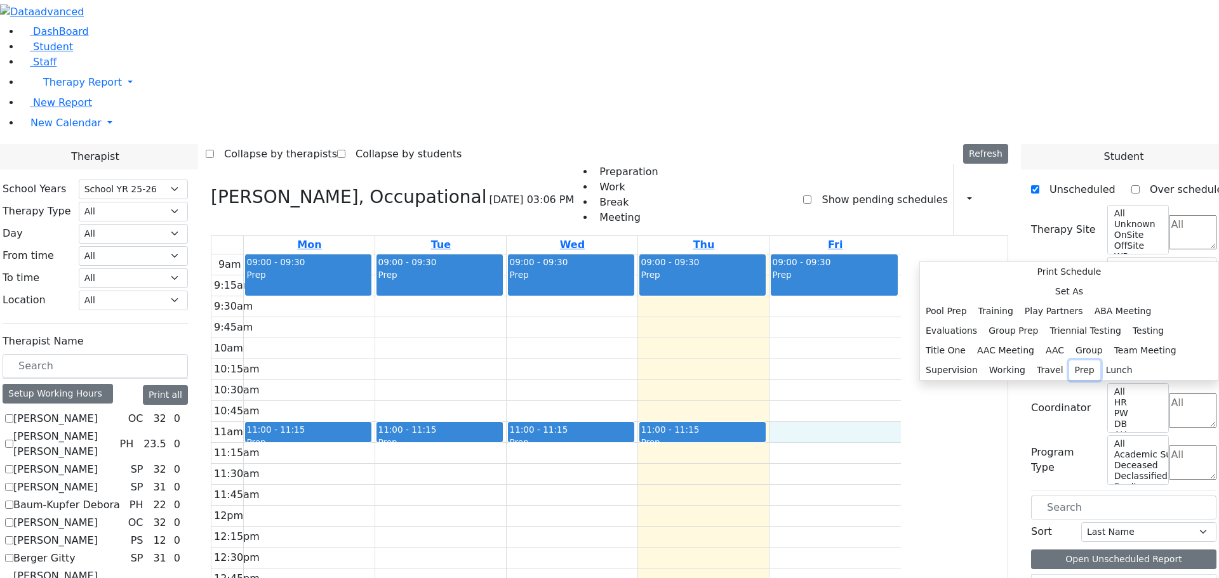
click at [1069, 361] on button "Prep" at bounding box center [1084, 371] width 31 height 20
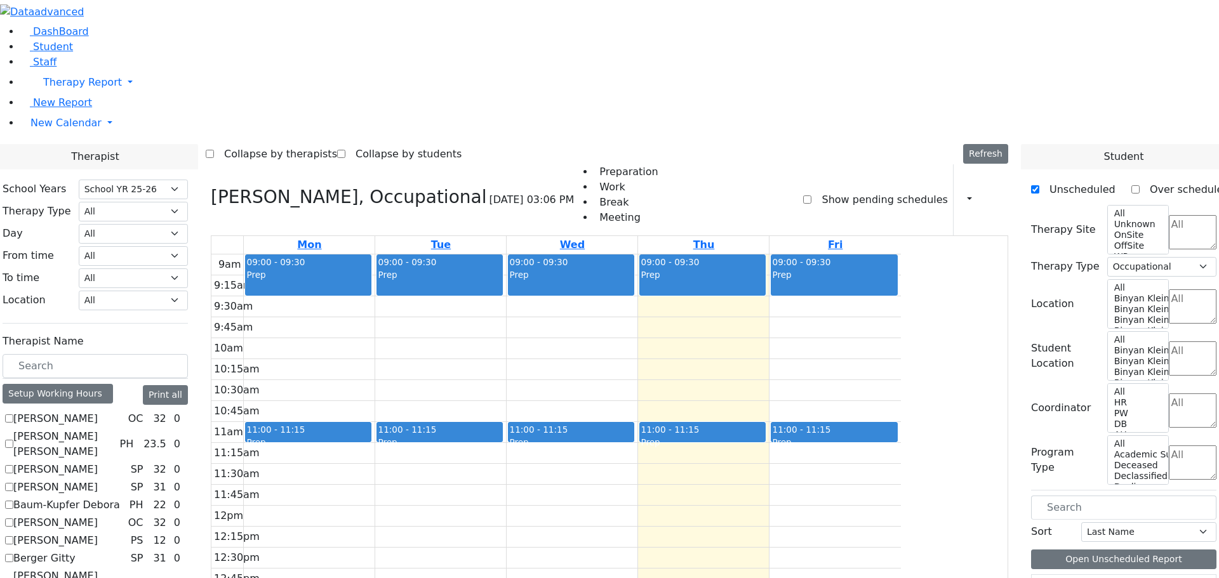
scroll to position [317, 0]
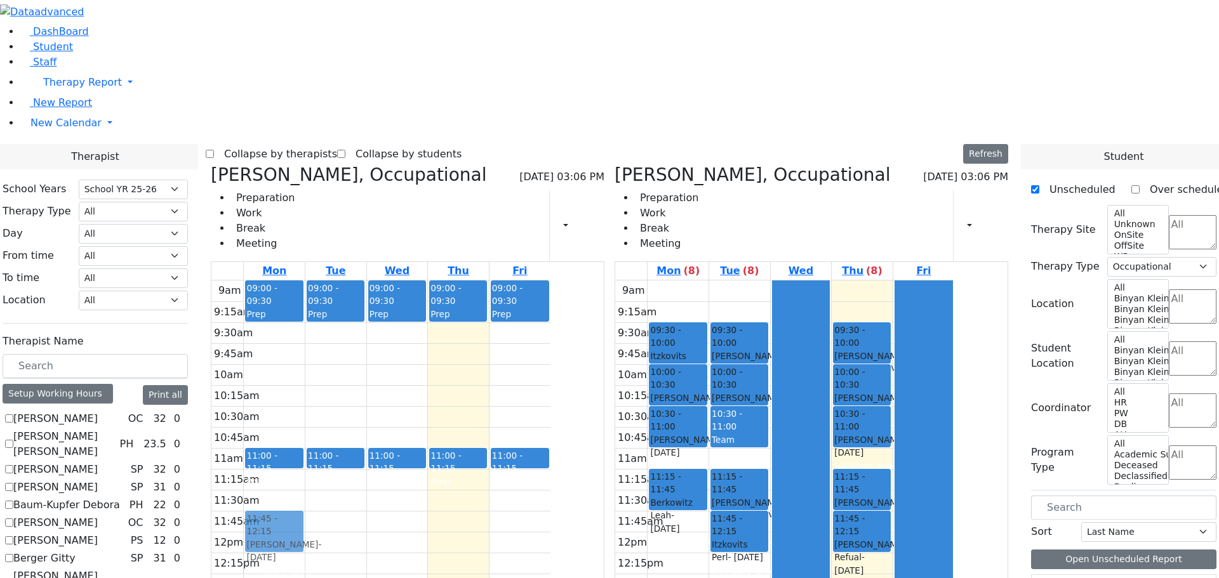
drag, startPoint x: 744, startPoint y: 338, endPoint x: 413, endPoint y: 331, distance: 331.4
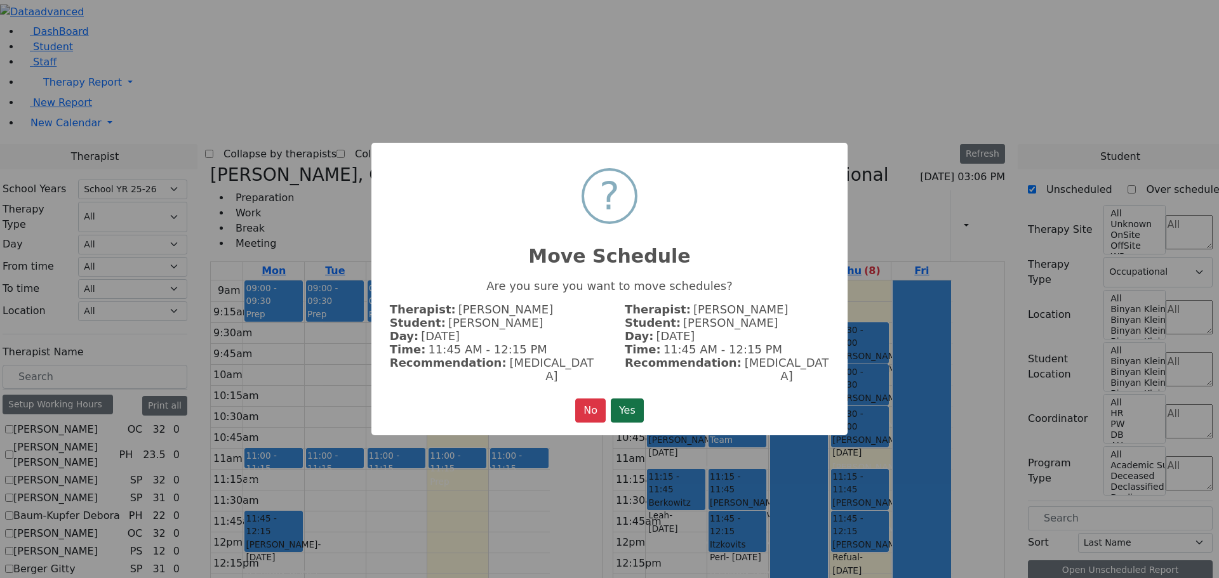
click at [616, 399] on button "Yes" at bounding box center [627, 411] width 33 height 24
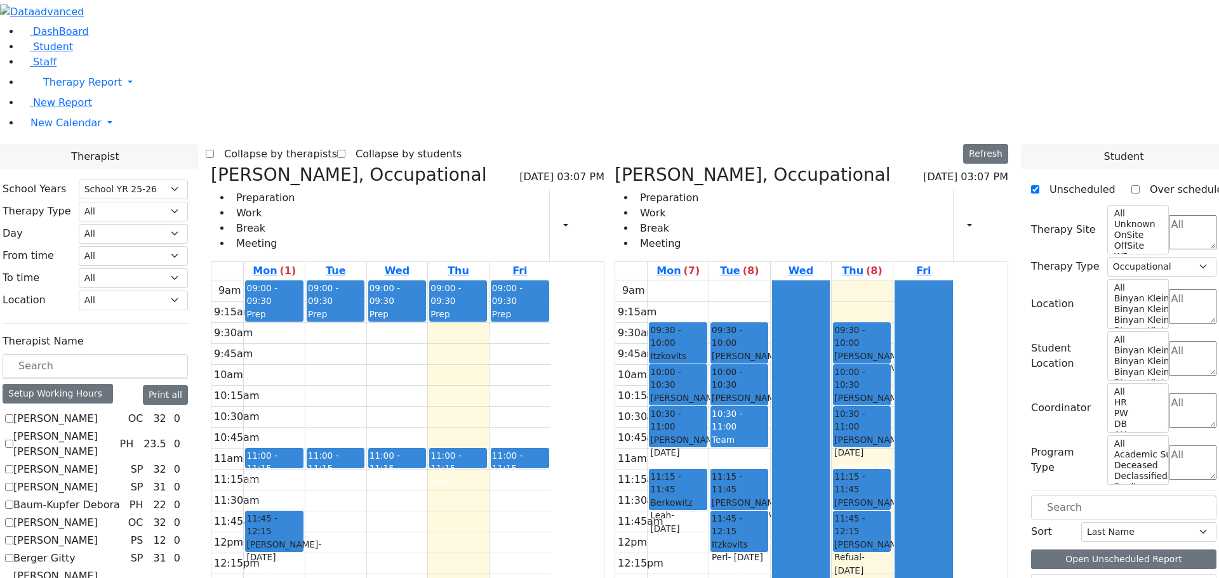
drag, startPoint x: 757, startPoint y: 419, endPoint x: 411, endPoint y: 421, distance: 345.3
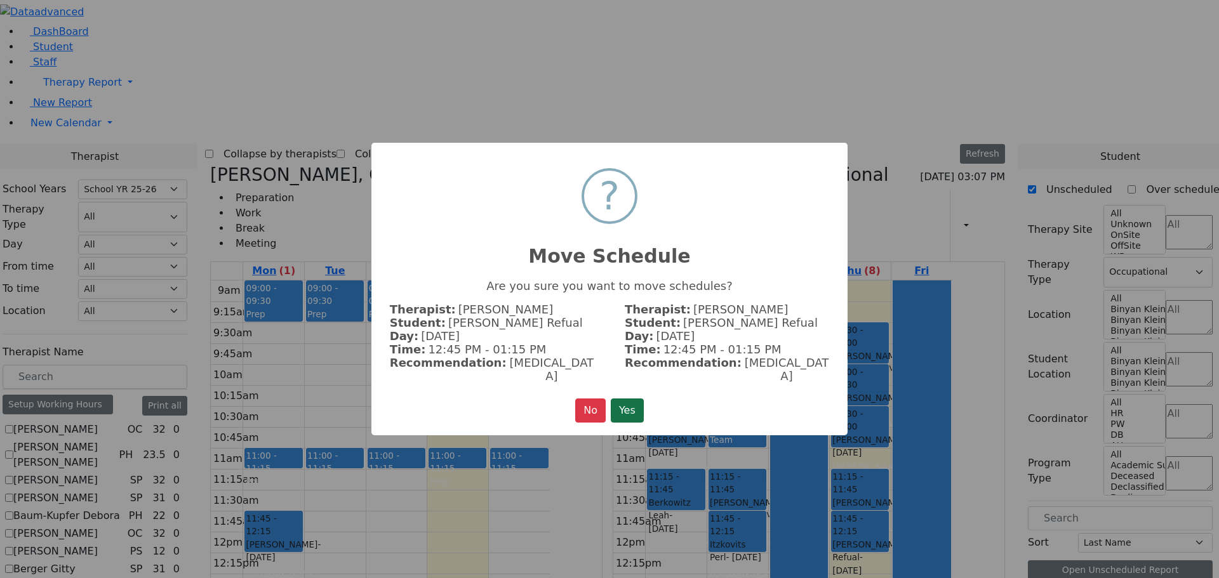
click at [633, 399] on button "Yes" at bounding box center [627, 411] width 33 height 24
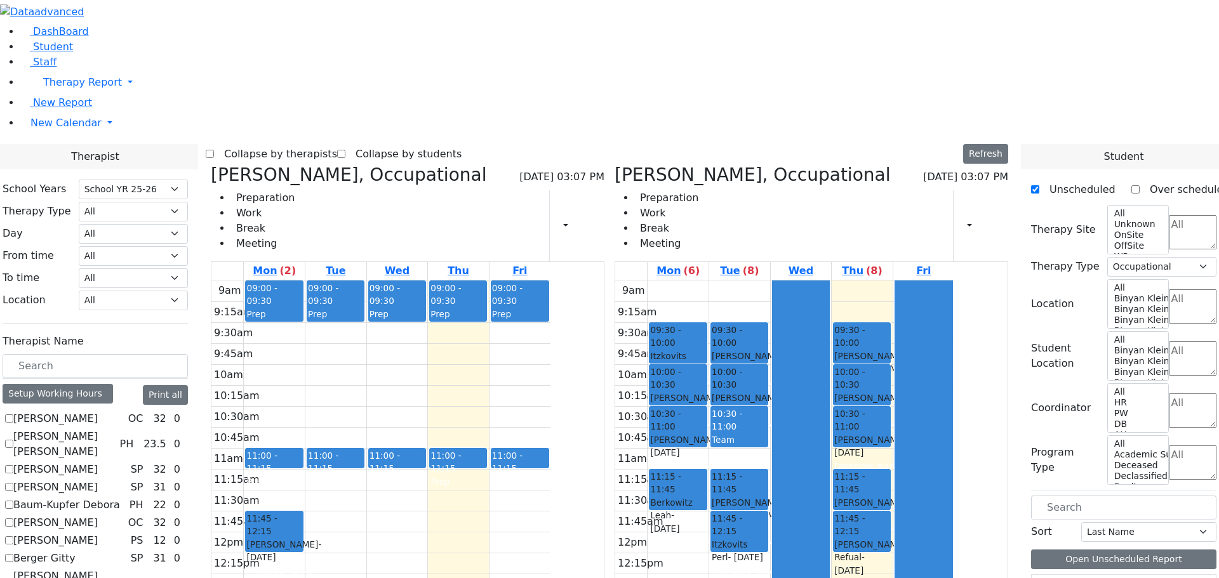
drag, startPoint x: 793, startPoint y: 428, endPoint x: 465, endPoint y: 423, distance: 328.2
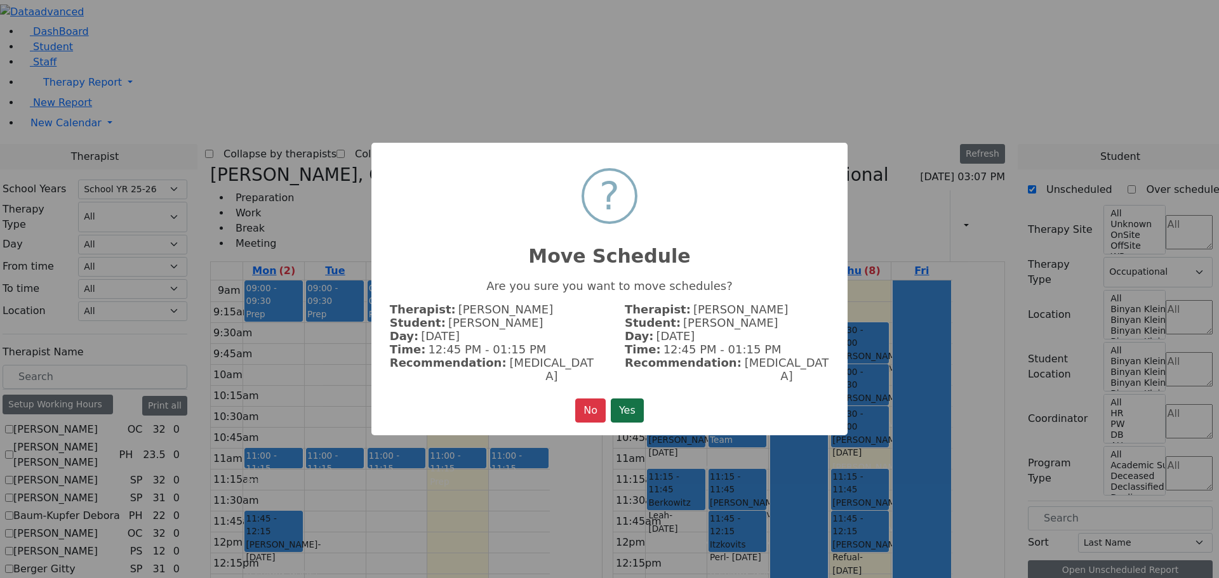
click at [639, 406] on button "Yes" at bounding box center [627, 411] width 33 height 24
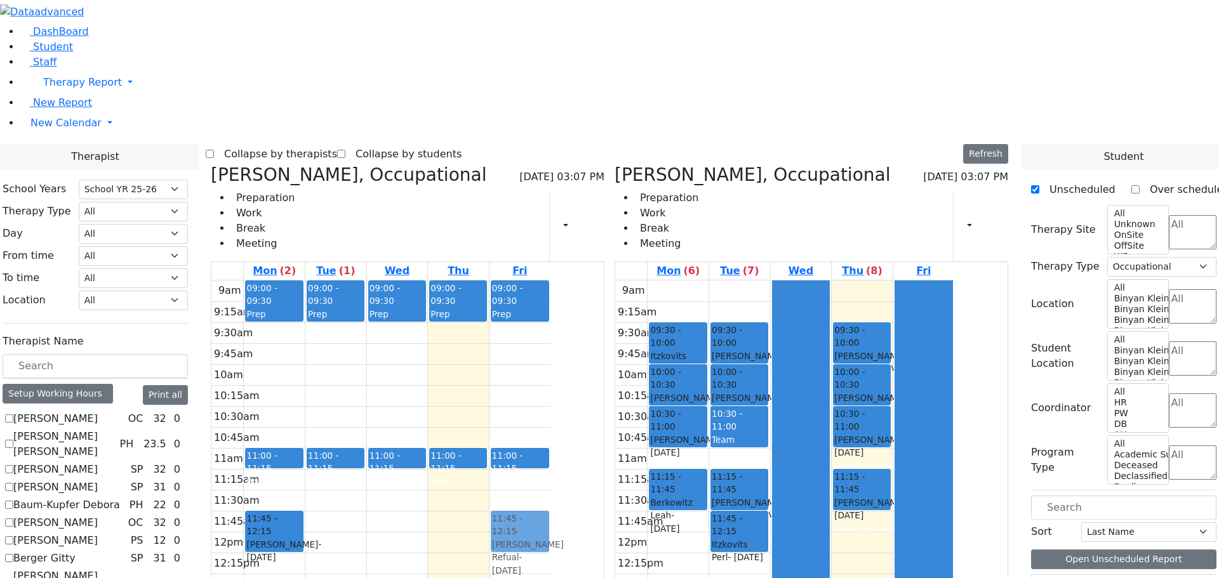
drag, startPoint x: 922, startPoint y: 341, endPoint x: 646, endPoint y: 338, distance: 276.1
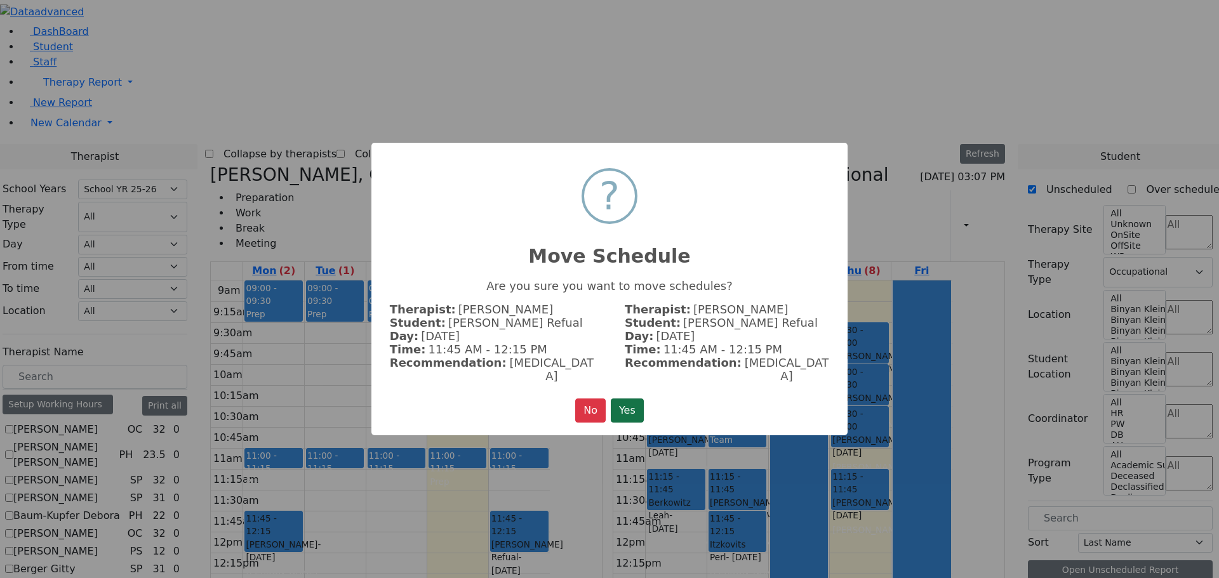
click at [628, 399] on button "Yes" at bounding box center [627, 411] width 33 height 24
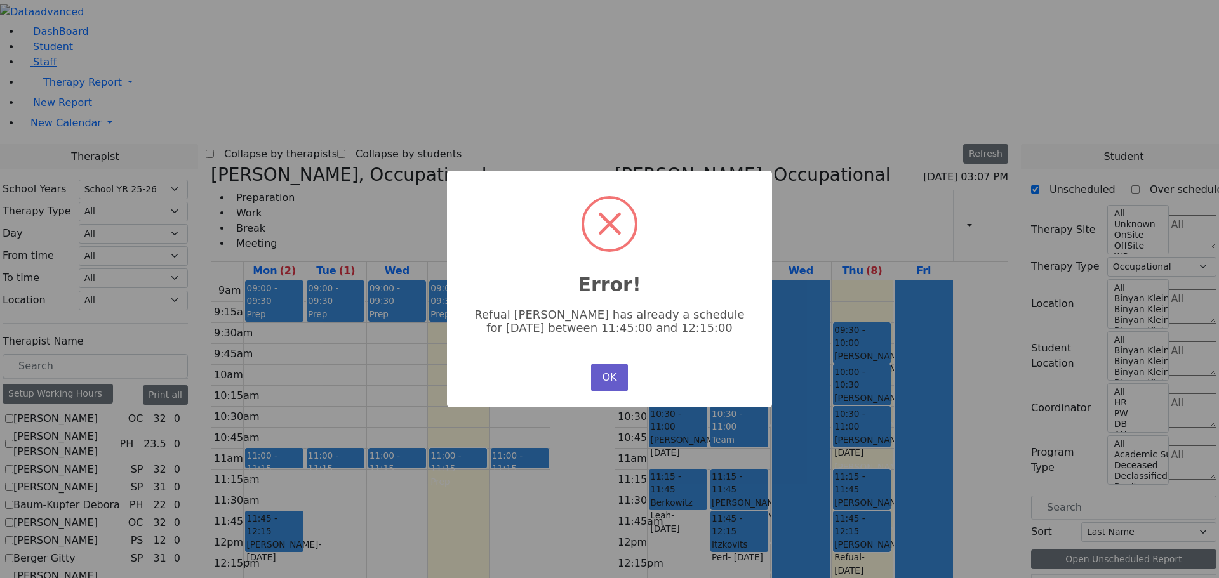
click at [612, 366] on button "OK" at bounding box center [609, 378] width 37 height 28
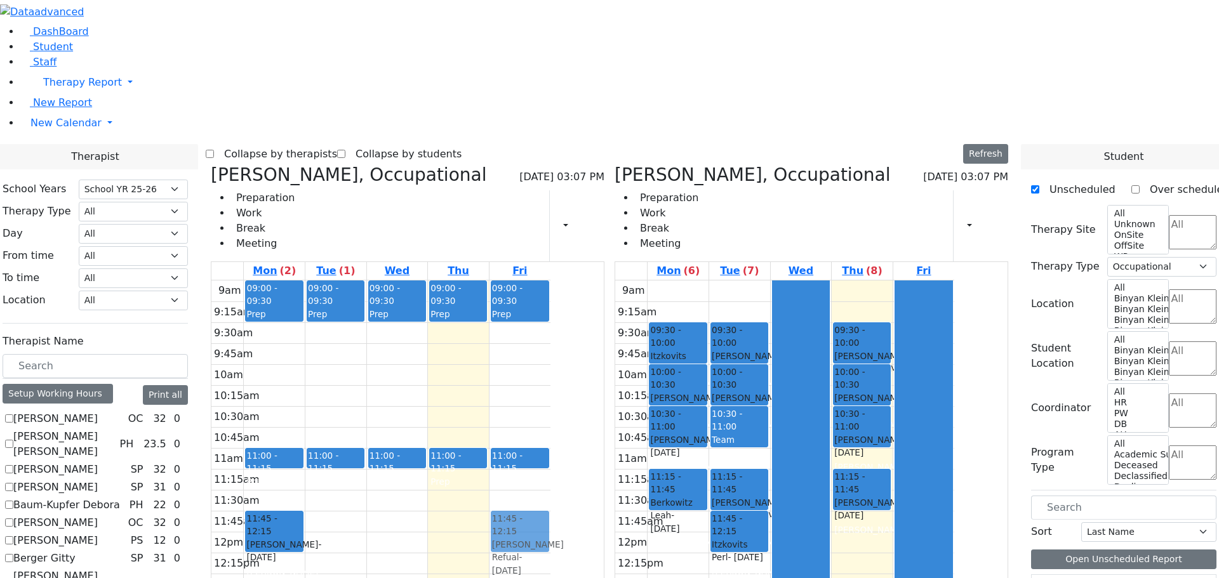
drag, startPoint x: 913, startPoint y: 348, endPoint x: 654, endPoint y: 355, distance: 259.1
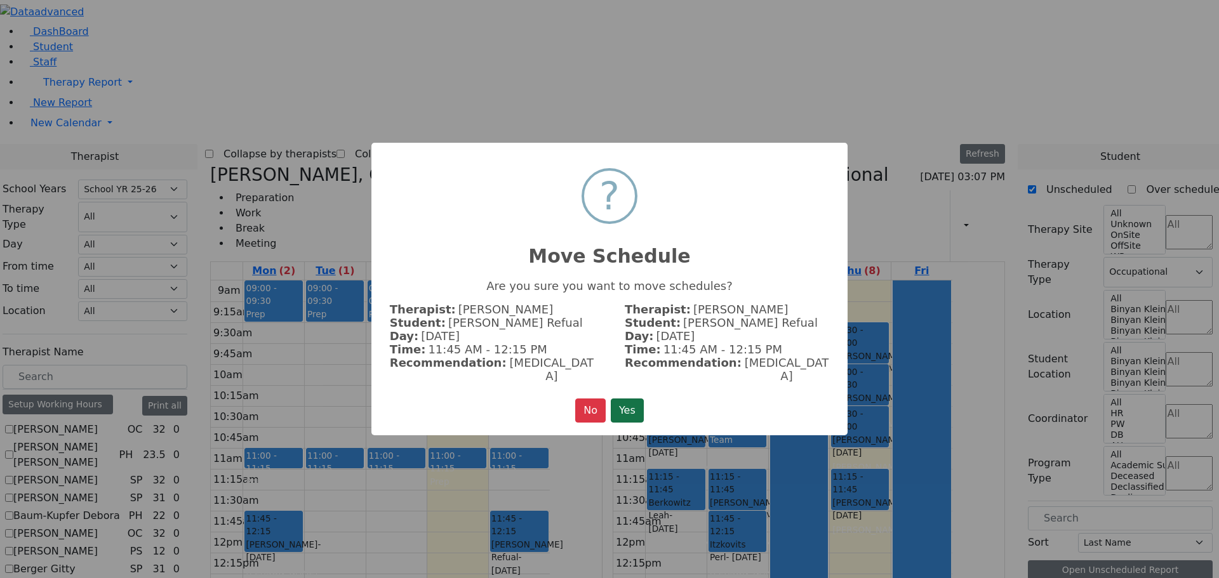
drag, startPoint x: 638, startPoint y: 394, endPoint x: 729, endPoint y: 379, distance: 91.9
click at [638, 399] on button "Yes" at bounding box center [627, 411] width 33 height 24
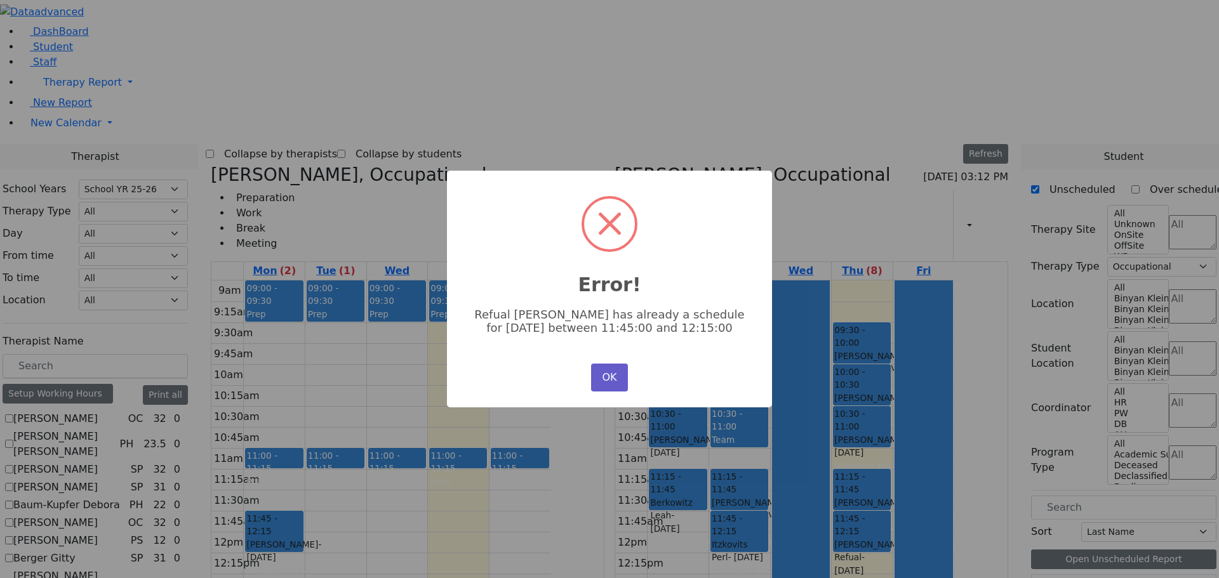
click at [597, 368] on button "OK" at bounding box center [609, 378] width 37 height 28
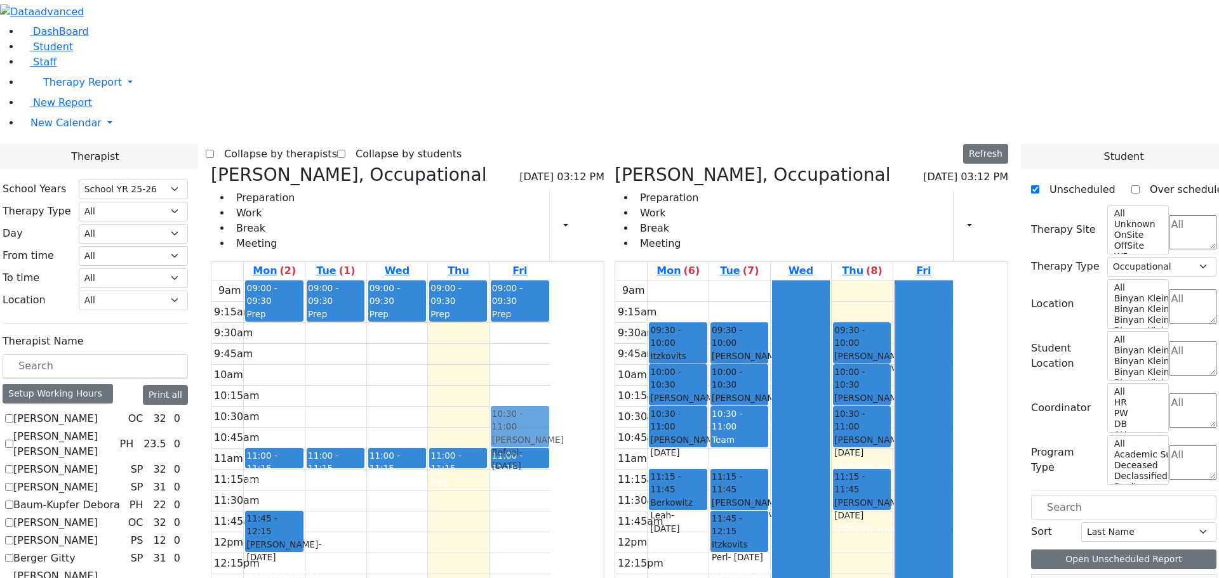
drag, startPoint x: 925, startPoint y: 345, endPoint x: 661, endPoint y: 248, distance: 280.5
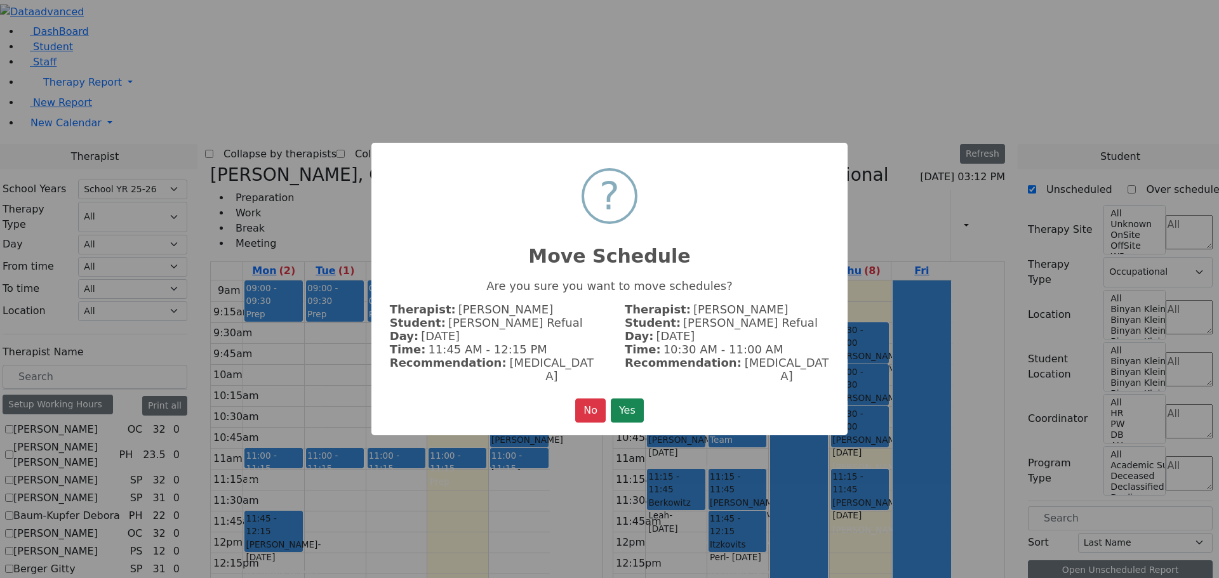
click at [629, 399] on button "Yes" at bounding box center [627, 411] width 33 height 24
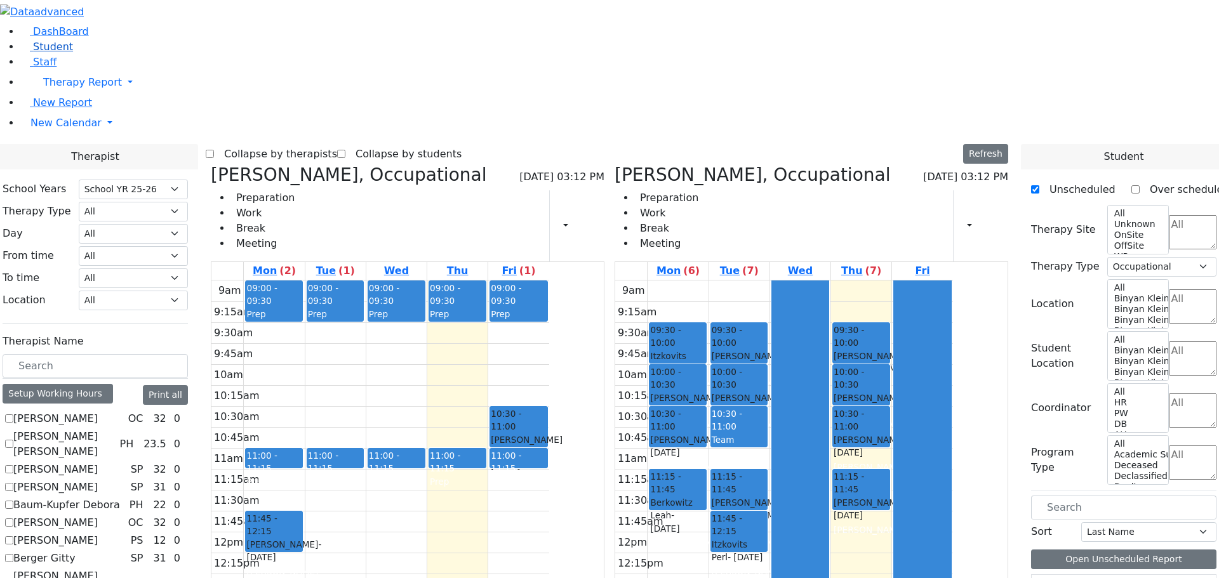
click at [53, 53] on span "Student" at bounding box center [53, 47] width 40 height 12
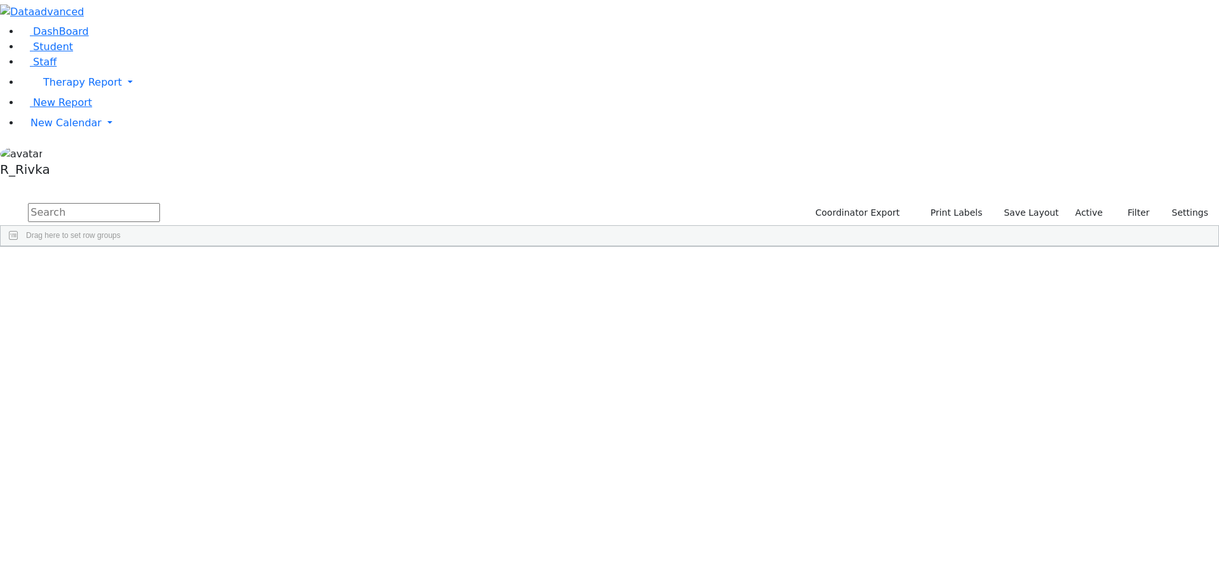
drag, startPoint x: 217, startPoint y: 31, endPoint x: 216, endPoint y: 52, distance: 21.0
click at [216, 37] on div "DashBoard Student Staff Therapy Report Student Old Calendar Report" at bounding box center [609, 123] width 1219 height 247
click at [216, 226] on div "Drag here to set row groups" at bounding box center [609, 236] width 1217 height 20
click at [160, 203] on input "text" at bounding box center [94, 212] width 132 height 19
type input "tovya gr"
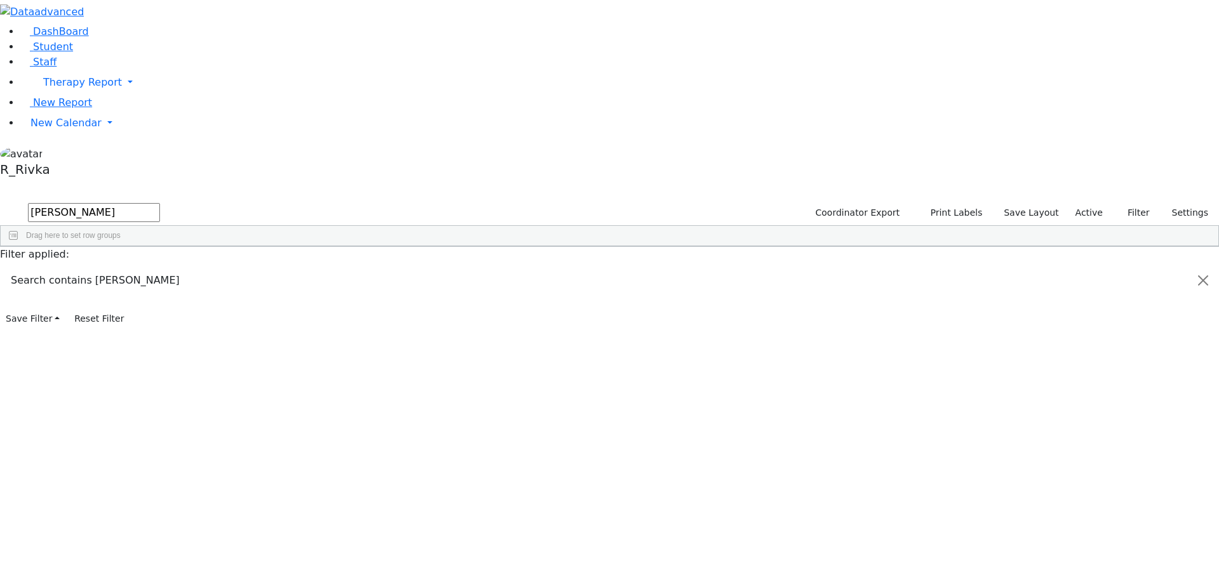
click at [162, 285] on div "Gross" at bounding box center [122, 294] width 80 height 18
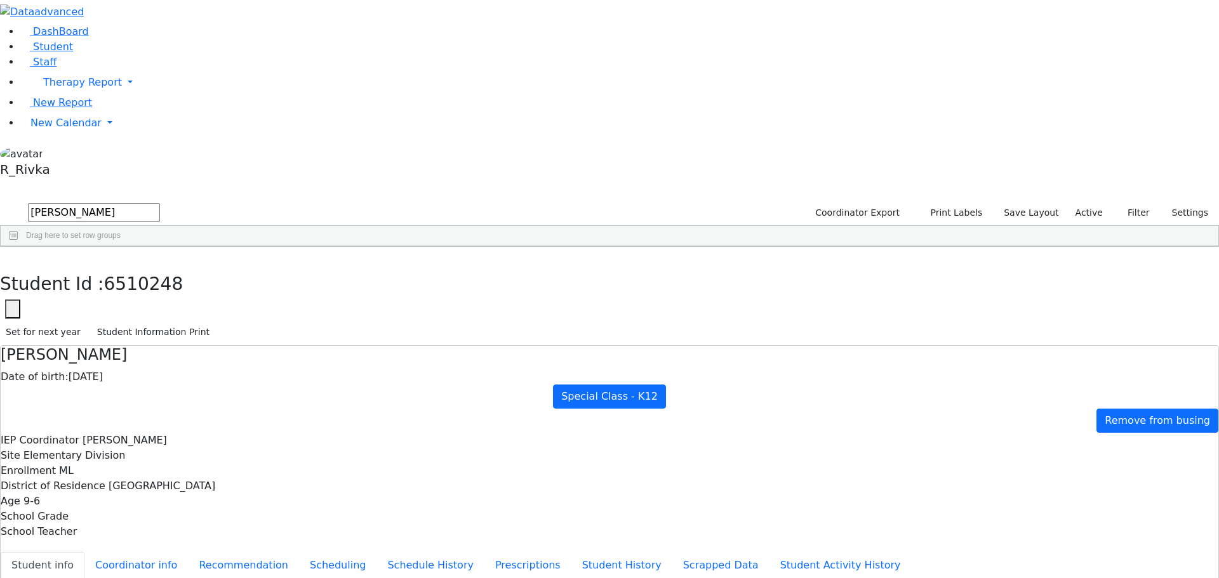
scroll to position [65, 0]
click at [299, 552] on button "Scheduling" at bounding box center [337, 565] width 77 height 27
click at [55, 95] on link "New Calendar" at bounding box center [619, 82] width 1198 height 25
click at [61, 156] on link "Calendar" at bounding box center [50, 148] width 46 height 15
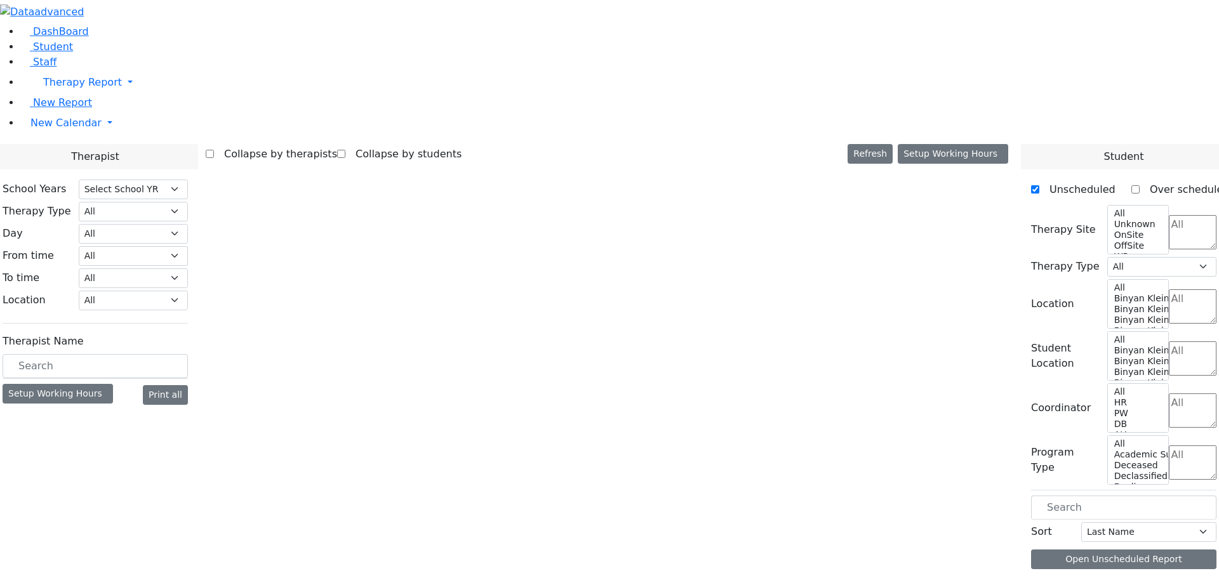
select select "212"
select select "1"
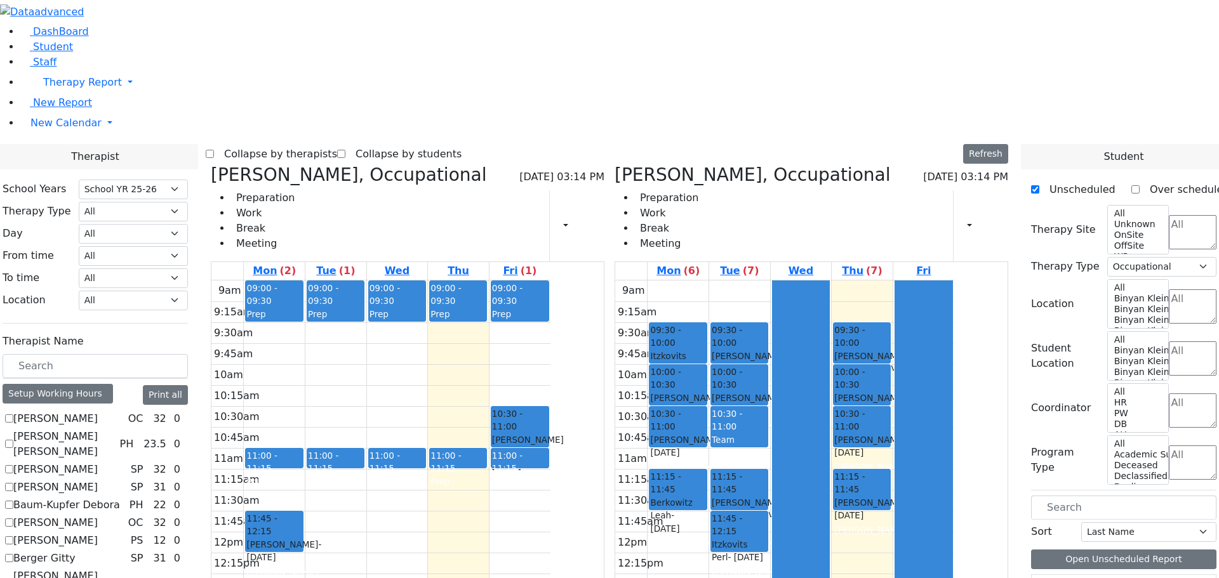
click at [614, 164] on icon at bounding box center [614, 174] width 0 height 21
checkbox input "false"
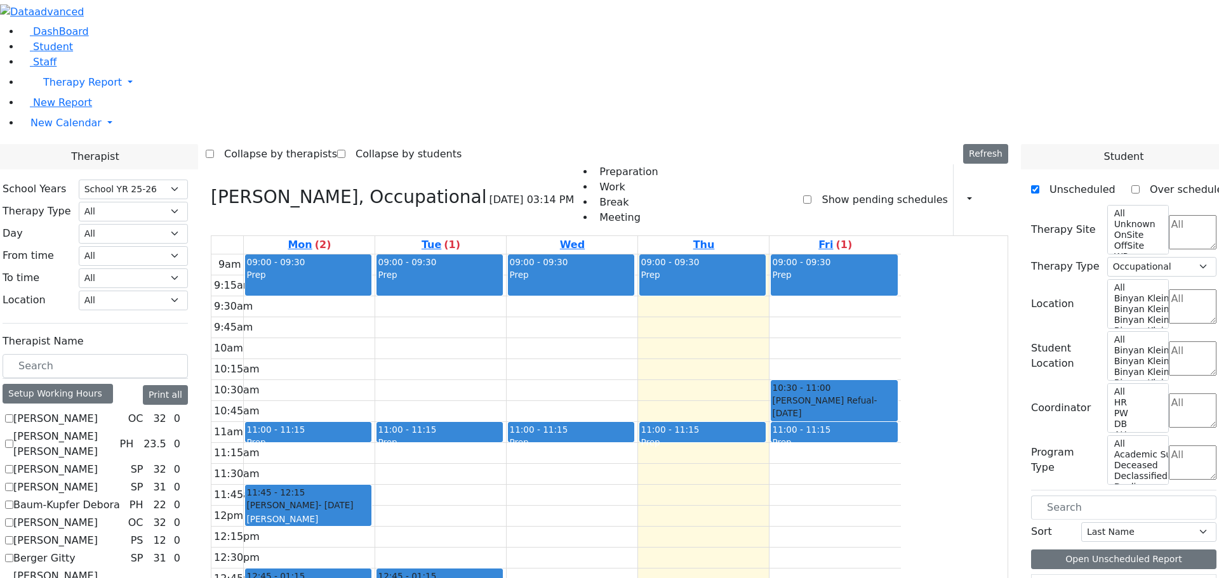
scroll to position [381, 0]
drag, startPoint x: 157, startPoint y: 525, endPoint x: 164, endPoint y: 518, distance: 10.3
checkbox input "true"
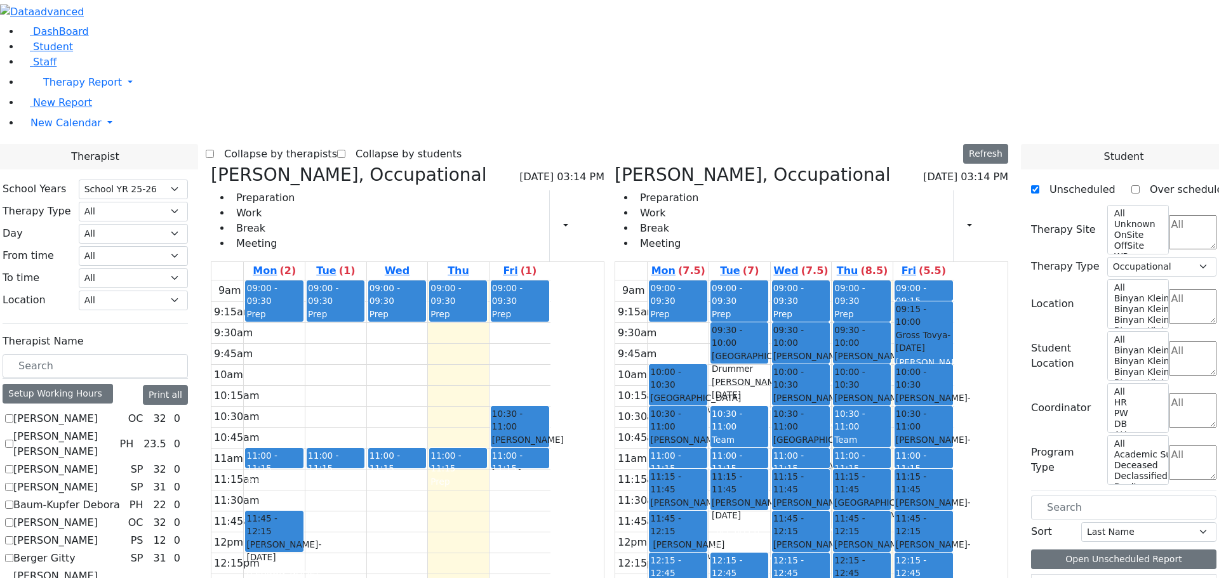
scroll to position [0, 0]
click at [98, 411] on label "[PERSON_NAME]" at bounding box center [55, 418] width 84 height 15
click at [13, 414] on input "[PERSON_NAME]" at bounding box center [9, 418] width 8 height 8
checkbox input "true"
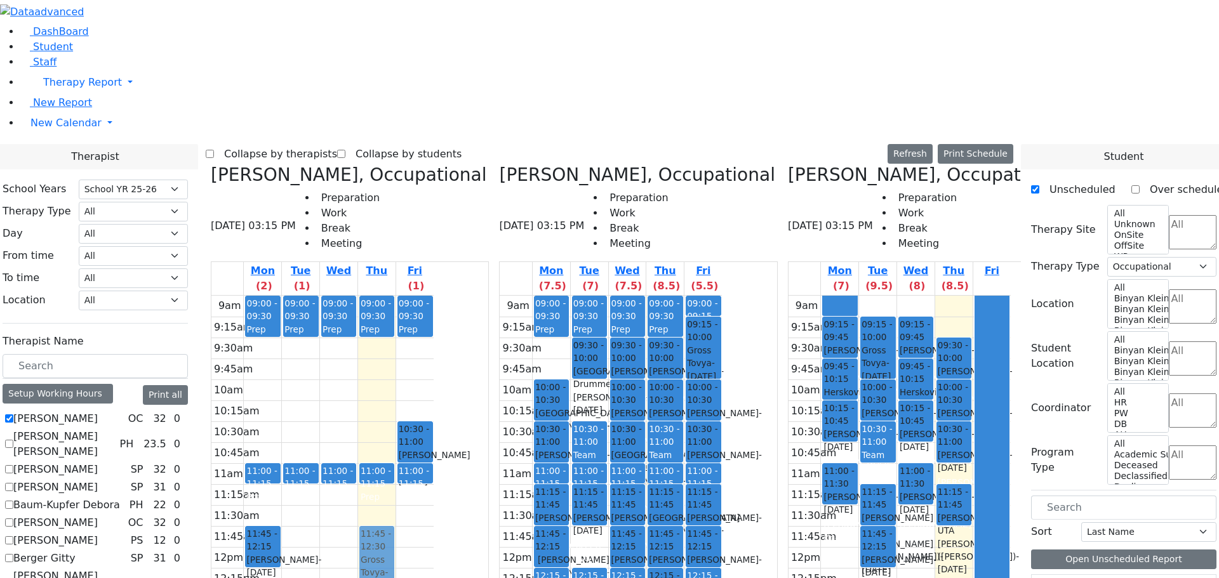
drag, startPoint x: 969, startPoint y: 326, endPoint x: 498, endPoint y: 331, distance: 470.4
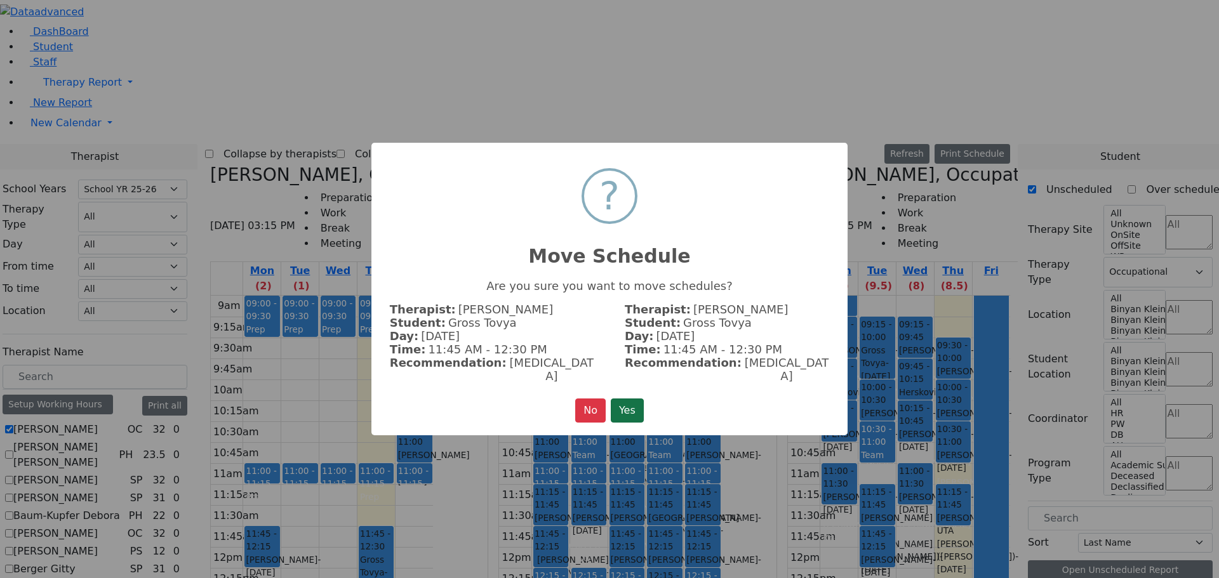
click at [630, 404] on button "Yes" at bounding box center [627, 411] width 33 height 24
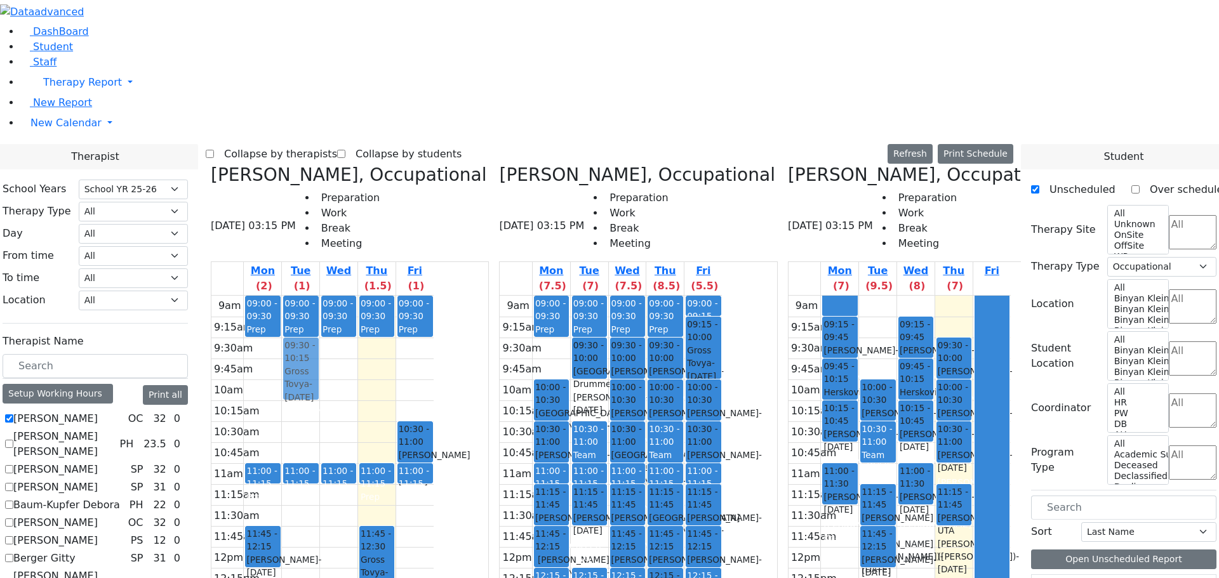
drag, startPoint x: 888, startPoint y: 116, endPoint x: 404, endPoint y: 140, distance: 484.3
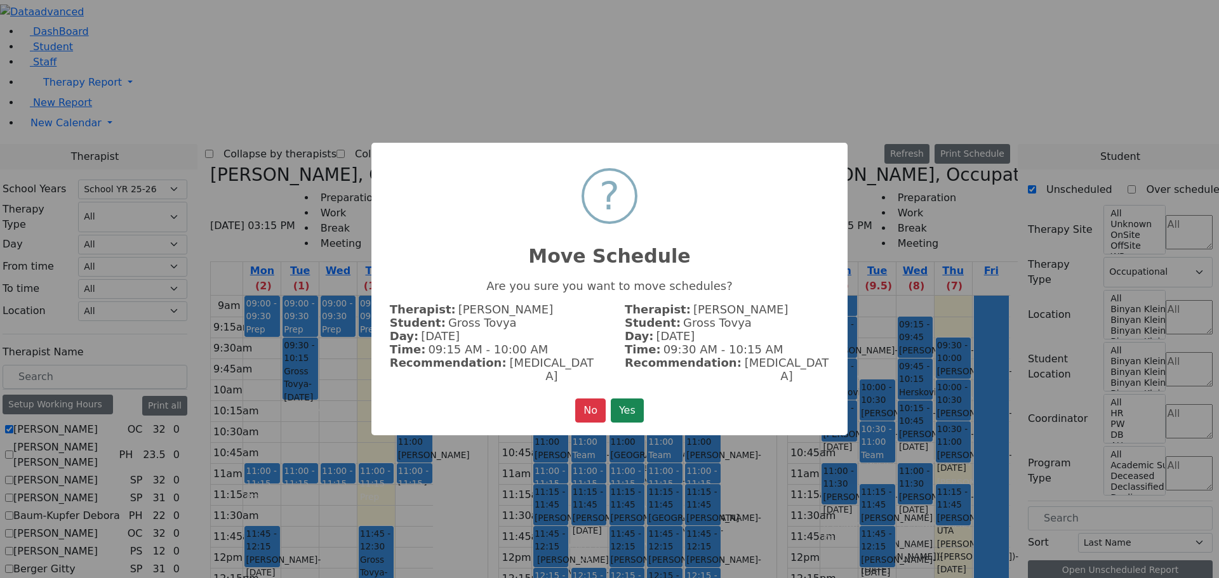
click at [627, 399] on button "Yes" at bounding box center [627, 411] width 33 height 24
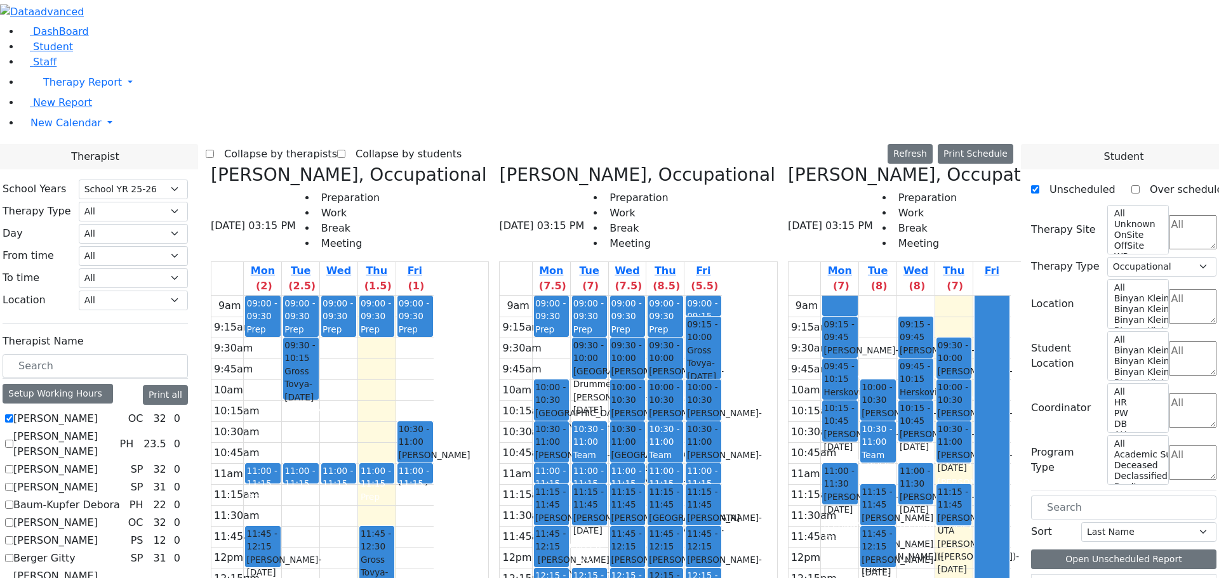
drag, startPoint x: 388, startPoint y: 414, endPoint x: 376, endPoint y: 411, distance: 12.6
drag, startPoint x: 885, startPoint y: 403, endPoint x: 885, endPoint y: 132, distance: 271.0
click at [885, 296] on div "10:00 - 10:30 [PERSON_NAME] - [DATE] [PERSON_NAME] 10:30 - 11:00 Team Meeting 1…" at bounding box center [877, 547] width 37 height 503
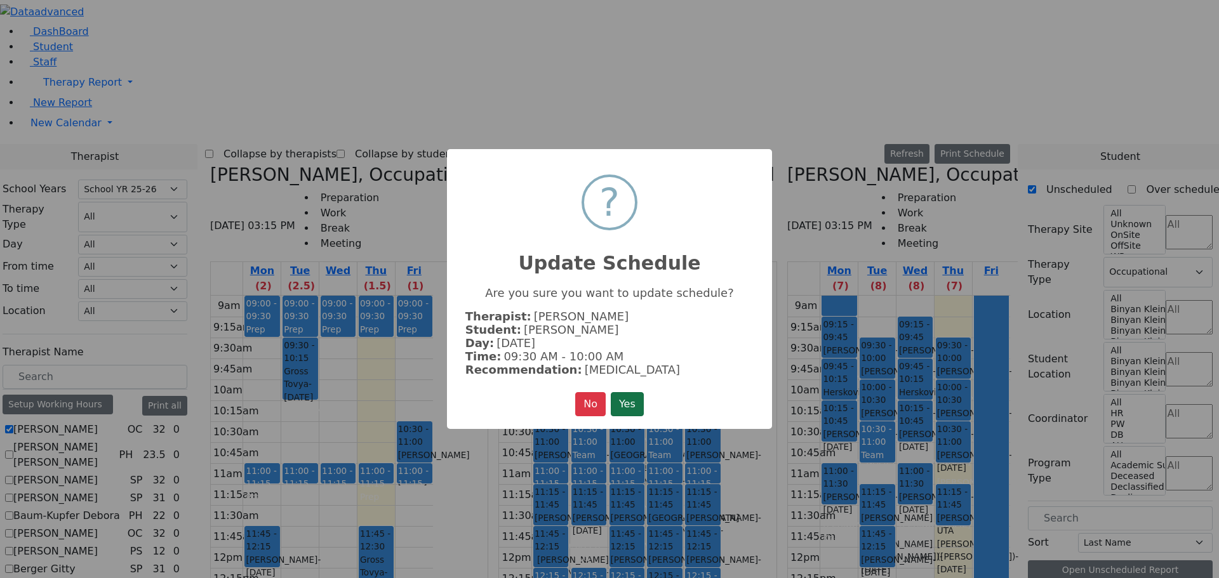
click at [632, 394] on button "Yes" at bounding box center [627, 404] width 33 height 24
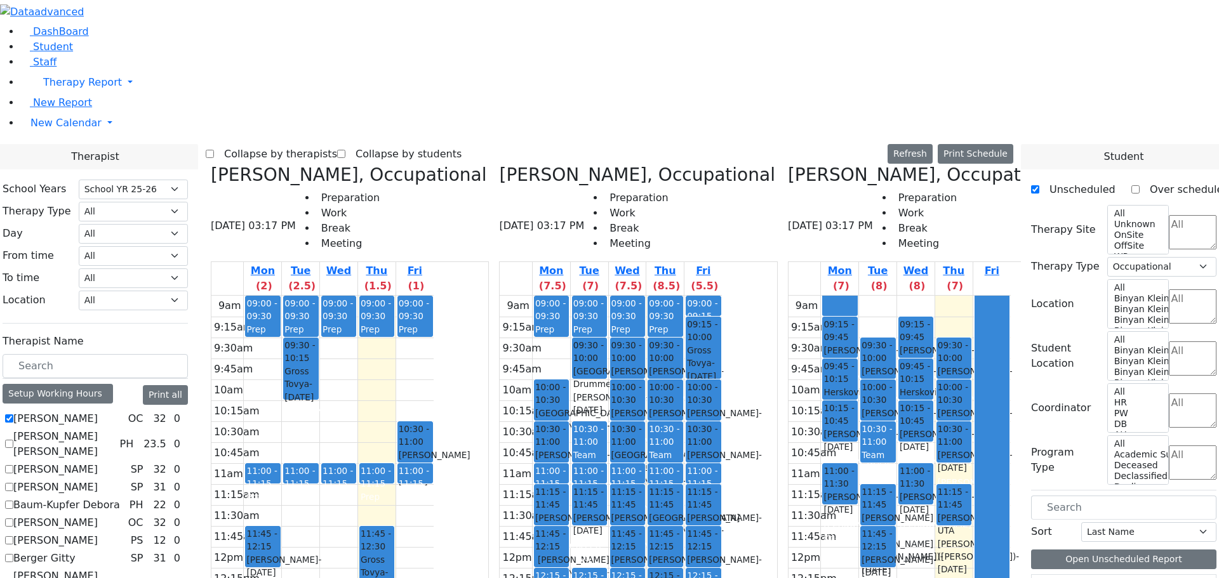
drag, startPoint x: 379, startPoint y: 404, endPoint x: 872, endPoint y: 405, distance: 493.2
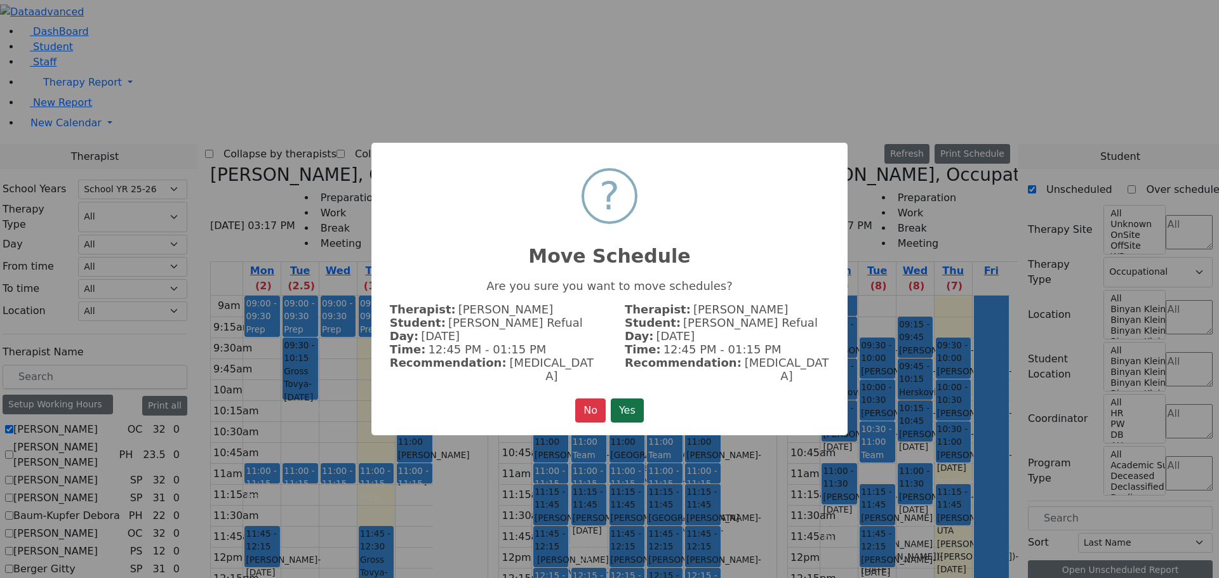
click at [621, 399] on button "Yes" at bounding box center [627, 411] width 33 height 24
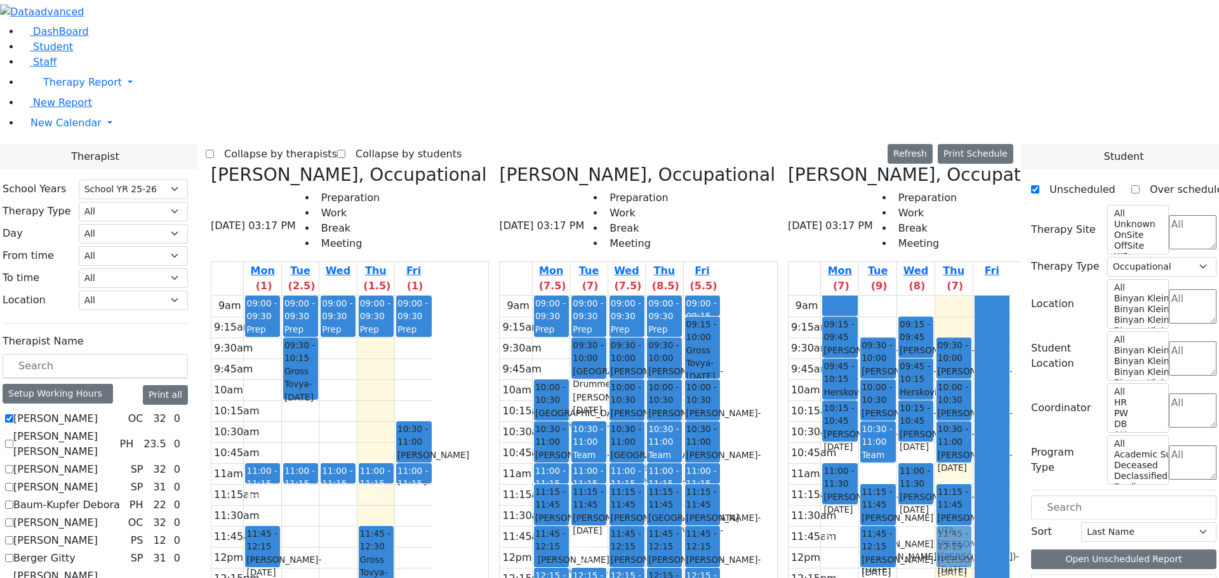
drag, startPoint x: 965, startPoint y: 403, endPoint x: 965, endPoint y: 329, distance: 74.3
click at [964, 324] on div "09:30 - 10:00 [PERSON_NAME] - [DATE] [PERSON_NAME] 10:00 - 10:30 [PERSON_NAME] …" at bounding box center [953, 547] width 37 height 503
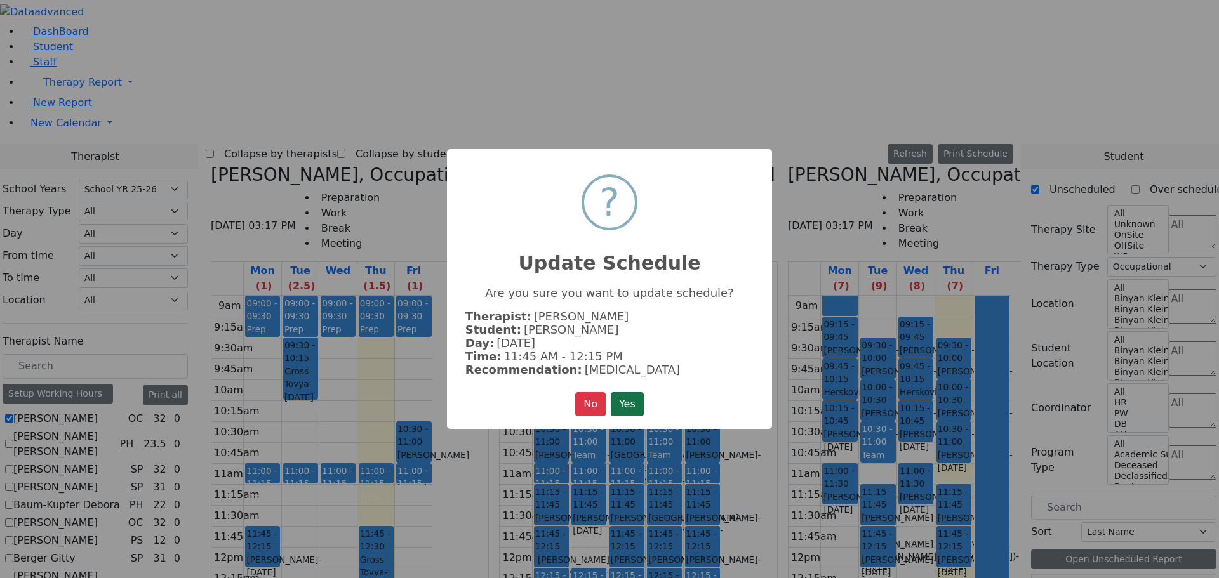
click at [630, 406] on button "Yes" at bounding box center [627, 404] width 33 height 24
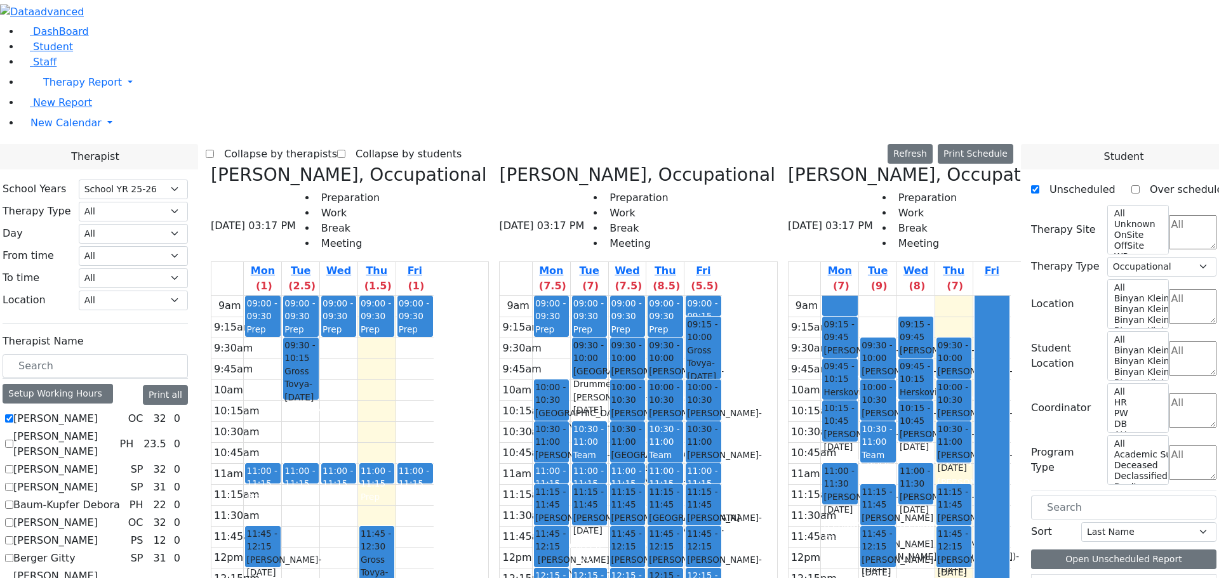
drag, startPoint x: 534, startPoint y: 215, endPoint x: 956, endPoint y: 394, distance: 458.2
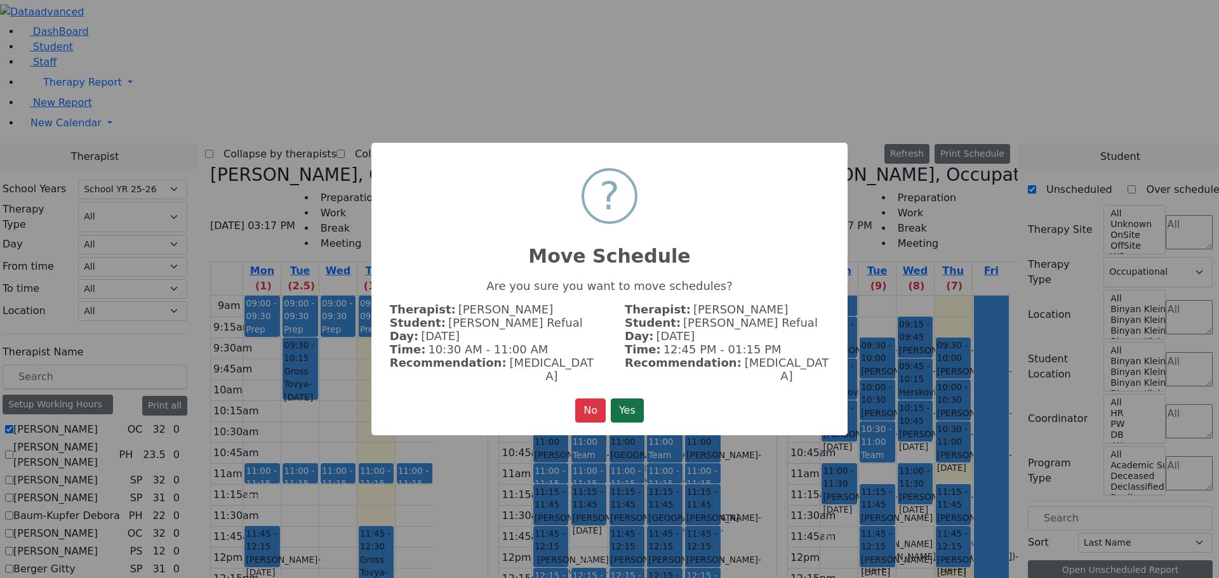
click at [631, 399] on button "Yes" at bounding box center [627, 411] width 33 height 24
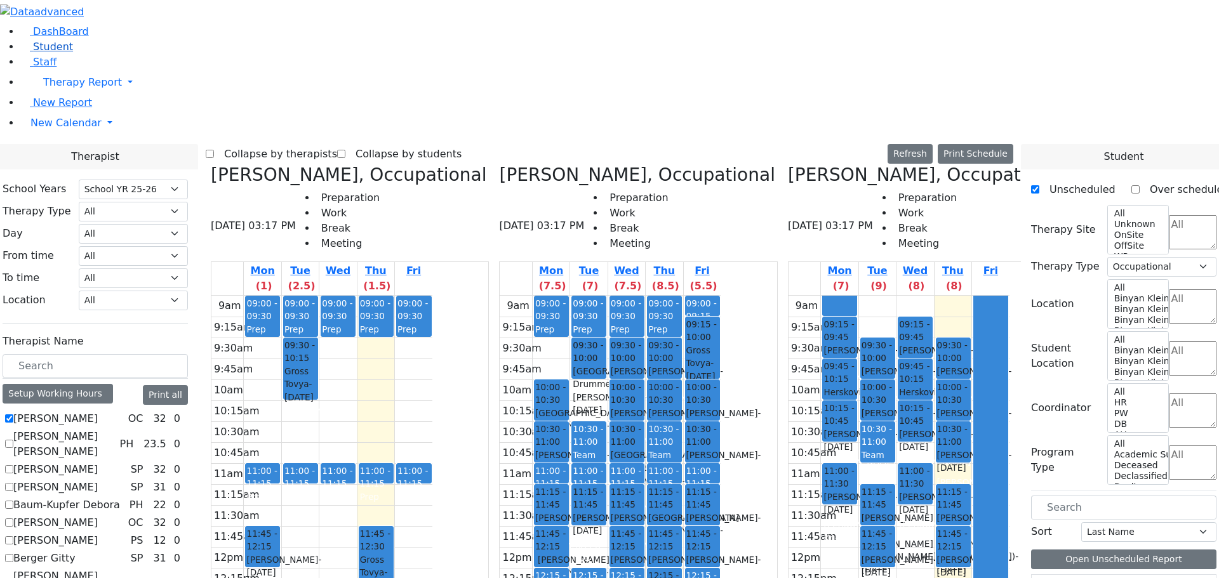
click at [33, 53] on span "Student" at bounding box center [53, 47] width 40 height 12
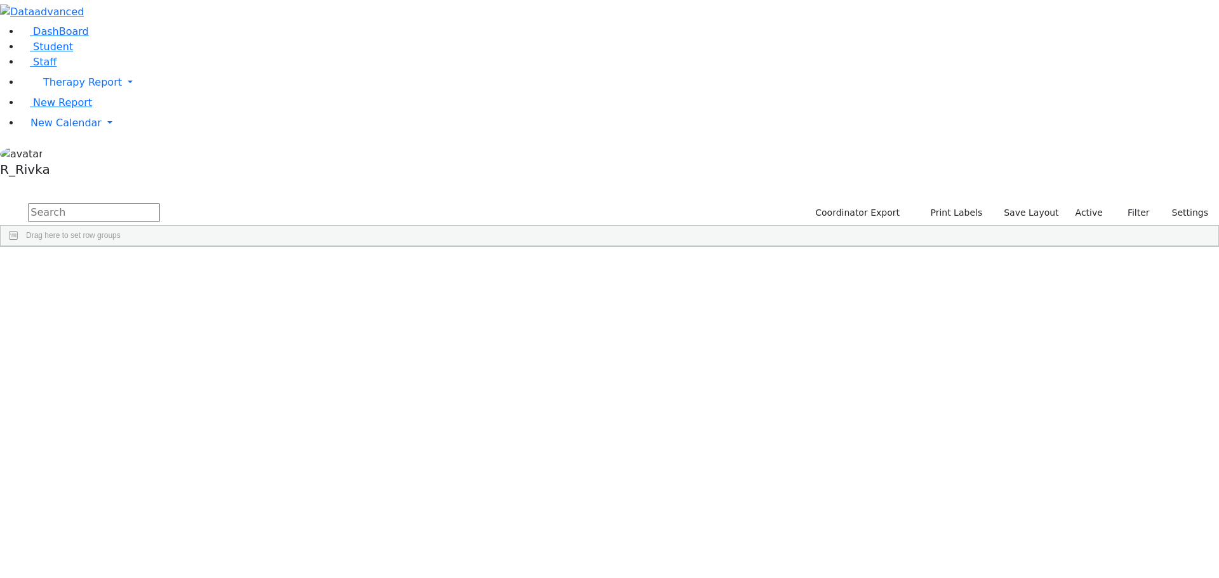
click at [160, 203] on input "text" at bounding box center [94, 212] width 132 height 19
type input "mind"
click at [82, 338] on div "6507668" at bounding box center [41, 347] width 81 height 18
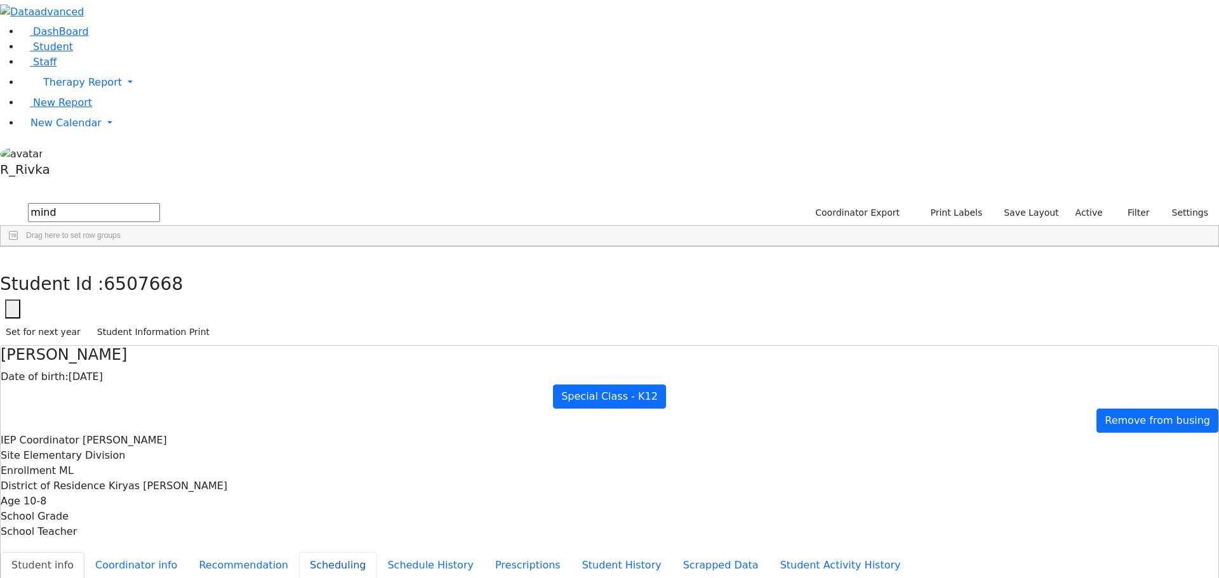
click at [299, 552] on button "Scheduling" at bounding box center [337, 565] width 77 height 27
click at [112, 182] on aside "DashBoard Student Staff Therapy Report Student Old Calendar" at bounding box center [609, 91] width 1219 height 182
click at [70, 88] on span "New Calendar" at bounding box center [82, 82] width 79 height 12
click at [73, 154] on span "Calendar" at bounding box center [50, 148] width 46 height 12
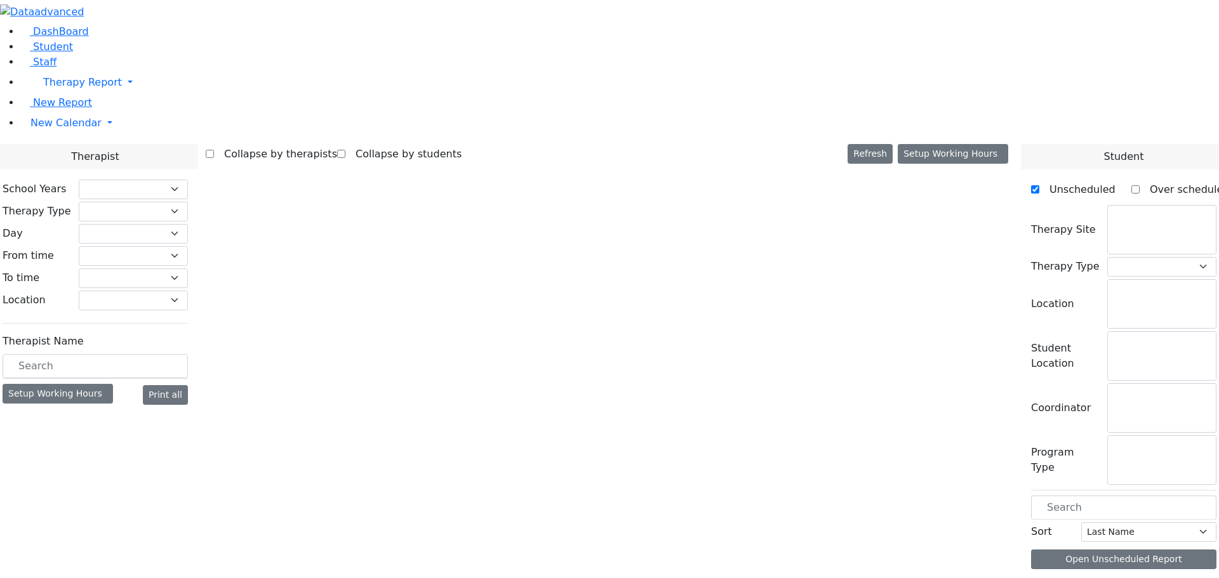
select select "212"
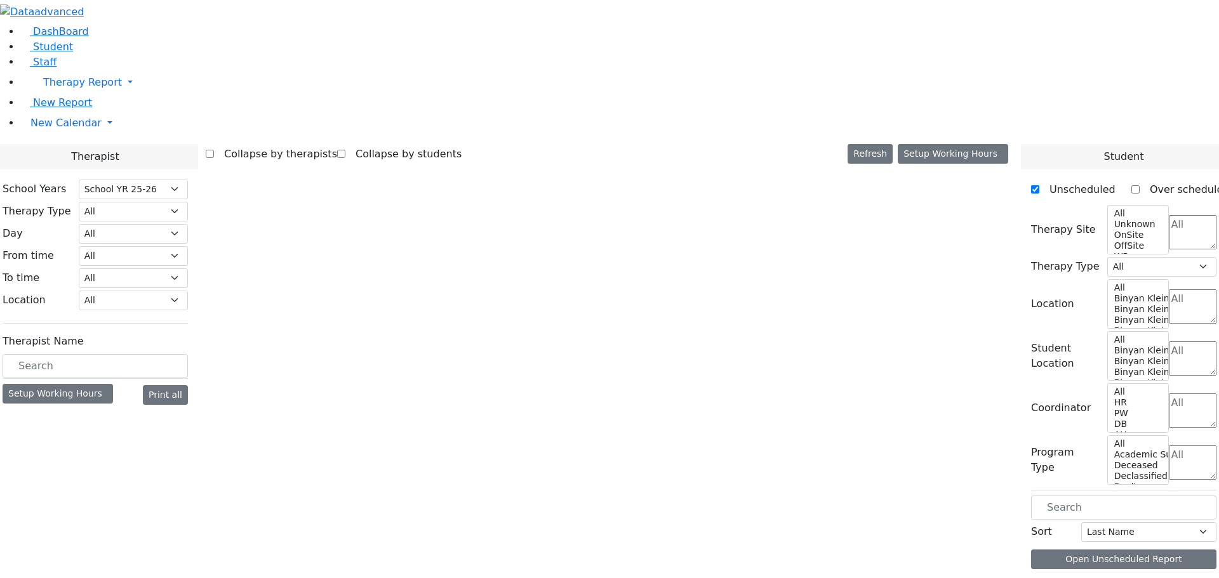
select select "1"
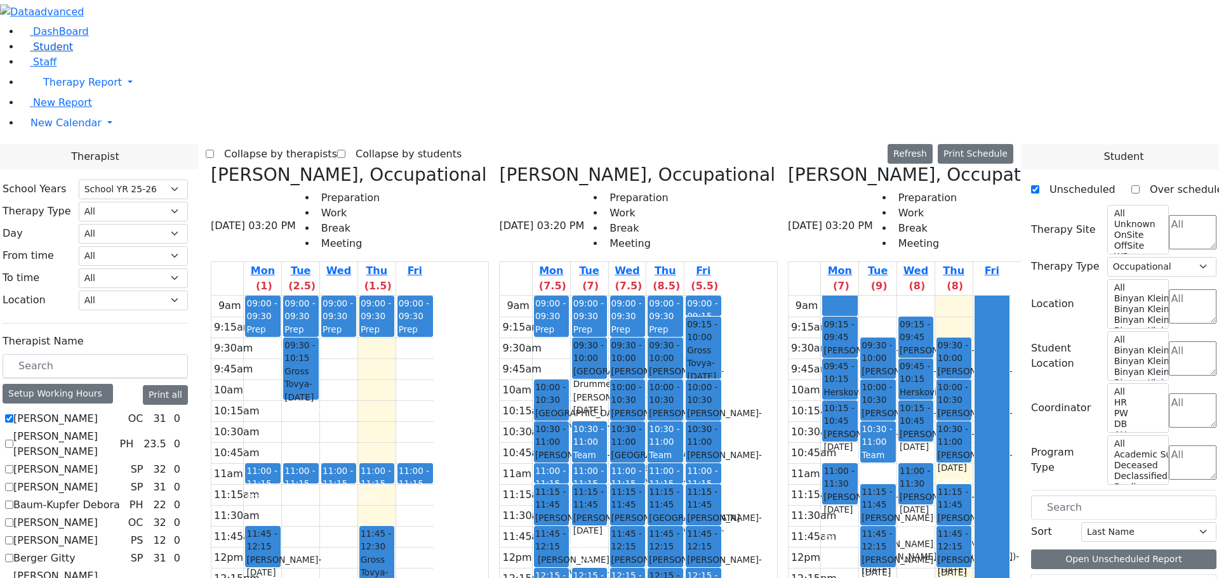
click at [50, 53] on span "Student" at bounding box center [53, 47] width 40 height 12
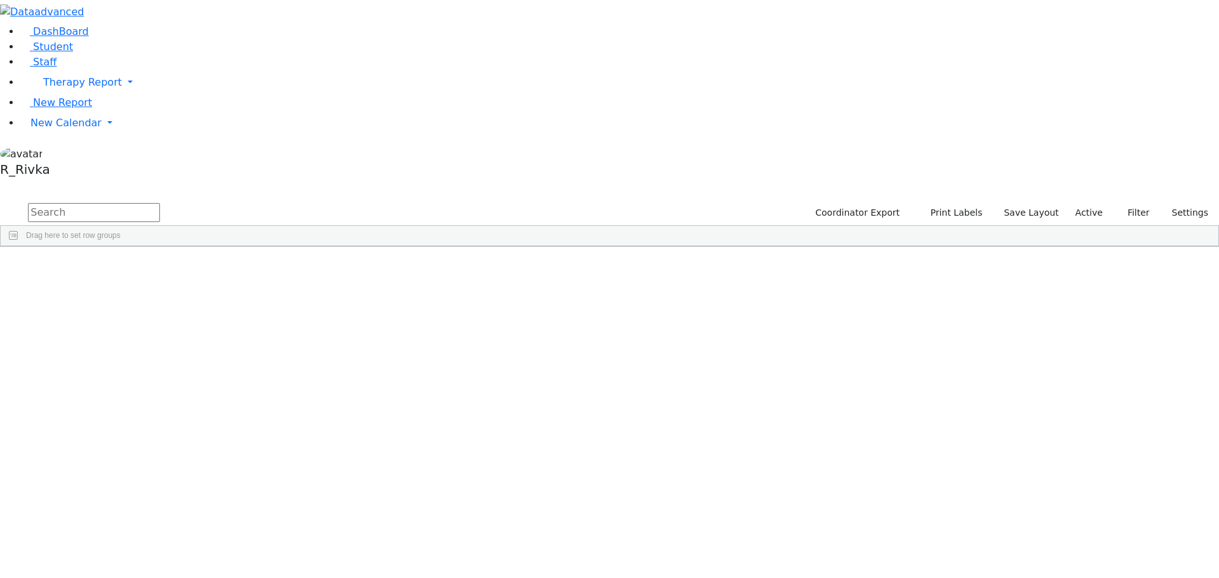
click at [160, 203] on input "text" at bounding box center [94, 212] width 132 height 19
type input "y"
type input "jaco app"
click at [322, 285] on div "[DATE]" at bounding box center [282, 294] width 80 height 18
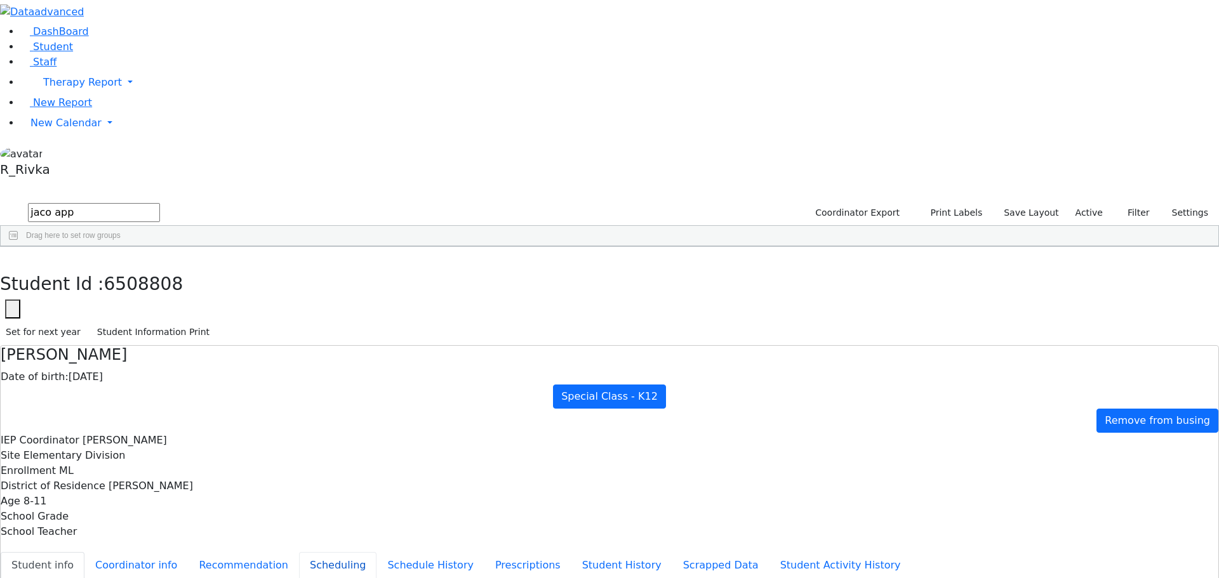
click at [299, 552] on button "Scheduling" at bounding box center [337, 565] width 77 height 27
click at [148, 225] on div "DashBoard Student Staff Therapy Report Student Old Calendar Report" at bounding box center [609, 366] width 1219 height 732
click at [394, 433] on div "IEP Coordinator Cohen, Sara C Site Elementary Division Enrollment ML District o…" at bounding box center [609, 486] width 1217 height 107
click at [160, 203] on input "jaco app" at bounding box center [94, 212] width 132 height 19
drag, startPoint x: 223, startPoint y: 50, endPoint x: 170, endPoint y: 53, distance: 53.4
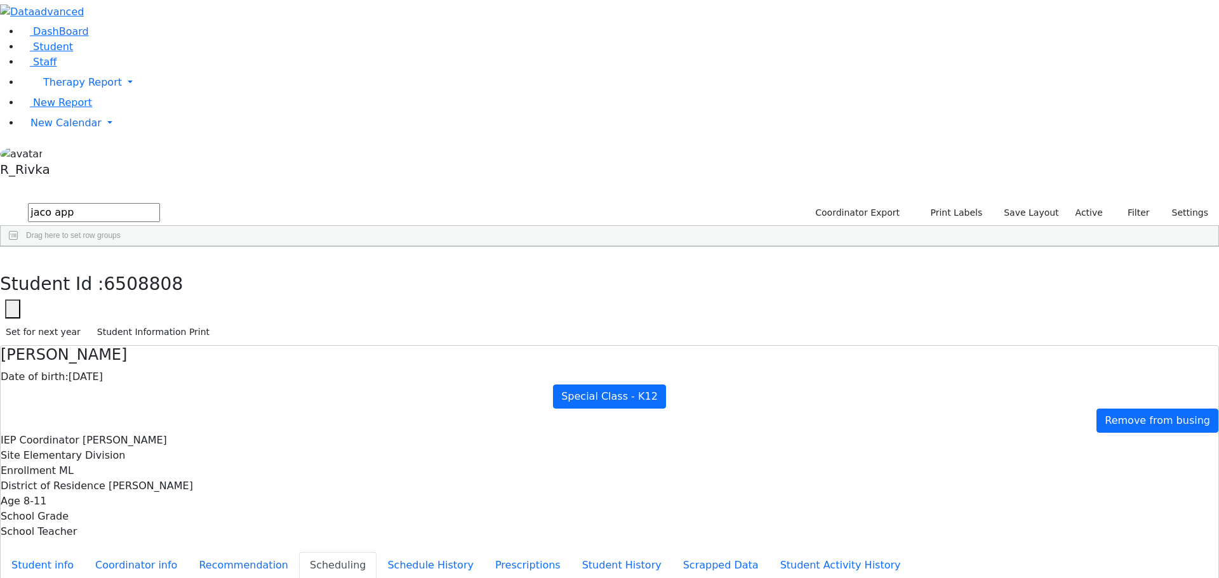
click at [160, 203] on input "jaco app" at bounding box center [94, 212] width 132 height 19
click at [160, 203] on input "text" at bounding box center [94, 212] width 132 height 19
click at [88, 182] on aside "DashBoard Student Staff Therapy Report Student Old Calendar" at bounding box center [609, 91] width 1219 height 182
drag, startPoint x: 298, startPoint y: 404, endPoint x: 305, endPoint y: 399, distance: 8.1
click at [302, 552] on ul "Student info Coordinator info Recommendation Scheduling Schedule History Prescr…" at bounding box center [609, 565] width 1217 height 27
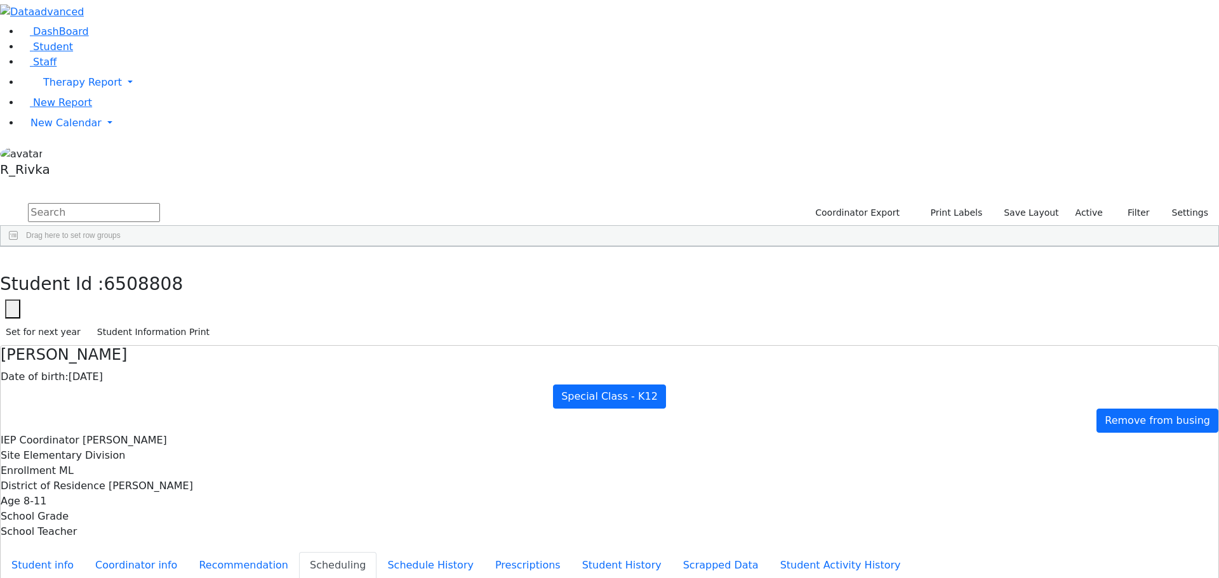
click at [15, 182] on aside "DashBoard Student Staff Therapy Report Student Old Calendar" at bounding box center [609, 91] width 1219 height 182
drag, startPoint x: 632, startPoint y: 50, endPoint x: 663, endPoint y: 93, distance: 53.6
click at [663, 345] on div "Jacob Appel Date of birth: 09/12/2016 Special Class - K12 Remove from busing IE…" at bounding box center [609, 497] width 1219 height 305
drag, startPoint x: 500, startPoint y: 23, endPoint x: 532, endPoint y: 47, distance: 39.5
click at [532, 247] on div "Student Id : 6508808 Student Id 6508808 Cancel Save Set for next year Student I…" at bounding box center [609, 448] width 1219 height 403
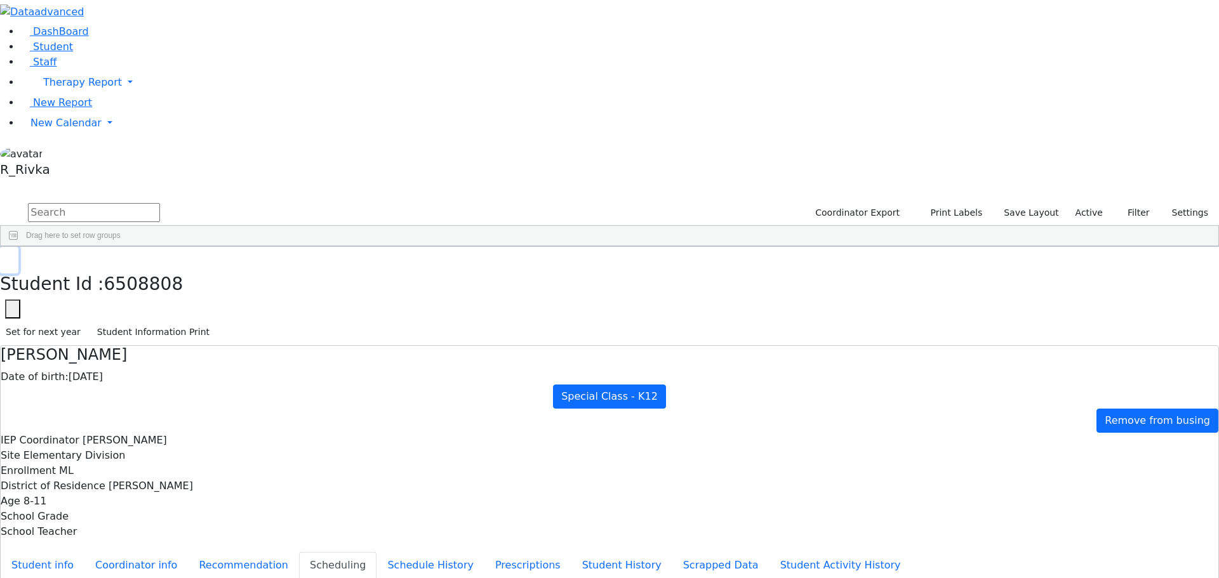
click at [13, 256] on icon "button" at bounding box center [9, 260] width 7 height 8
click at [160, 203] on input "text" at bounding box center [94, 212] width 132 height 19
type input "y"
type input "joel kaufm"
click at [239, 285] on div "Joel" at bounding box center [199, 294] width 81 height 18
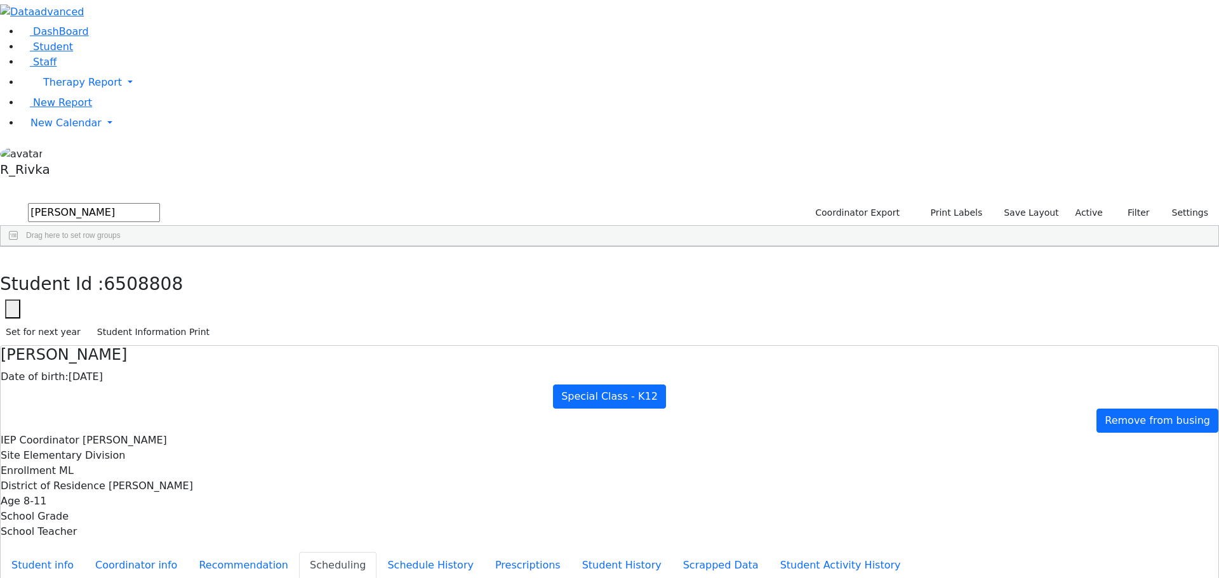
click at [239, 285] on div "Joel" at bounding box center [199, 294] width 81 height 18
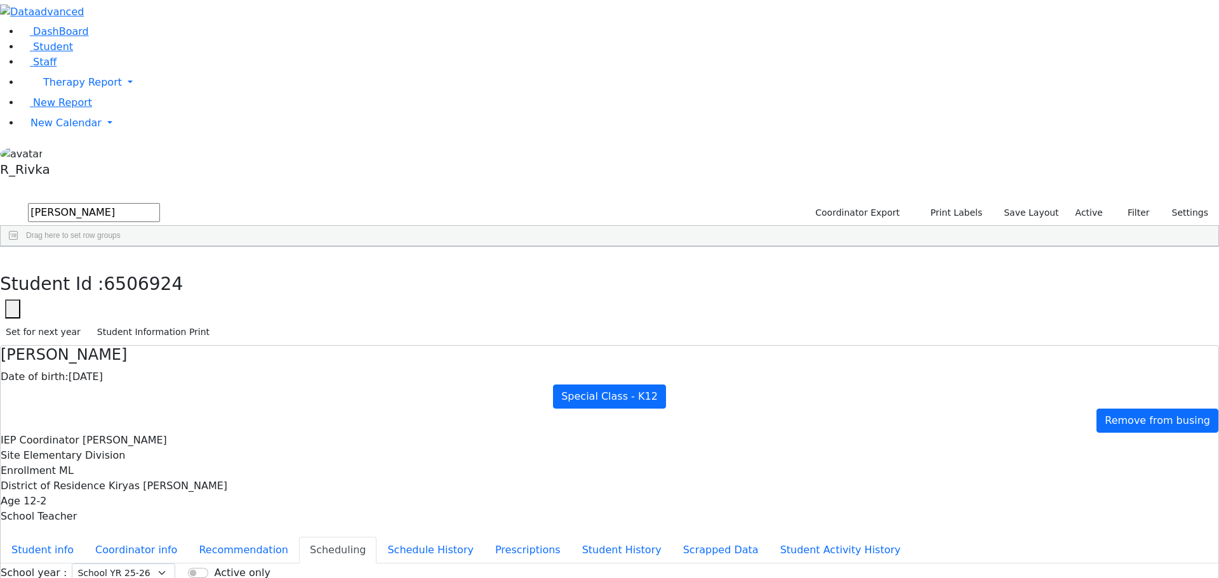
click at [216, 319] on div "6511137 Kaufman Jacob 02/16/2021 Horowitz Shira PW The Preschool Itinerant Kiry…" at bounding box center [603, 302] width 1204 height 71
click at [18, 247] on button "button" at bounding box center [9, 260] width 18 height 27
click at [79, 88] on span "New Calendar" at bounding box center [82, 82] width 79 height 12
click at [73, 156] on link "Calendar" at bounding box center [50, 148] width 46 height 15
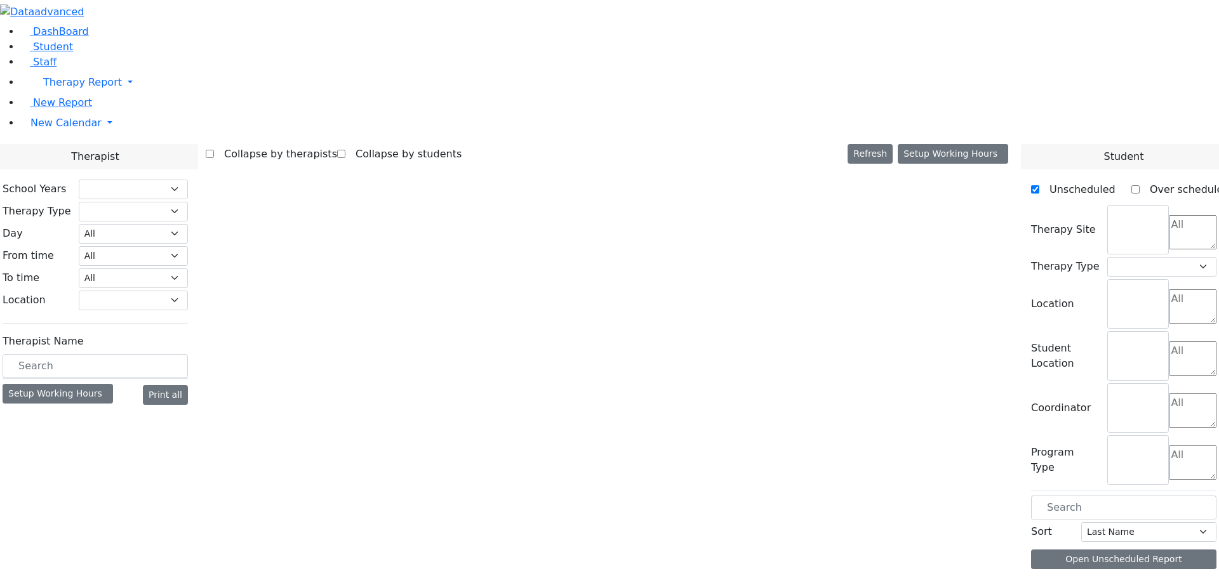
select select "212"
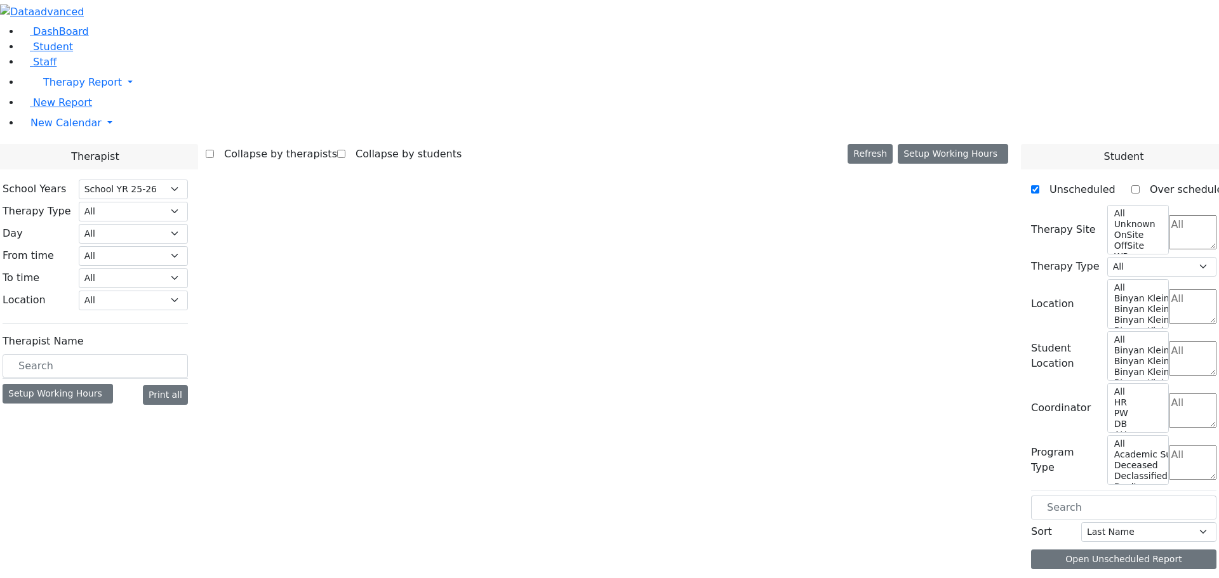
select select "1"
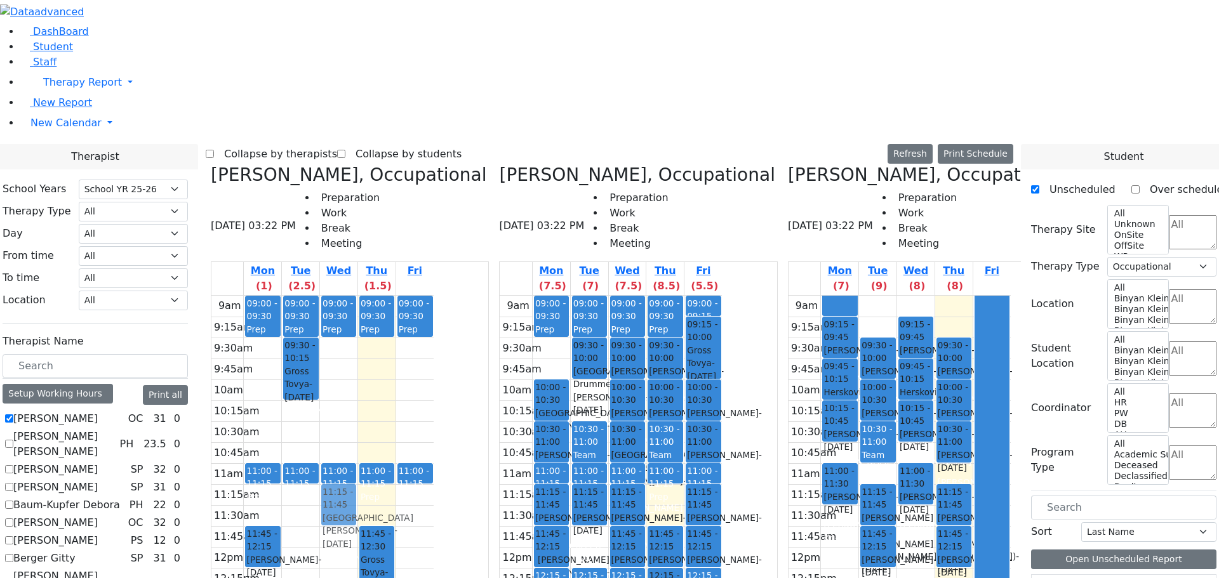
drag, startPoint x: 732, startPoint y: 280, endPoint x: 461, endPoint y: 283, distance: 271.7
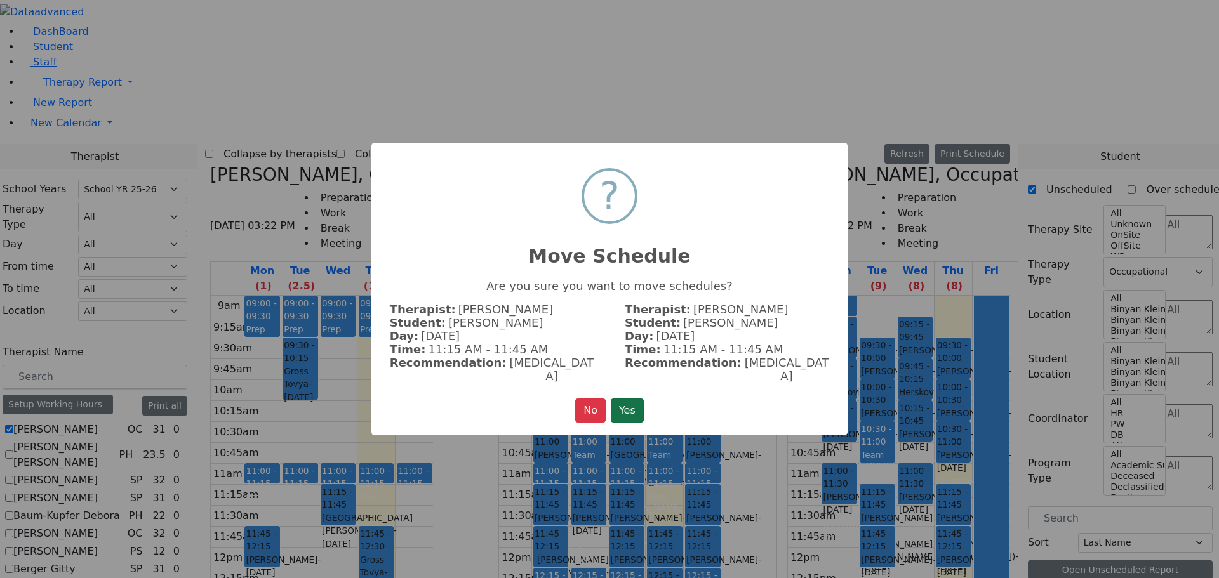
click at [629, 399] on button "Yes" at bounding box center [627, 411] width 33 height 24
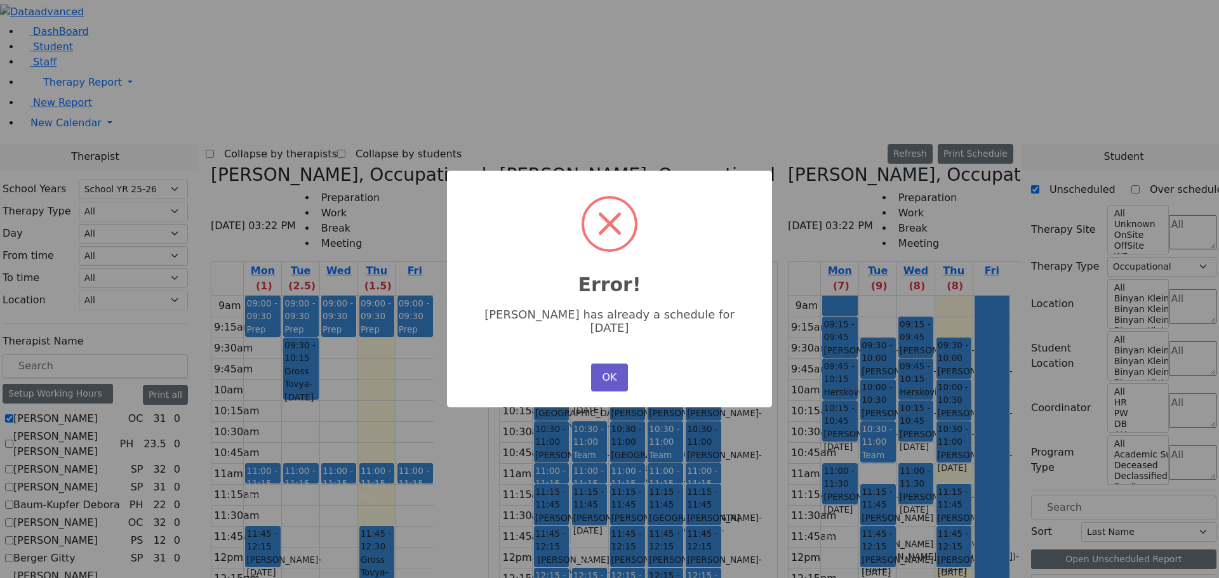
click at [614, 377] on button "OK" at bounding box center [609, 378] width 37 height 28
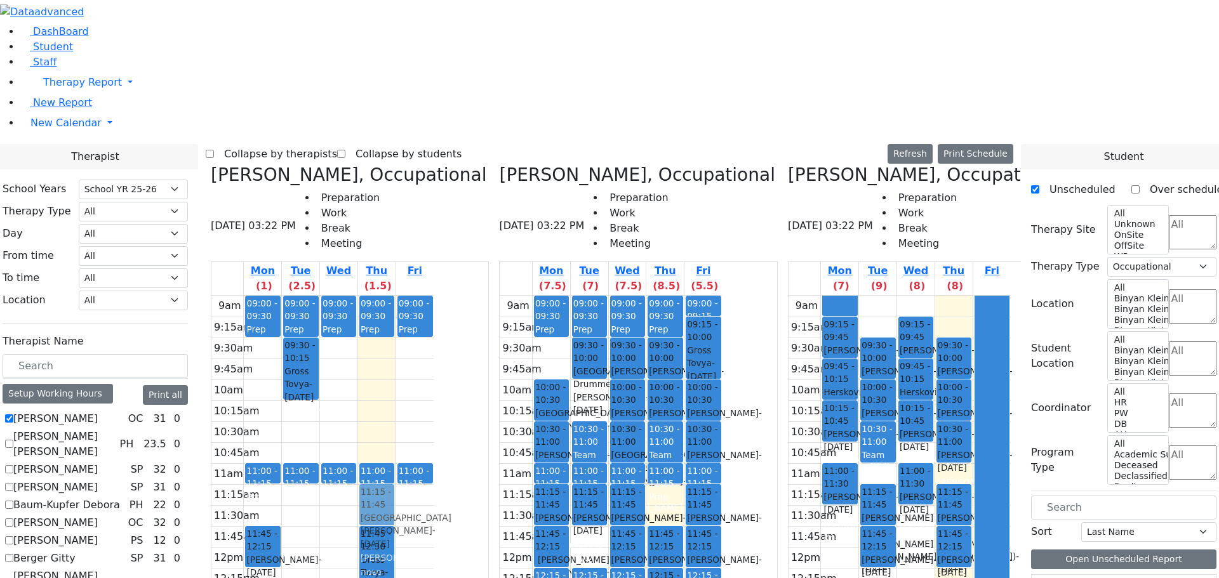
drag, startPoint x: 739, startPoint y: 286, endPoint x: 518, endPoint y: 283, distance: 220.9
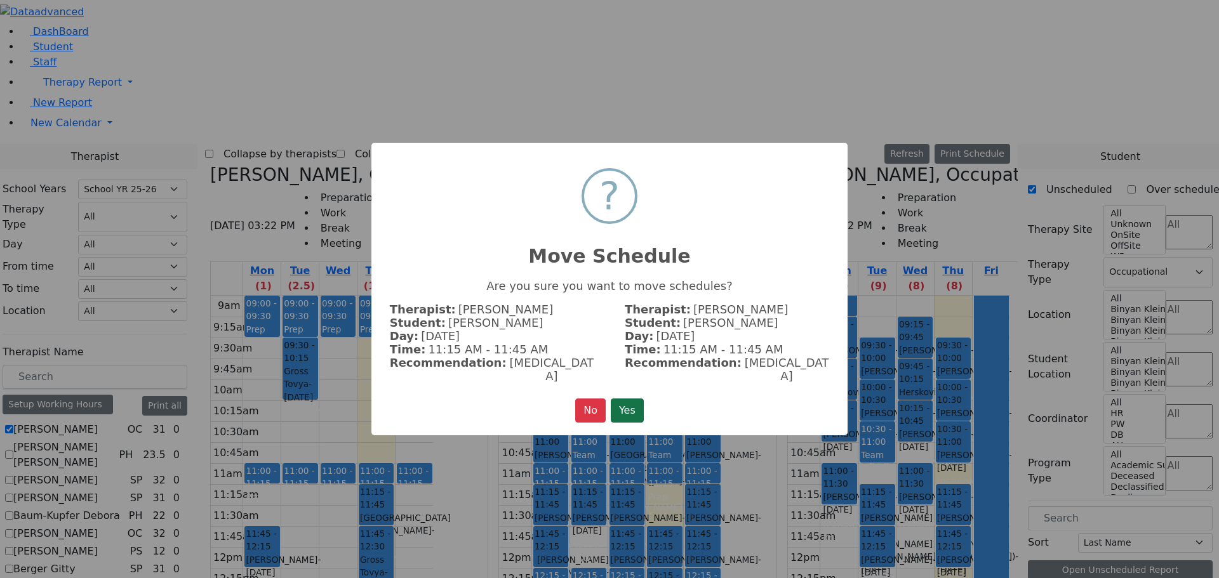
click at [616, 400] on button "Yes" at bounding box center [627, 411] width 33 height 24
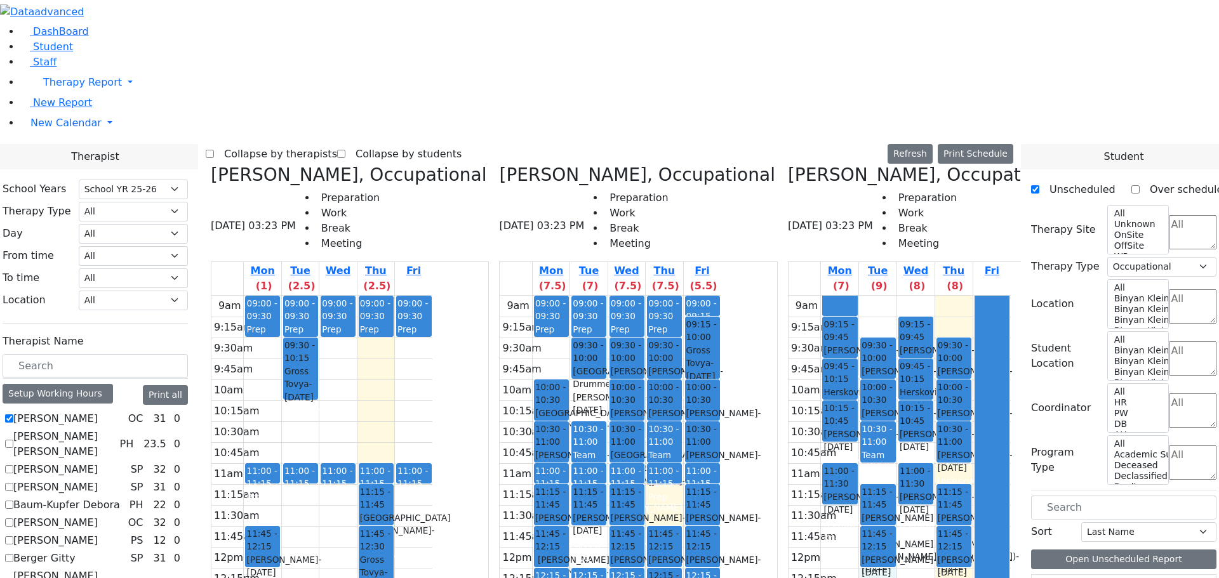
drag, startPoint x: 896, startPoint y: 351, endPoint x: 898, endPoint y: 364, distance: 13.6
click at [898, 364] on div "9am 9:15am 9:30am 9:45am 10am 10:15am 10:30am 10:45am 11am 11:15am 11:30am 11:4…" at bounding box center [899, 547] width 222 height 503
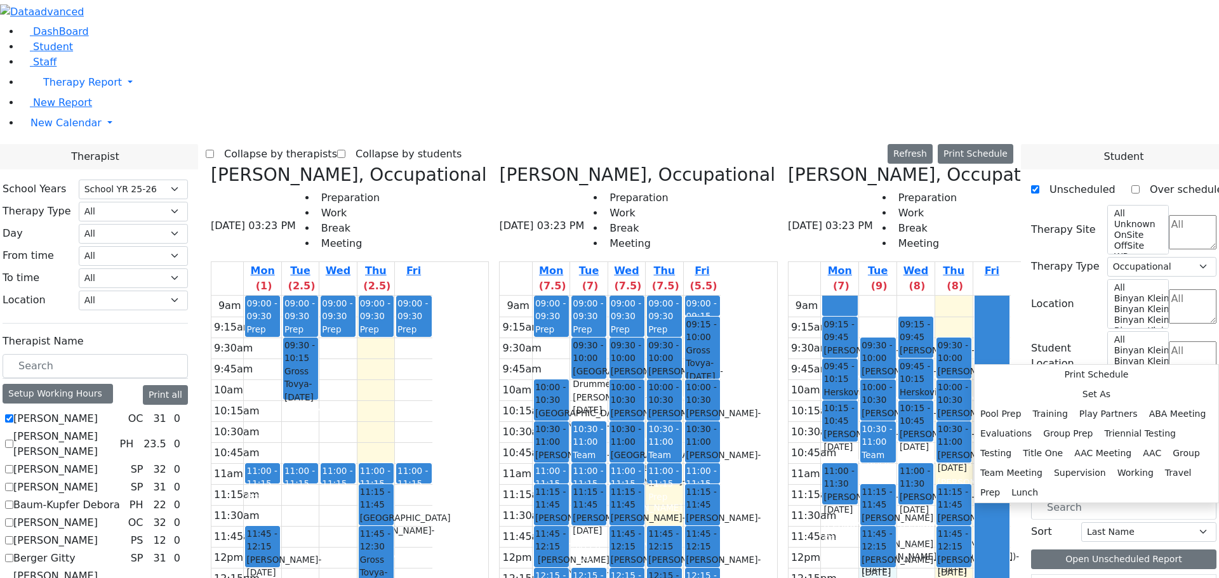
click at [90, 182] on aside "DashBoard Student Staff Therapy Report Student Old Calendar" at bounding box center [609, 91] width 1219 height 182
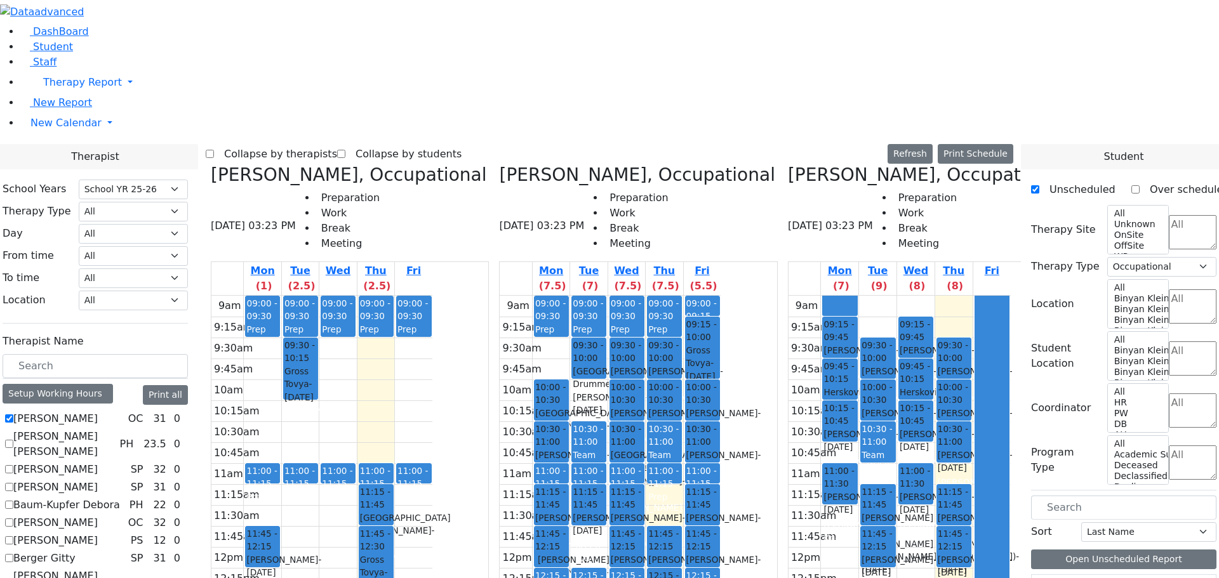
scroll to position [471, 0]
click at [98, 411] on label "[PERSON_NAME]" at bounding box center [55, 418] width 84 height 15
click at [13, 414] on input "[PERSON_NAME]" at bounding box center [9, 418] width 8 height 8
checkbox input "false"
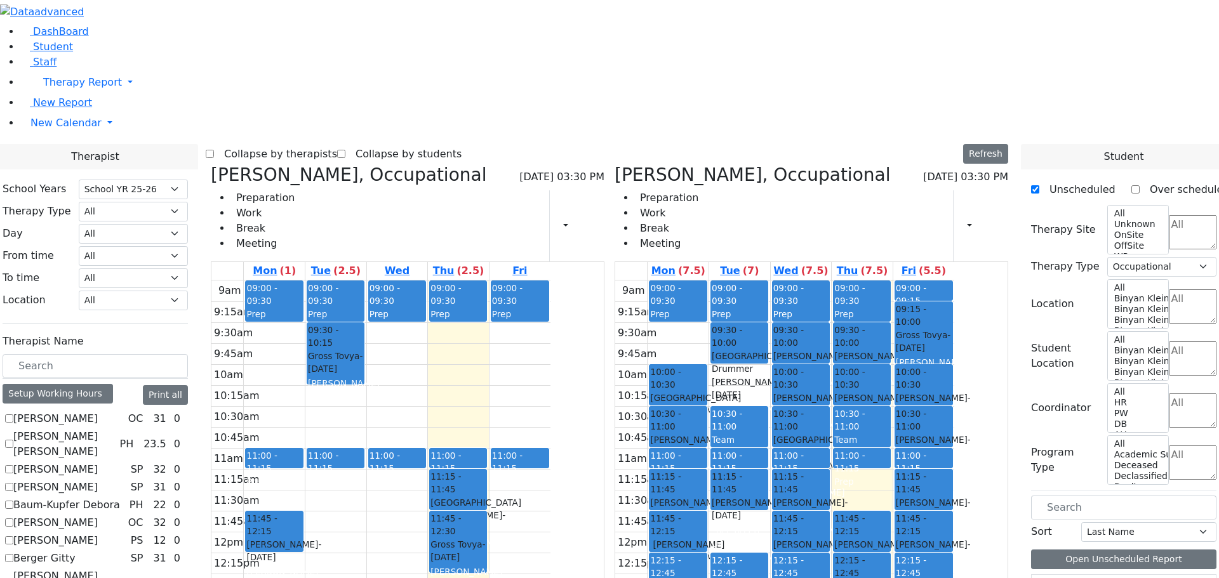
scroll to position [63, 0]
checkbox input "true"
select select
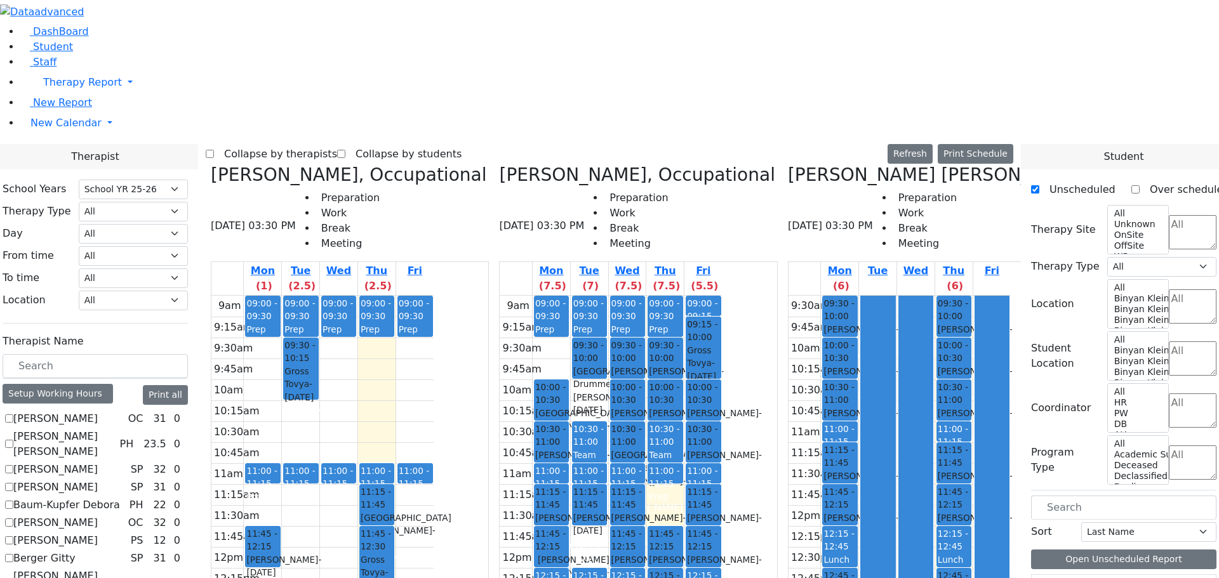
scroll to position [471, 0]
checkbox input "false"
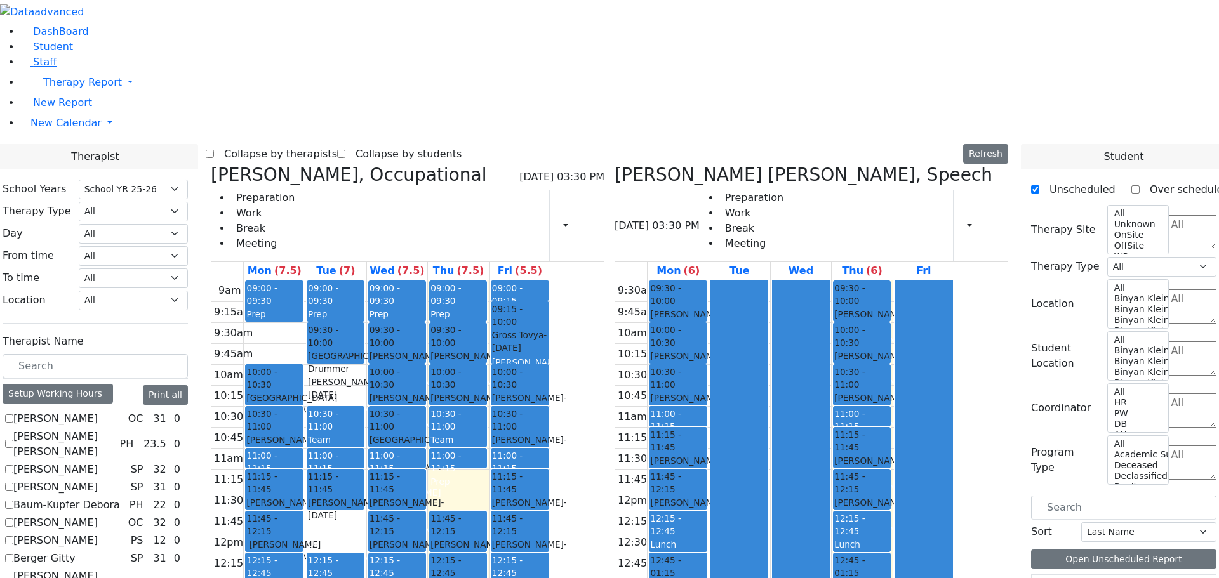
click at [341, 164] on h3 "Kenig Shira, Occupational" at bounding box center [348, 175] width 275 height 22
click at [211, 164] on icon at bounding box center [211, 174] width 0 height 21
select select "3"
checkbox input "false"
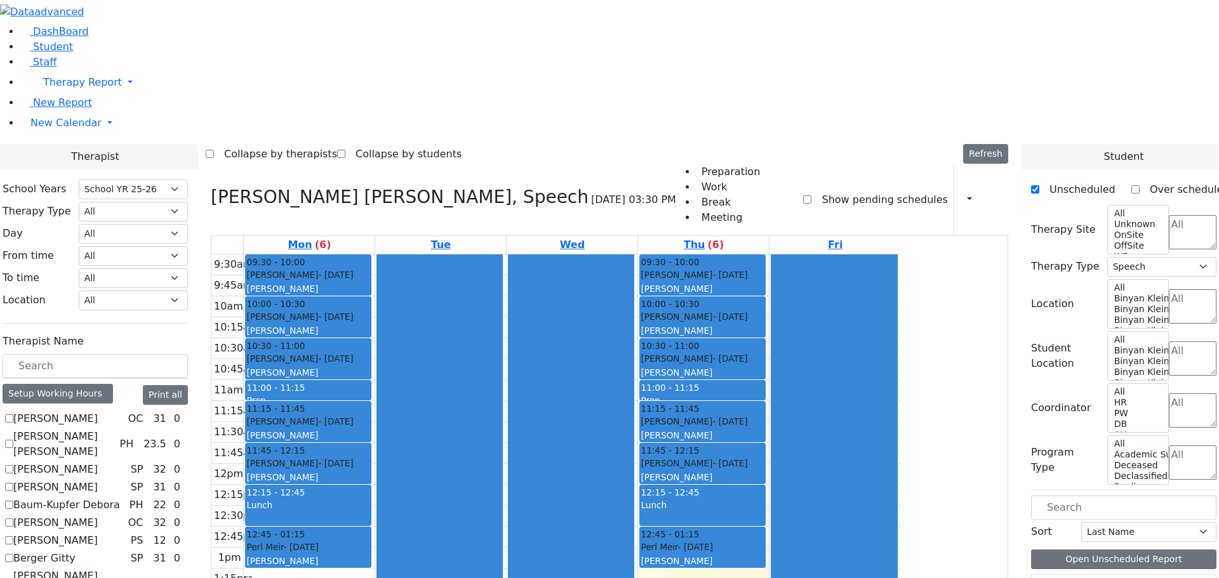
scroll to position [2, 0]
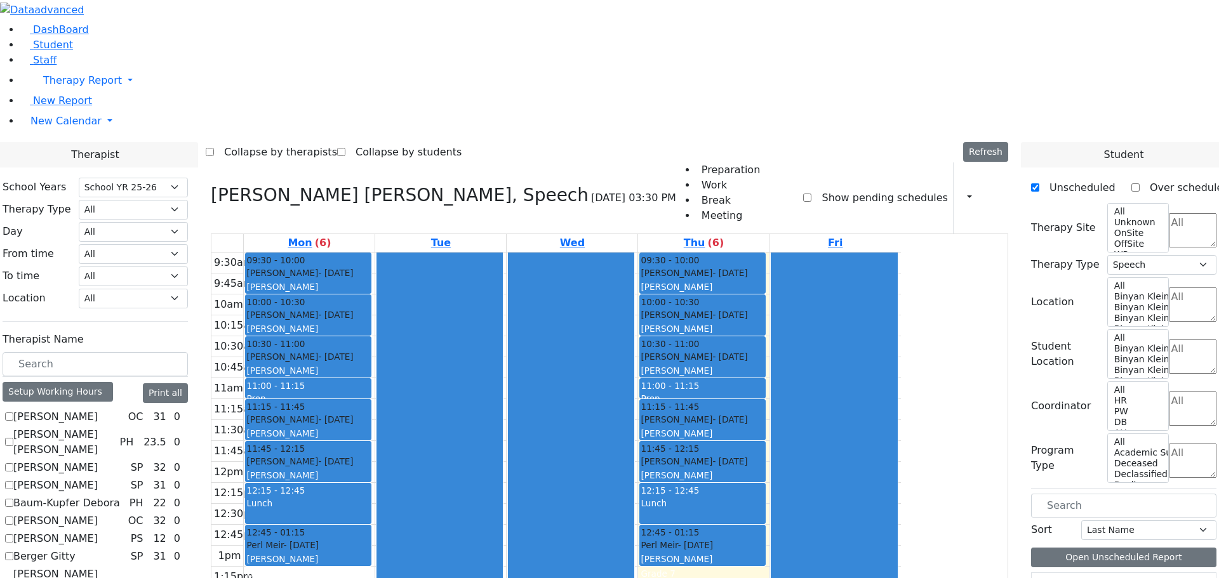
click at [13, 578] on input "Berman Pesyl Miriam" at bounding box center [9, 589] width 8 height 8
checkbox input "false"
select select
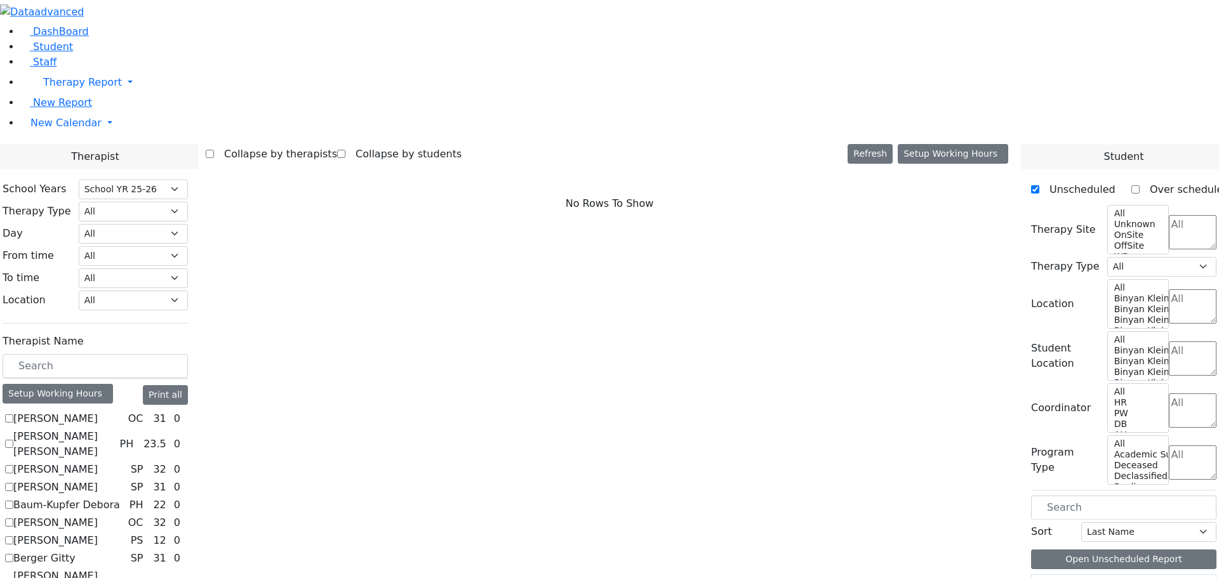
scroll to position [889, 0]
checkbox input "true"
select select "2"
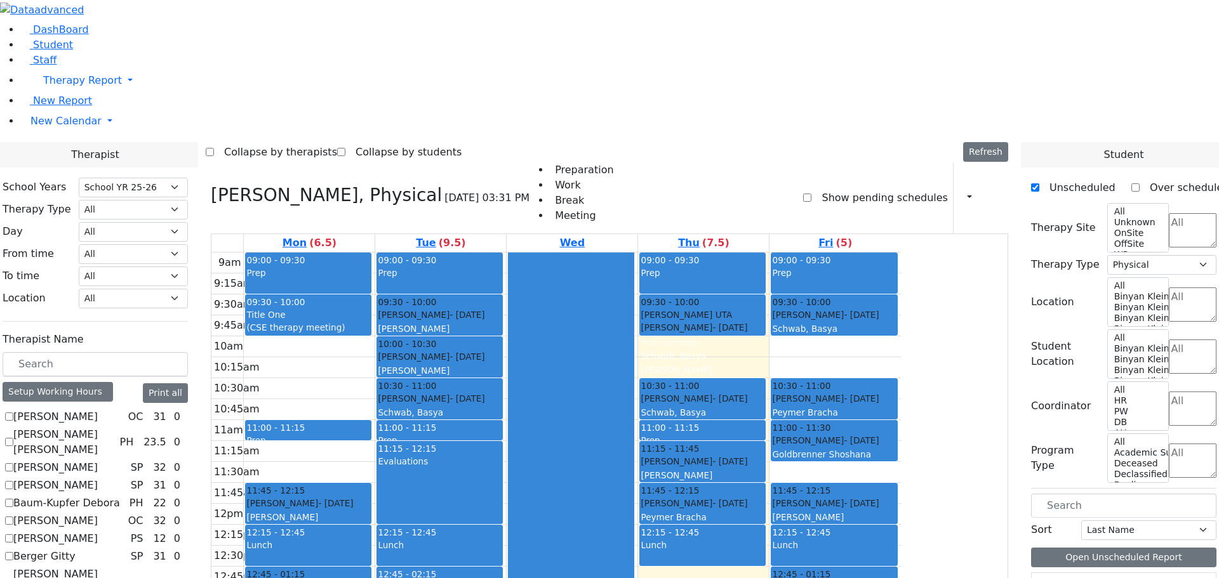
scroll to position [0, 0]
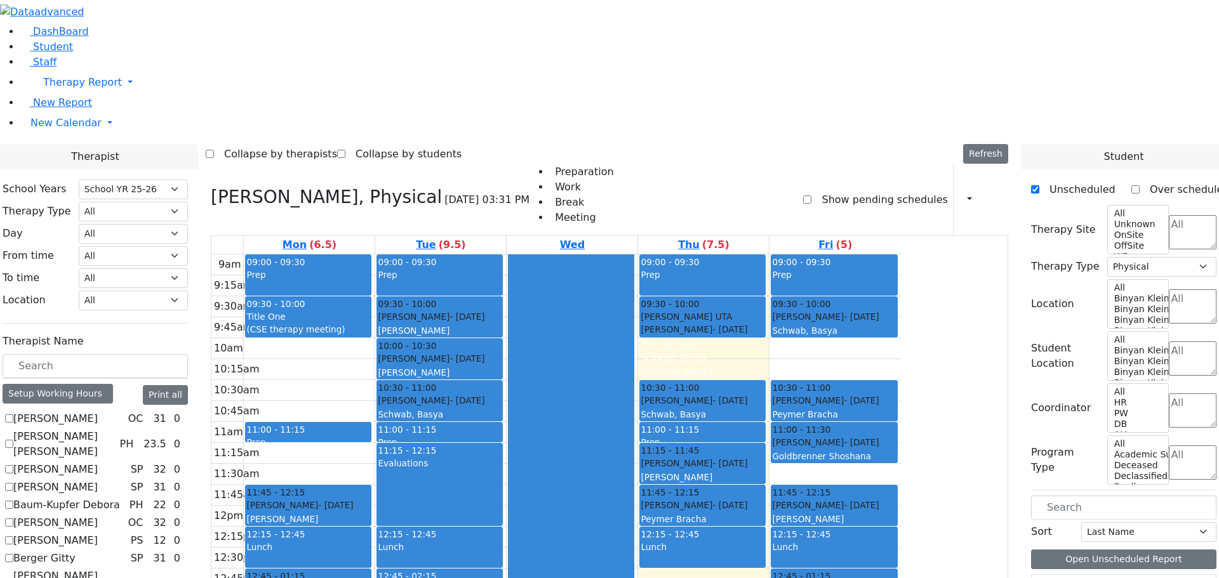
click at [98, 411] on label "[PERSON_NAME]" at bounding box center [55, 418] width 84 height 15
click at [13, 414] on input "[PERSON_NAME]" at bounding box center [9, 418] width 8 height 8
checkbox input "true"
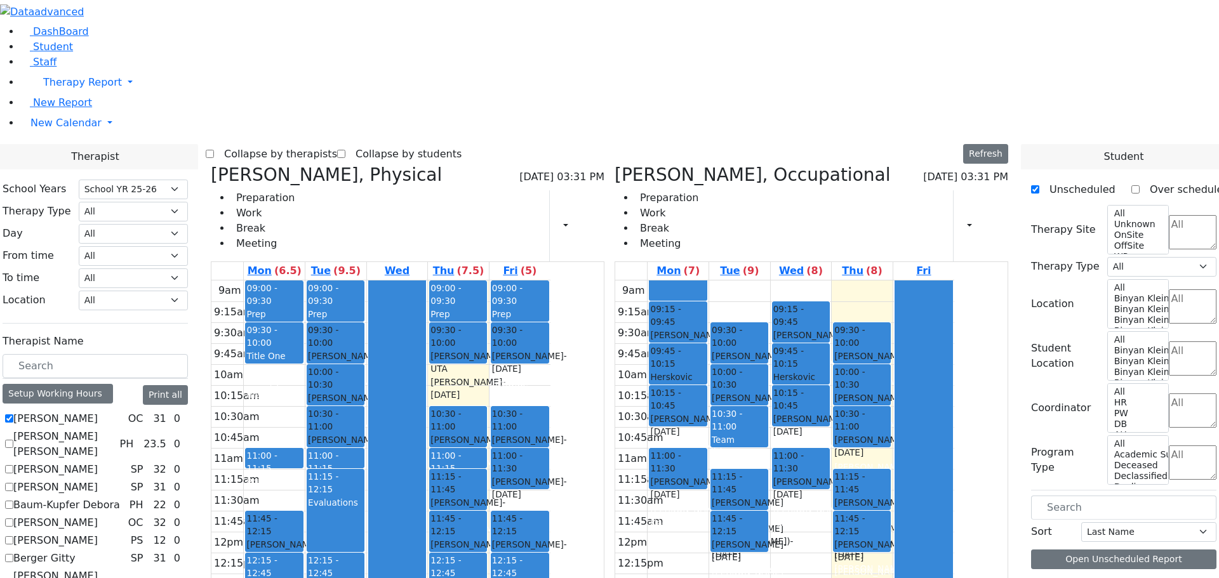
scroll to position [108, 0]
click at [345, 164] on div "Schwab Basya, Physical 08/21/2025 03:31 PM Preparation Work Break Meeting Print…" at bounding box center [408, 213] width 394 height 98
click at [333, 164] on div "Schwab Basya, Physical 08/21/2025 03:31 PM Preparation Work Break Meeting Print…" at bounding box center [408, 465] width 404 height 603
click at [211, 164] on icon at bounding box center [211, 174] width 0 height 21
select select "1"
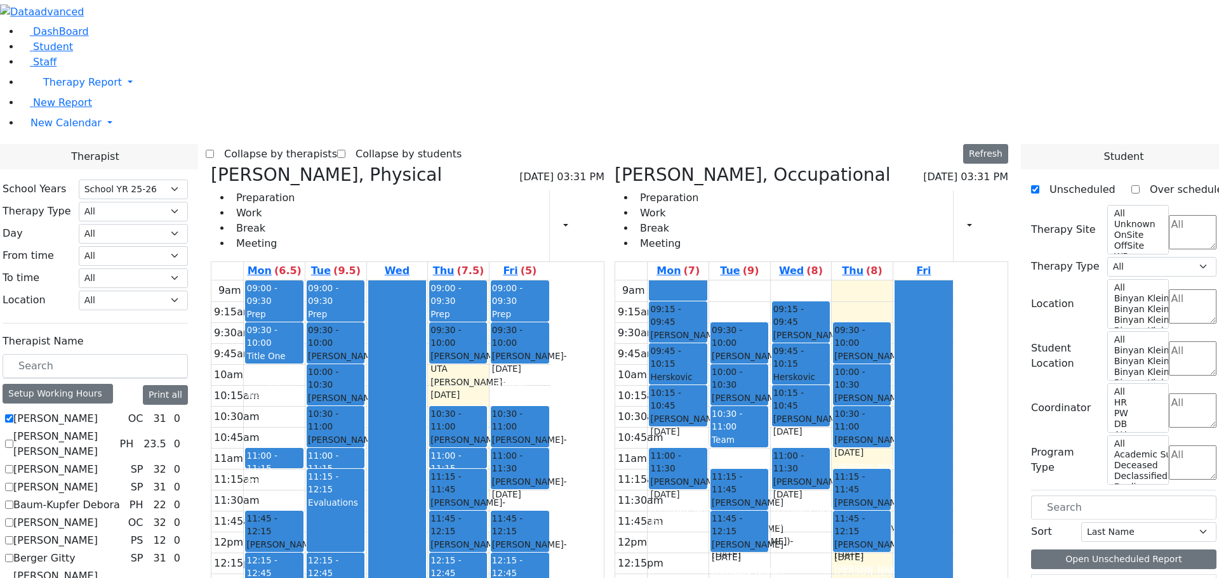
checkbox input "false"
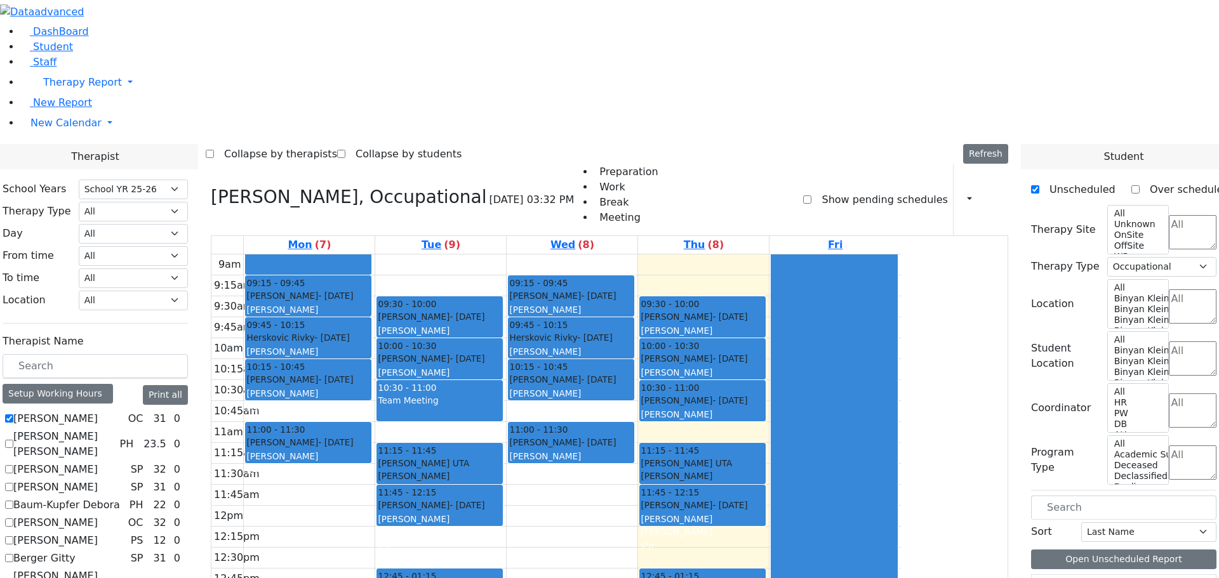
scroll to position [254, 0]
click at [37, 53] on span "Student" at bounding box center [53, 47] width 40 height 12
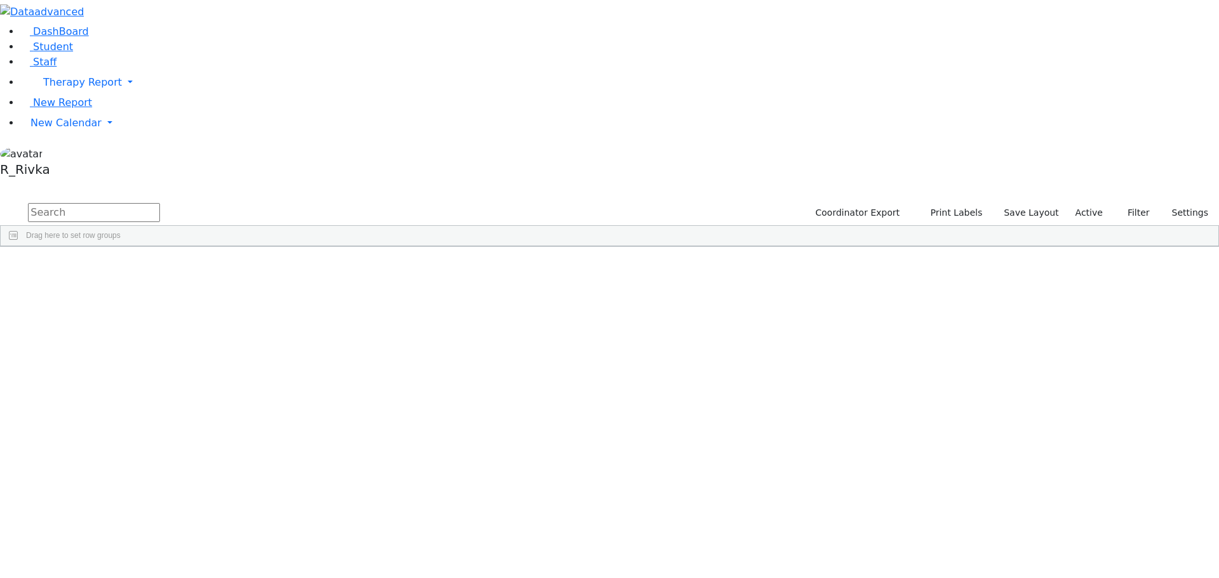
click at [160, 203] on input "text" at bounding box center [94, 212] width 132 height 19
type input "y"
type input "jaco"
click at [162, 285] on div "Appel" at bounding box center [122, 294] width 80 height 18
click at [322, 285] on div "[DATE]" at bounding box center [282, 294] width 80 height 18
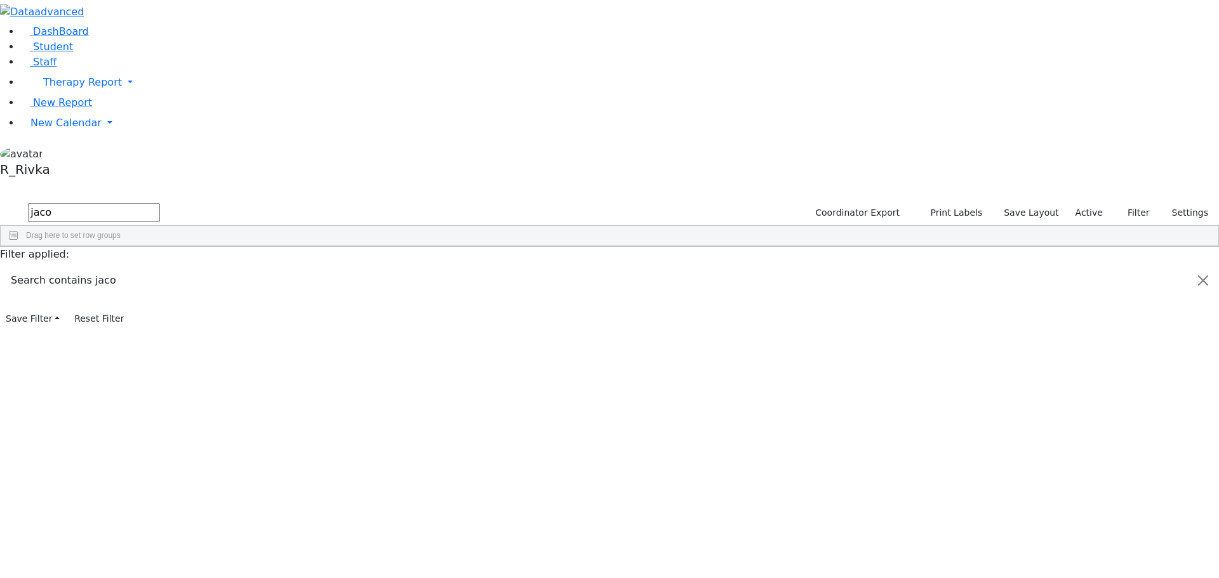
click at [322, 285] on div "[DATE]" at bounding box center [282, 294] width 80 height 18
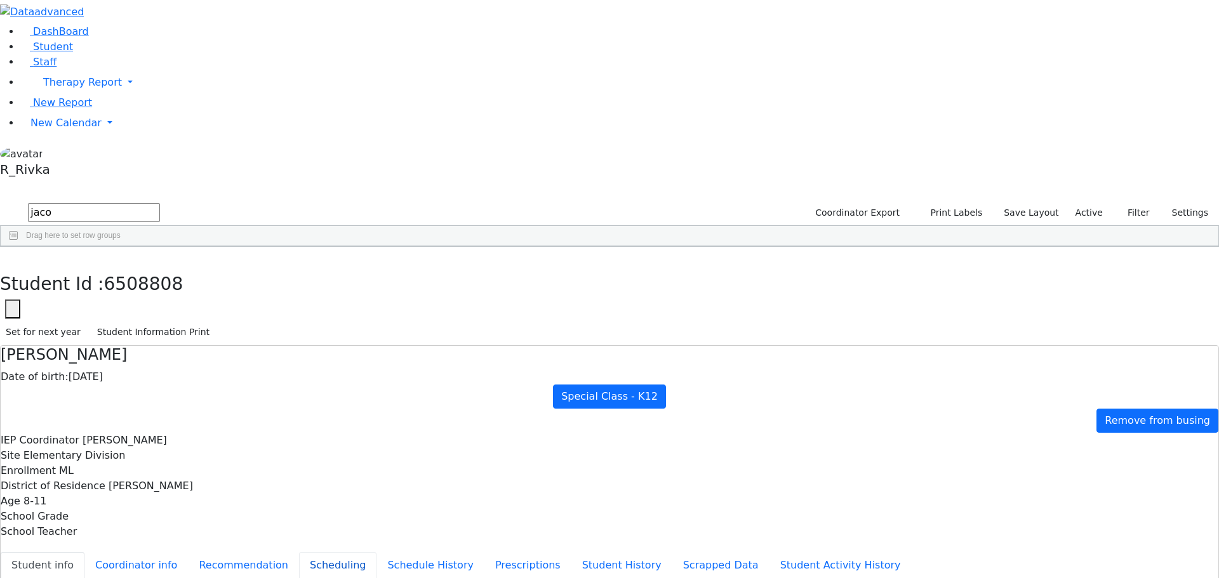
click at [299, 552] on button "Scheduling" at bounding box center [337, 565] width 77 height 27
click at [13, 256] on icon "button" at bounding box center [9, 260] width 7 height 8
click at [0, 247] on button "button" at bounding box center [9, 260] width 18 height 27
click at [13, 256] on icon "button" at bounding box center [9, 260] width 7 height 8
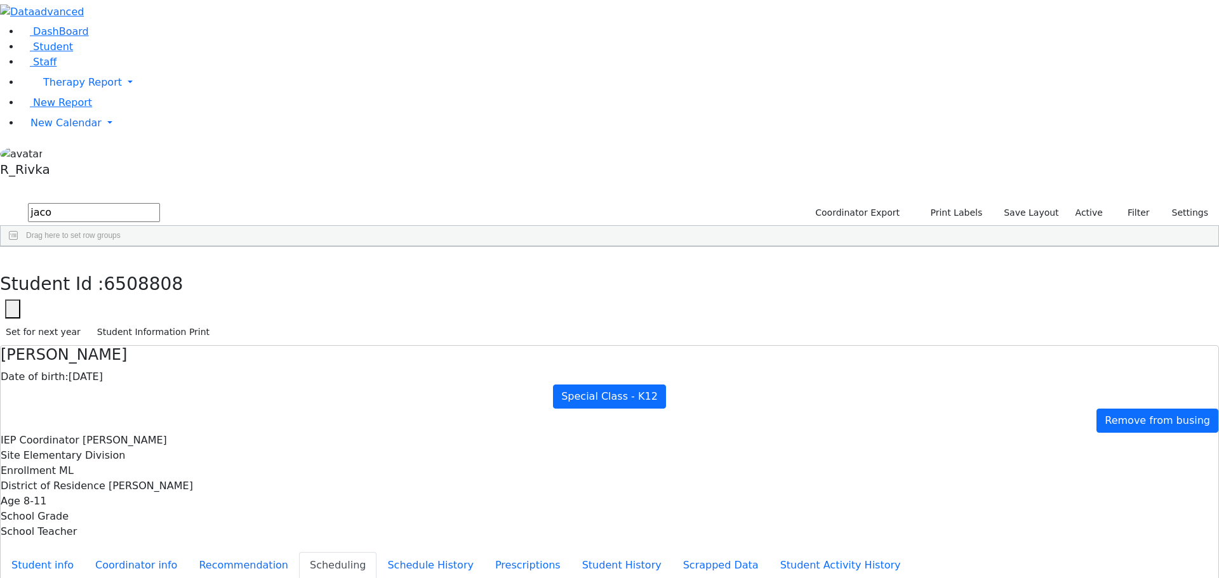
click at [160, 203] on input "jaco" at bounding box center [94, 212] width 132 height 19
type input "[PERSON_NAME]"
click at [162, 267] on div "[PERSON_NAME]" at bounding box center [122, 276] width 80 height 18
click at [46, 136] on li "New Calendar Calendar Teacher Report" at bounding box center [619, 122] width 1198 height 25
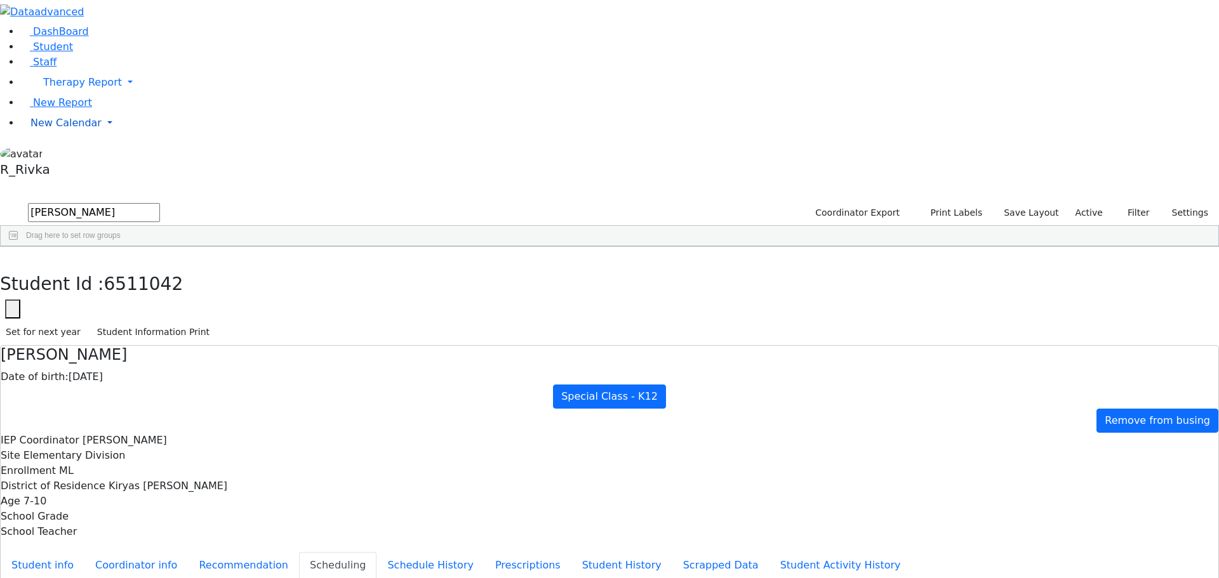
click at [43, 88] on span "New Calendar" at bounding box center [82, 82] width 79 height 12
click at [36, 154] on span "Calendar" at bounding box center [50, 148] width 46 height 12
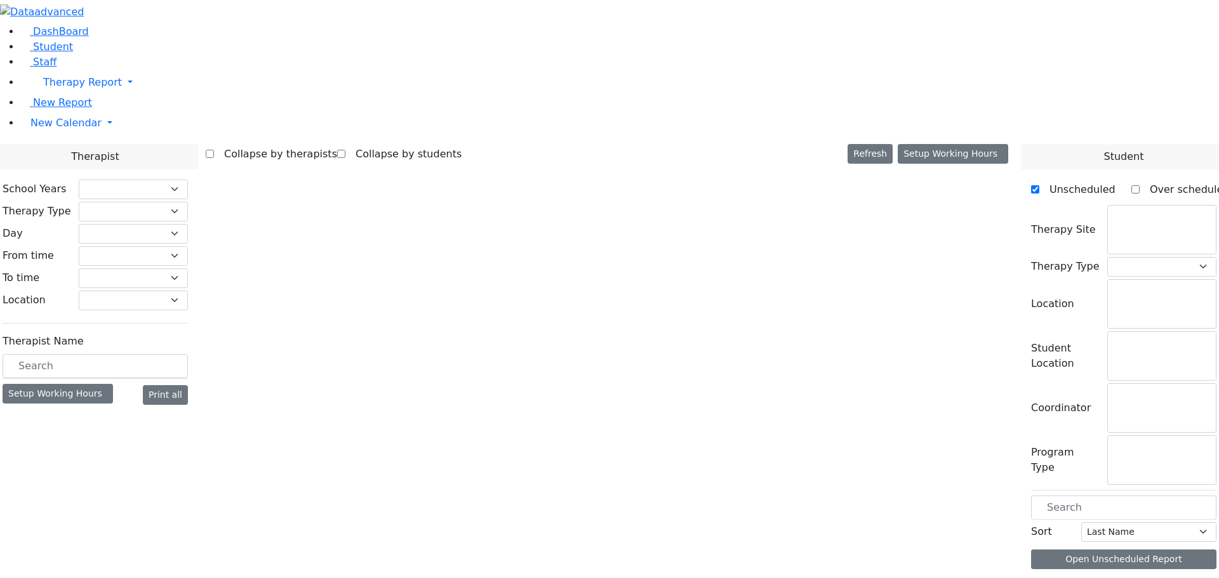
select select "212"
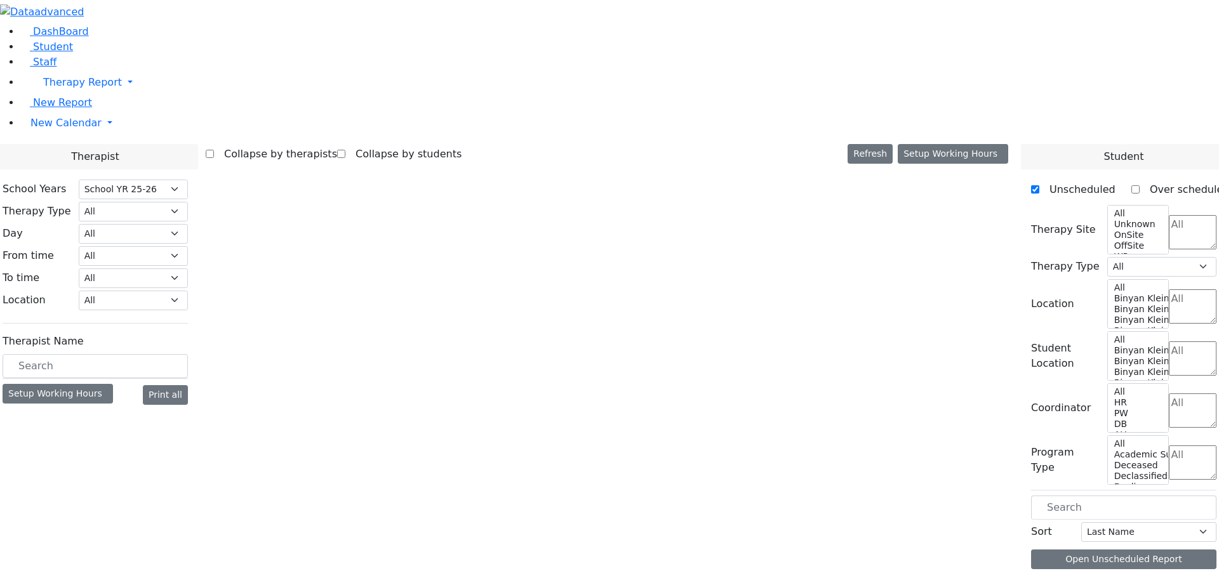
select select "1"
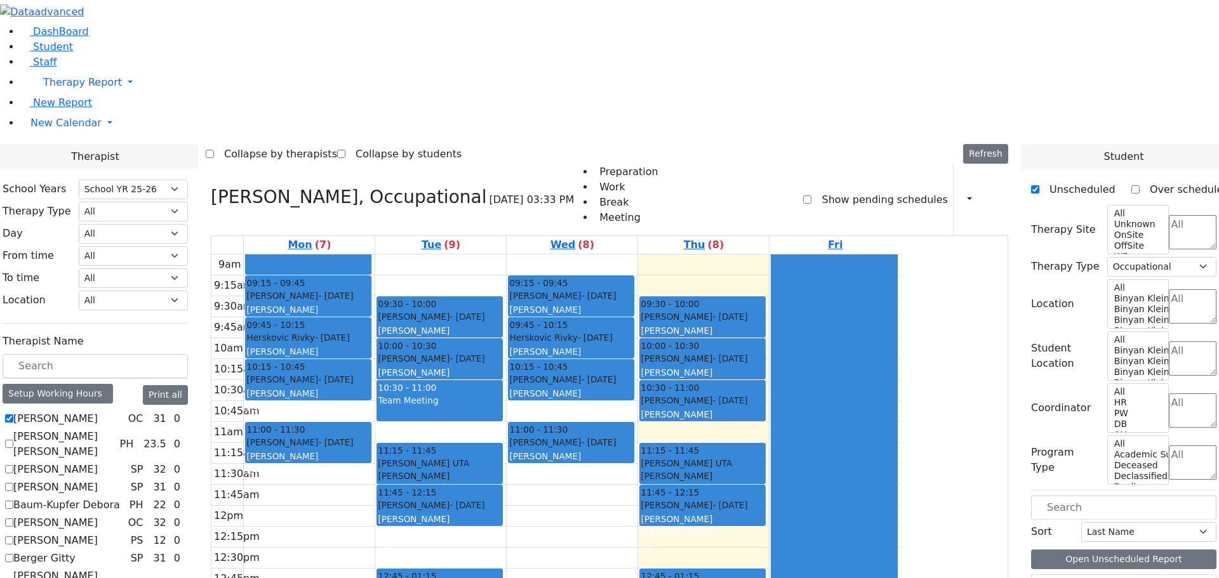
click at [211, 187] on icon at bounding box center [211, 197] width 0 height 21
select select
checkbox input "false"
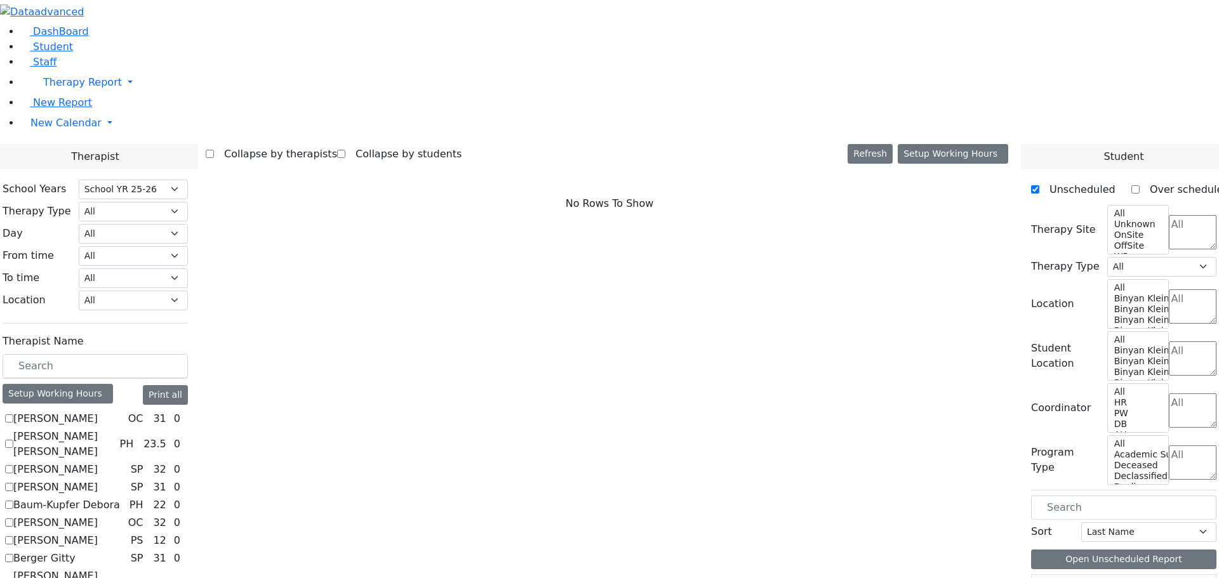
scroll to position [254, 0]
checkbox input "true"
select select "3"
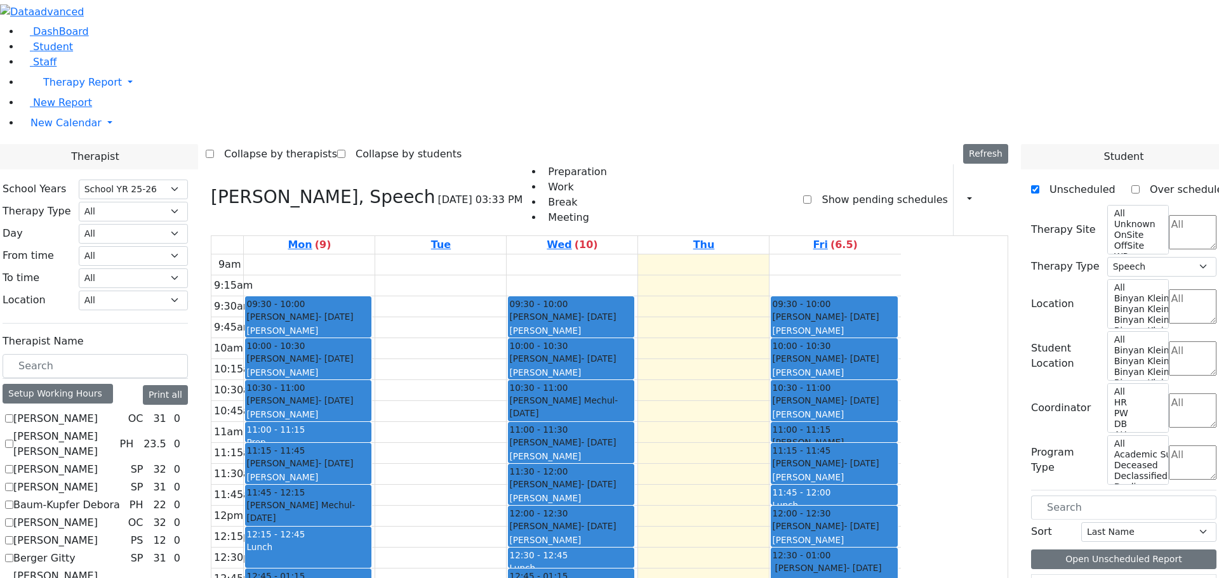
scroll to position [952, 0]
checkbox input "true"
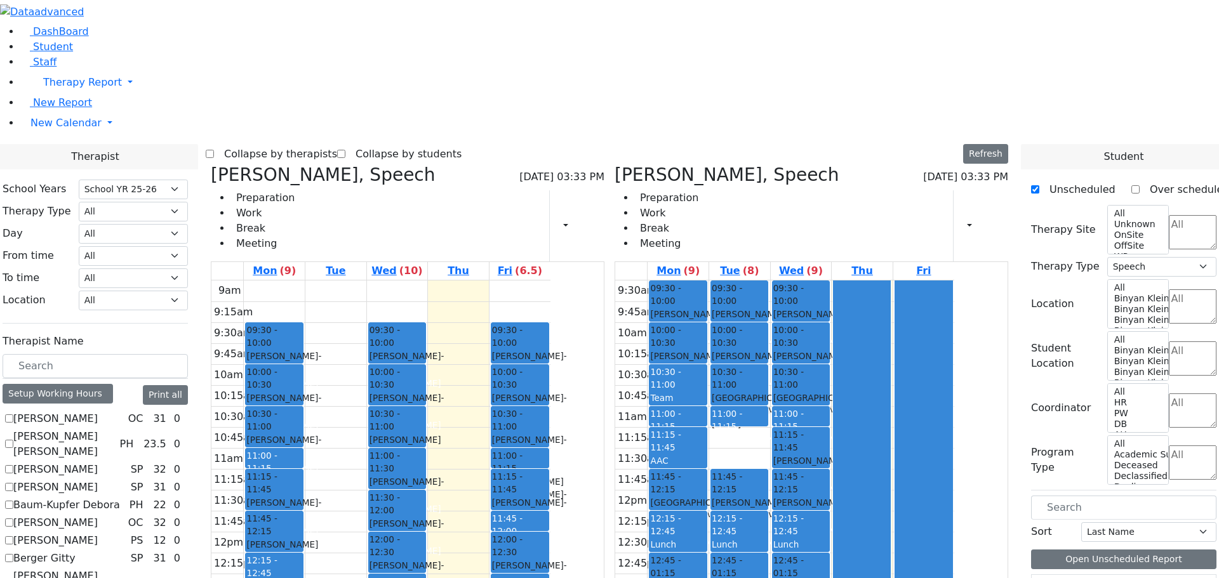
scroll to position [444, 0]
checkbox input "true"
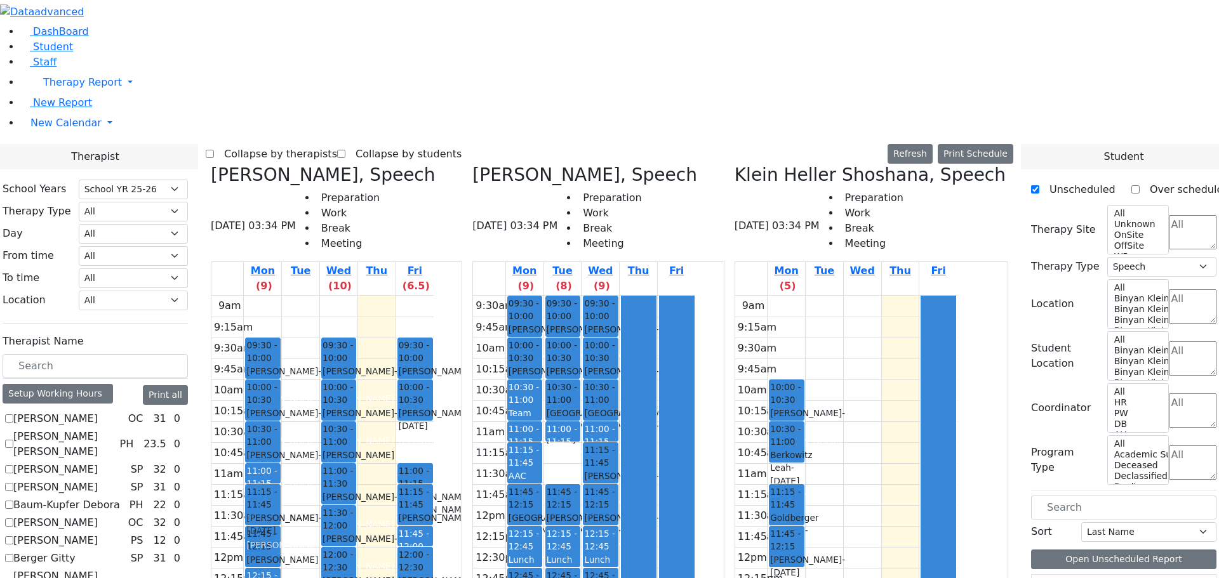
drag, startPoint x: 542, startPoint y: 225, endPoint x: 398, endPoint y: 285, distance: 156.2
click at [398, 296] on tr "09:30 - 10:00 [PERSON_NAME] - [DATE] [PERSON_NAME][GEOGRAPHIC_DATA] 10:00 - 10:…" at bounding box center [322, 547] width 222 height 503
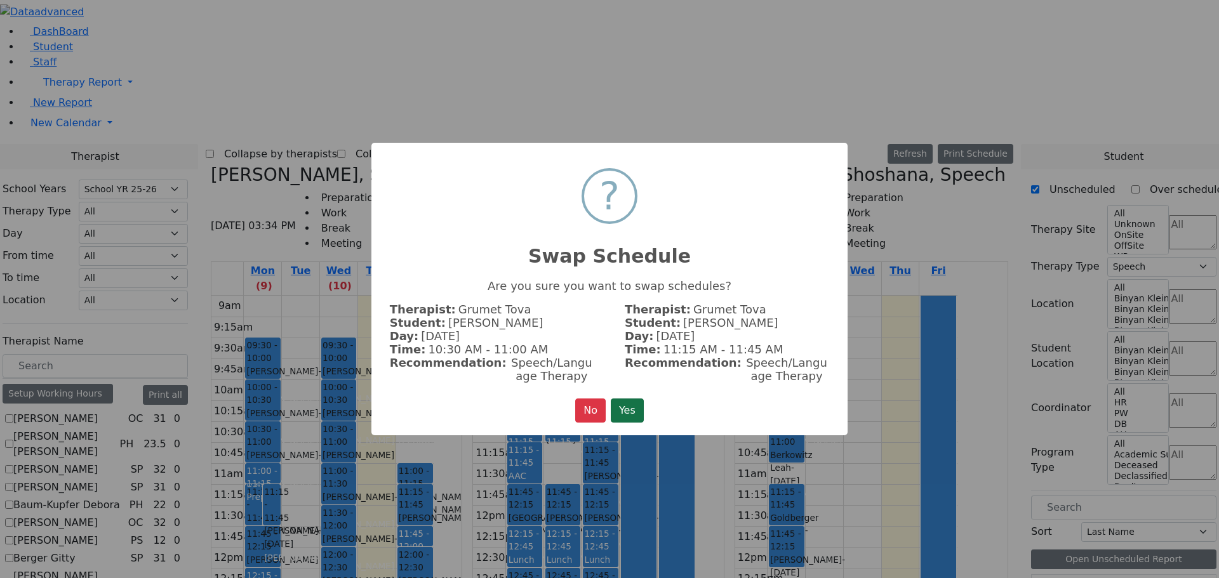
click at [620, 403] on button "Yes" at bounding box center [627, 411] width 33 height 24
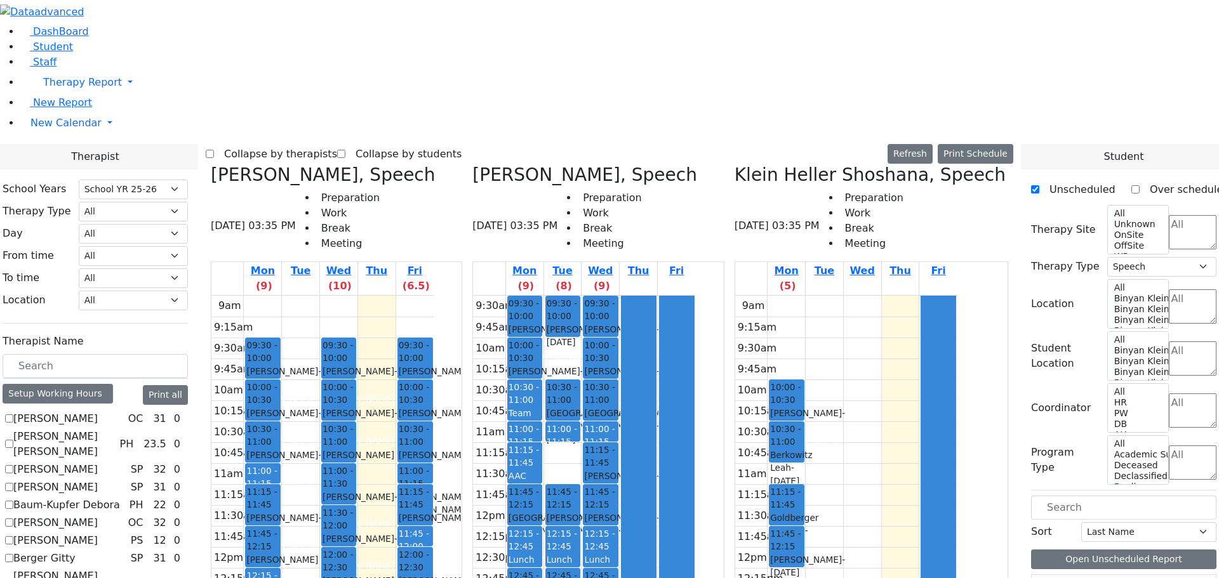
drag, startPoint x: 658, startPoint y: 128, endPoint x: 857, endPoint y: 404, distance: 341.1
click at [859, 406] on div "[PERSON_NAME], Speech [DATE] 03:35 PM Preparation Work Break Meeting Mon (9) Tu…" at bounding box center [609, 481] width 807 height 635
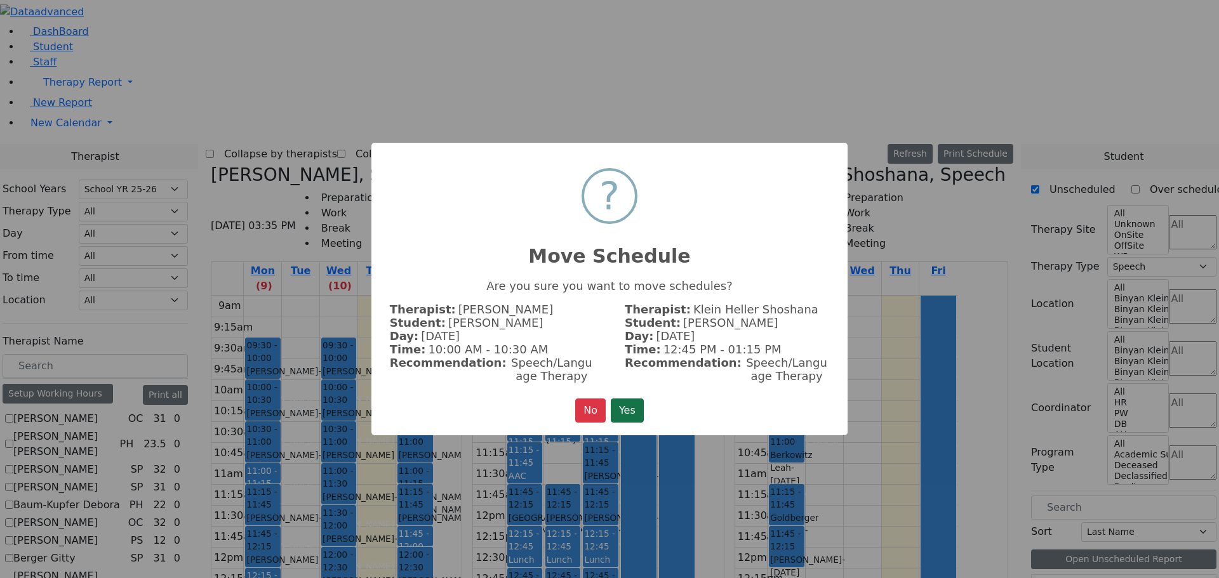
click at [625, 401] on button "Yes" at bounding box center [627, 411] width 33 height 24
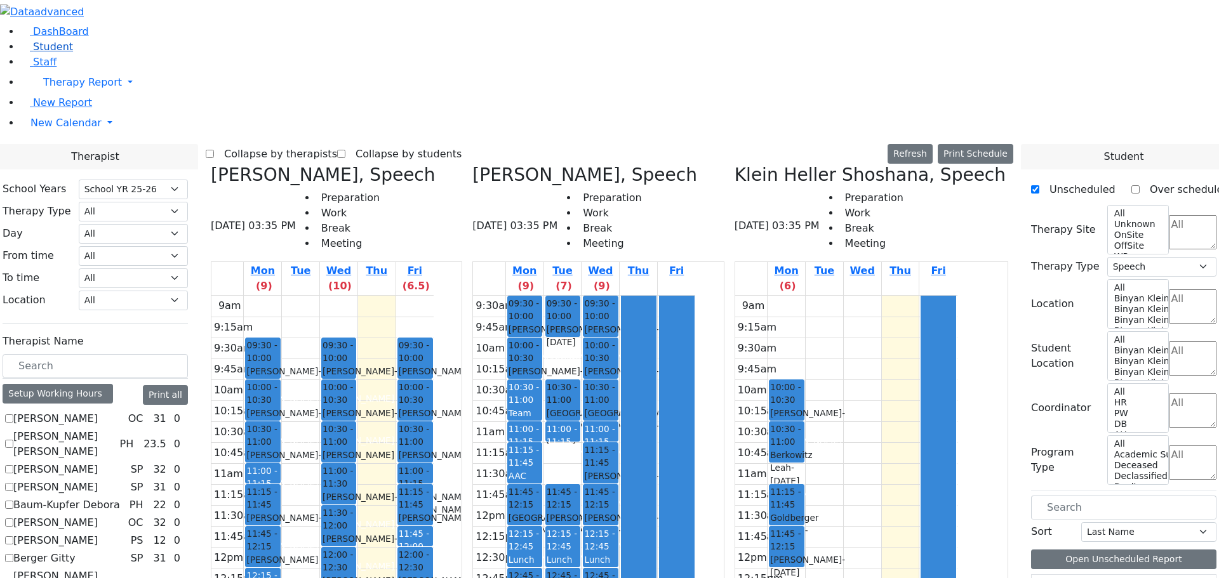
click at [39, 53] on span "Student" at bounding box center [53, 47] width 40 height 12
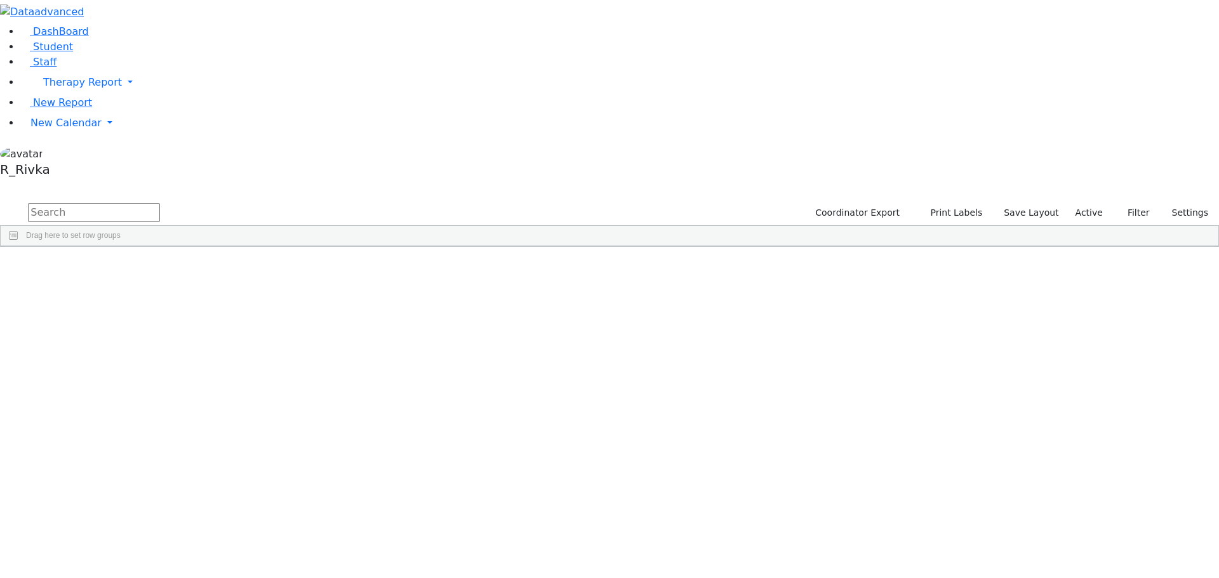
click at [160, 203] on input "text" at bounding box center [94, 212] width 132 height 19
type input "[PERSON_NAME]"
click at [420, 272] on span "ML" at bounding box center [414, 276] width 11 height 9
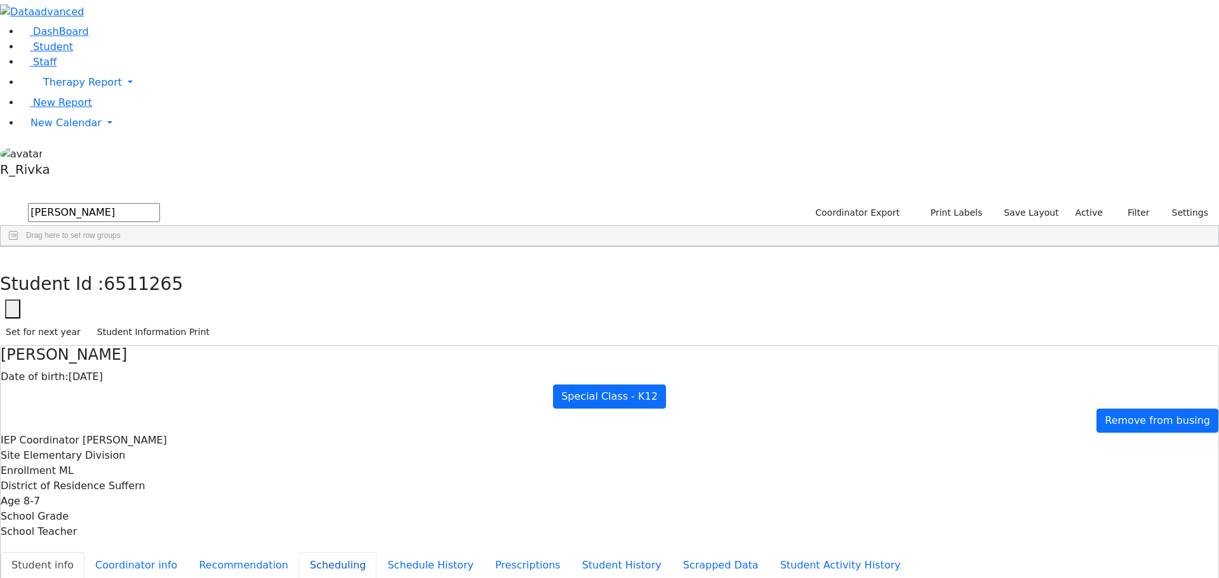
click at [299, 552] on button "Scheduling" at bounding box center [337, 565] width 77 height 27
